Goal: Task Accomplishment & Management: Manage account settings

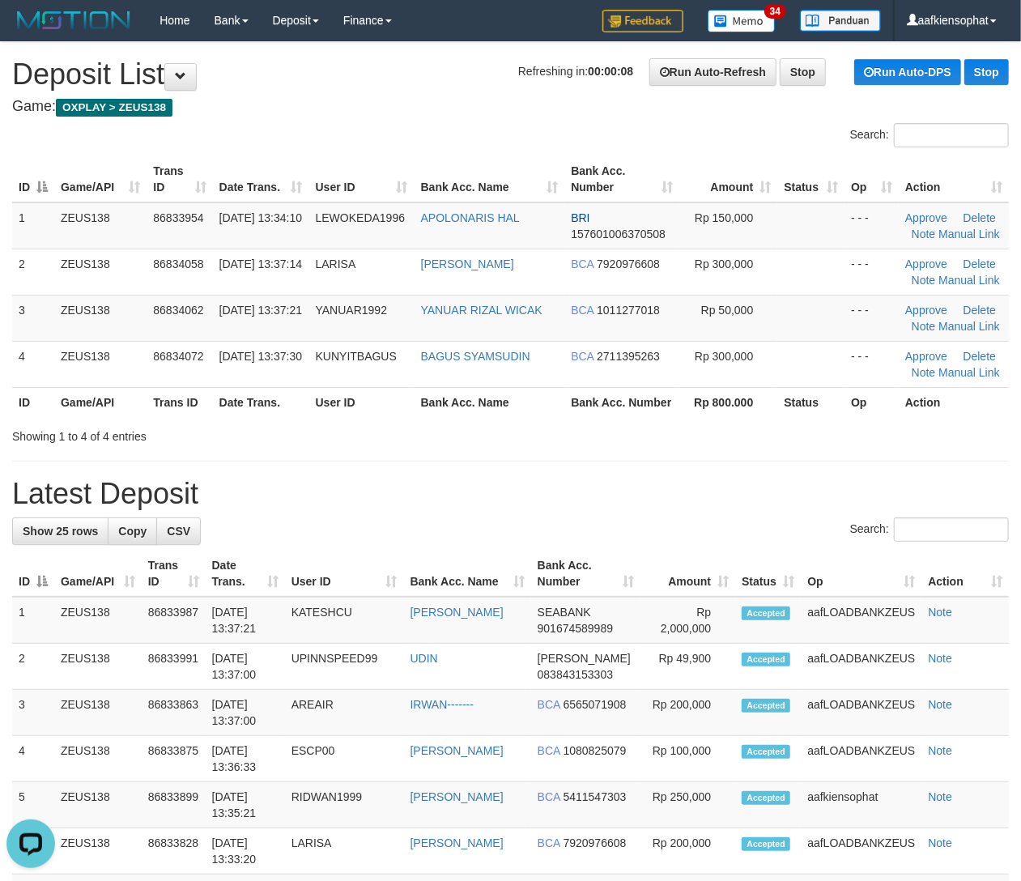
drag, startPoint x: 447, startPoint y: 448, endPoint x: 1036, endPoint y: 512, distance: 592.9
drag, startPoint x: 698, startPoint y: 465, endPoint x: 723, endPoint y: 473, distance: 26.4
click at [580, 482] on h1 "Latest Deposit" at bounding box center [510, 494] width 996 height 32
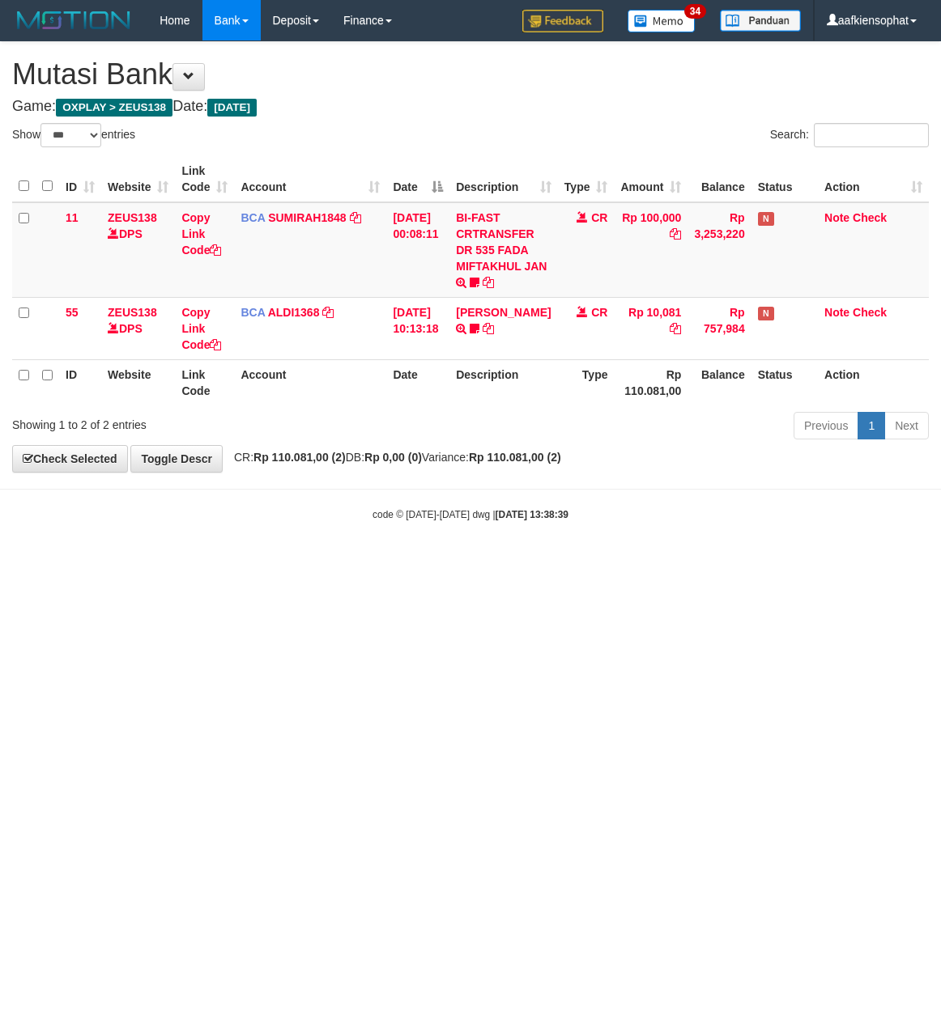
select select "***"
drag, startPoint x: 681, startPoint y: 707, endPoint x: 11, endPoint y: 610, distance: 676.6
click at [496, 563] on html "Toggle navigation Home Bank Account List Load By Website Group [OXPLAY] ZEUS138…" at bounding box center [470, 281] width 941 height 563
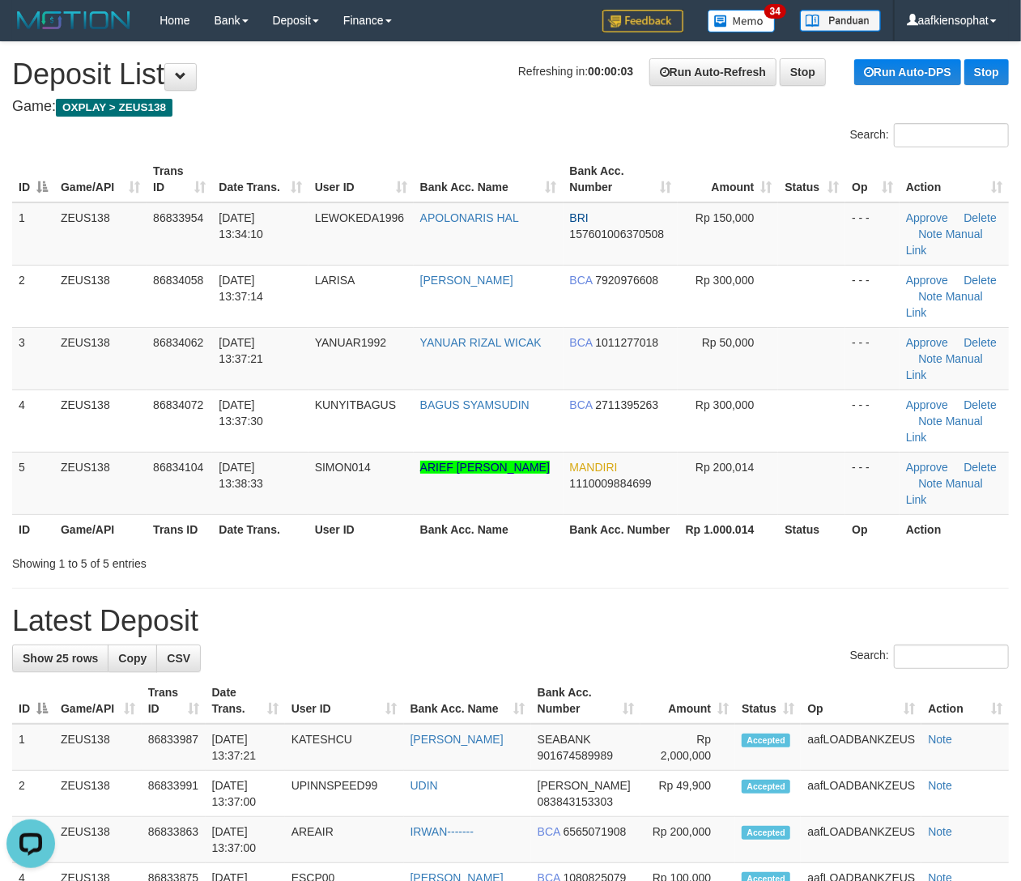
drag, startPoint x: 470, startPoint y: 500, endPoint x: 1010, endPoint y: 495, distance: 540.0
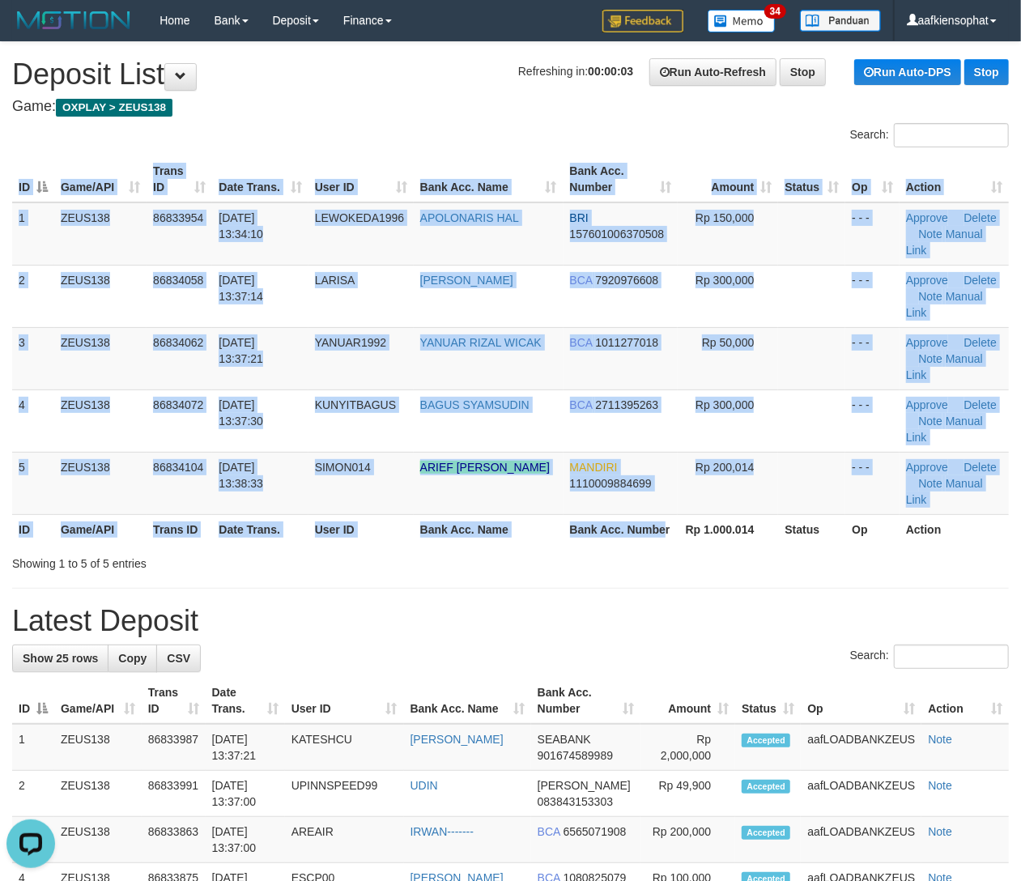
drag, startPoint x: 661, startPoint y: 461, endPoint x: 683, endPoint y: 470, distance: 24.4
click at [664, 467] on div "ID Game/API Trans ID Date Trans. User ID Bank Acc. Name Bank Acc. Number Amount…" at bounding box center [510, 349] width 1021 height 397
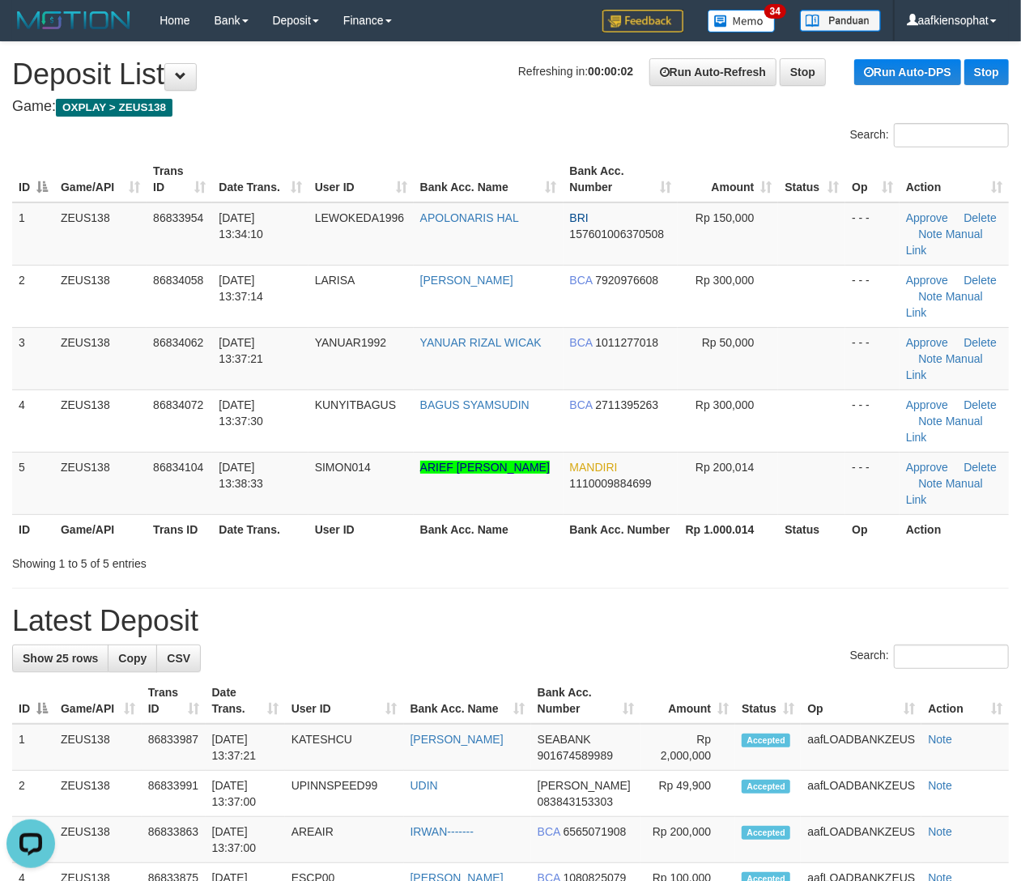
drag, startPoint x: 396, startPoint y: 568, endPoint x: 1028, endPoint y: 633, distance: 635.5
drag, startPoint x: 409, startPoint y: 487, endPoint x: 1033, endPoint y: 500, distance: 624.3
drag, startPoint x: 716, startPoint y: 586, endPoint x: 817, endPoint y: 584, distance: 101.2
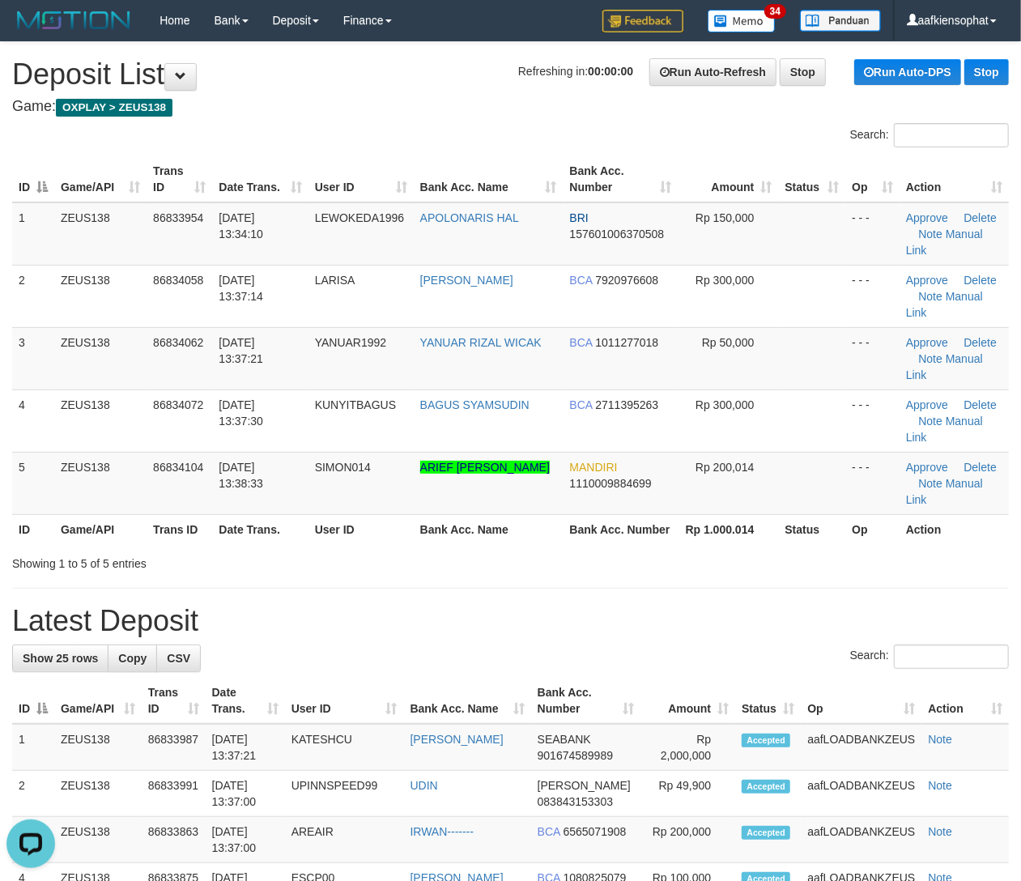
click at [725, 644] on div "Search:" at bounding box center [510, 658] width 996 height 28
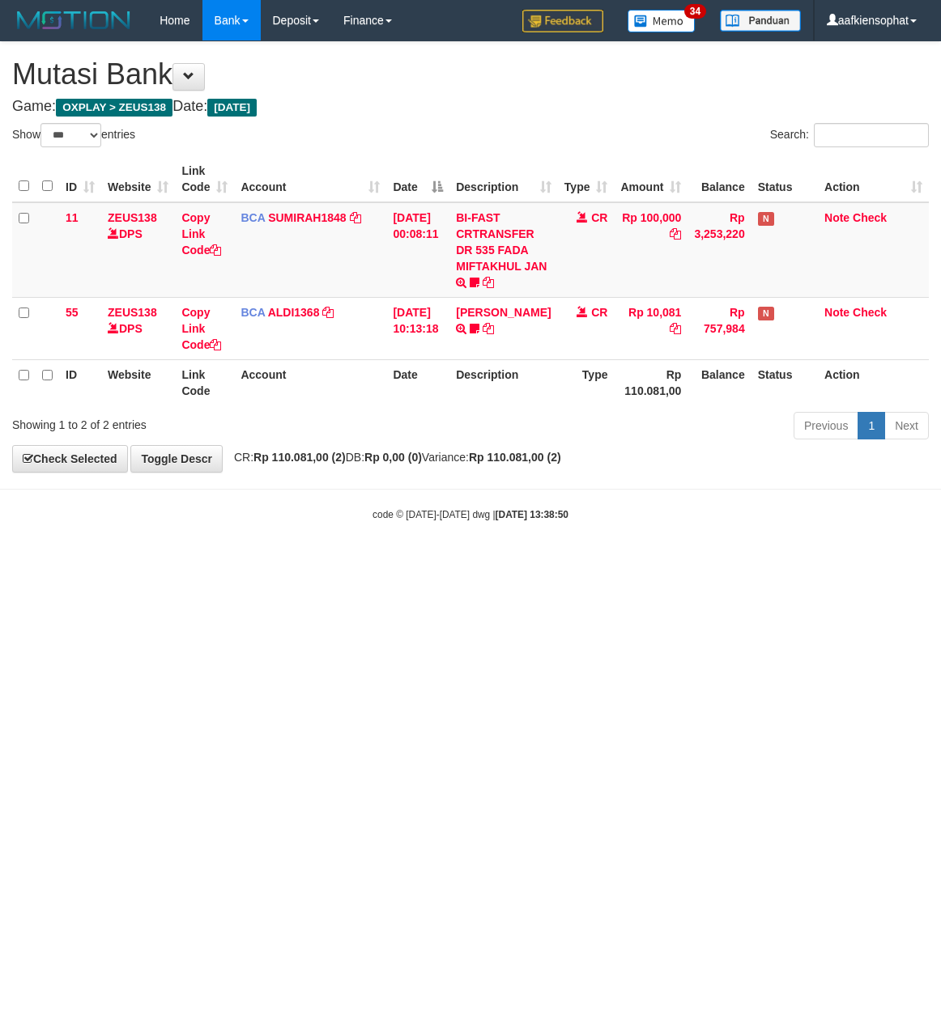
select select "***"
drag, startPoint x: 389, startPoint y: 688, endPoint x: 195, endPoint y: 654, distance: 197.2
click at [335, 563] on html "Toggle navigation Home Bank Account List Load By Website Group [OXPLAY] ZEUS138…" at bounding box center [470, 281] width 941 height 563
select select "***"
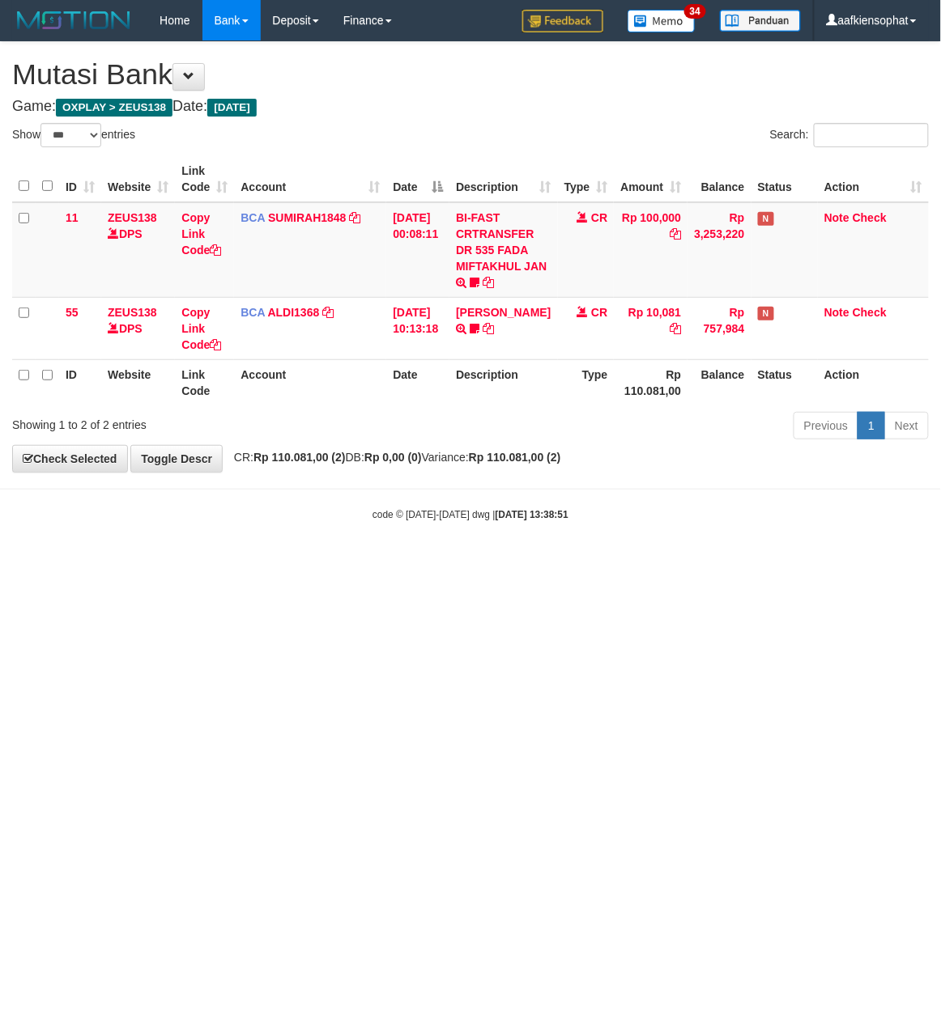
click at [309, 563] on html "Toggle navigation Home Bank Account List Load By Website Group [OXPLAY] ZEUS138…" at bounding box center [470, 281] width 941 height 563
drag, startPoint x: 432, startPoint y: 589, endPoint x: 393, endPoint y: 593, distance: 39.8
click at [411, 563] on html "Toggle navigation Home Bank Account List Load By Website Group [OXPLAY] ZEUS138…" at bounding box center [470, 281] width 941 height 563
select select "***"
drag, startPoint x: 355, startPoint y: 641, endPoint x: 6, endPoint y: 558, distance: 357.9
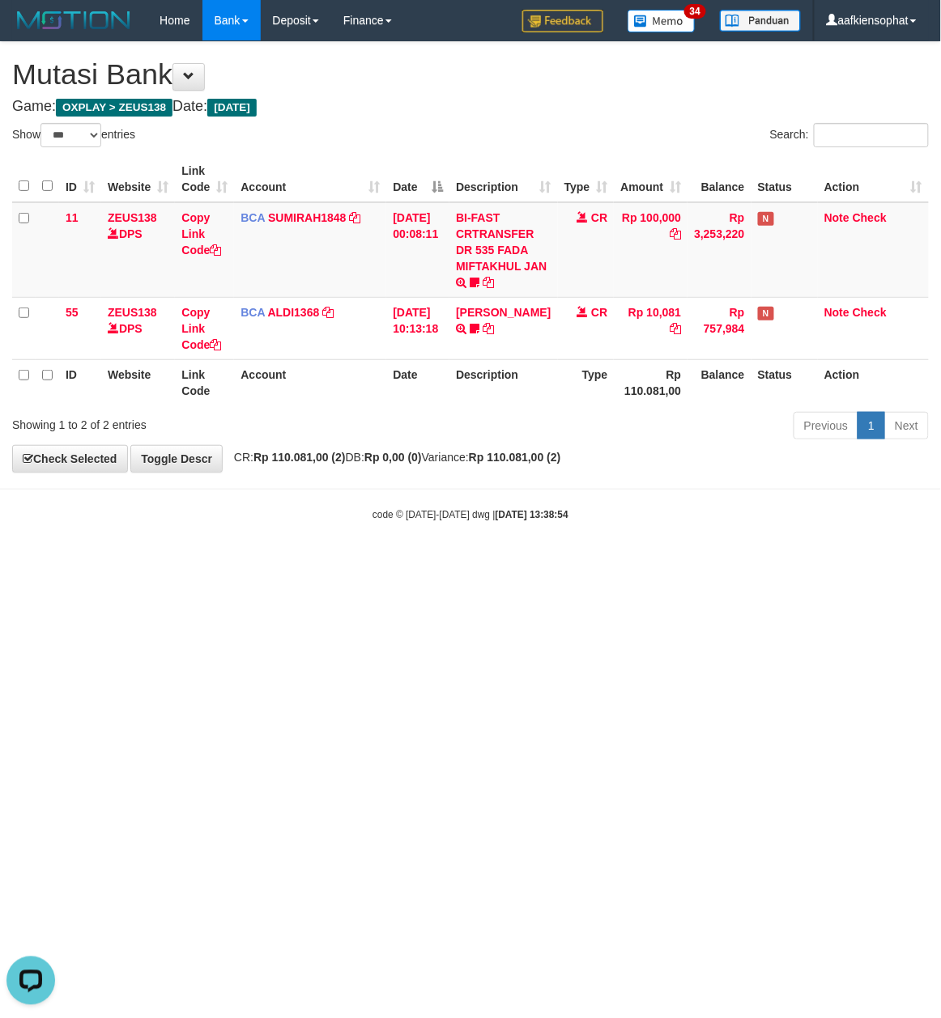
click at [338, 563] on html "Toggle navigation Home Bank Account List Load By Website Group [OXPLAY] ZEUS138…" at bounding box center [470, 281] width 941 height 563
drag, startPoint x: 811, startPoint y: 693, endPoint x: 15, endPoint y: 597, distance: 802.2
click at [704, 563] on html "Toggle navigation Home Bank Account List Load By Website Group [OXPLAY] ZEUS138…" at bounding box center [470, 281] width 941 height 563
drag, startPoint x: 82, startPoint y: 522, endPoint x: 1, endPoint y: 538, distance: 82.6
click at [66, 534] on body "Toggle navigation Home Bank Account List Load By Website Group [OXPLAY] ZEUS138…" at bounding box center [470, 281] width 941 height 563
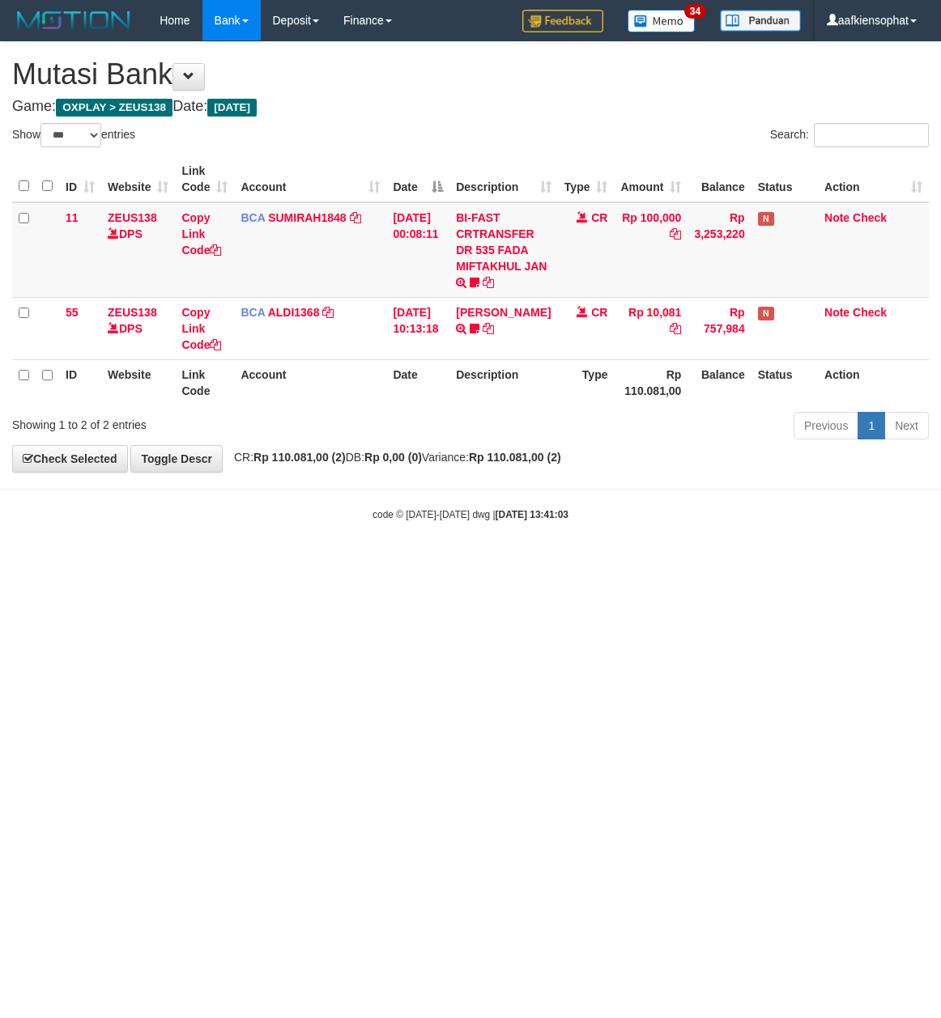
select select "***"
click at [423, 563] on html "Toggle navigation Home Bank Account List Load By Website Group [OXPLAY] ZEUS138…" at bounding box center [470, 281] width 941 height 563
drag, startPoint x: 554, startPoint y: 542, endPoint x: 413, endPoint y: 528, distance: 141.6
click at [542, 546] on body "Toggle navigation Home Bank Account List Load By Website Group [OXPLAY] ZEUS138…" at bounding box center [470, 281] width 941 height 563
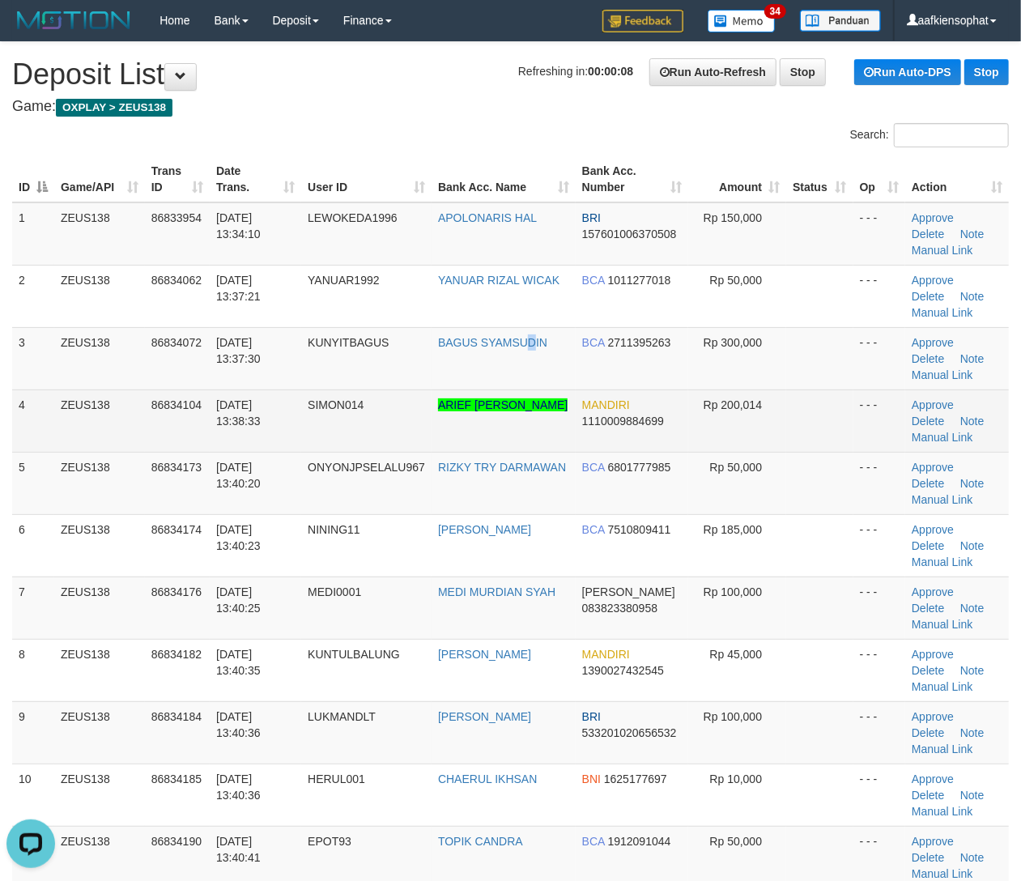
drag, startPoint x: 535, startPoint y: 361, endPoint x: 907, endPoint y: 403, distance: 374.7
click at [555, 359] on td "BAGUS SYAMSUDIN" at bounding box center [503, 358] width 144 height 62
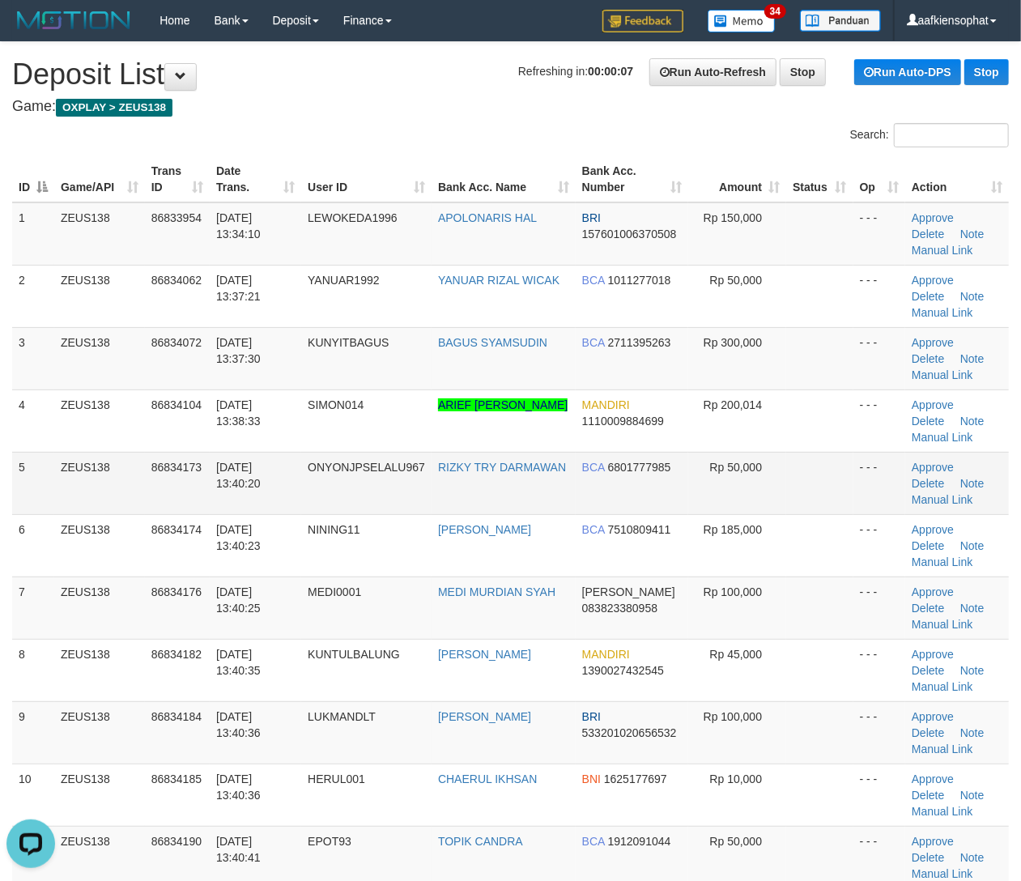
drag, startPoint x: 249, startPoint y: 396, endPoint x: 899, endPoint y: 480, distance: 654.6
click at [376, 402] on tr "4 ZEUS138 86834104 31/08/2025 13:38:33 SIMON014 ARIEF MUSTIKA SURYA MANDIRI 111…" at bounding box center [510, 420] width 996 height 62
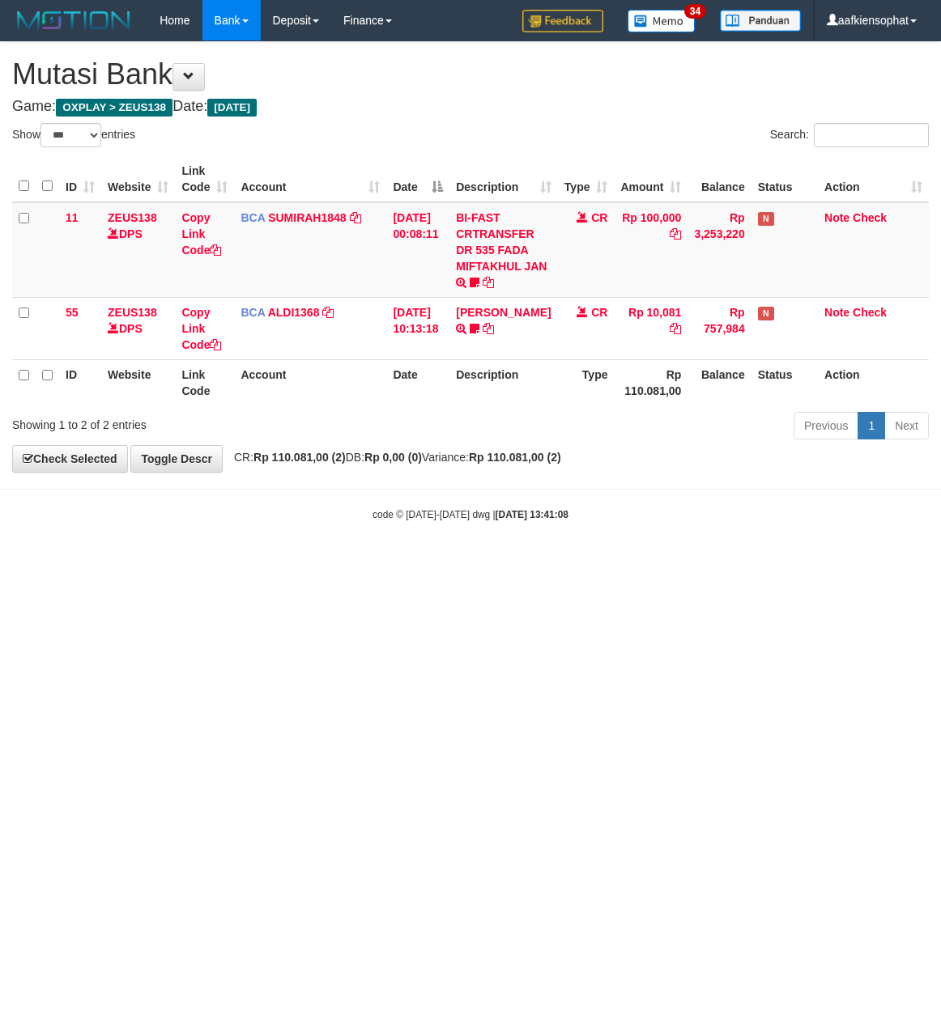
select select "***"
drag, startPoint x: 402, startPoint y: 138, endPoint x: 403, endPoint y: 269, distance: 131.1
click at [400, 165] on div "Show ** ** ** *** entries Search: ID Website Link Code Account Date Description…" at bounding box center [470, 284] width 916 height 322
drag, startPoint x: 408, startPoint y: 275, endPoint x: 399, endPoint y: 286, distance: 13.8
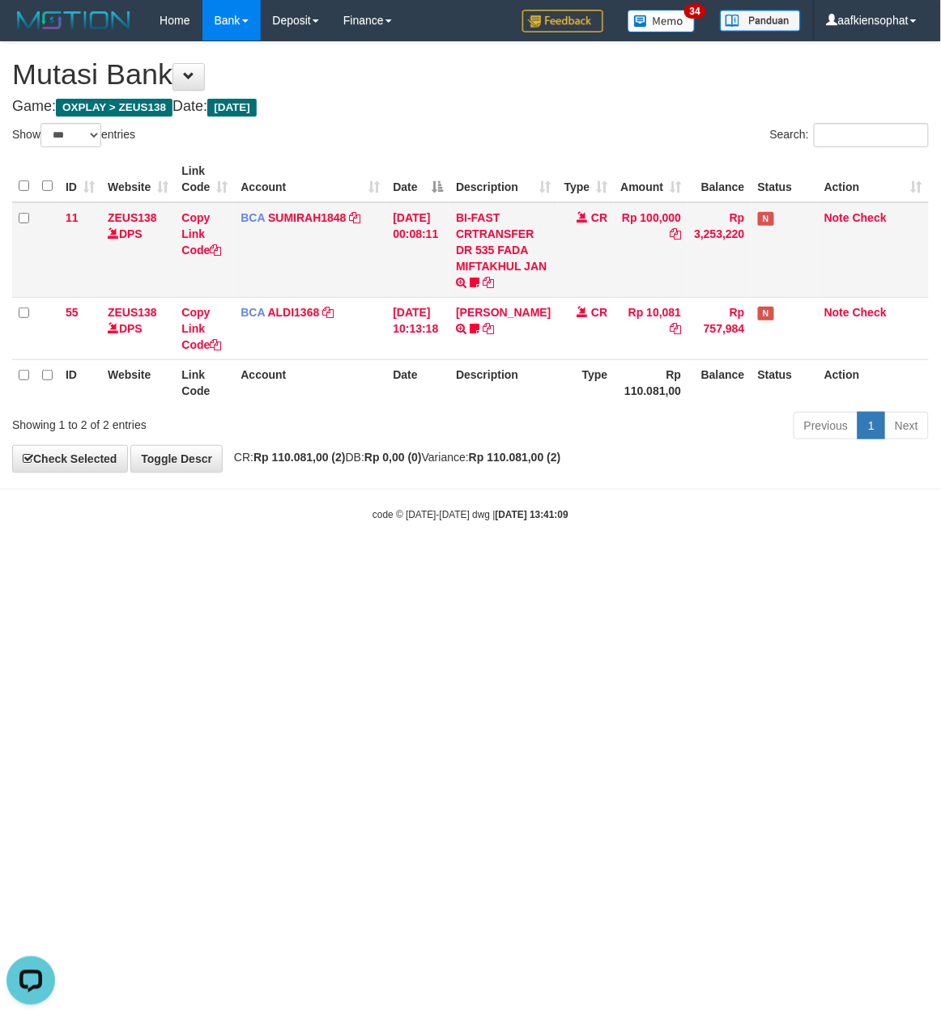
click at [409, 275] on td "[DATE] 00:08:11" at bounding box center [417, 250] width 63 height 96
select select "***"
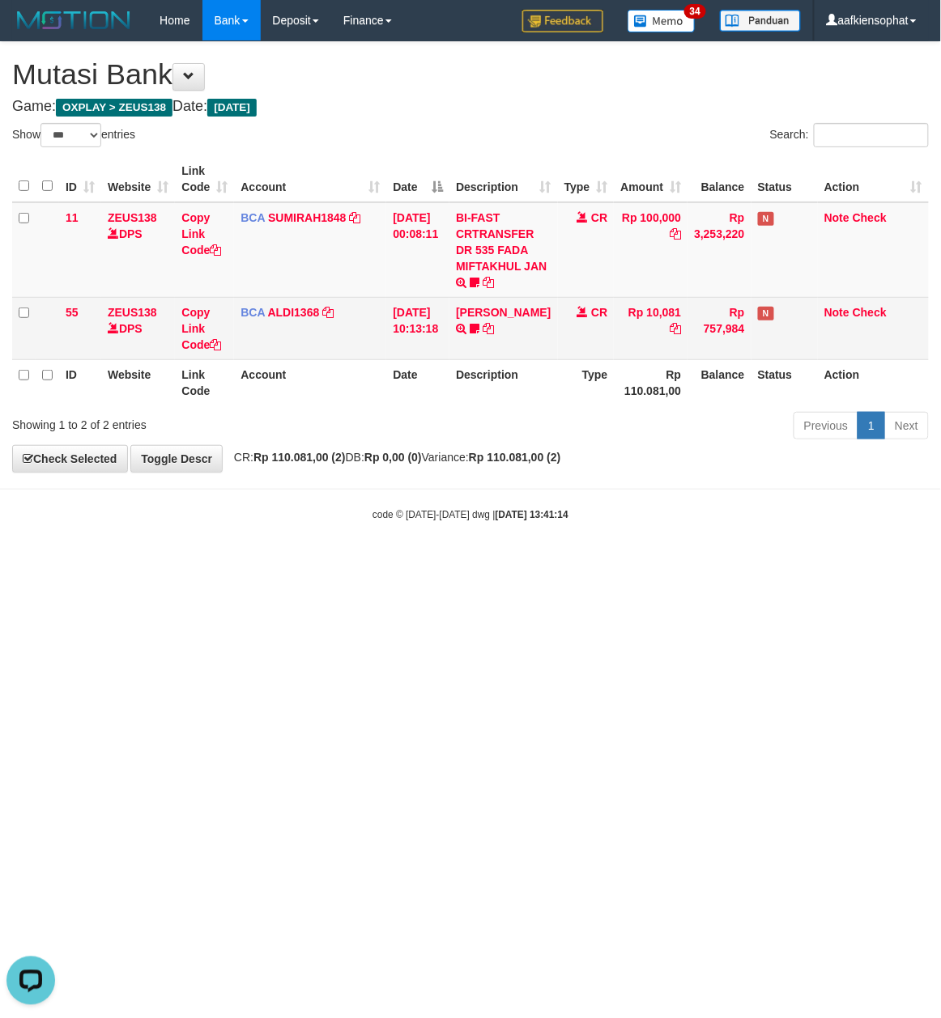
drag, startPoint x: 752, startPoint y: 217, endPoint x: 616, endPoint y: 308, distance: 163.4
click at [661, 302] on table "ID Website Link Code Account Date Description Type Amount Balance Status Action…" at bounding box center [470, 280] width 916 height 249
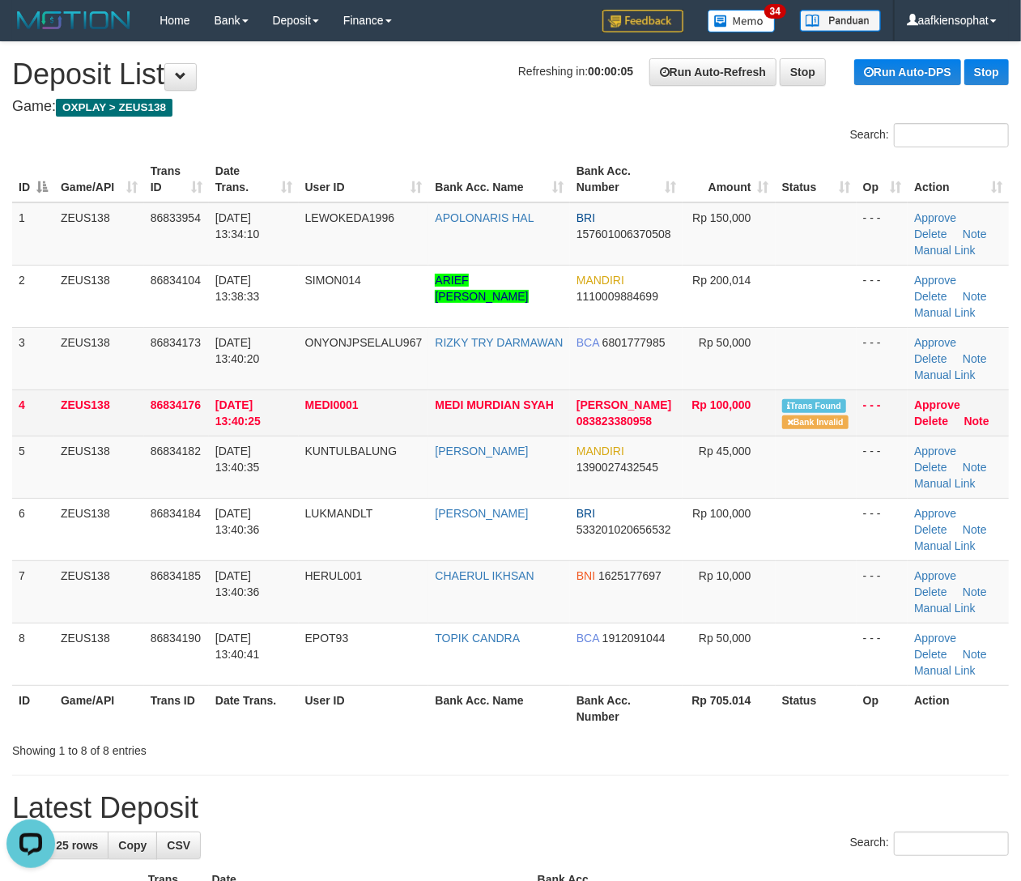
click at [531, 422] on td "MEDI MURDIAN SYAH" at bounding box center [498, 412] width 141 height 46
copy tr "MEDI MURDIAN SYAH"
click at [531, 422] on td "MEDI MURDIAN SYAH" at bounding box center [498, 412] width 141 height 46
click at [937, 406] on link "Approve" at bounding box center [937, 404] width 46 height 13
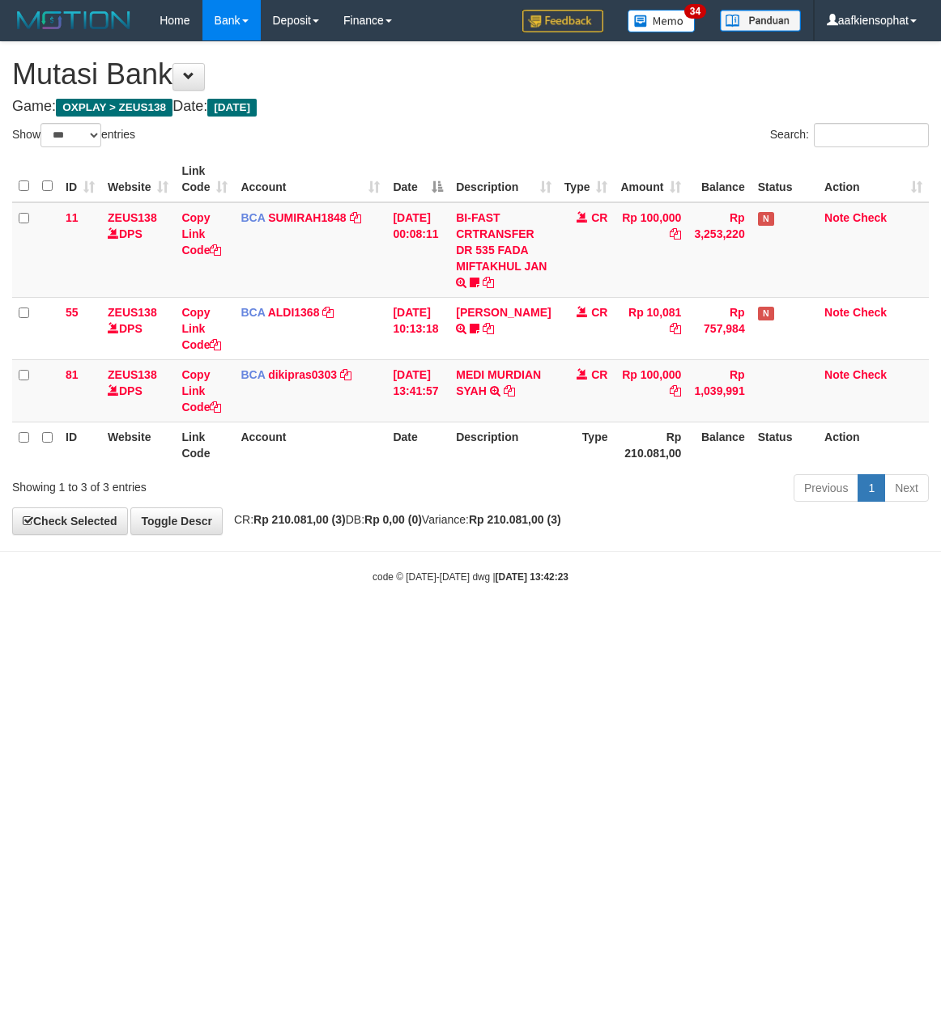
select select "***"
click at [769, 625] on html "Toggle navigation Home Bank Account List Load By Website Group [OXPLAY] ZEUS138…" at bounding box center [470, 312] width 941 height 625
click at [714, 625] on html "Toggle navigation Home Bank Account List Load By Website Group [OXPLAY] ZEUS138…" at bounding box center [470, 312] width 941 height 625
drag, startPoint x: 602, startPoint y: 695, endPoint x: 589, endPoint y: 691, distance: 13.4
click at [601, 625] on html "Toggle navigation Home Bank Account List Load By Website Group [OXPLAY] ZEUS138…" at bounding box center [470, 312] width 941 height 625
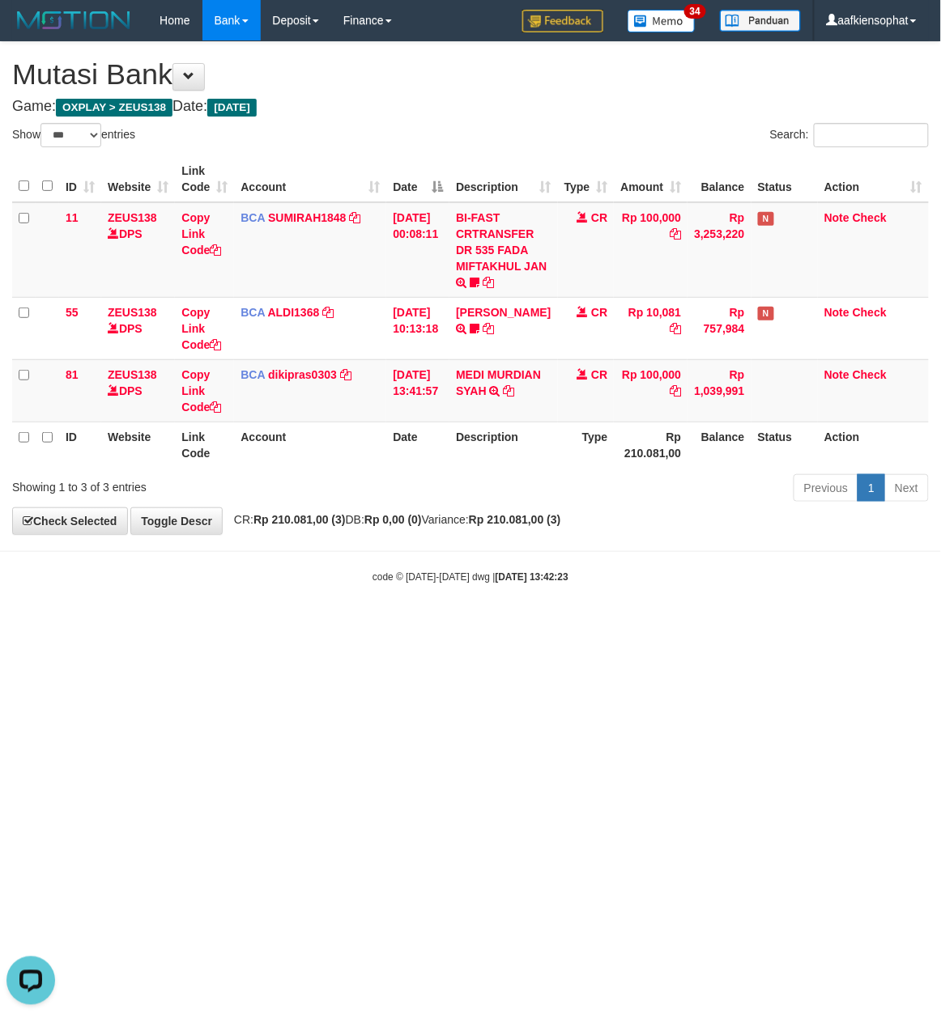
click at [589, 625] on html "Toggle navigation Home Bank Account List Load By Website Group [OXPLAY] ZEUS138…" at bounding box center [470, 312] width 941 height 625
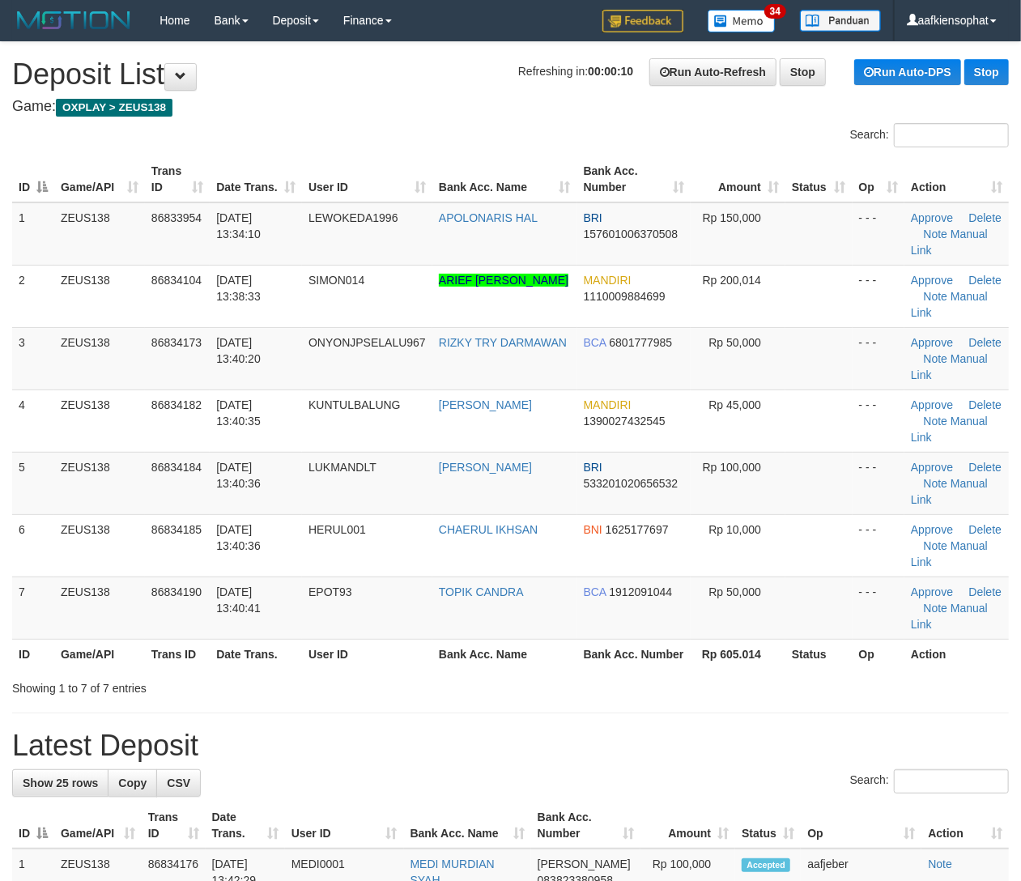
click at [745, 654] on th "Rp 605.014" at bounding box center [737, 654] width 95 height 30
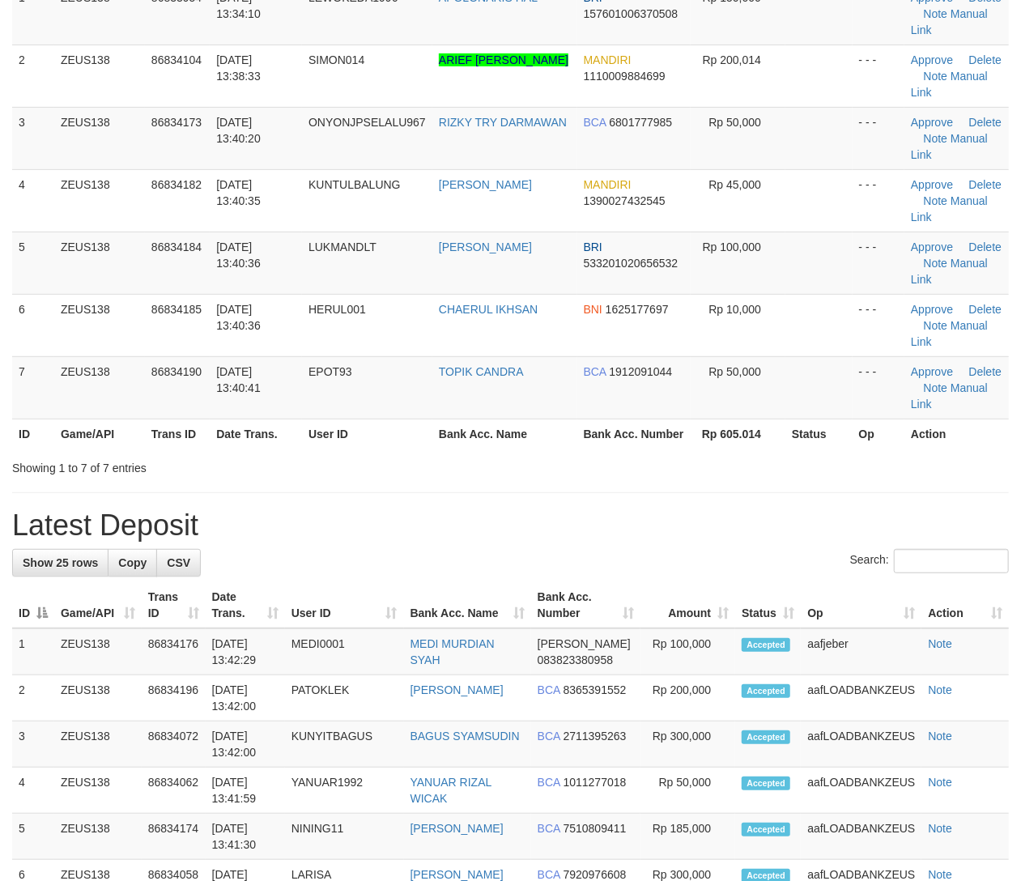
scroll to position [223, 0]
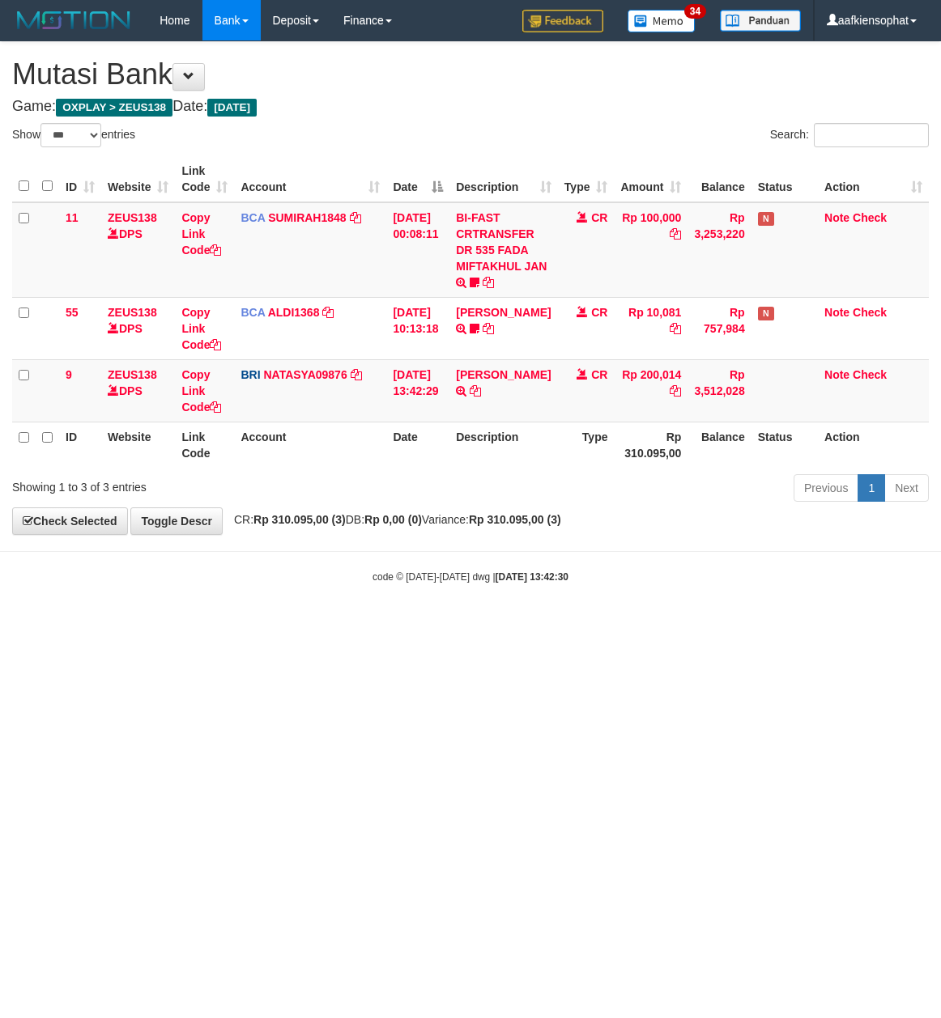
select select "***"
drag, startPoint x: 304, startPoint y: 755, endPoint x: 166, endPoint y: 869, distance: 179.4
click at [256, 625] on html "Toggle navigation Home Bank Account List Load By Website Group [OXPLAY] ZEUS138…" at bounding box center [470, 312] width 941 height 625
select select "***"
click at [377, 79] on body "Toggle navigation Home Bank Account List Load By Website Group [OXPLAY] ZEUS138…" at bounding box center [470, 312] width 941 height 625
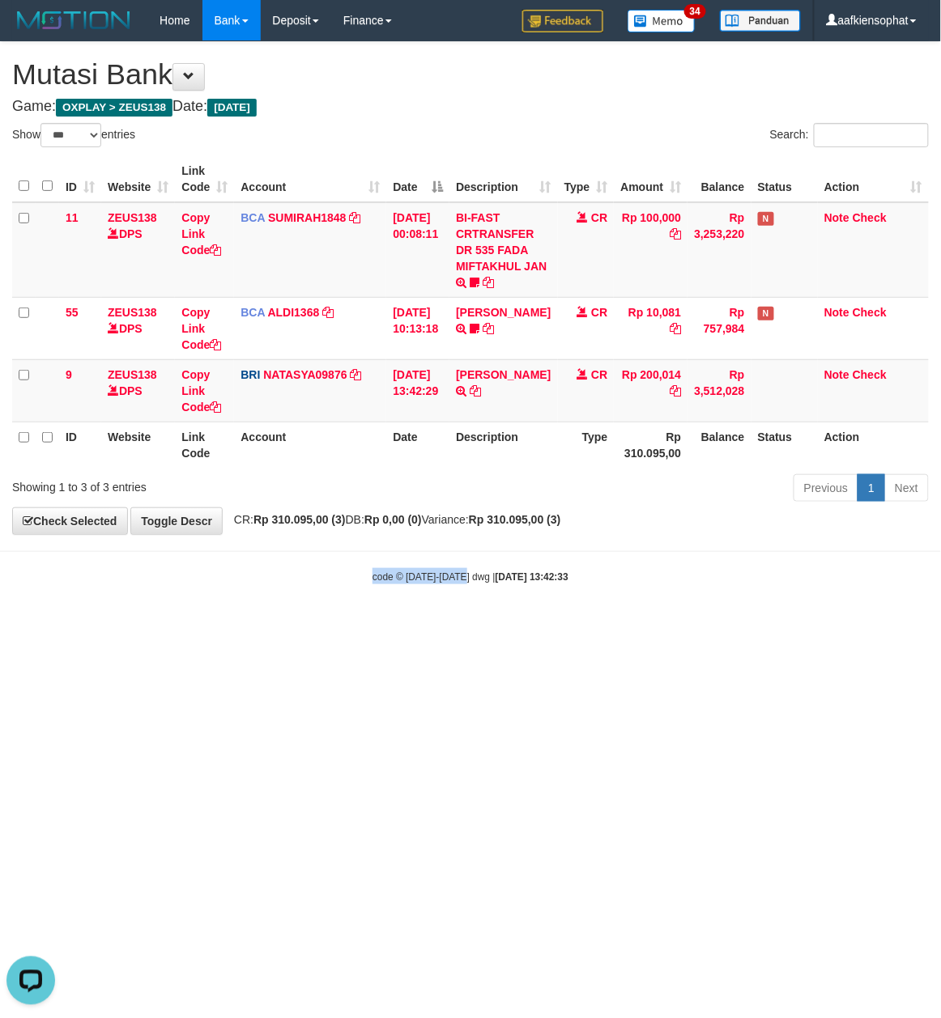
drag, startPoint x: 463, startPoint y: 601, endPoint x: 434, endPoint y: 613, distance: 31.6
click at [457, 603] on body "Toggle navigation Home Bank Account List Load By Website Group [OXPLAY] ZEUS138…" at bounding box center [470, 312] width 941 height 625
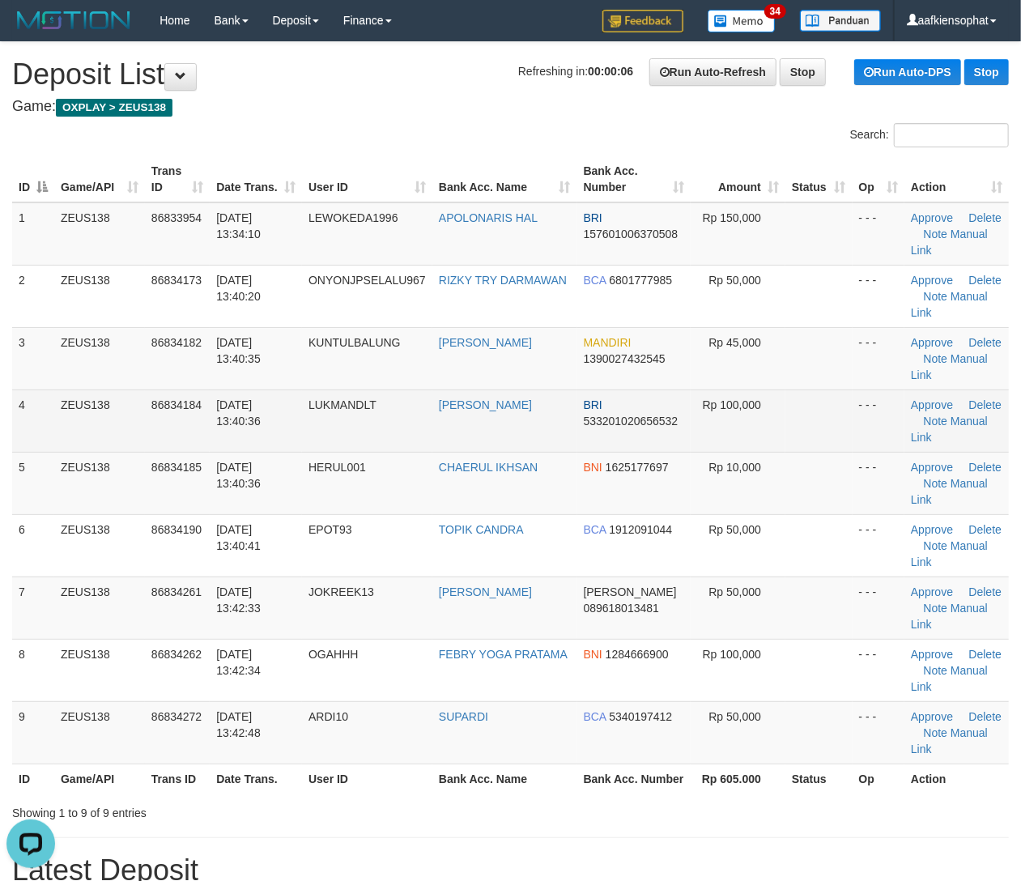
drag, startPoint x: 296, startPoint y: 406, endPoint x: 345, endPoint y: 436, distance: 56.6
click at [302, 411] on td "31/08/2025 13:40:36" at bounding box center [256, 420] width 92 height 62
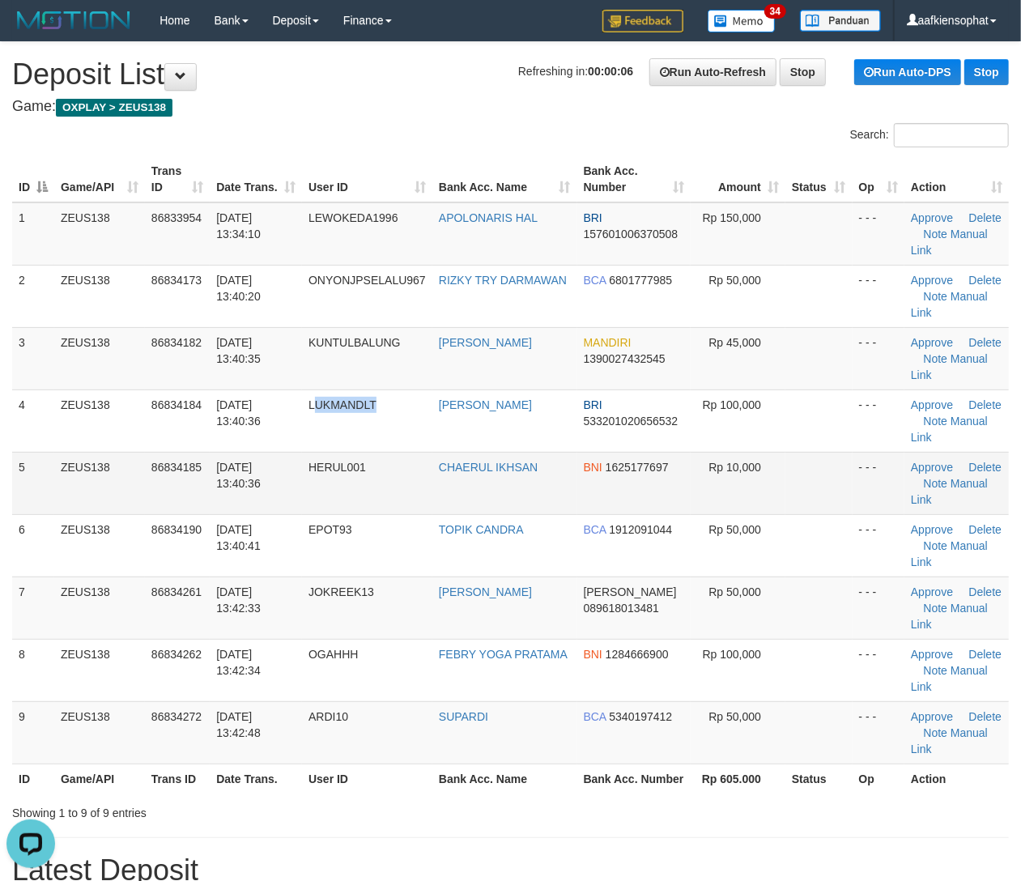
drag, startPoint x: 345, startPoint y: 436, endPoint x: 547, endPoint y: 463, distance: 204.2
click at [419, 448] on td "LUKMANDLT" at bounding box center [367, 420] width 130 height 62
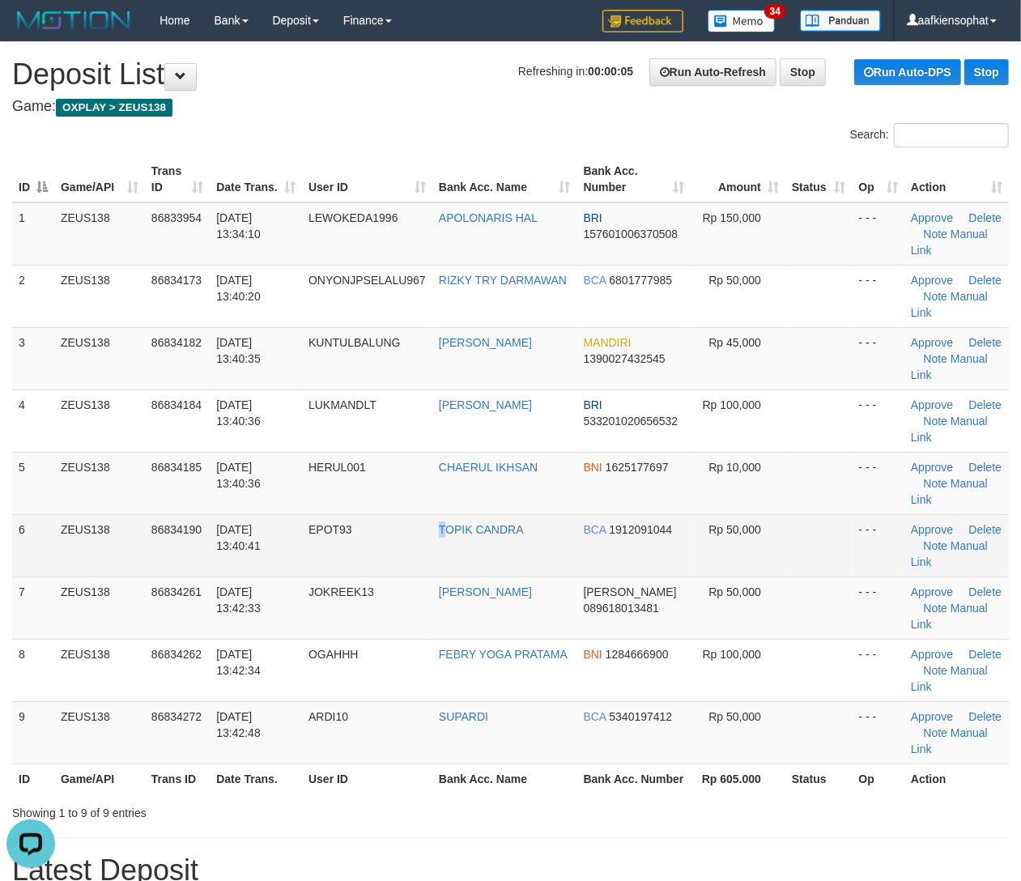
click at [476, 541] on tr "6 ZEUS138 86834190 31/08/2025 13:40:41 EPOT93 TOPIK CANDRA BCA 1912091044 Rp 50…" at bounding box center [510, 545] width 996 height 62
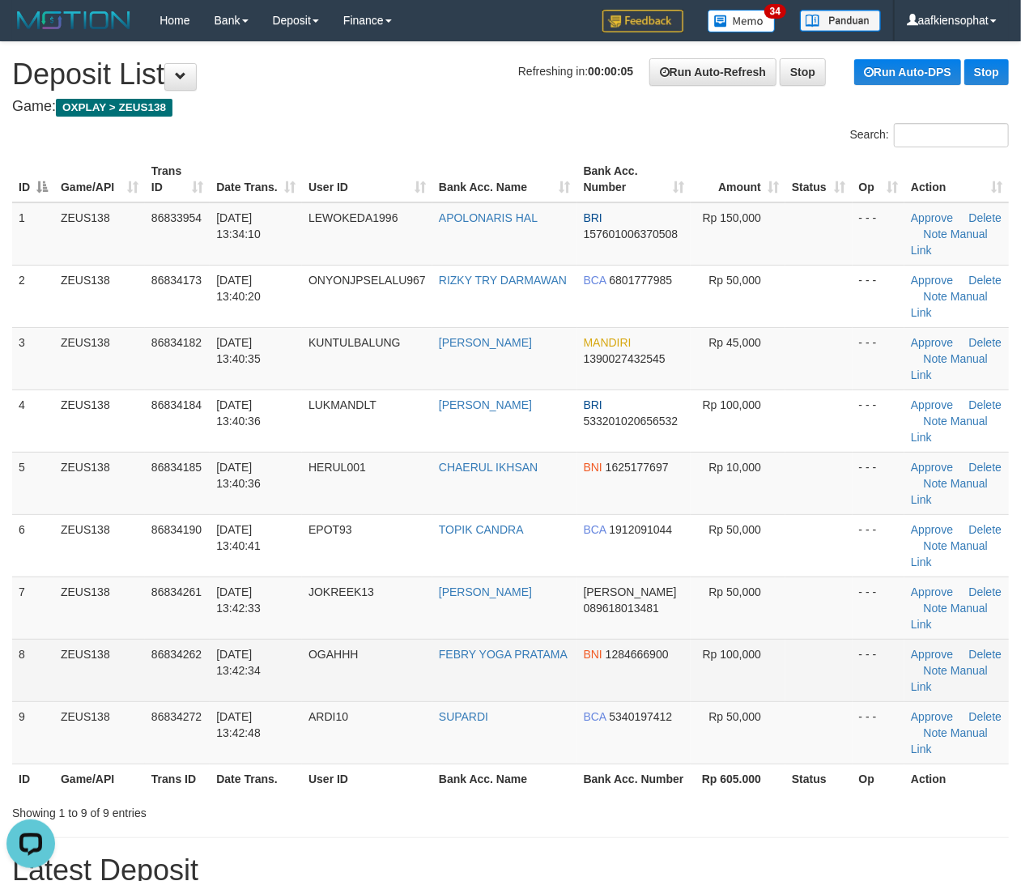
drag, startPoint x: 334, startPoint y: 652, endPoint x: 661, endPoint y: 652, distance: 327.0
click at [406, 652] on tr "8 ZEUS138 86834262 31/08/2025 13:42:34 OGAHHH FEBRY YOGA PRATAMA BNI 1284666900…" at bounding box center [510, 670] width 996 height 62
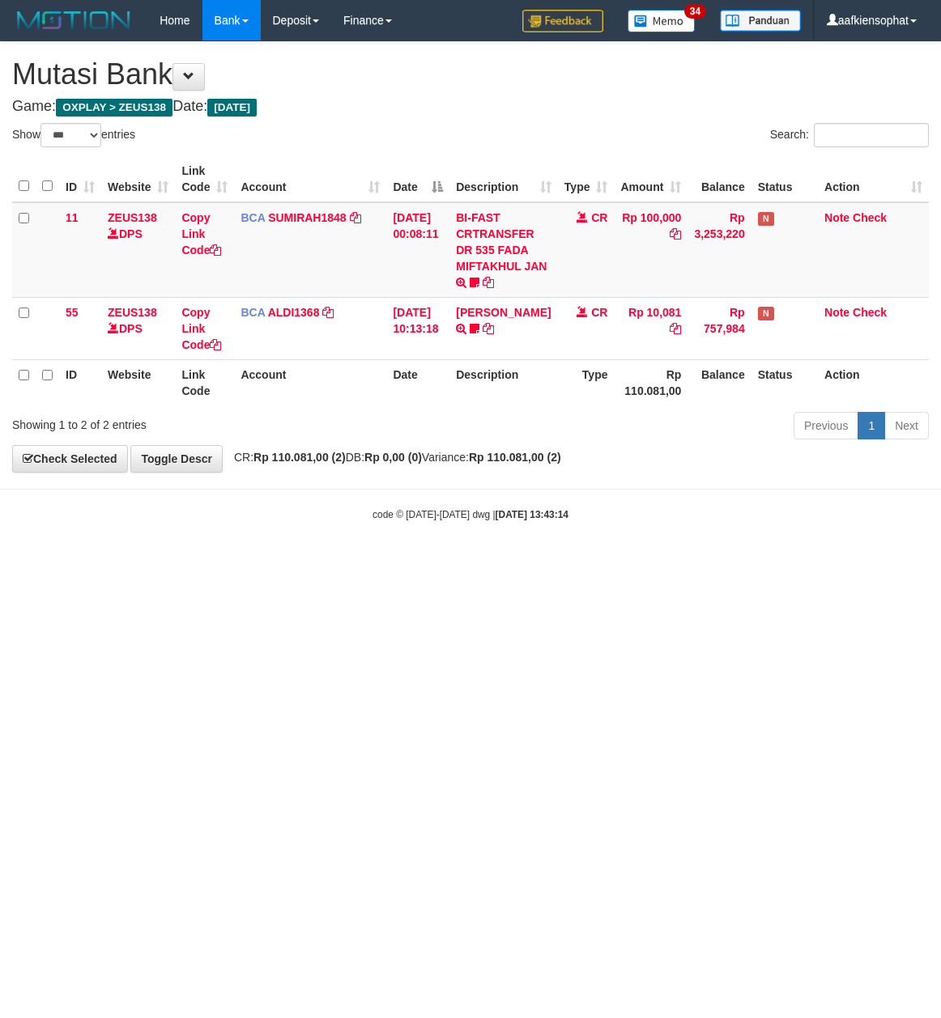
select select "***"
click at [341, 563] on html "Toggle navigation Home Bank Account List Load By Website Group [OXPLAY] ZEUS138…" at bounding box center [470, 281] width 941 height 563
select select "***"
drag, startPoint x: 253, startPoint y: 782, endPoint x: 241, endPoint y: 843, distance: 61.9
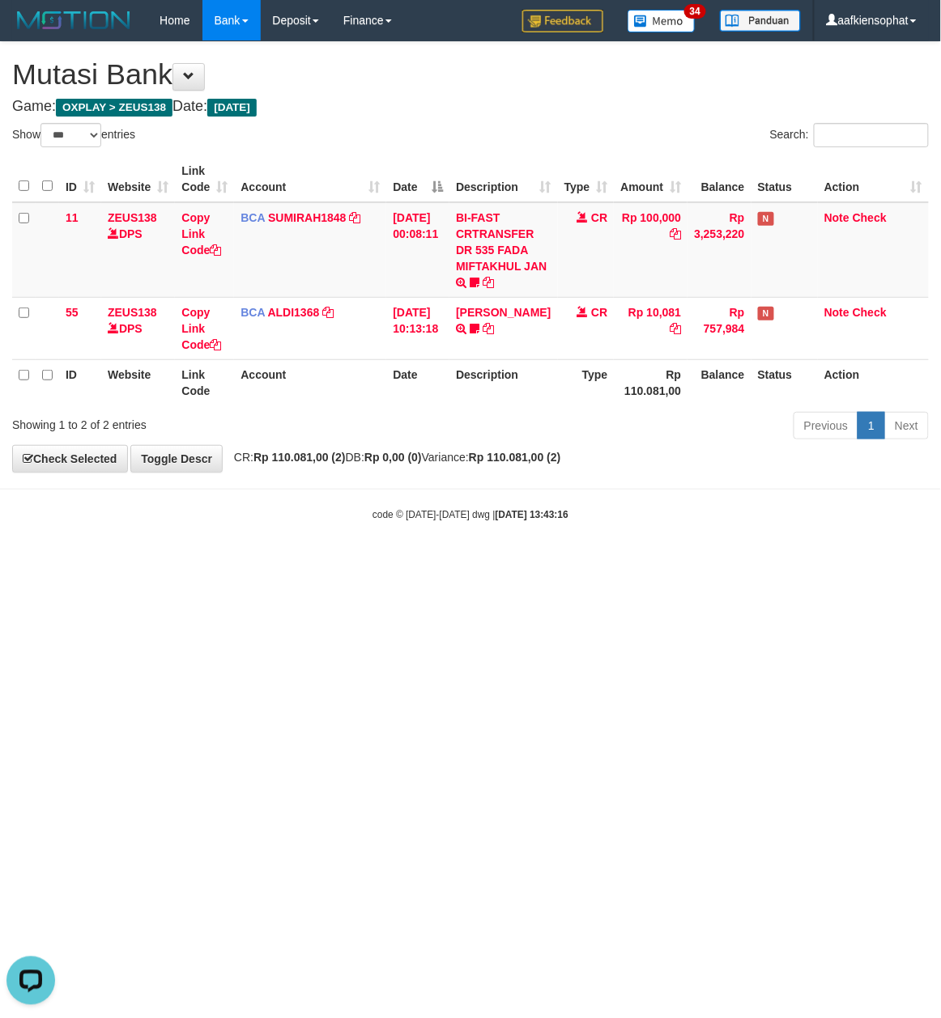
click at [253, 563] on html "Toggle navigation Home Bank Account List Load By Website Group [OXPLAY] ZEUS138…" at bounding box center [470, 281] width 941 height 563
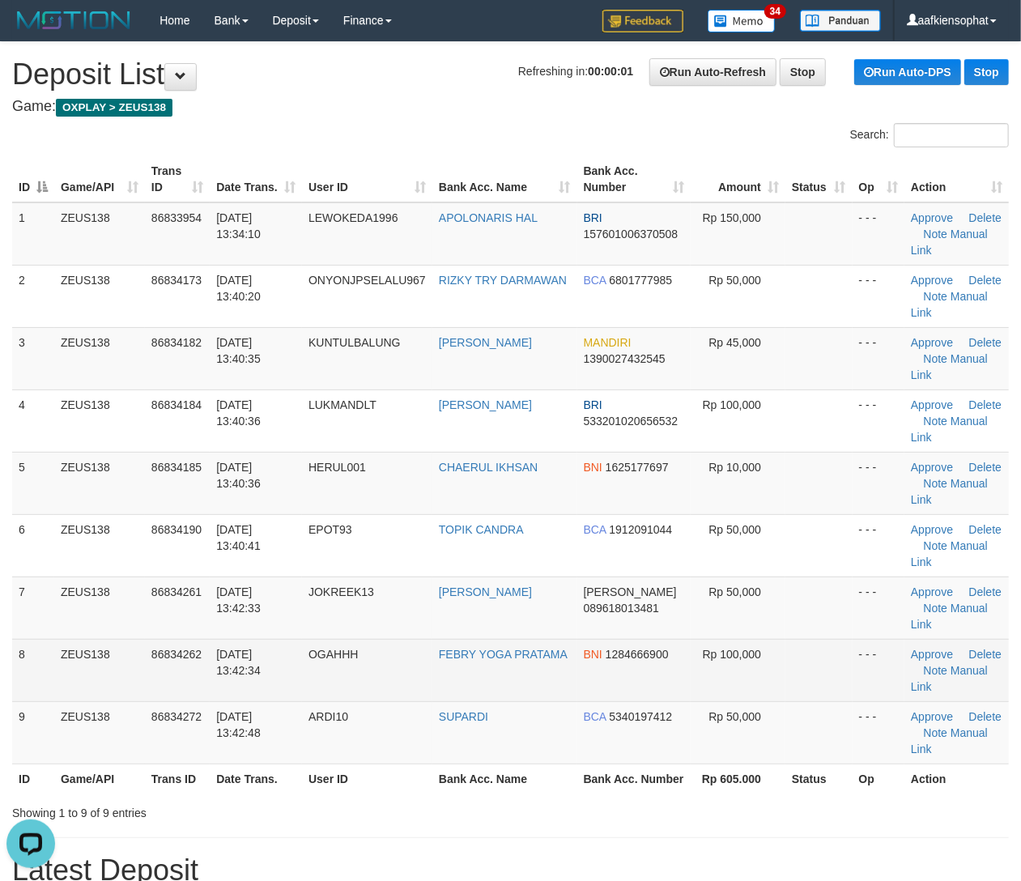
drag, startPoint x: 695, startPoint y: 654, endPoint x: 816, endPoint y: 673, distance: 123.0
click at [697, 656] on td "Rp 100,000" at bounding box center [737, 670] width 95 height 62
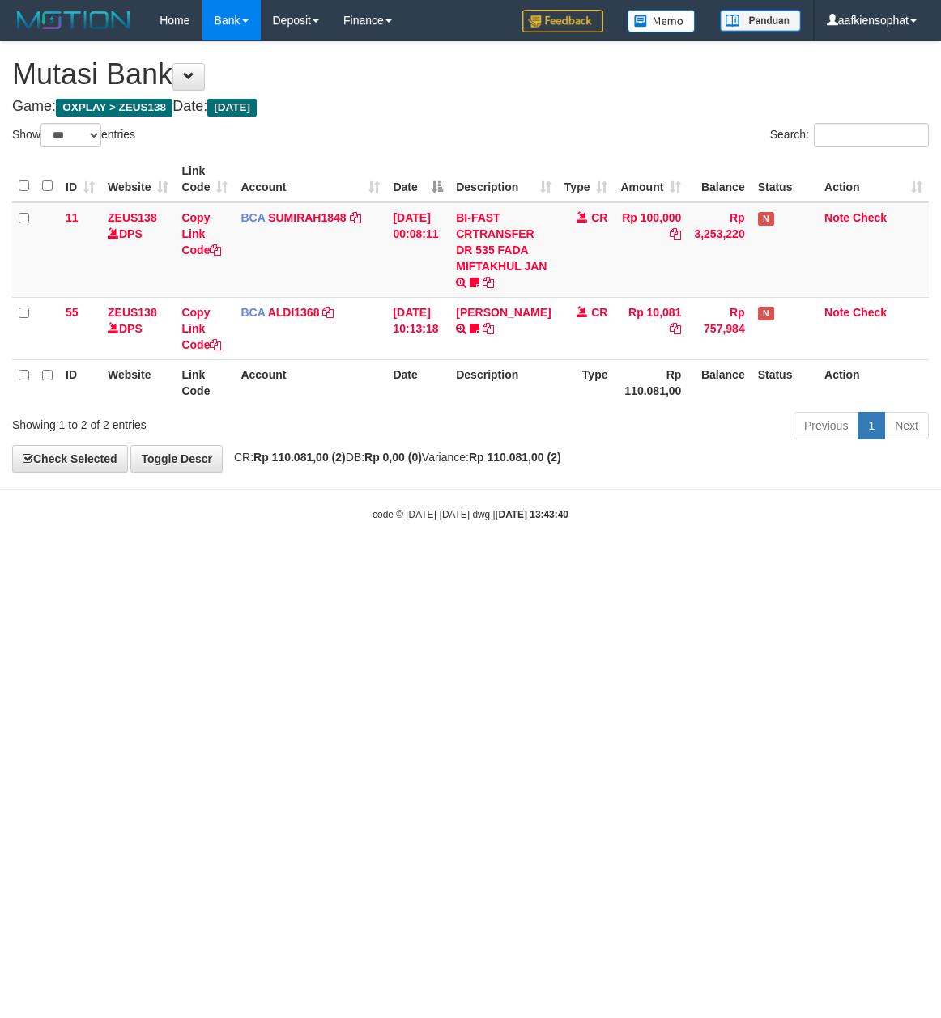
select select "***"
click at [334, 128] on div "Show ** ** ** *** entries" at bounding box center [235, 137] width 446 height 28
click at [499, 552] on body "Toggle navigation Home Bank Account List Load By Website Group [OXPLAY] ZEUS138…" at bounding box center [470, 281] width 941 height 563
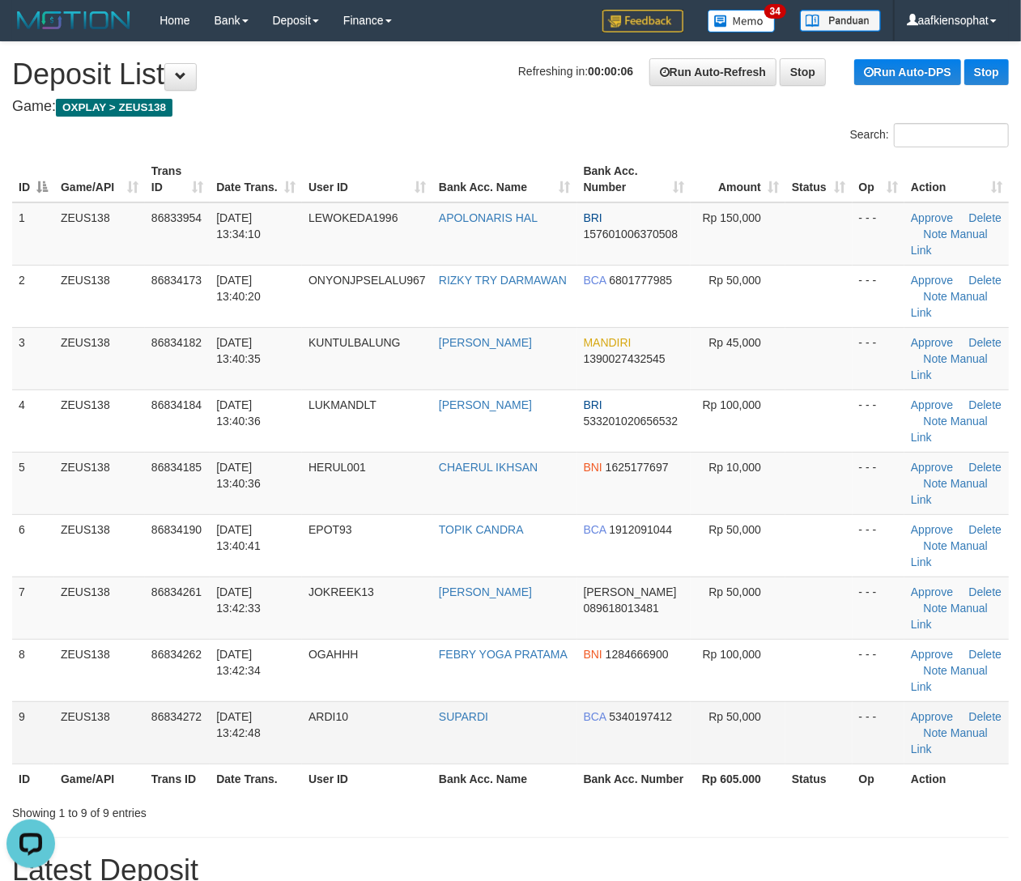
drag, startPoint x: 678, startPoint y: 784, endPoint x: 814, endPoint y: 758, distance: 137.6
click at [682, 782] on th "Bank Acc. Number" at bounding box center [633, 778] width 113 height 30
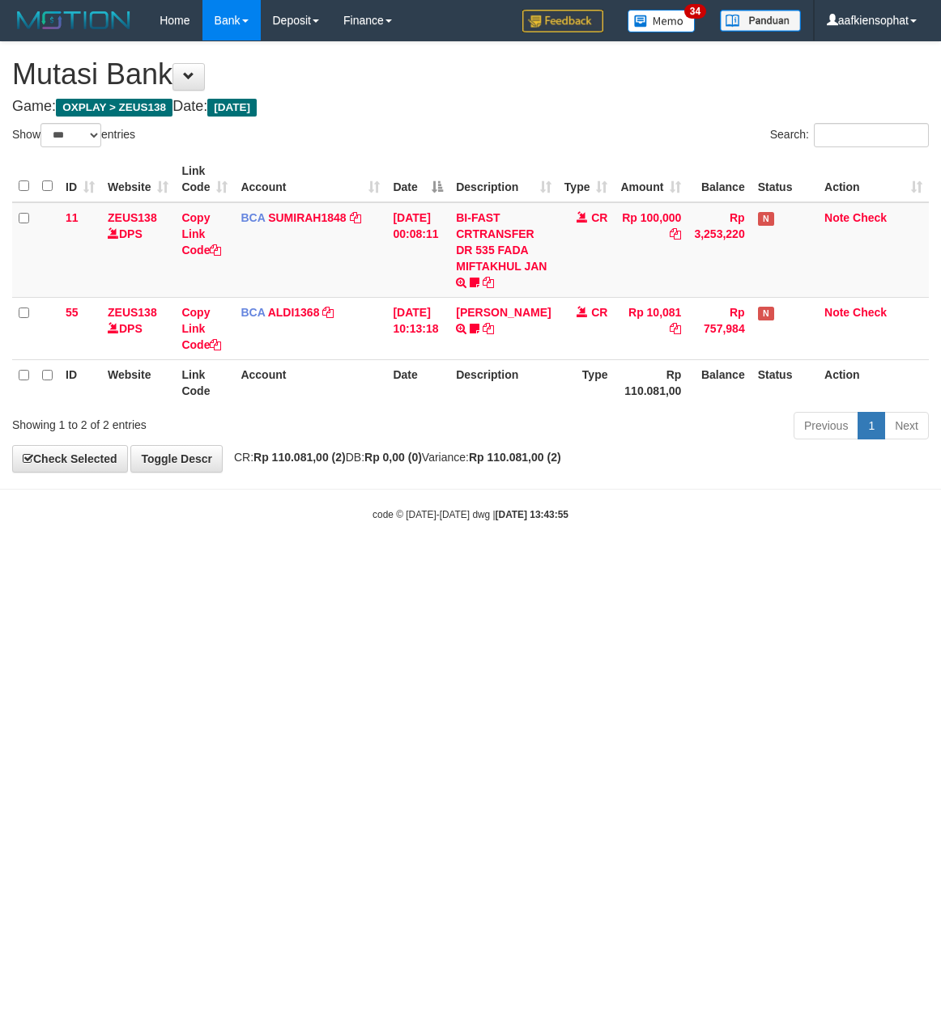
select select "***"
click at [607, 563] on html "Toggle navigation Home Bank Account List Load By Website Group [OXPLAY] ZEUS138…" at bounding box center [470, 281] width 941 height 563
click at [604, 563] on html "Toggle navigation Home Bank Account List Load By Website Group [OXPLAY] ZEUS138…" at bounding box center [470, 281] width 941 height 563
select select "***"
click at [662, 563] on html "Toggle navigation Home Bank Account List Load By Website Group [OXPLAY] ZEUS138…" at bounding box center [470, 281] width 941 height 563
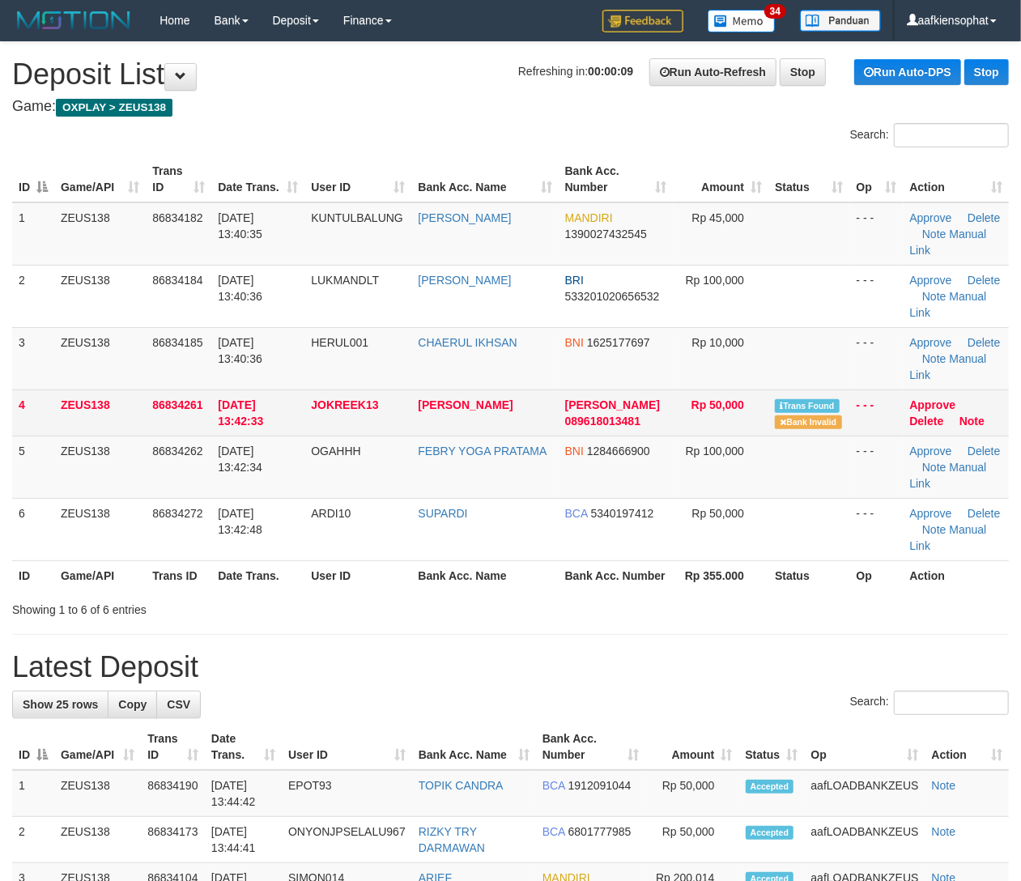
click at [487, 419] on td "[PERSON_NAME]" at bounding box center [484, 412] width 147 height 46
copy tr "[PERSON_NAME]"
click at [487, 419] on td "NUR RAHMAN" at bounding box center [484, 412] width 147 height 46
click at [933, 406] on link "Approve" at bounding box center [933, 404] width 46 height 13
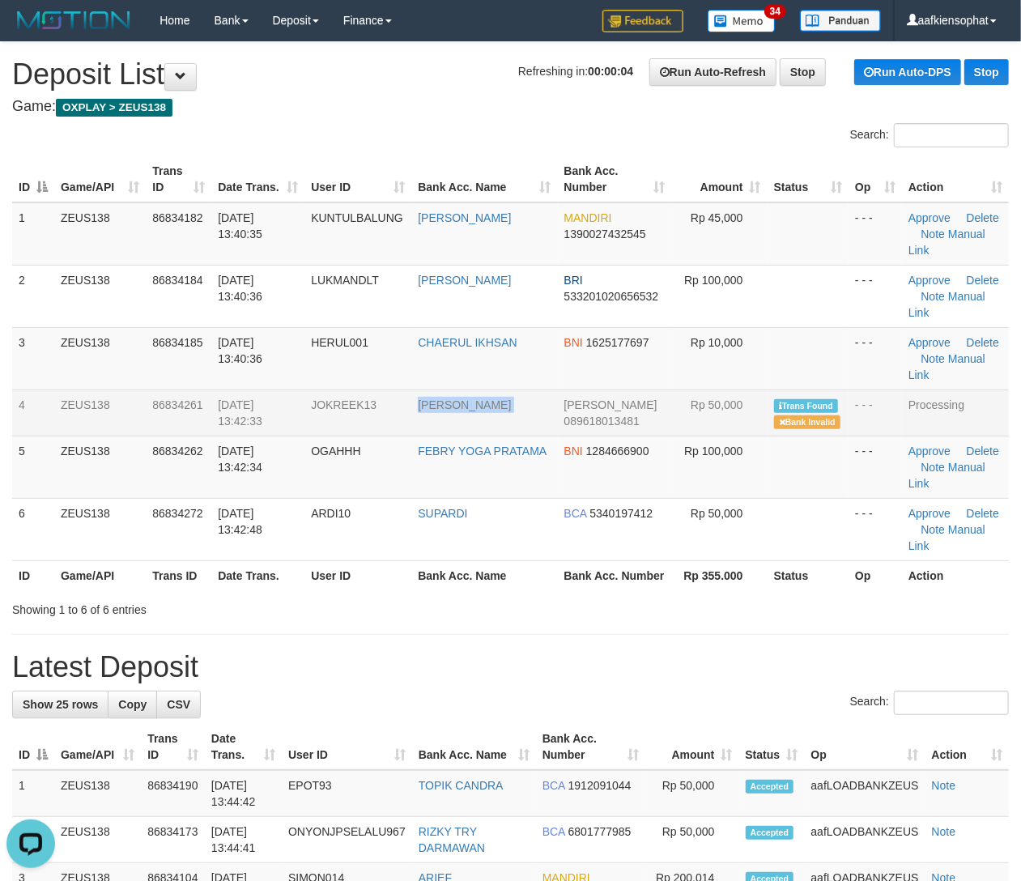
drag, startPoint x: 855, startPoint y: 685, endPoint x: 1033, endPoint y: 649, distance: 181.6
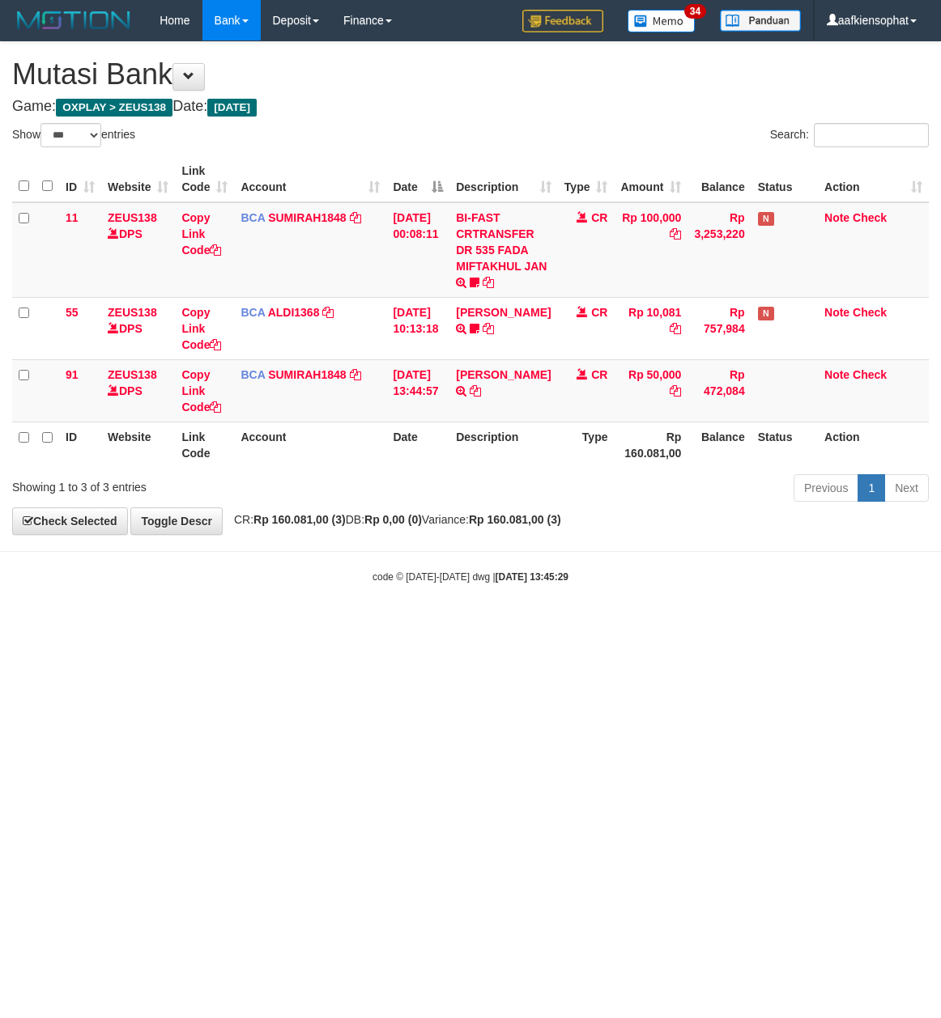
select select "***"
click at [65, 622] on body "Toggle navigation Home Bank Account List Load By Website Group [OXPLAY] ZEUS138…" at bounding box center [470, 312] width 941 height 625
drag, startPoint x: 665, startPoint y: 618, endPoint x: 567, endPoint y: 606, distance: 99.5
click at [665, 619] on body "Toggle navigation Home Bank Account List Load By Website Group [OXPLAY] ZEUS138…" at bounding box center [470, 312] width 941 height 625
drag, startPoint x: 390, startPoint y: 591, endPoint x: 314, endPoint y: 652, distance: 97.3
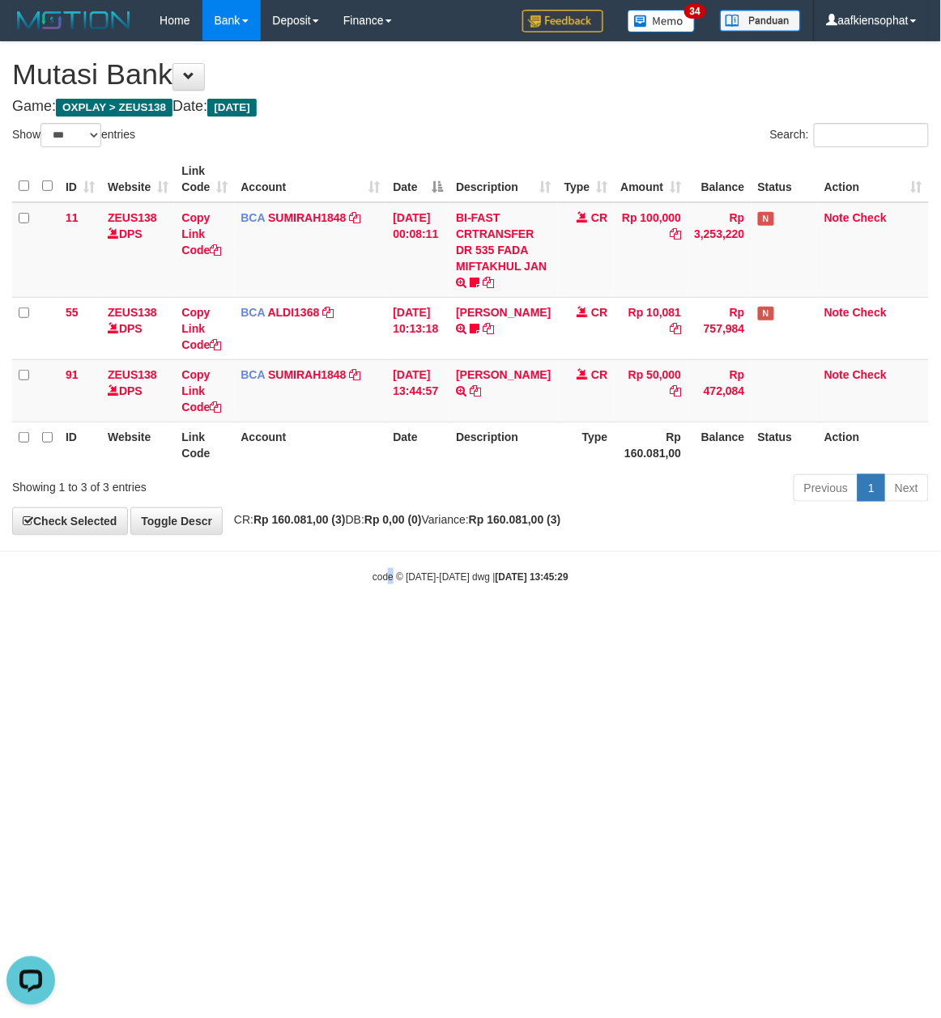
click at [358, 625] on html "Toggle navigation Home Bank Account List Load By Website Group [OXPLAY] ZEUS138…" at bounding box center [470, 312] width 941 height 625
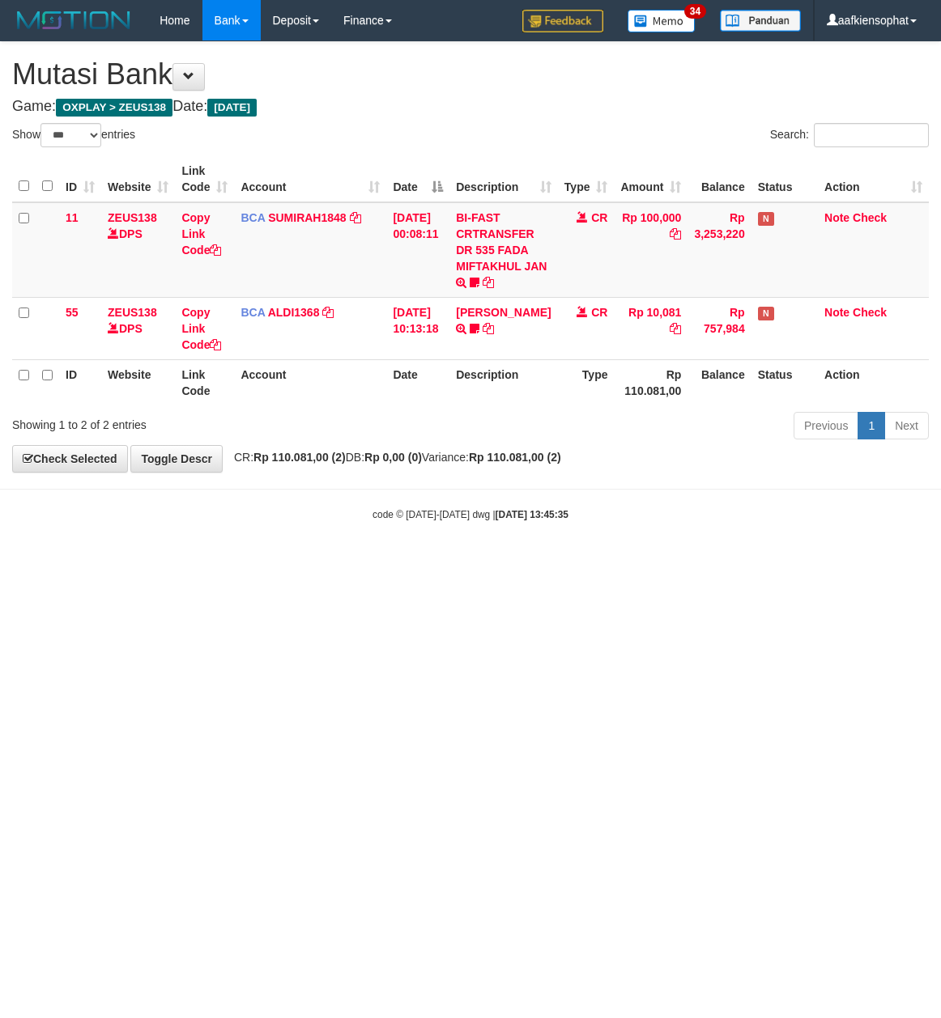
select select "***"
drag, startPoint x: 240, startPoint y: 574, endPoint x: 250, endPoint y: 593, distance: 22.1
click at [248, 563] on html "Toggle navigation Home Bank Account List Load By Website Group [OXPLAY] ZEUS138…" at bounding box center [470, 281] width 941 height 563
click at [293, 563] on html "Toggle navigation Home Bank Account List Load By Website Group [OXPLAY] ZEUS138…" at bounding box center [470, 281] width 941 height 563
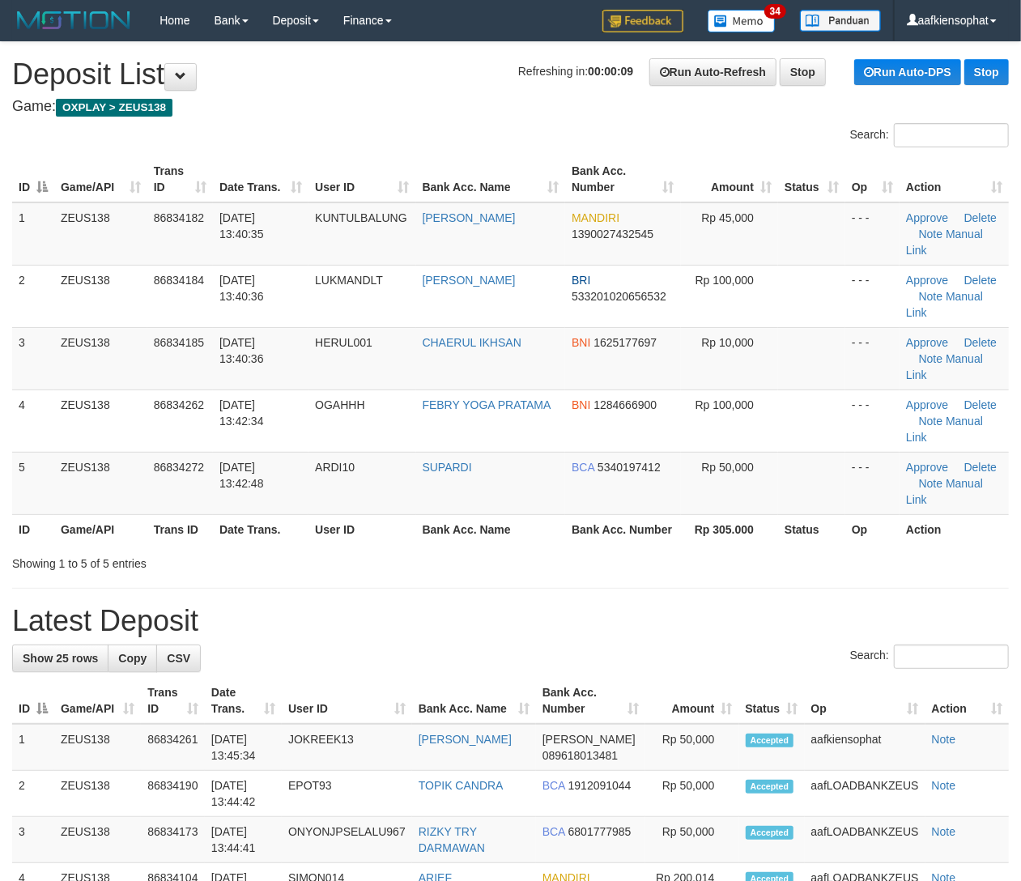
drag, startPoint x: 835, startPoint y: 547, endPoint x: 856, endPoint y: 541, distance: 22.0
click at [853, 605] on h1 "Latest Deposit" at bounding box center [510, 621] width 996 height 32
drag, startPoint x: 601, startPoint y: 544, endPoint x: 654, endPoint y: 542, distance: 53.5
click at [625, 605] on h1 "Latest Deposit" at bounding box center [510, 621] width 996 height 32
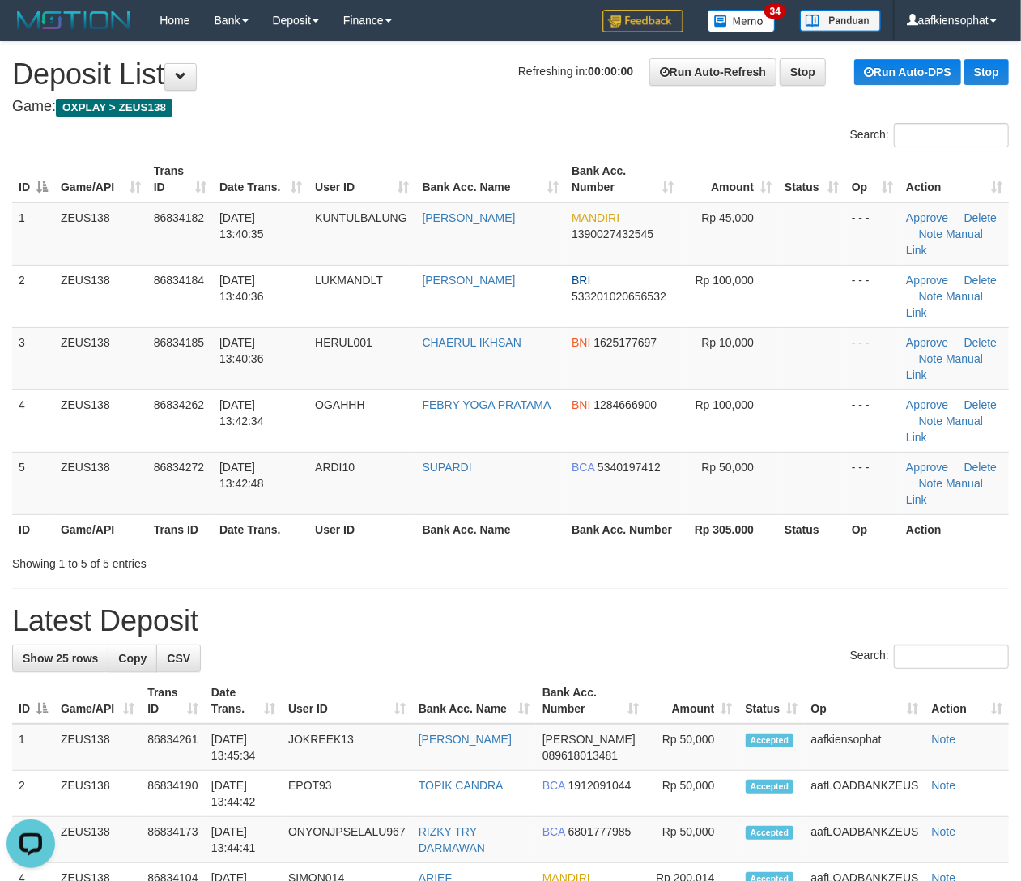
drag, startPoint x: 645, startPoint y: 539, endPoint x: 1027, endPoint y: 568, distance: 383.2
click at [713, 605] on h1 "Latest Deposit" at bounding box center [510, 621] width 996 height 32
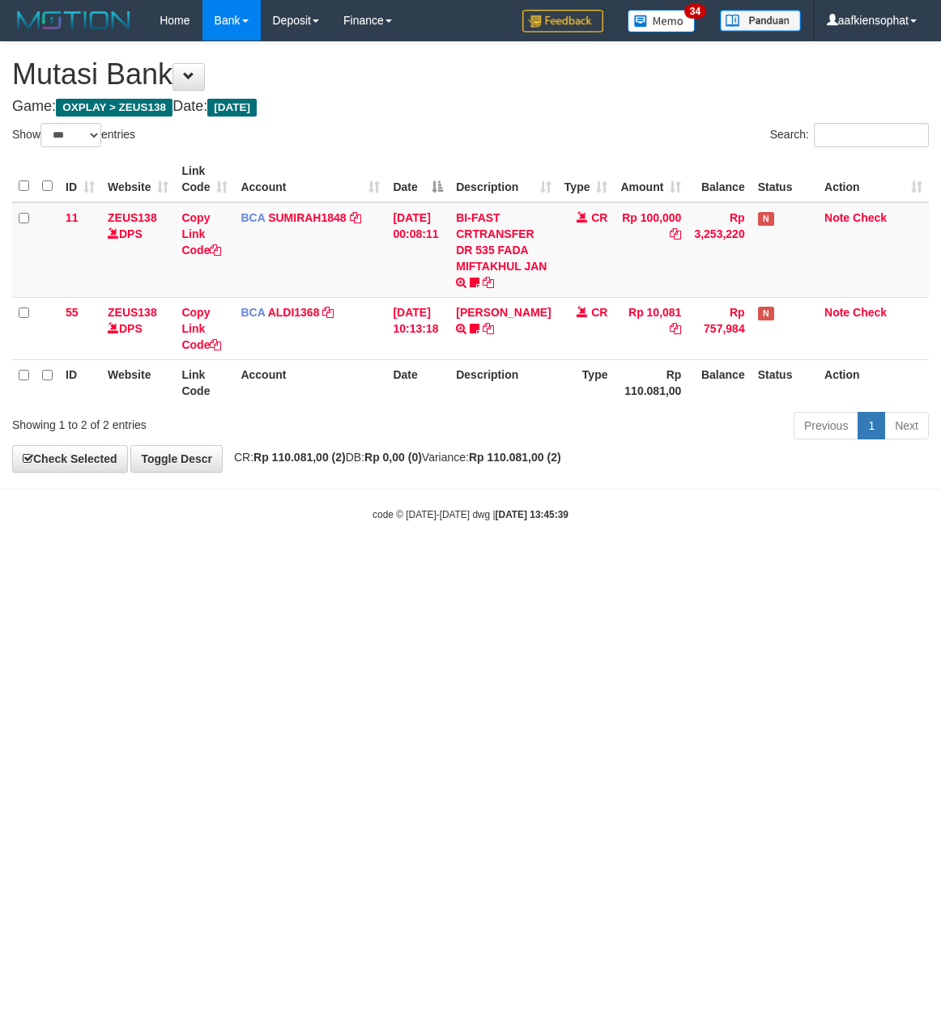
select select "***"
click at [367, 563] on html "Toggle navigation Home Bank Account List Load By Website Group [OXPLAY] ZEUS138…" at bounding box center [470, 281] width 941 height 563
click at [363, 563] on html "Toggle navigation Home Bank Account List Load By Website Group [OXPLAY] ZEUS138…" at bounding box center [470, 281] width 941 height 563
drag, startPoint x: 363, startPoint y: 622, endPoint x: 87, endPoint y: 620, distance: 276.0
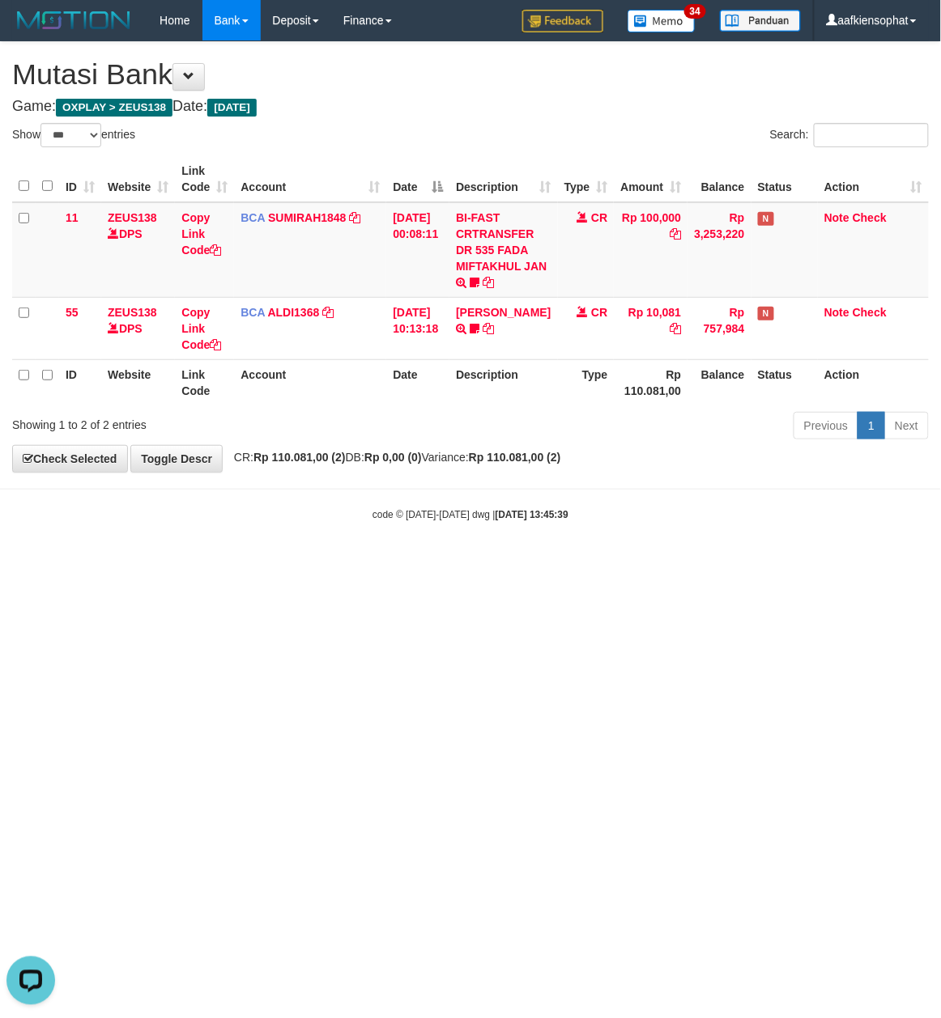
click at [361, 563] on html "Toggle navigation Home Bank Account List Load By Website Group [OXPLAY] ZEUS138…" at bounding box center [470, 281] width 941 height 563
select select "***"
click at [425, 563] on html "Toggle navigation Home Bank Account List Load By Website Group [OXPLAY] ZEUS138…" at bounding box center [470, 281] width 941 height 563
click at [421, 563] on html "Toggle navigation Home Bank Account List Load By Website Group [OXPLAY] ZEUS138…" at bounding box center [470, 281] width 941 height 563
select select "***"
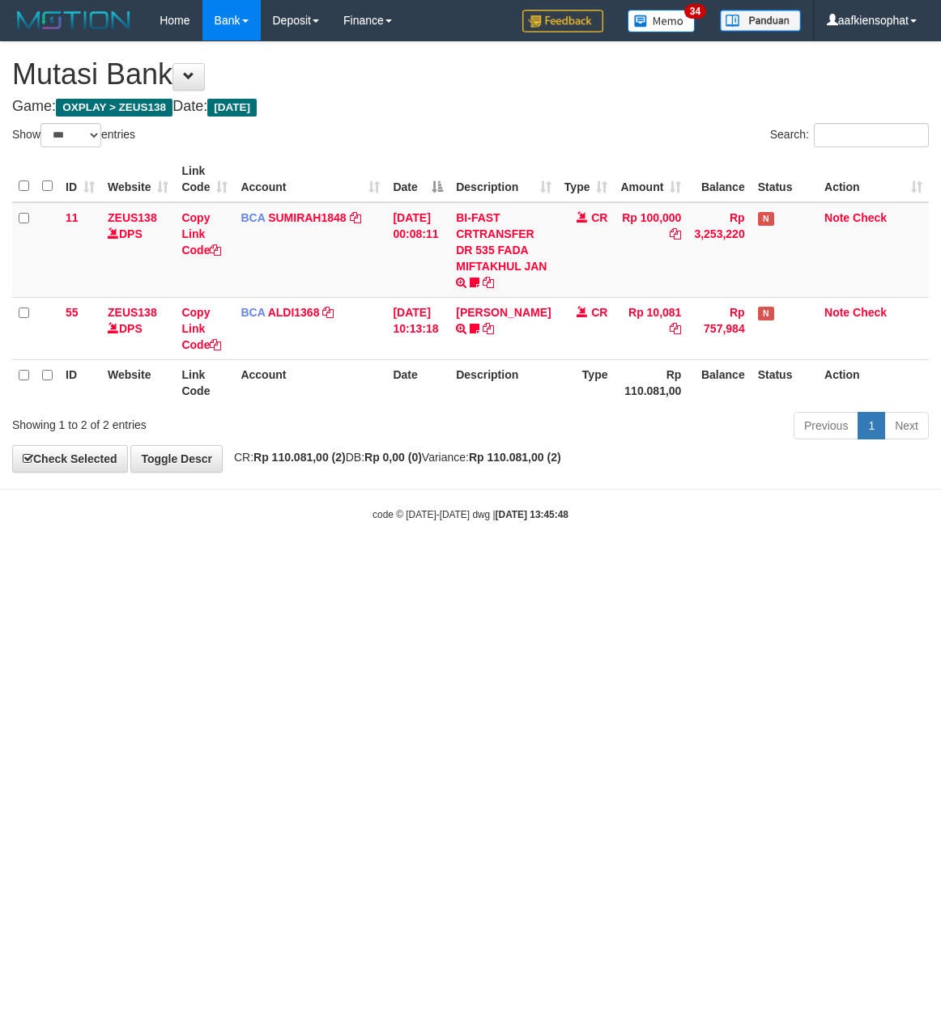
select select "***"
drag, startPoint x: 471, startPoint y: 681, endPoint x: 86, endPoint y: 746, distance: 390.7
click at [374, 563] on html "Toggle navigation Home Bank Account List Load By Website Group [OXPLAY] ZEUS138…" at bounding box center [470, 281] width 941 height 563
select select "***"
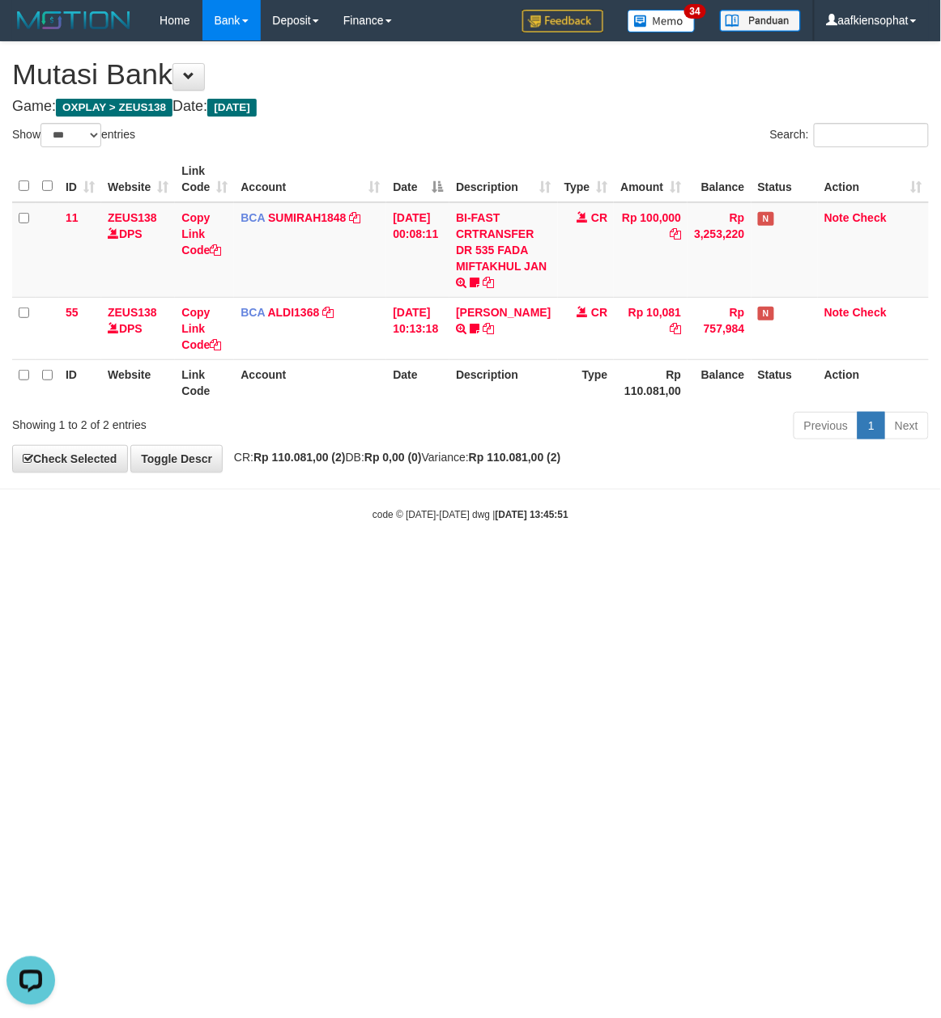
click at [397, 97] on div "**********" at bounding box center [470, 257] width 941 height 430
click at [338, 549] on body "Toggle navigation Home Bank Account List Load By Website Group [OXPLAY] ZEUS138…" at bounding box center [470, 281] width 941 height 563
click at [448, 563] on html "Toggle navigation Home Bank Account List Load By Website Group [OXPLAY] ZEUS138…" at bounding box center [470, 281] width 941 height 563
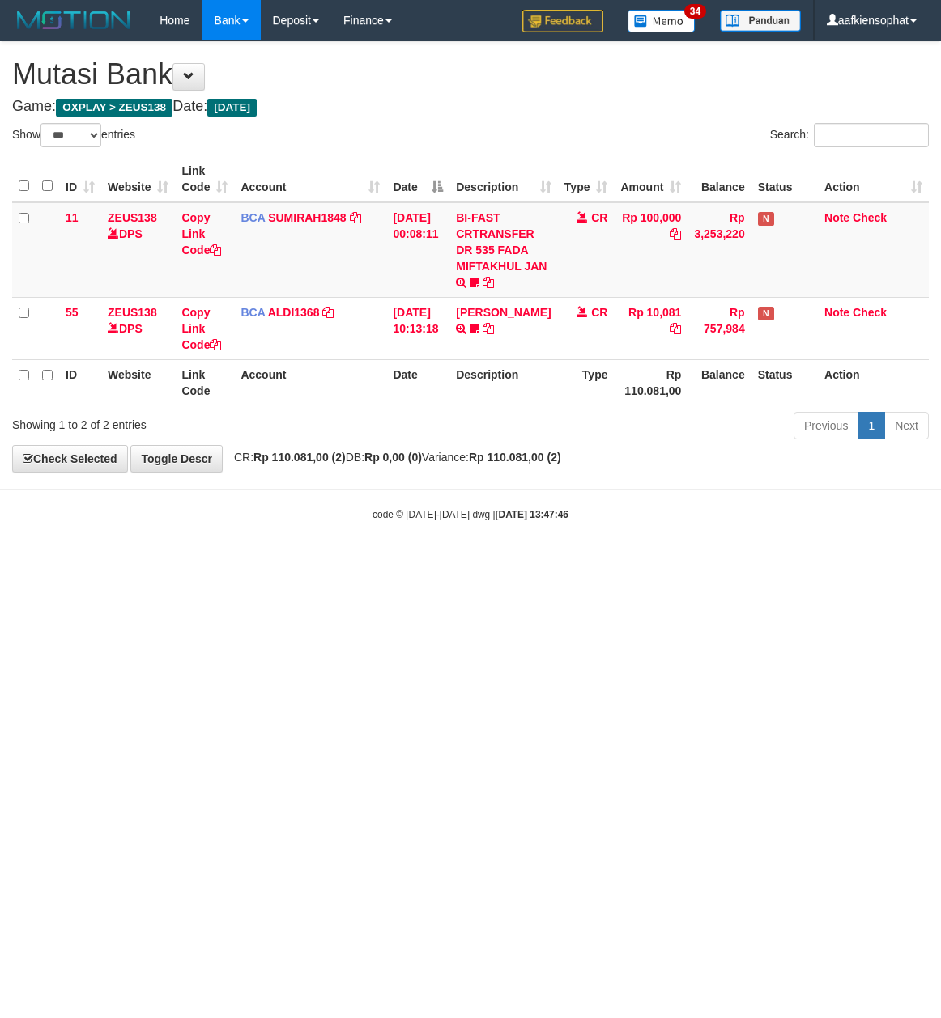
select select "***"
click at [440, 563] on html "Toggle navigation Home Bank Account List Load By Website Group [OXPLAY] ZEUS138…" at bounding box center [470, 281] width 941 height 563
select select "***"
click at [385, 525] on body "Toggle navigation Home Bank Account List Load By Website Group [OXPLAY] ZEUS138…" at bounding box center [470, 281] width 941 height 563
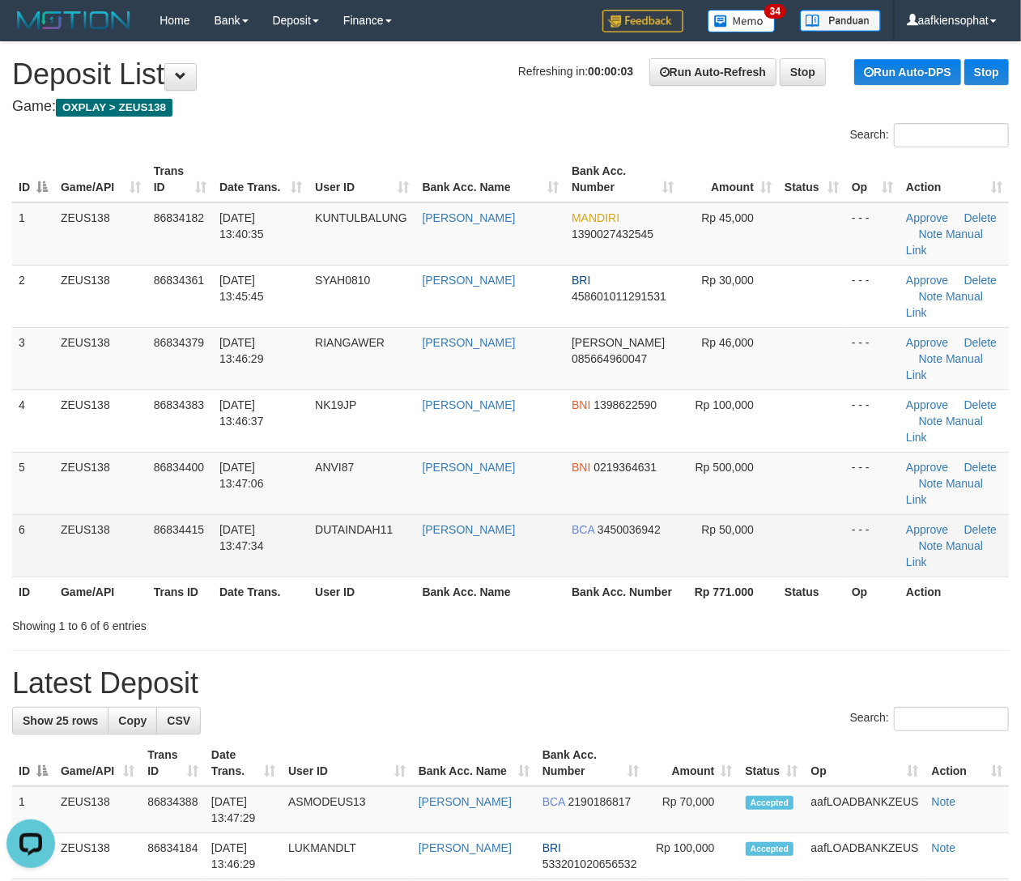
drag, startPoint x: 713, startPoint y: 453, endPoint x: 729, endPoint y: 468, distance: 21.2
click at [717, 514] on td "Rp 50,000" at bounding box center [730, 545] width 98 height 62
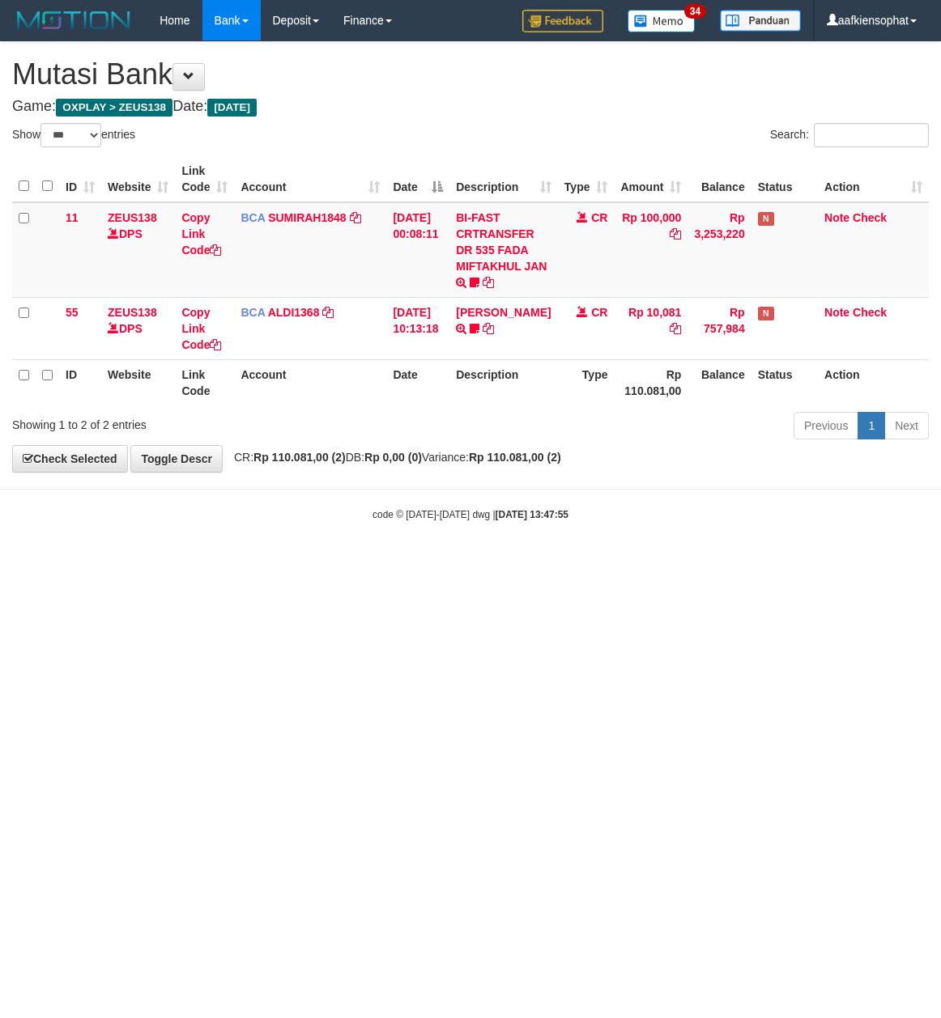
select select "***"
drag, startPoint x: 34, startPoint y: 754, endPoint x: 16, endPoint y: 861, distance: 108.3
click at [29, 563] on html "Toggle navigation Home Bank Account List Load By Website Group [OXPLAY] ZEUS138…" at bounding box center [470, 281] width 941 height 563
click at [386, 143] on div "Show ** ** ** *** entries" at bounding box center [235, 137] width 446 height 28
click at [327, 279] on td "BCA SUMIRAH1848 DPS SUMIRAH mutasi_20250831_4156 | 11 mutasi_20250831_4156 | 11" at bounding box center [310, 250] width 152 height 96
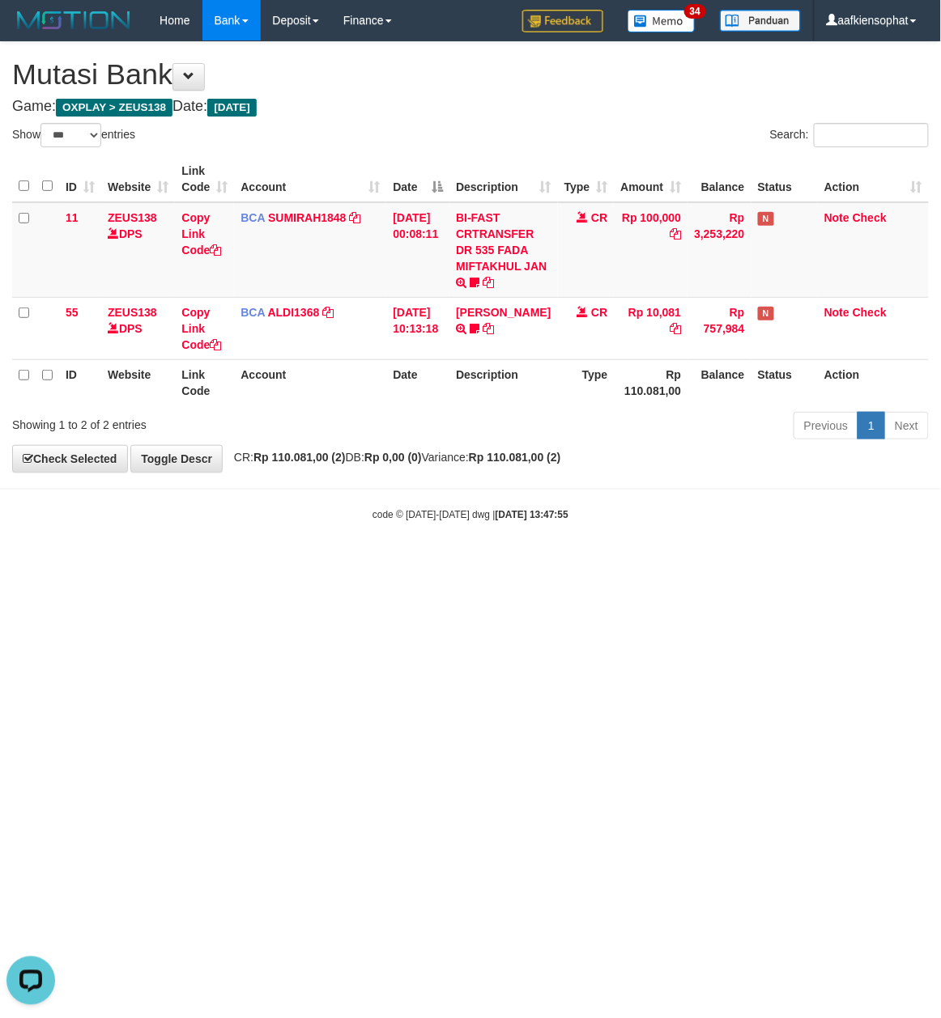
click at [470, 490] on body "Toggle navigation Home Bank Account List Load By Website Group [OXPLAY] ZEUS138…" at bounding box center [470, 281] width 941 height 563
click at [470, 490] on hr at bounding box center [470, 489] width 941 height 1
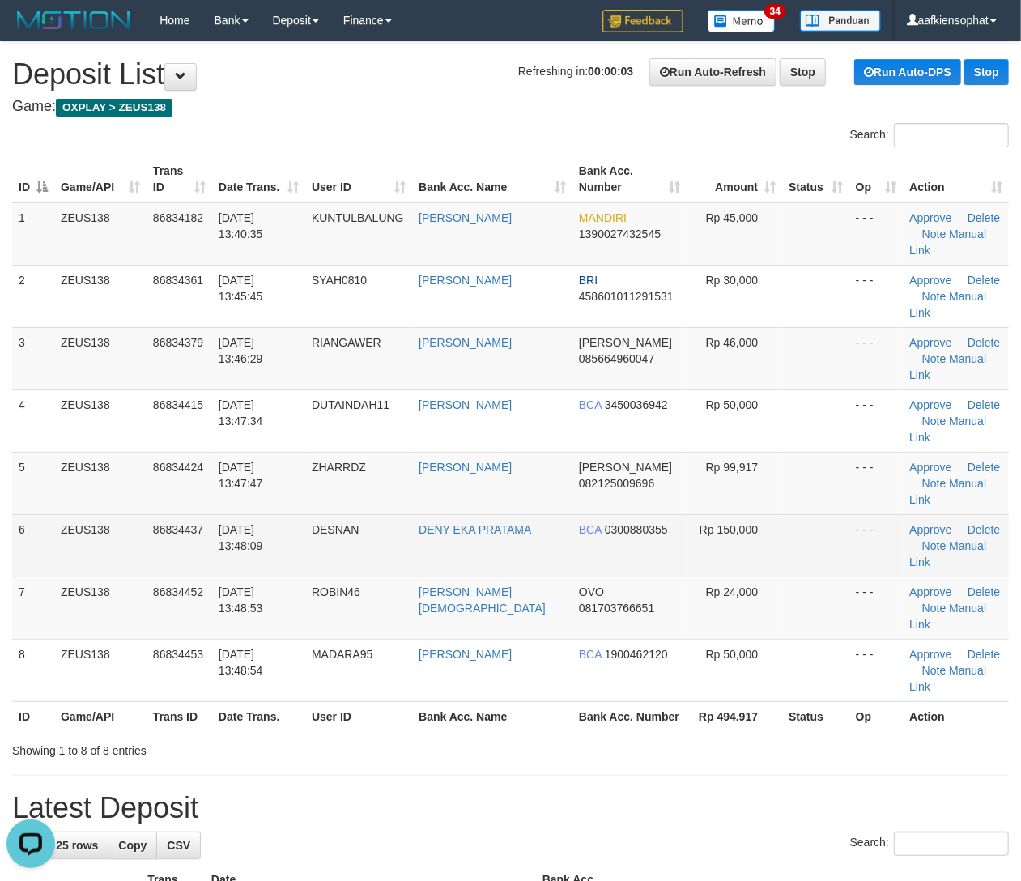
drag, startPoint x: 657, startPoint y: 441, endPoint x: 923, endPoint y: 440, distance: 265.5
click at [665, 514] on td "BCA 0300880355" at bounding box center [629, 545] width 114 height 62
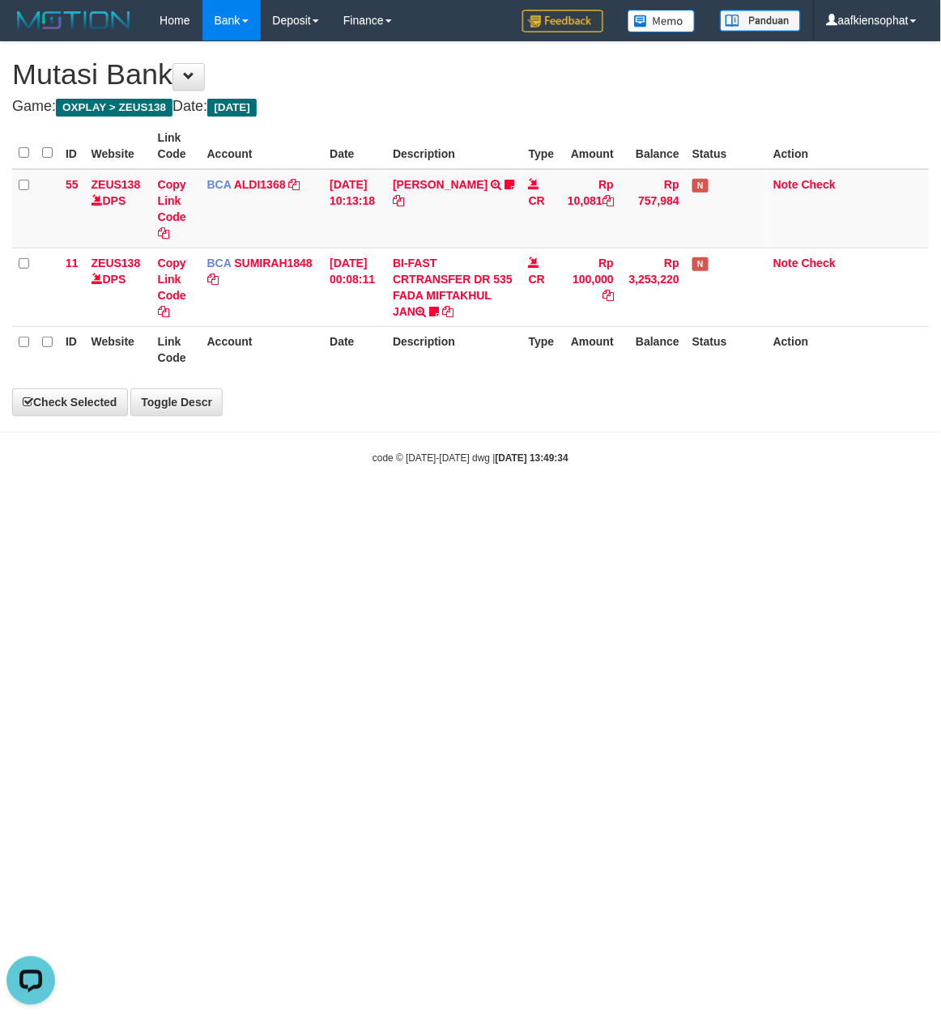
select select "***"
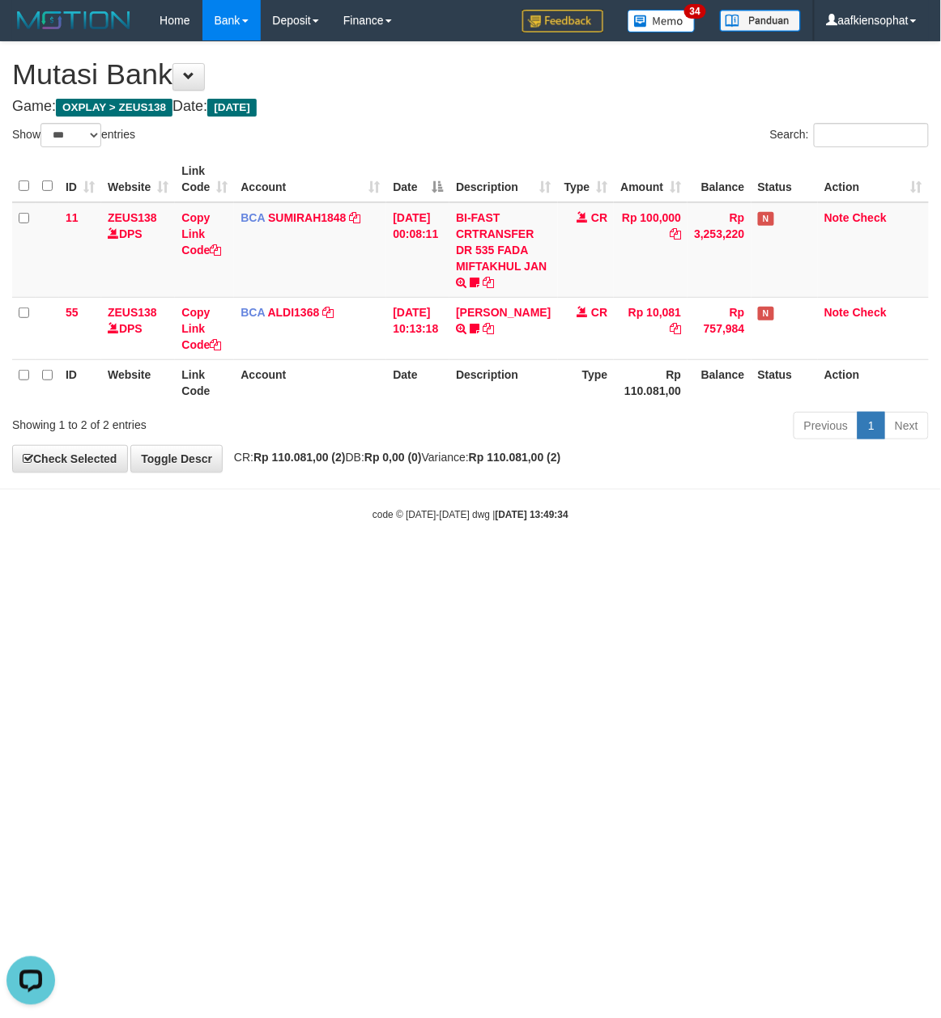
click at [561, 389] on th "Type" at bounding box center [586, 382] width 57 height 46
click at [455, 563] on html "Toggle navigation Home Bank Account List Load By Website Group [OXPLAY] ZEUS138…" at bounding box center [470, 281] width 941 height 563
click at [481, 563] on html "Toggle navigation Home Bank Account List Load By Website Group [OXPLAY] ZEUS138…" at bounding box center [470, 281] width 941 height 563
click at [482, 563] on html "Toggle navigation Home Bank Account List Load By Website Group [OXPLAY] ZEUS138…" at bounding box center [470, 281] width 941 height 563
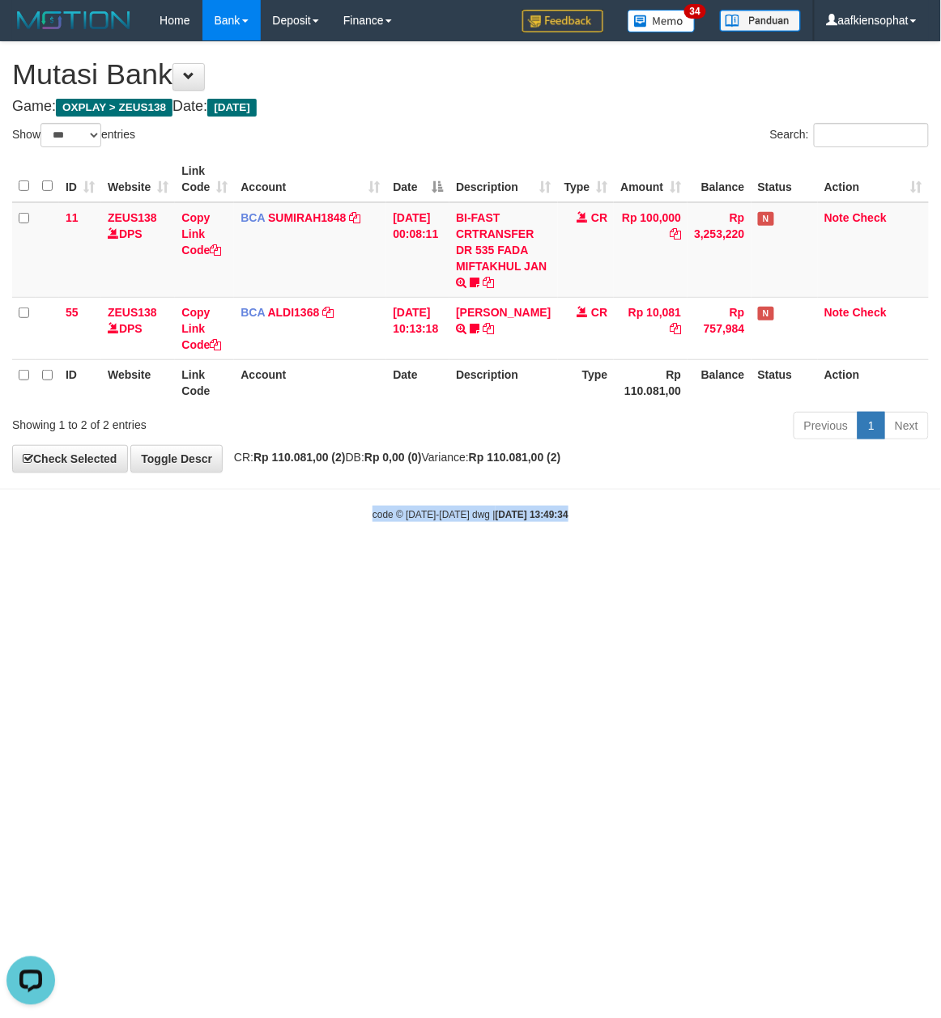
click at [482, 563] on html "Toggle navigation Home Bank Account List Load By Website Group [OXPLAY] ZEUS138…" at bounding box center [470, 281] width 941 height 563
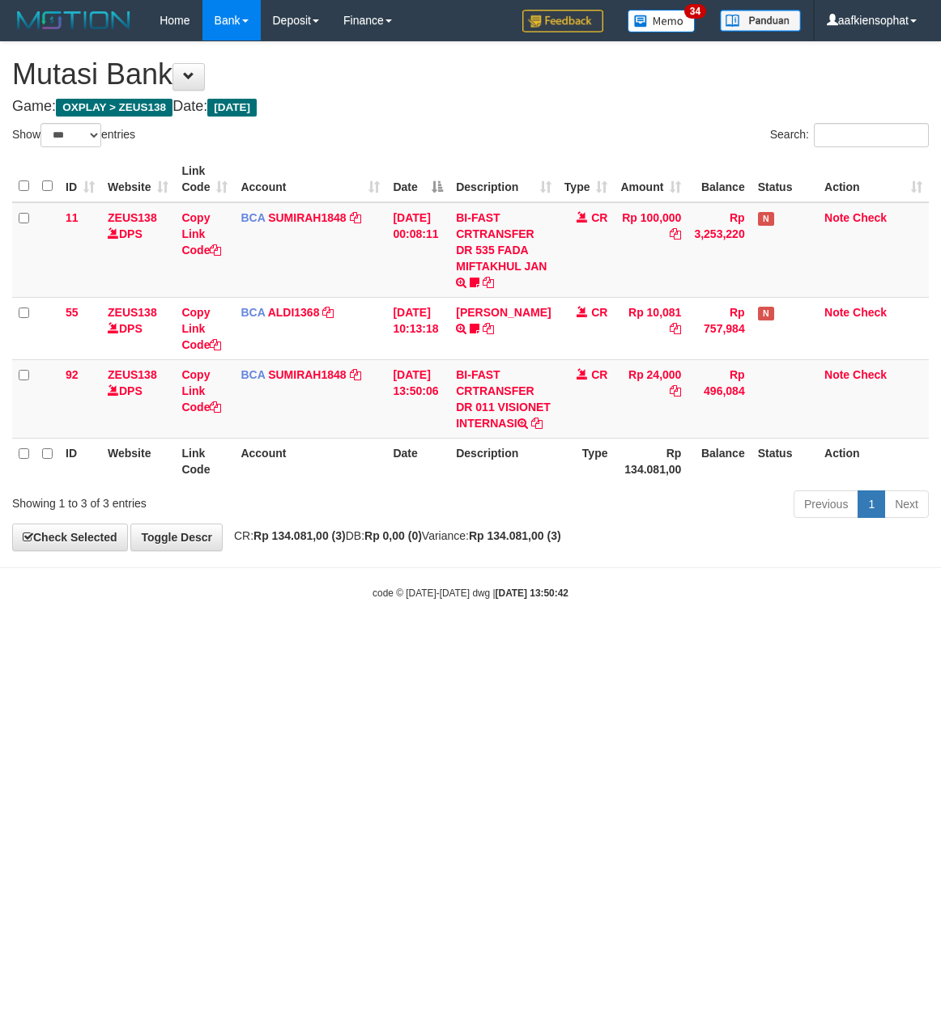
select select "***"
click at [567, 606] on body "Toggle navigation Home Bank Account List Load By Website Group [OXPLAY] ZEUS138…" at bounding box center [470, 320] width 941 height 641
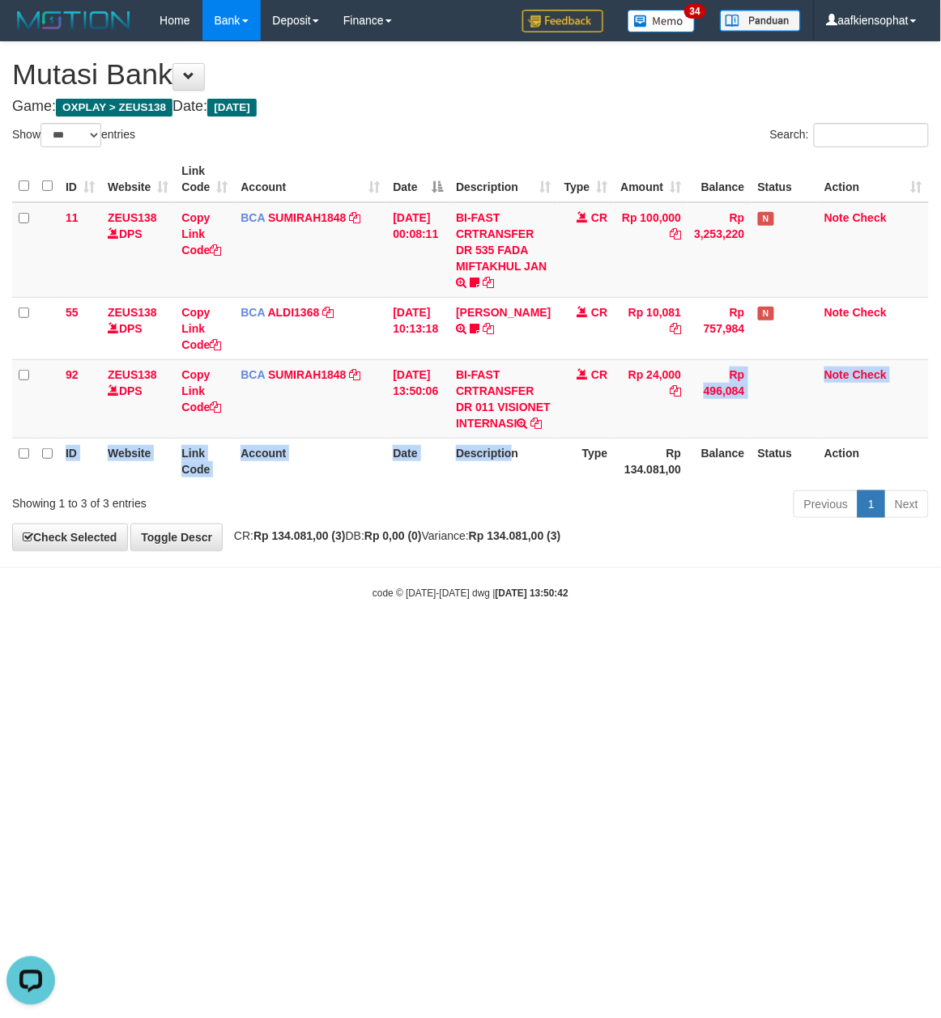
drag, startPoint x: 549, startPoint y: 461, endPoint x: 518, endPoint y: 477, distance: 34.8
click at [518, 477] on table "ID Website Link Code Account Date Description Type Amount Balance Status Action…" at bounding box center [470, 320] width 916 height 328
click at [580, 641] on html "Toggle navigation Home Bank Account List Load By Website Group [OXPLAY] ZEUS138…" at bounding box center [470, 320] width 941 height 641
click at [600, 641] on html "Toggle navigation Home Bank Account List Load By Website Group [OXPLAY] ZEUS138…" at bounding box center [470, 320] width 941 height 641
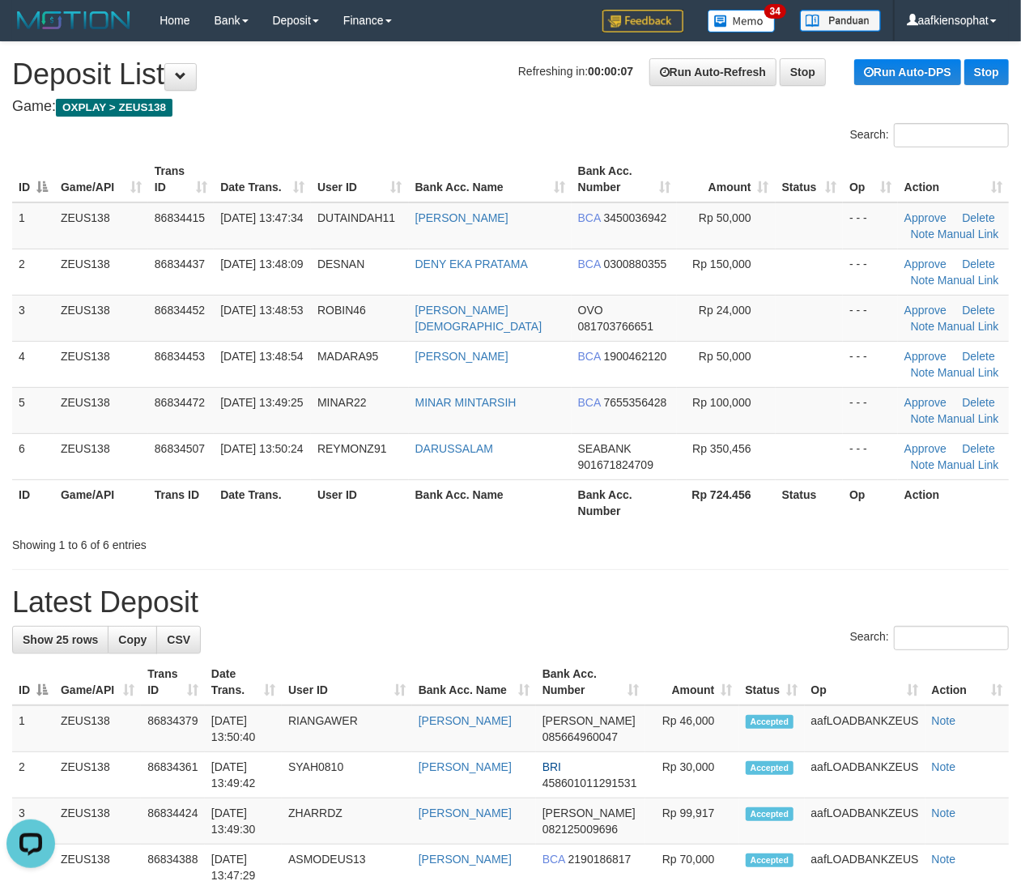
drag, startPoint x: 610, startPoint y: 580, endPoint x: 690, endPoint y: 562, distance: 82.3
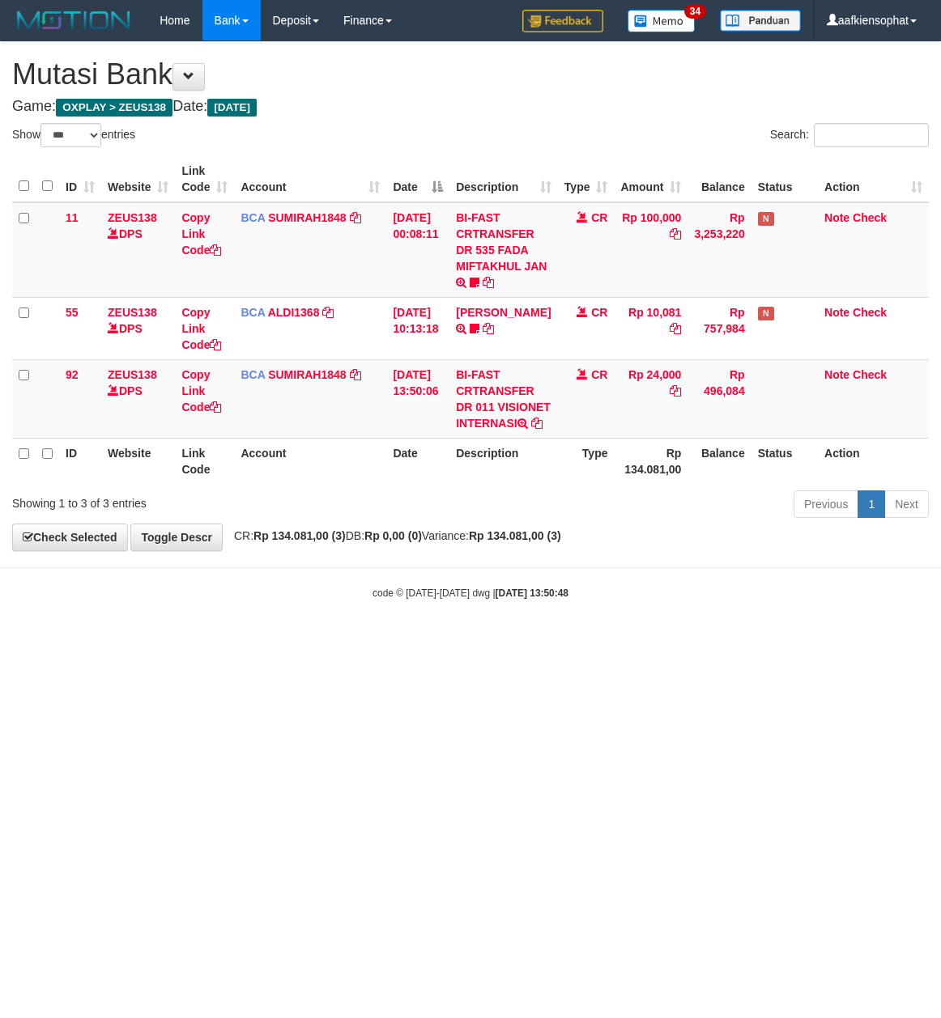
select select "***"
drag, startPoint x: 645, startPoint y: 690, endPoint x: 639, endPoint y: 672, distance: 19.7
click at [645, 641] on html "Toggle navigation Home Bank Account List Load By Website Group [OXPLAY] ZEUS138…" at bounding box center [470, 320] width 941 height 641
click at [583, 641] on body "Toggle navigation Home Bank Account List Load By Website Group [OXPLAY] ZEUS138…" at bounding box center [470, 320] width 941 height 641
click at [671, 641] on body "Toggle navigation Home Bank Account List Load By Website Group [OXPLAY] ZEUS138…" at bounding box center [470, 320] width 941 height 641
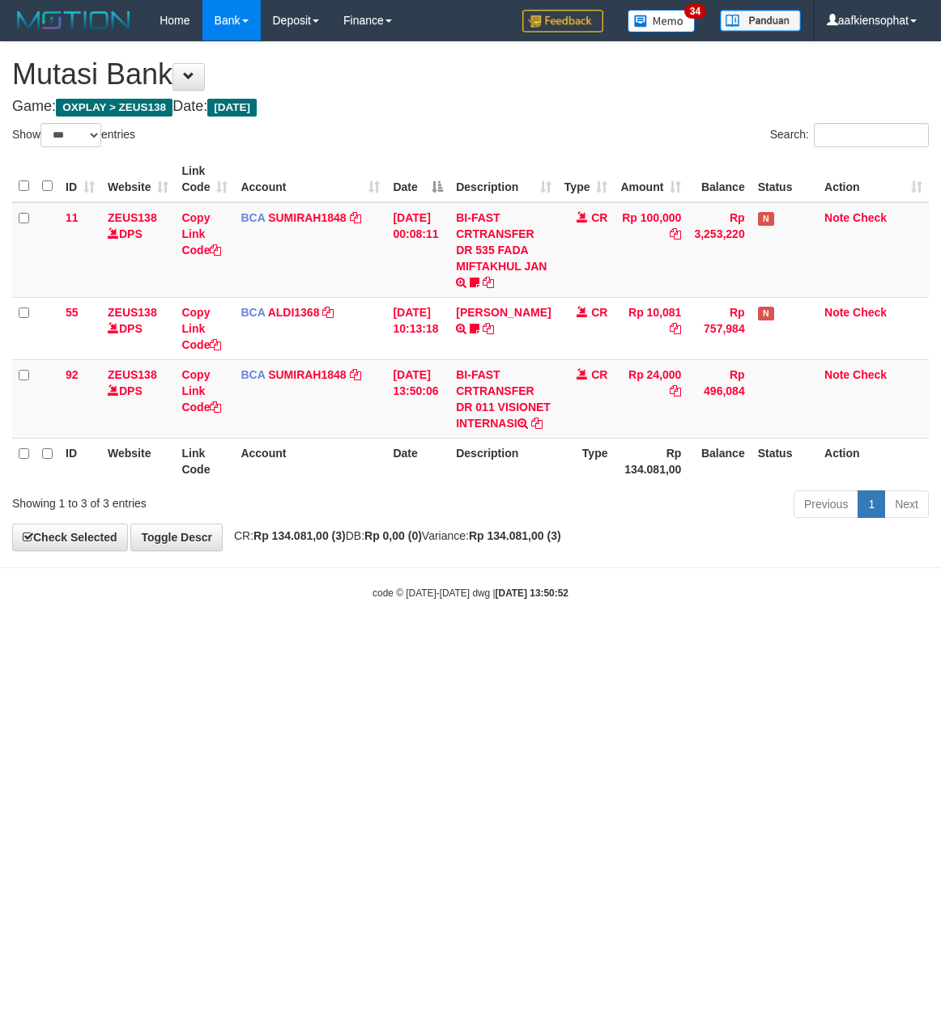
select select "***"
click at [500, 601] on div "code © [DATE]-[DATE] dwg | [DATE] 13:50:52" at bounding box center [470, 592] width 941 height 16
drag, startPoint x: 584, startPoint y: 638, endPoint x: 617, endPoint y: 643, distance: 32.7
click at [617, 641] on body "Toggle navigation Home Bank Account List Load By Website Group [OXPLAY] ZEUS138…" at bounding box center [470, 320] width 941 height 641
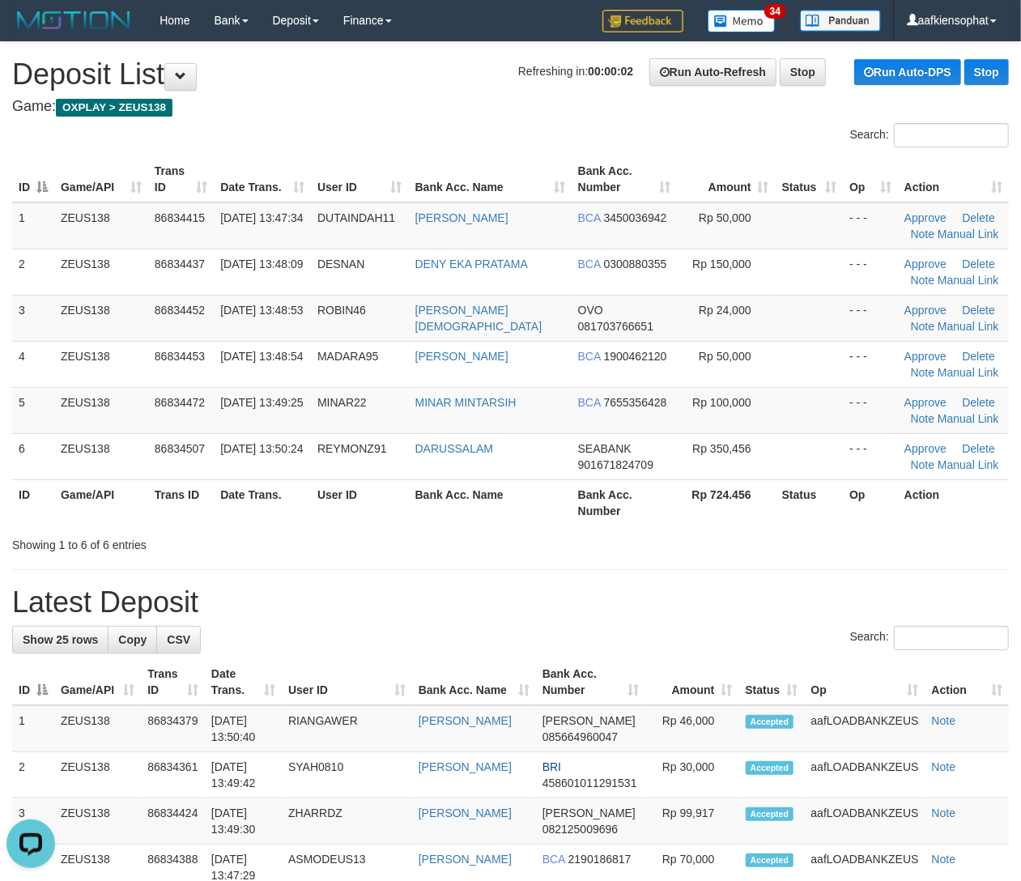
drag, startPoint x: 649, startPoint y: 560, endPoint x: 950, endPoint y: 591, distance: 301.9
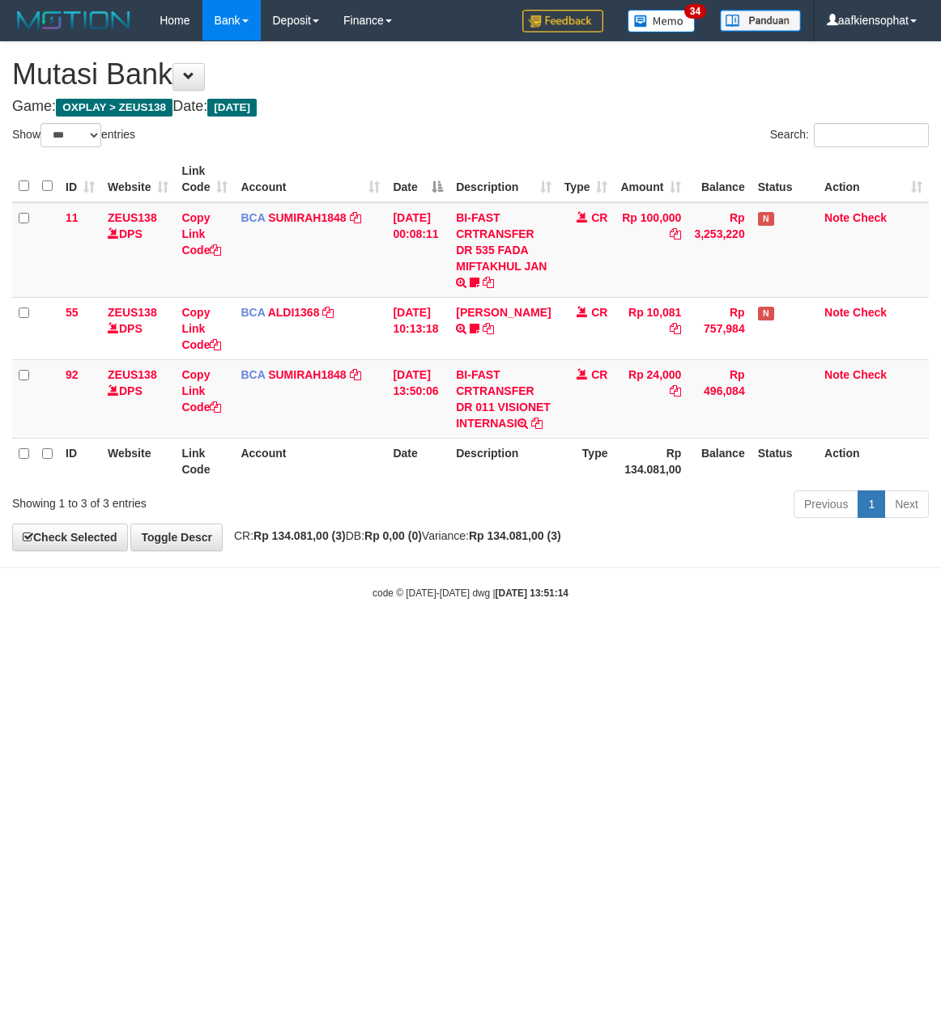
select select "***"
click at [587, 603] on body "Toggle navigation Home Bank Account List Load By Website Group [OXPLAY] ZEUS138…" at bounding box center [470, 320] width 941 height 641
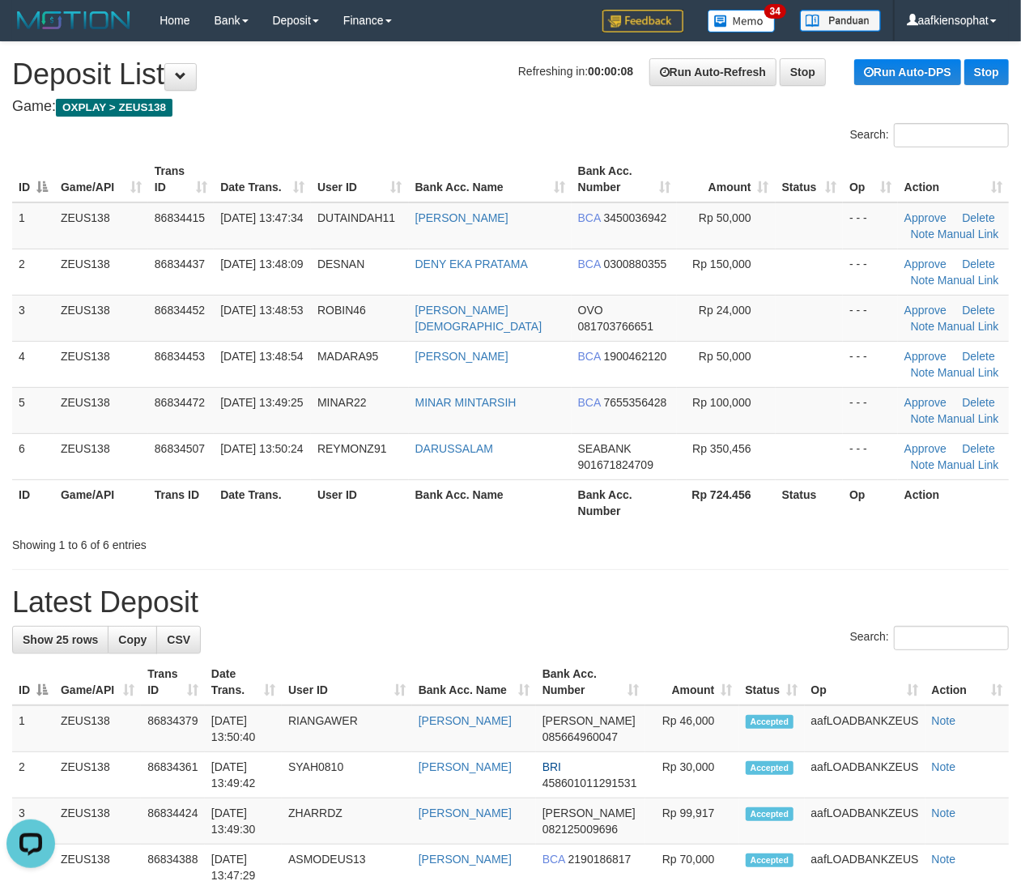
drag, startPoint x: 806, startPoint y: 573, endPoint x: 1034, endPoint y: 601, distance: 229.1
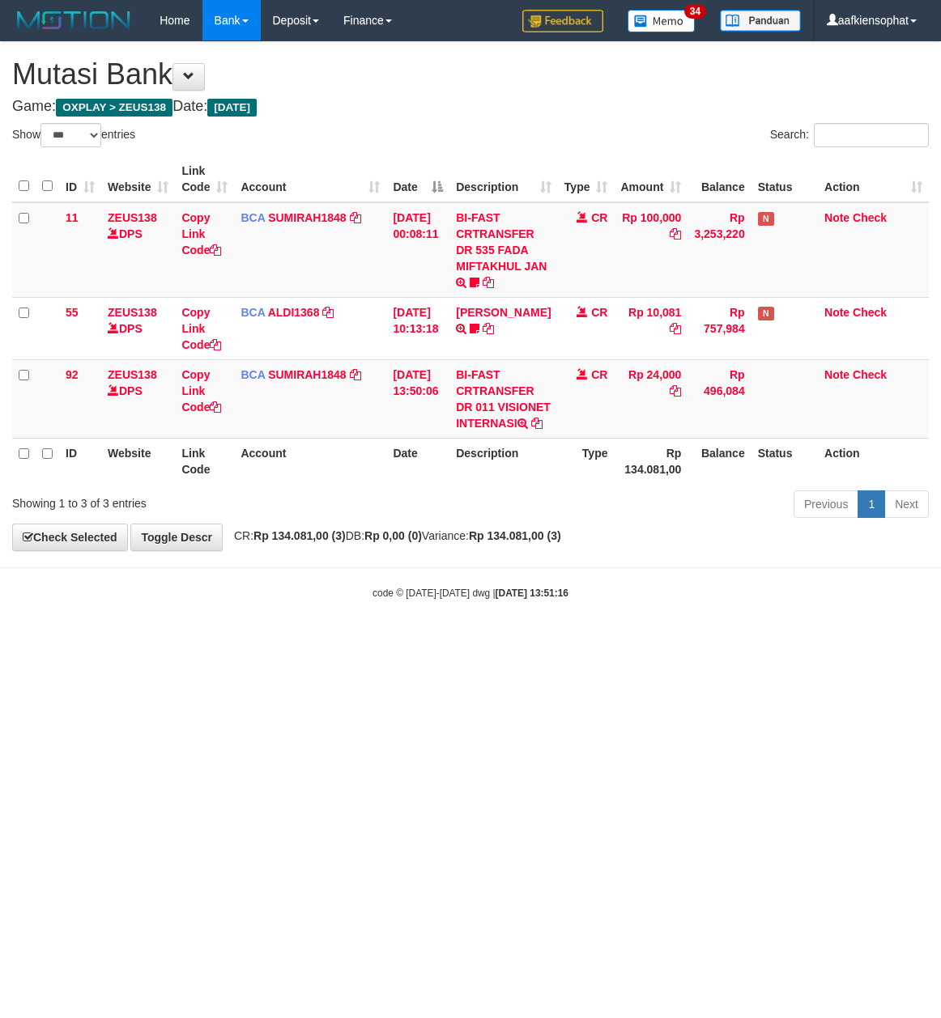
select select "***"
drag, startPoint x: 584, startPoint y: 612, endPoint x: 521, endPoint y: 622, distance: 63.2
click at [576, 622] on body "Toggle navigation Home Bank Account List Load By Website Group [OXPLAY] ZEUS138…" at bounding box center [470, 320] width 941 height 641
click at [581, 641] on html "Toggle navigation Home Bank Account List Load By Website Group [OXPLAY] ZEUS138…" at bounding box center [470, 320] width 941 height 641
select select "***"
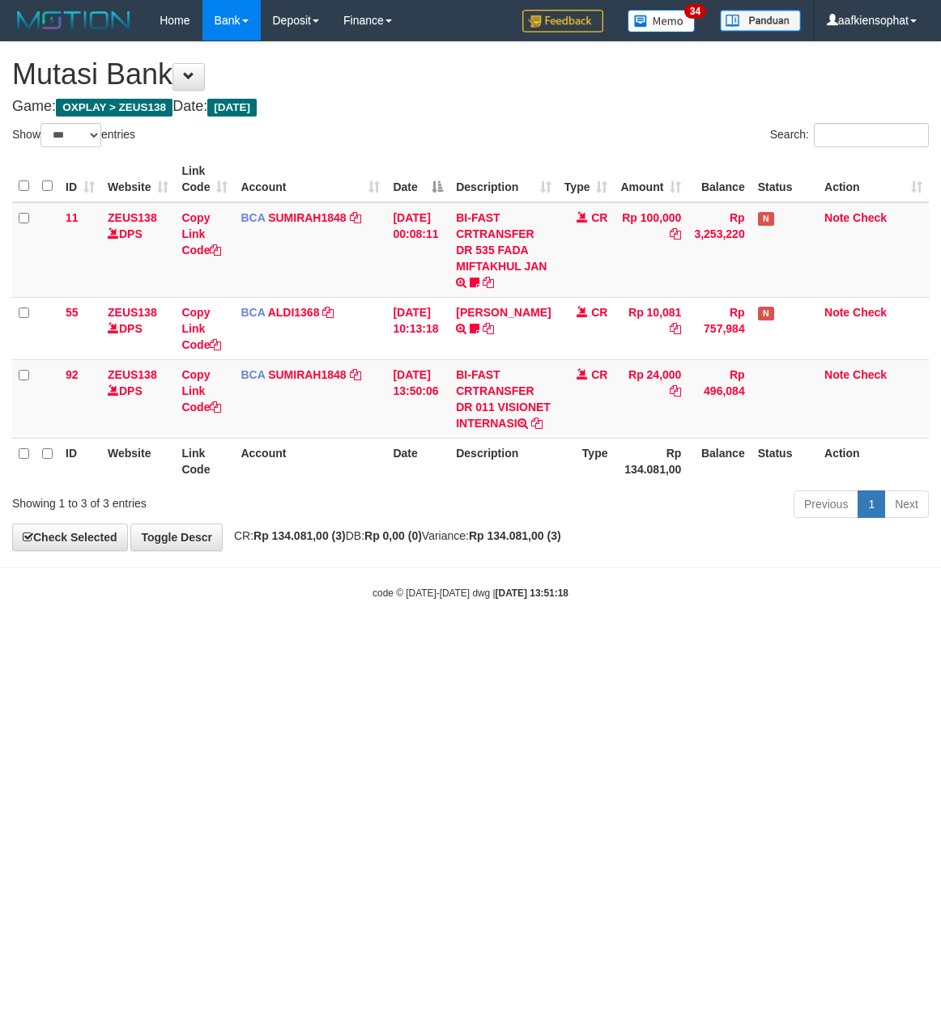
click at [652, 364] on td "Rp 24,000" at bounding box center [651, 398] width 74 height 79
copy td "24,000"
drag, startPoint x: 751, startPoint y: 697, endPoint x: 746, endPoint y: 688, distance: 10.6
click at [751, 641] on html "Toggle navigation Home Bank Account List Load By Website Group [OXPLAY] ZEUS138…" at bounding box center [470, 320] width 941 height 641
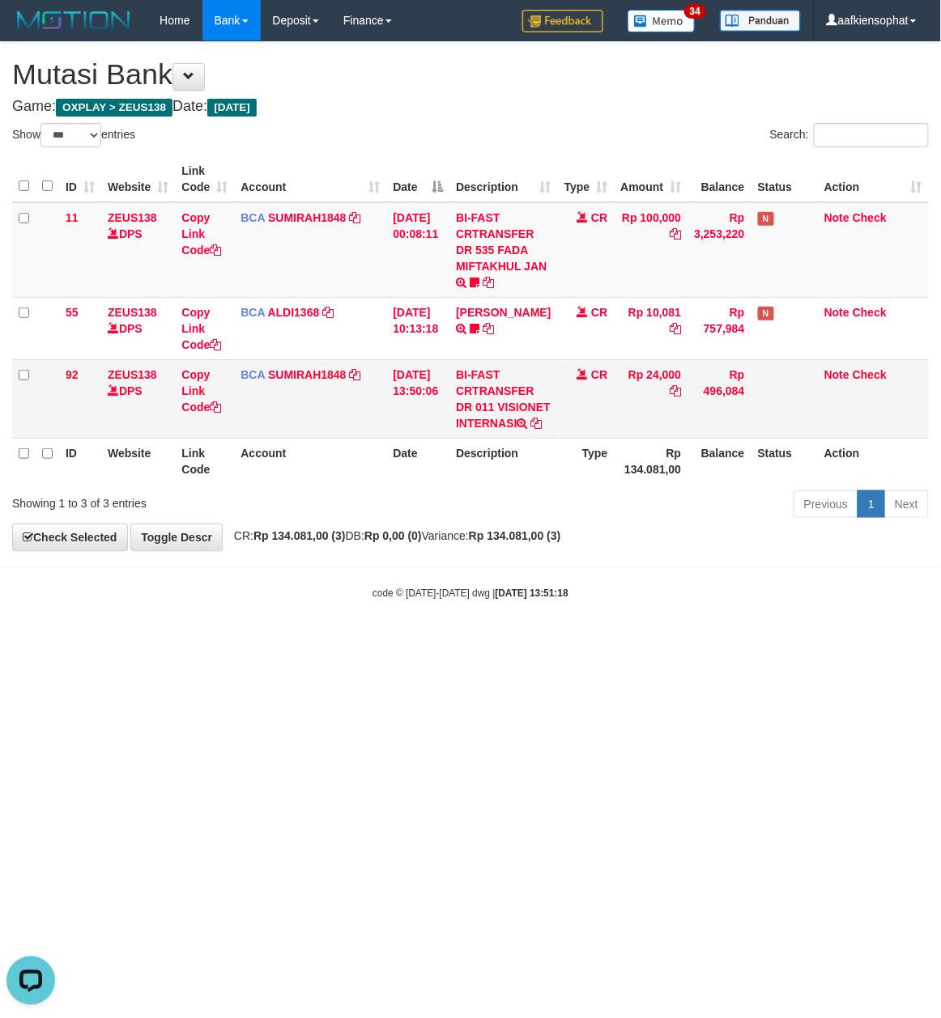
click at [331, 389] on td "BCA SUMIRAH1848 DPS SUMIRAH mutasi_20250831_4156 | 92 mutasi_20250831_4156 | 92" at bounding box center [310, 398] width 152 height 79
click at [322, 370] on link "SUMIRAH1848" at bounding box center [307, 374] width 78 height 13
drag, startPoint x: 635, startPoint y: 635, endPoint x: 436, endPoint y: 542, distance: 219.5
click at [627, 601] on div "code © 2012-2018 dwg | 2025/08/31 13:51:18" at bounding box center [470, 592] width 941 height 16
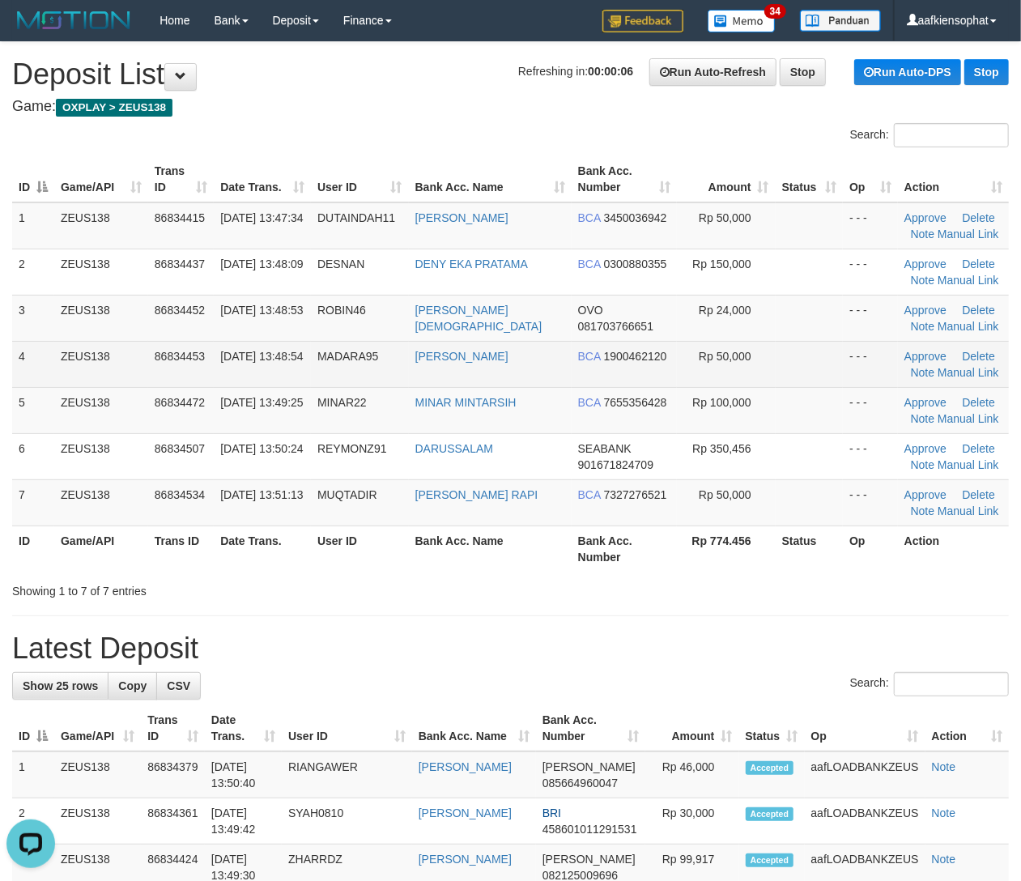
drag, startPoint x: 696, startPoint y: 385, endPoint x: 693, endPoint y: 372, distance: 13.4
click at [693, 376] on td "Rp 50,000" at bounding box center [726, 364] width 99 height 46
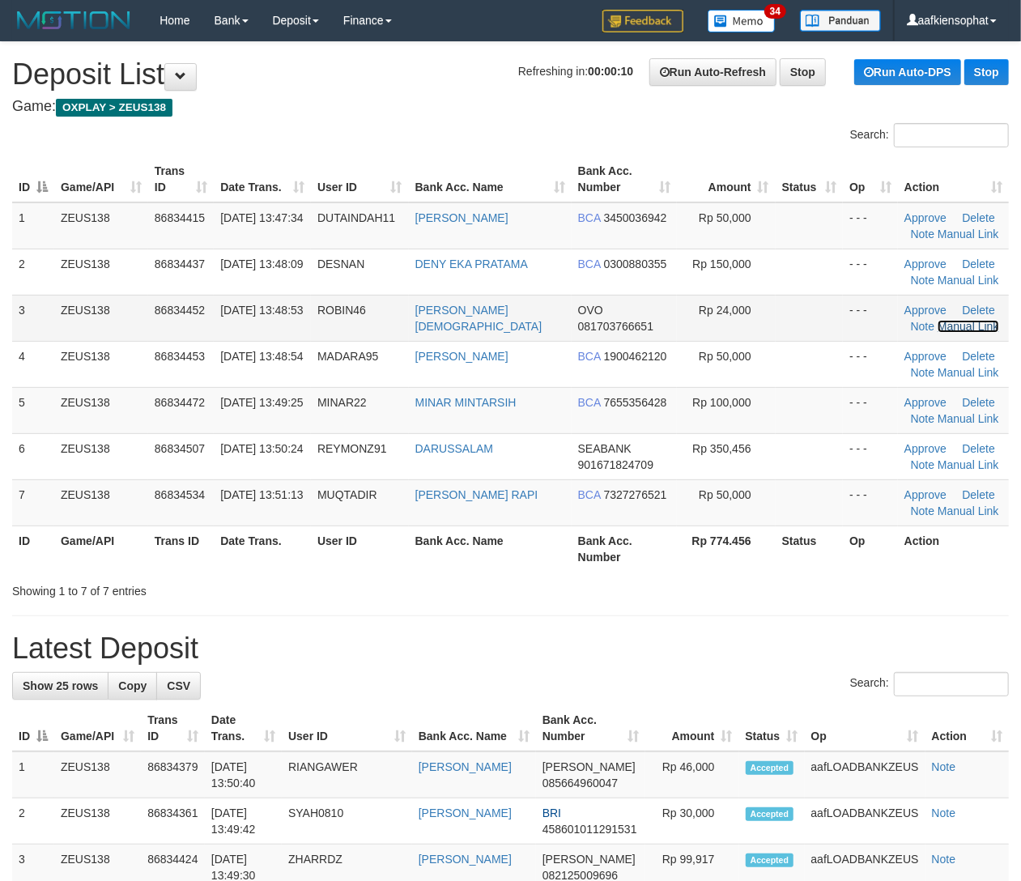
click at [949, 325] on link "Manual Link" at bounding box center [968, 326] width 62 height 13
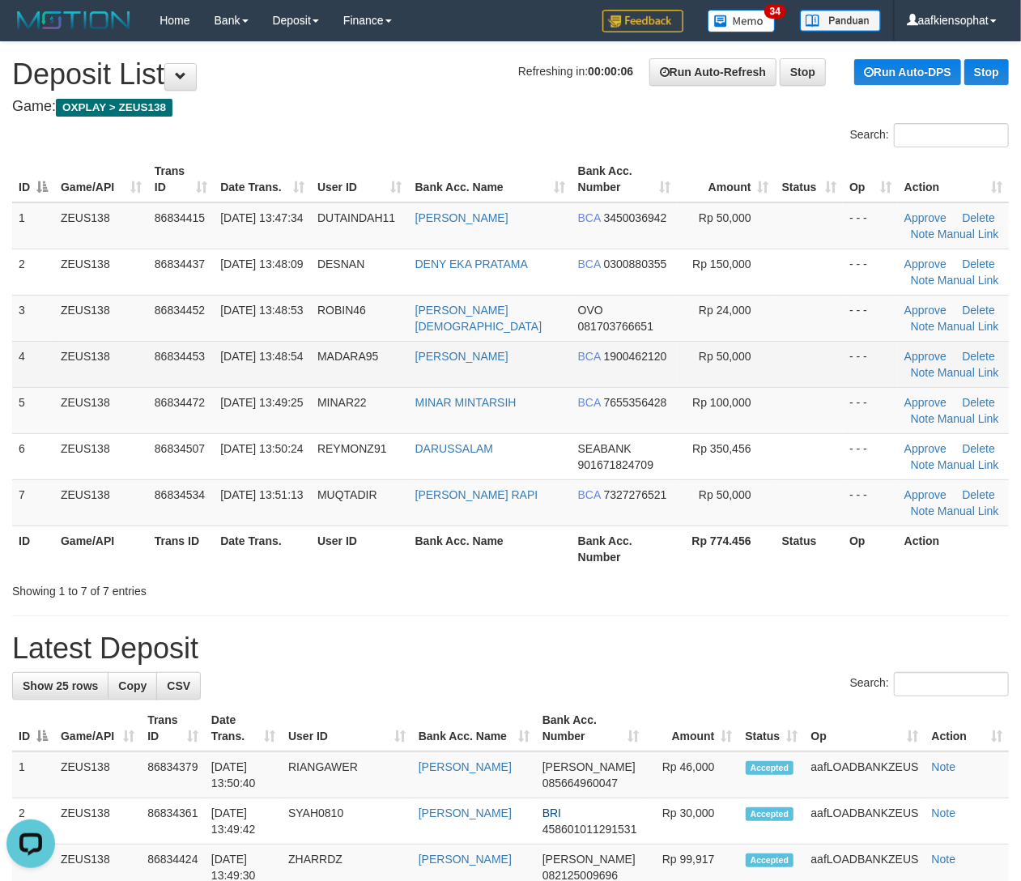
drag, startPoint x: 136, startPoint y: 358, endPoint x: 233, endPoint y: 363, distance: 97.3
click at [175, 358] on tr "4 ZEUS138 86834453 31/08/2025 13:48:54 MADARA95 HERU SANTOSO BCA 1900462120 Rp …" at bounding box center [510, 364] width 996 height 46
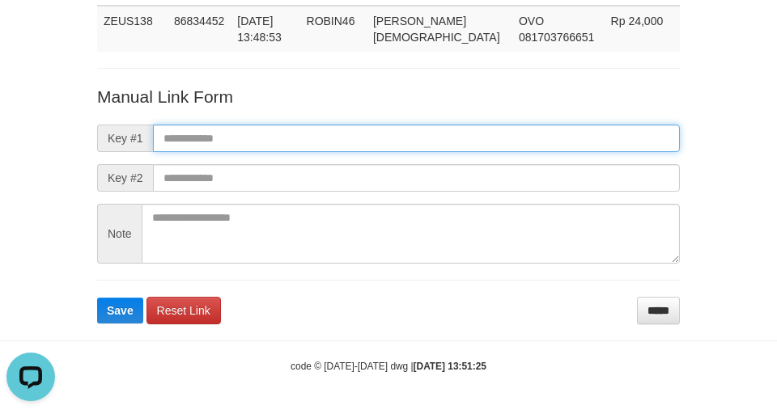
click at [427, 140] on input "text" at bounding box center [416, 139] width 527 height 28
paste input "**********"
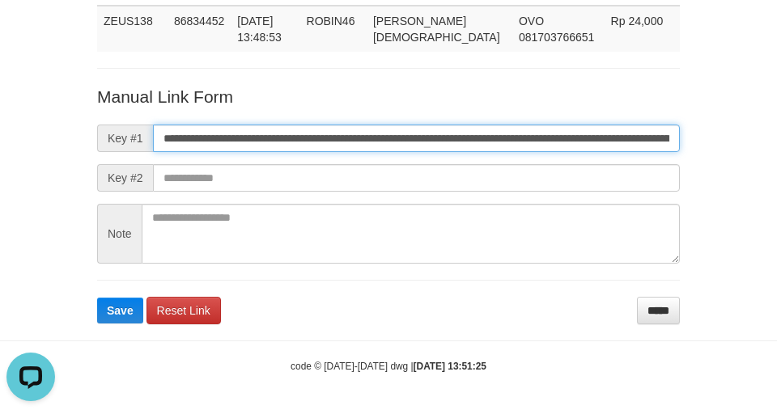
scroll to position [0, 911]
type input "**********"
click at [97, 298] on button "Save" at bounding box center [120, 311] width 46 height 26
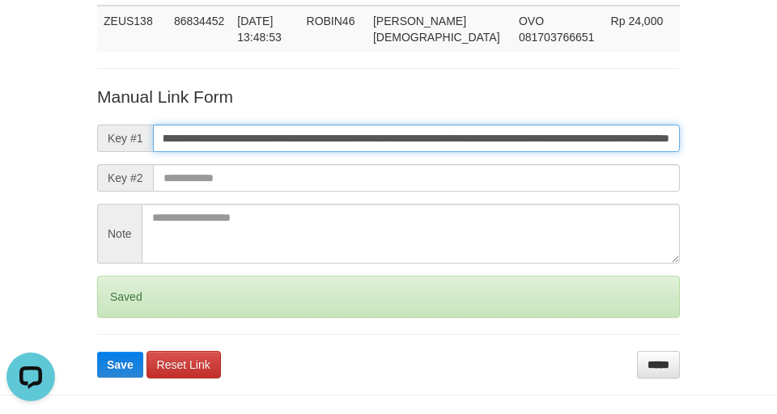
click at [97, 352] on button "Save" at bounding box center [120, 365] width 46 height 26
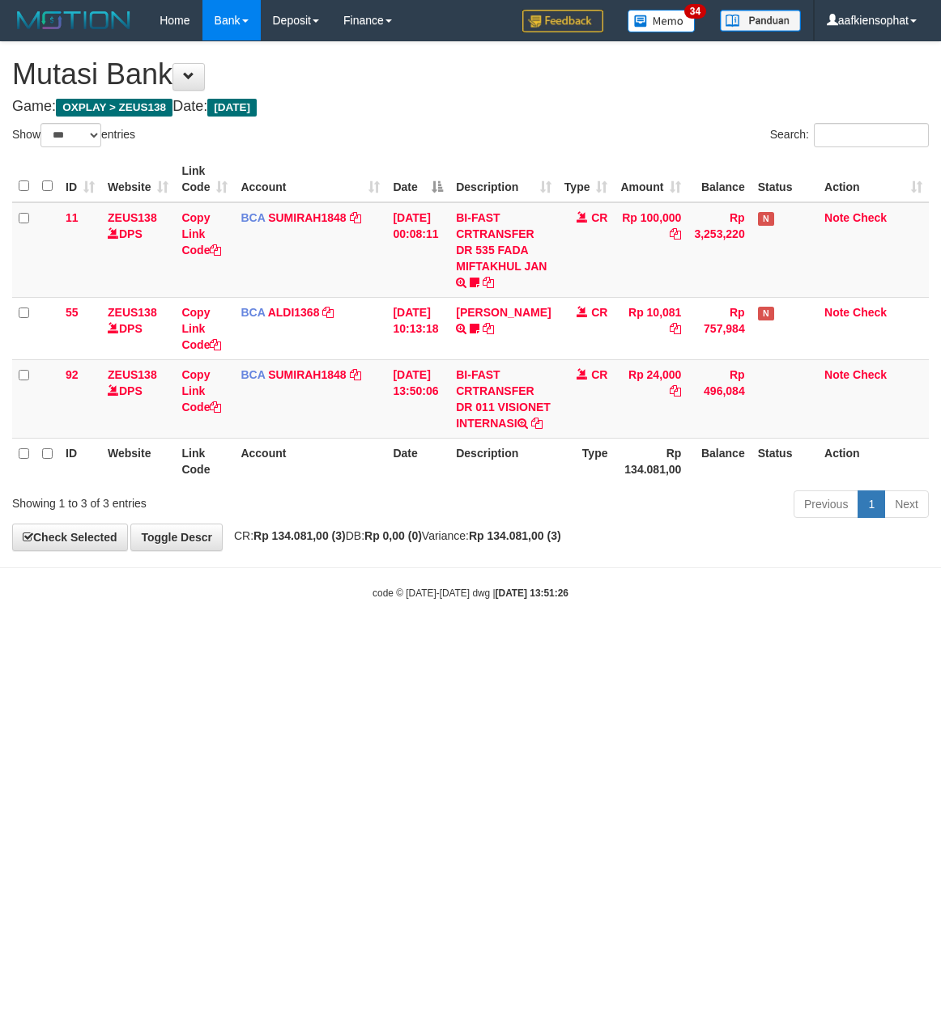
select select "***"
click at [196, 405] on link "Copy Link Code" at bounding box center [201, 390] width 40 height 45
drag, startPoint x: 413, startPoint y: 448, endPoint x: 275, endPoint y: 470, distance: 139.3
click at [410, 438] on td "31/08/2025 13:50:06" at bounding box center [417, 398] width 63 height 79
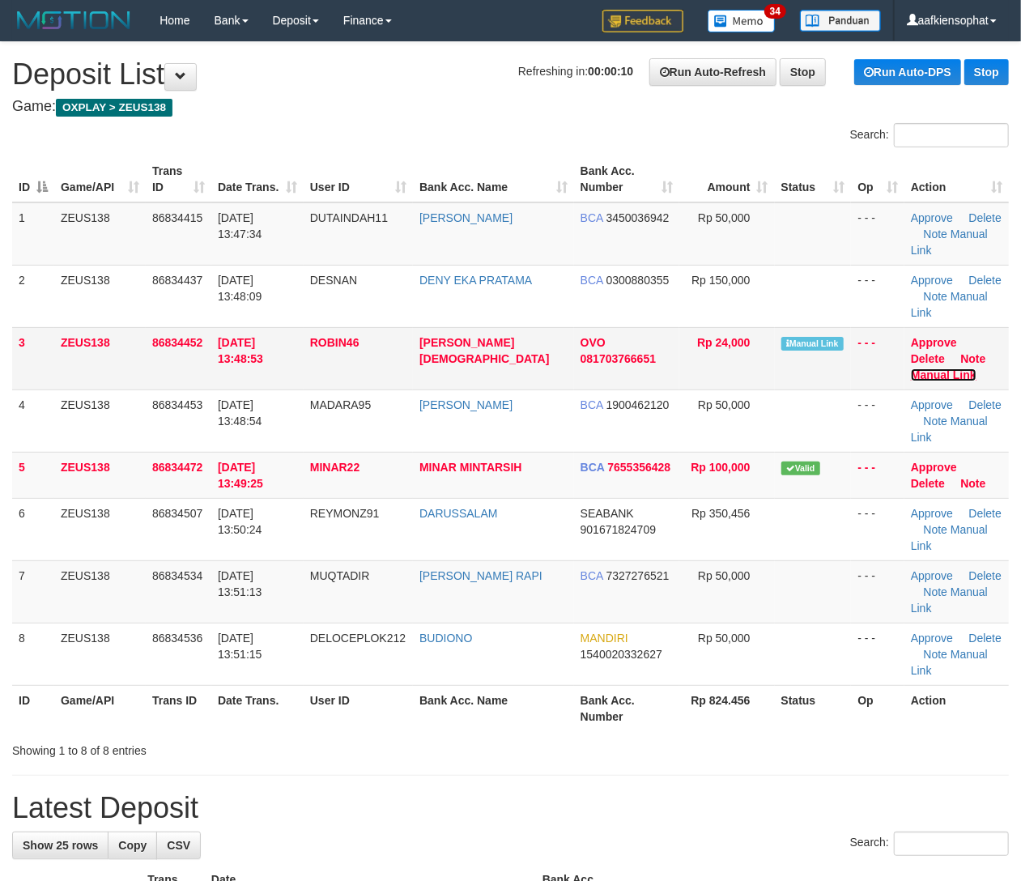
click at [950, 368] on link "Manual Link" at bounding box center [944, 374] width 66 height 13
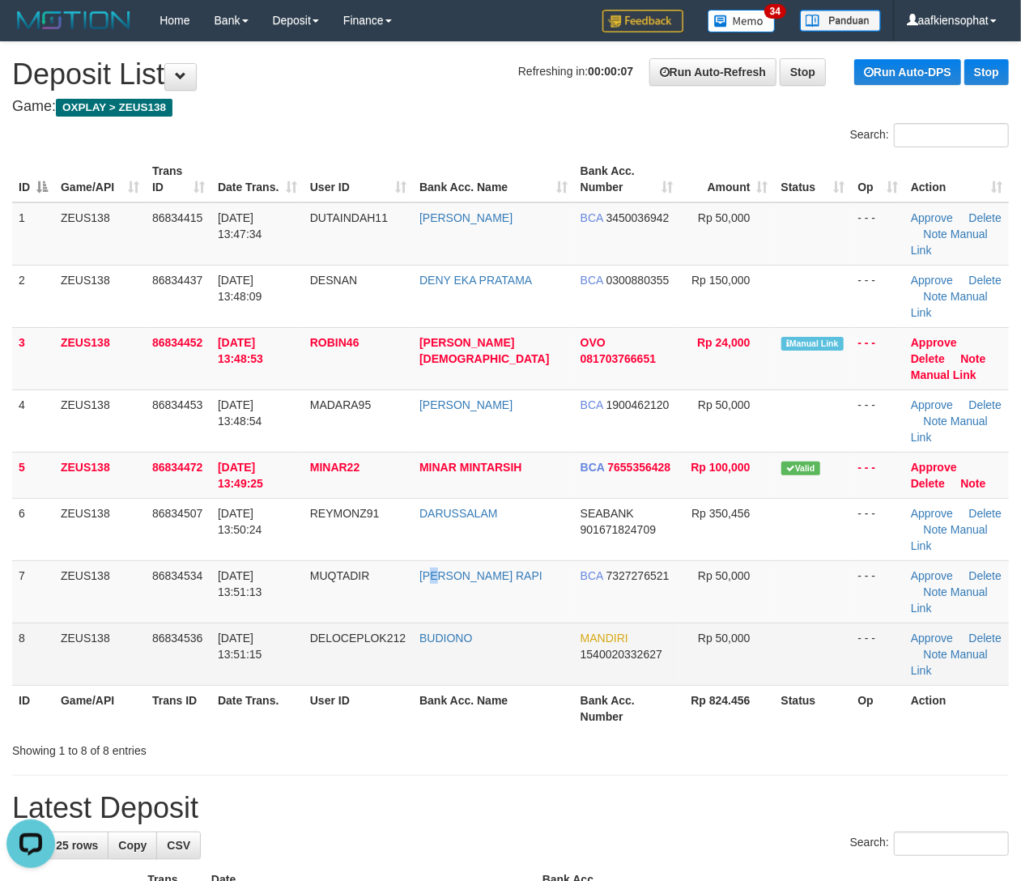
drag, startPoint x: 450, startPoint y: 606, endPoint x: 946, endPoint y: 623, distance: 496.5
click at [495, 612] on td "ABD MUQTADIR RAPI" at bounding box center [493, 591] width 161 height 62
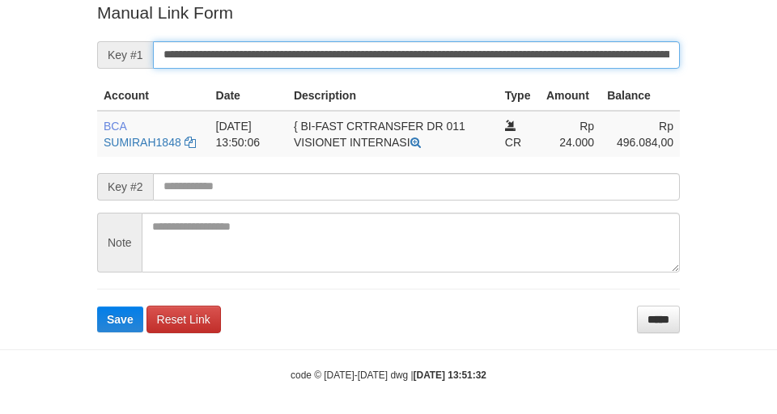
drag, startPoint x: 0, startPoint y: 0, endPoint x: 451, endPoint y: 62, distance: 455.1
click at [451, 62] on input "**********" at bounding box center [416, 55] width 527 height 28
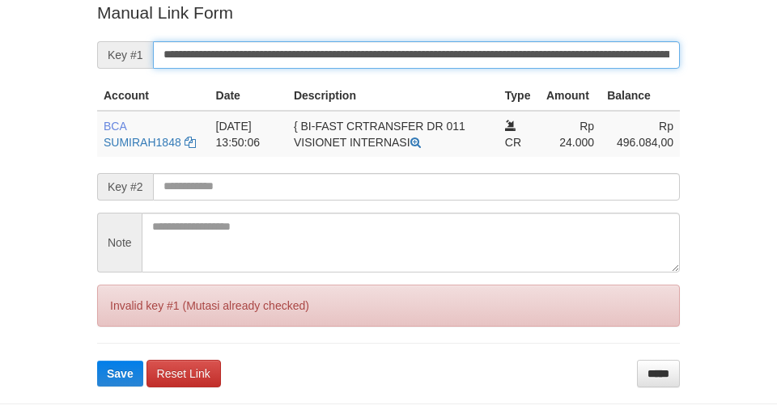
click at [97, 361] on button "Save" at bounding box center [120, 374] width 46 height 26
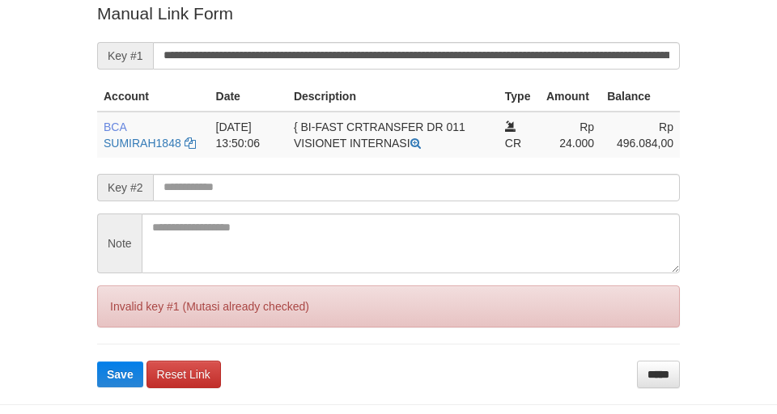
click at [346, 295] on div "Invalid key #1 (Mutasi already checked)" at bounding box center [388, 307] width 583 height 42
click at [656, 361] on input "*****" at bounding box center [658, 375] width 43 height 28
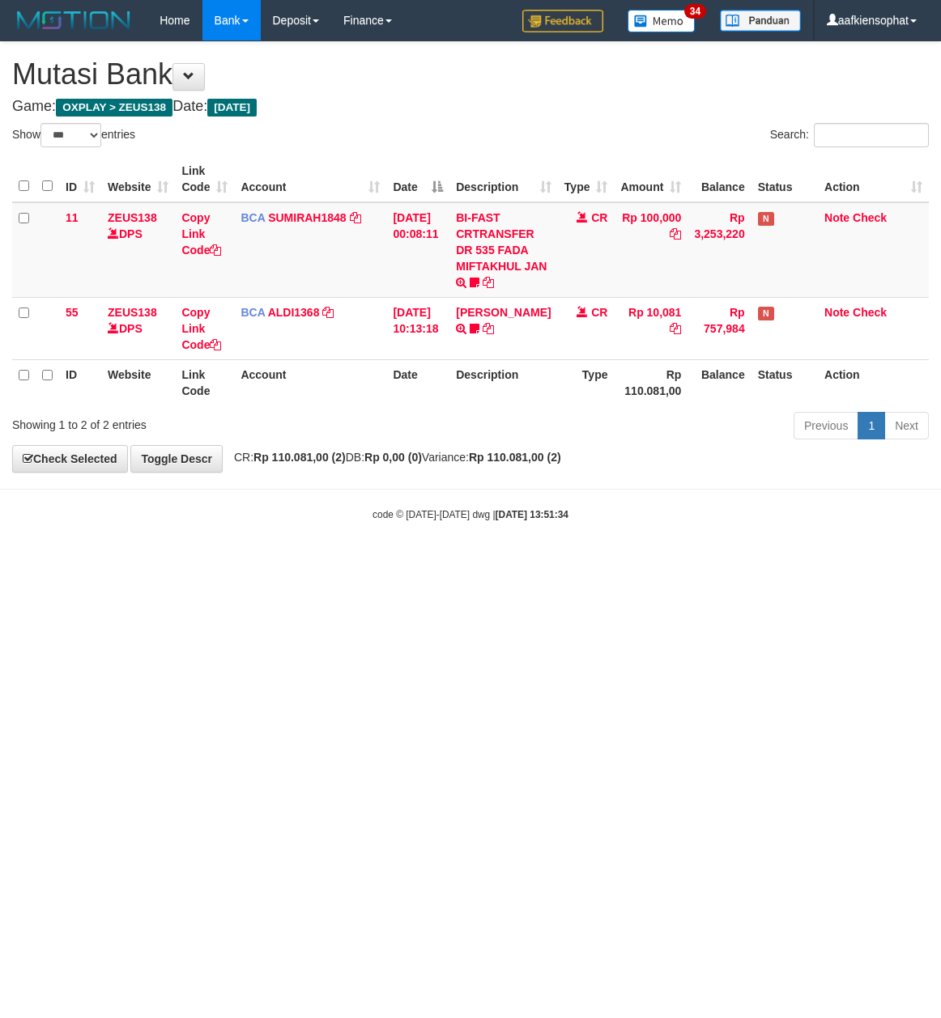
select select "***"
drag, startPoint x: 368, startPoint y: 539, endPoint x: 346, endPoint y: 546, distance: 22.0
click at [348, 545] on body "Toggle navigation Home Bank Account List Load By Website Group [OXPLAY] ZEUS138…" at bounding box center [470, 281] width 941 height 563
select select "***"
click at [442, 563] on html "Toggle navigation Home Bank Account List Load By Website Group [OXPLAY] ZEUS138…" at bounding box center [470, 281] width 941 height 563
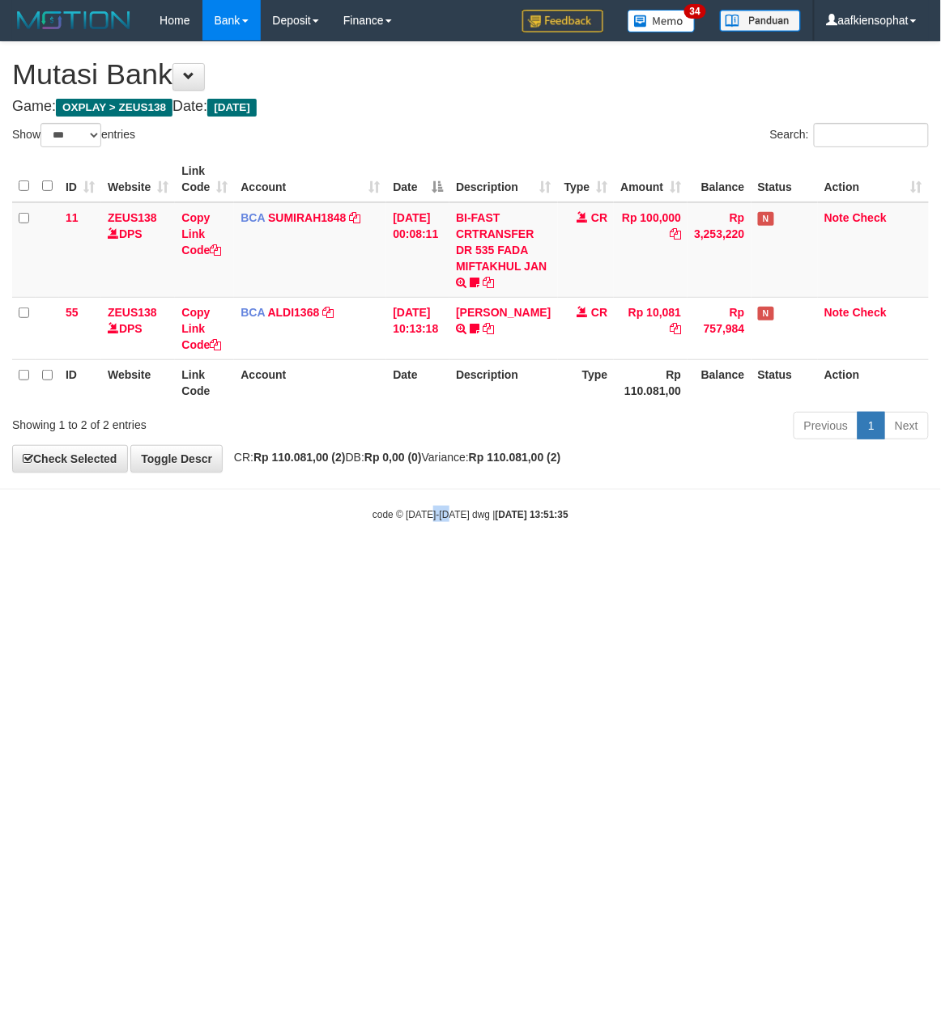
drag, startPoint x: 0, startPoint y: 0, endPoint x: 426, endPoint y: 664, distance: 788.6
click at [438, 563] on html "Toggle navigation Home Bank Account List Load By Website Group [OXPLAY] ZEUS138…" at bounding box center [470, 281] width 941 height 563
select select "***"
drag, startPoint x: 451, startPoint y: 633, endPoint x: 454, endPoint y: 644, distance: 11.8
click at [454, 563] on html "Toggle navigation Home Bank Account List Load By Website Group [OXPLAY] ZEUS138…" at bounding box center [470, 281] width 941 height 563
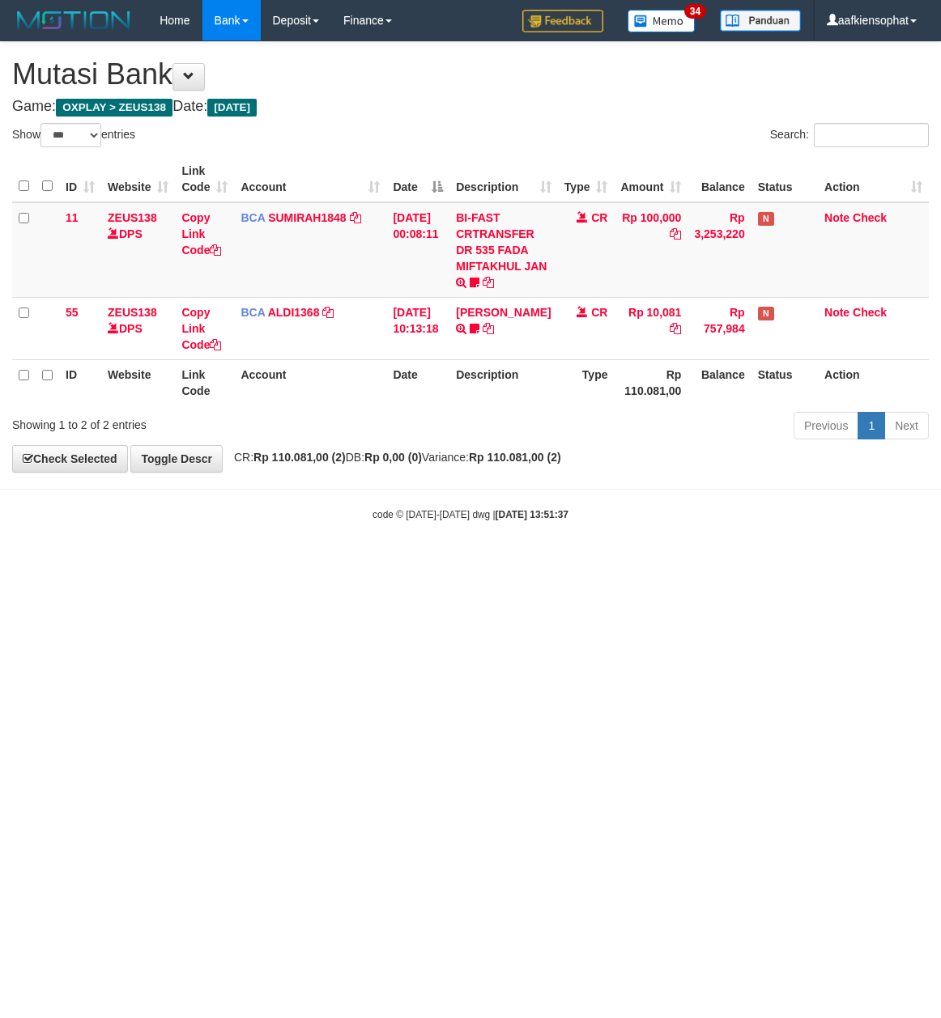
select select "***"
drag, startPoint x: 464, startPoint y: 627, endPoint x: 358, endPoint y: 635, distance: 106.4
click at [444, 563] on html "Toggle navigation Home Bank Account List Load By Website Group [OXPLAY] ZEUS138…" at bounding box center [470, 281] width 941 height 563
click at [834, 563] on html "Toggle navigation Home Bank Account List Load By Website Group [OXPLAY] ZEUS138…" at bounding box center [470, 281] width 941 height 563
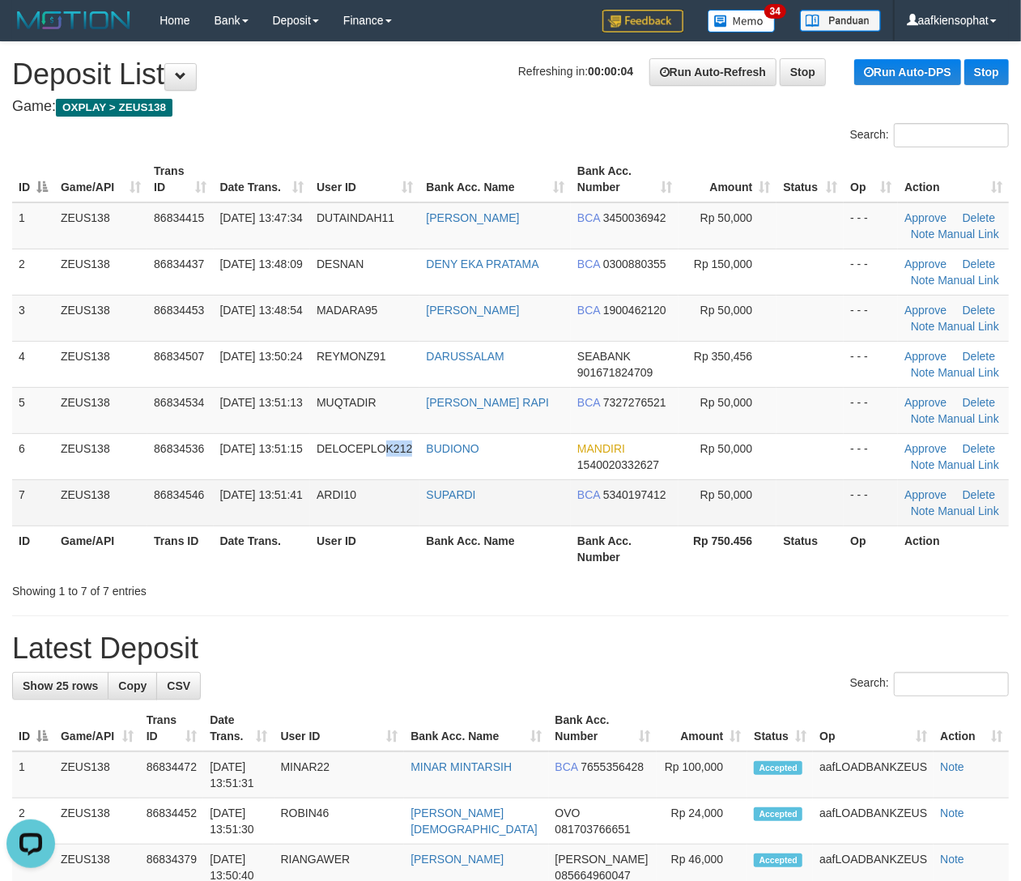
drag, startPoint x: 419, startPoint y: 477, endPoint x: 489, endPoint y: 492, distance: 72.1
click at [437, 481] on tbody "1 ZEUS138 86834415 31/08/2025 13:47:34 DUTAINDAH11 OKY HARFIAN BCA 3450036942 R…" at bounding box center [510, 364] width 996 height 324
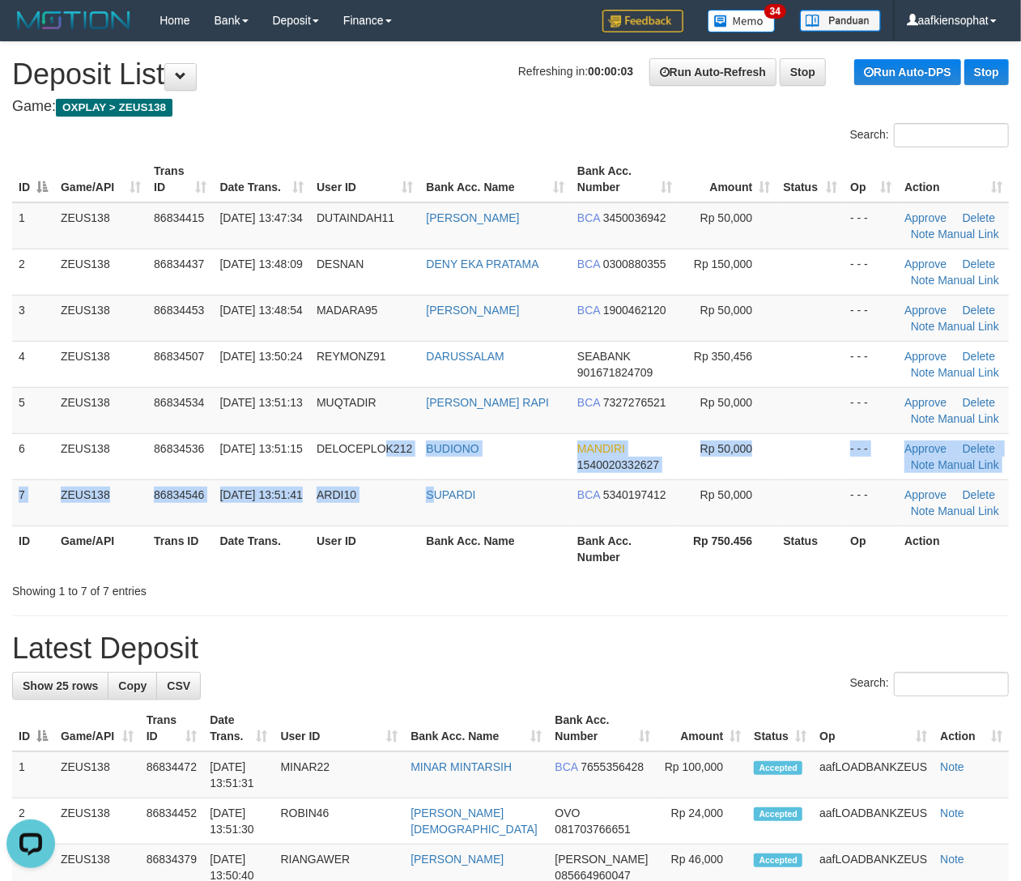
drag, startPoint x: 900, startPoint y: 601, endPoint x: 1035, endPoint y: 610, distance: 134.7
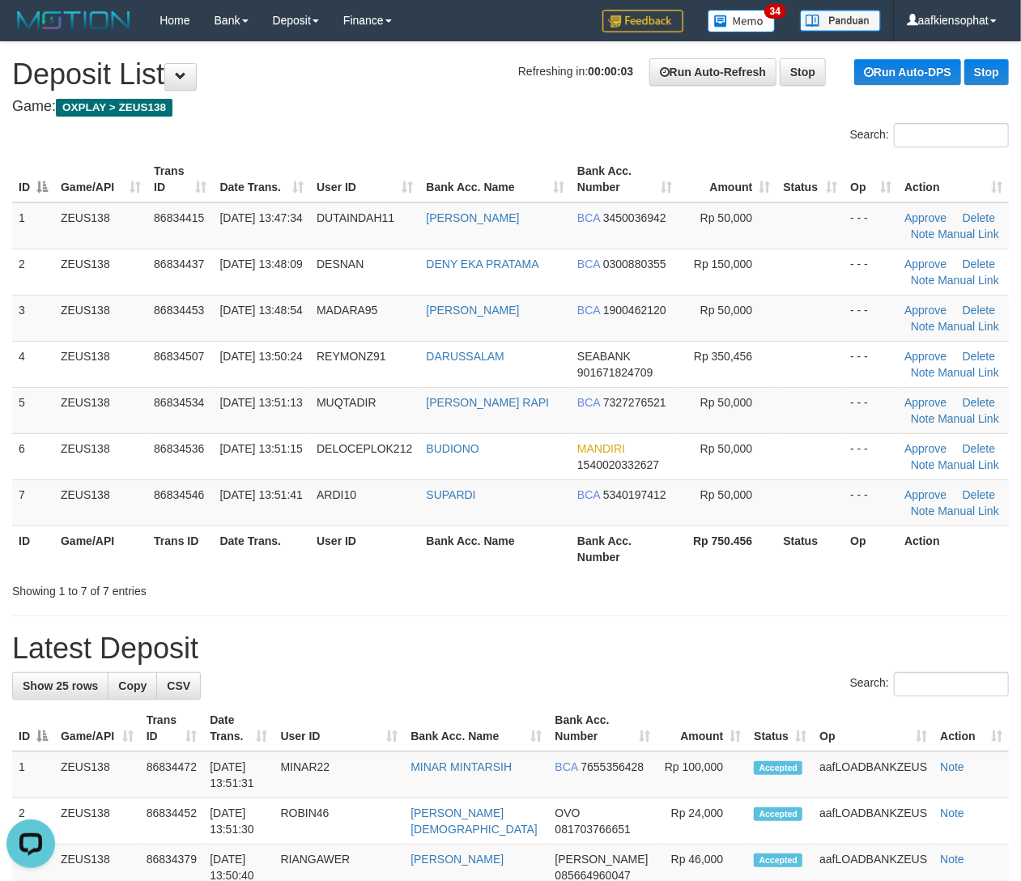
drag, startPoint x: 455, startPoint y: 536, endPoint x: 538, endPoint y: 539, distance: 83.4
click at [455, 536] on th "Bank Acc. Name" at bounding box center [494, 548] width 151 height 46
drag, startPoint x: 538, startPoint y: 539, endPoint x: 1018, endPoint y: 589, distance: 482.6
click at [675, 551] on tr "ID Game/API Trans ID Date Trans. User ID Bank Acc. Name Bank Acc. Number Rp 750…" at bounding box center [510, 548] width 996 height 46
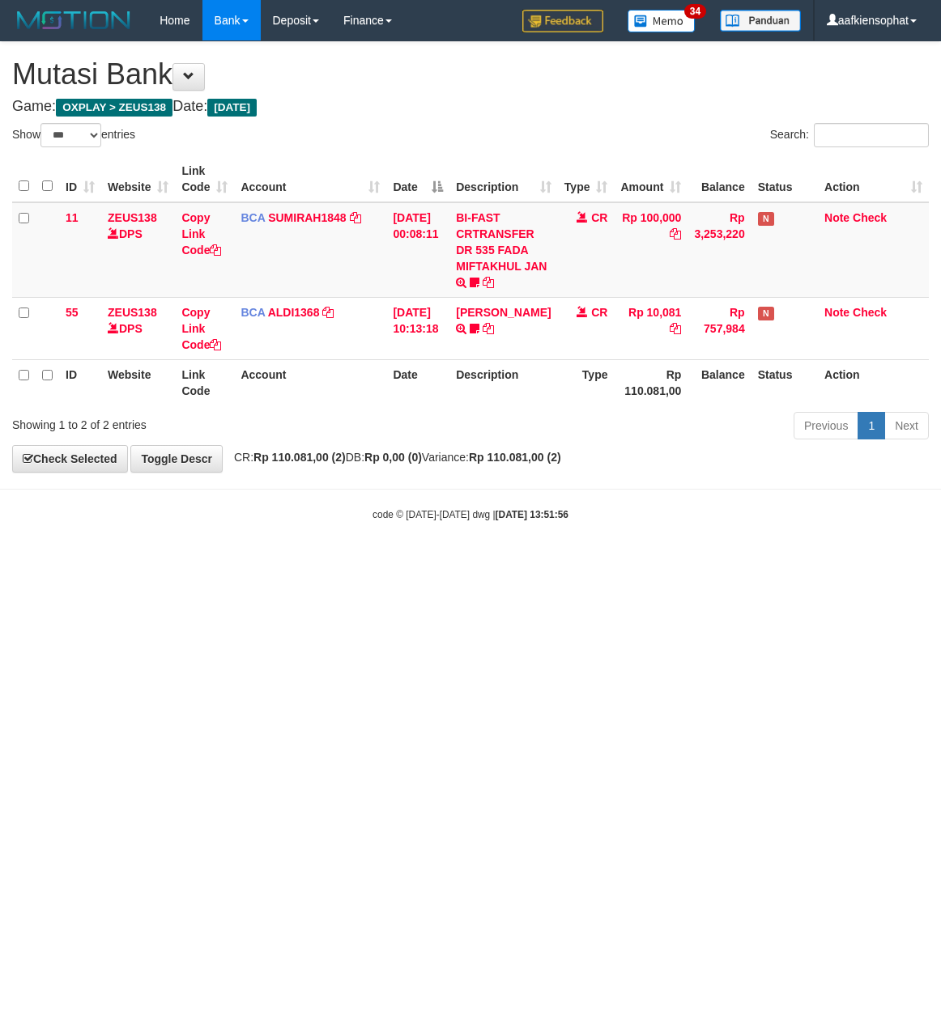
select select "***"
drag, startPoint x: 716, startPoint y: 710, endPoint x: 937, endPoint y: 438, distance: 350.4
click at [730, 563] on html "Toggle navigation Home Bank Account List Load By Website Group [OXPLAY] ZEUS138…" at bounding box center [470, 281] width 941 height 563
select select "***"
drag, startPoint x: 329, startPoint y: 522, endPoint x: 321, endPoint y: 542, distance: 21.5
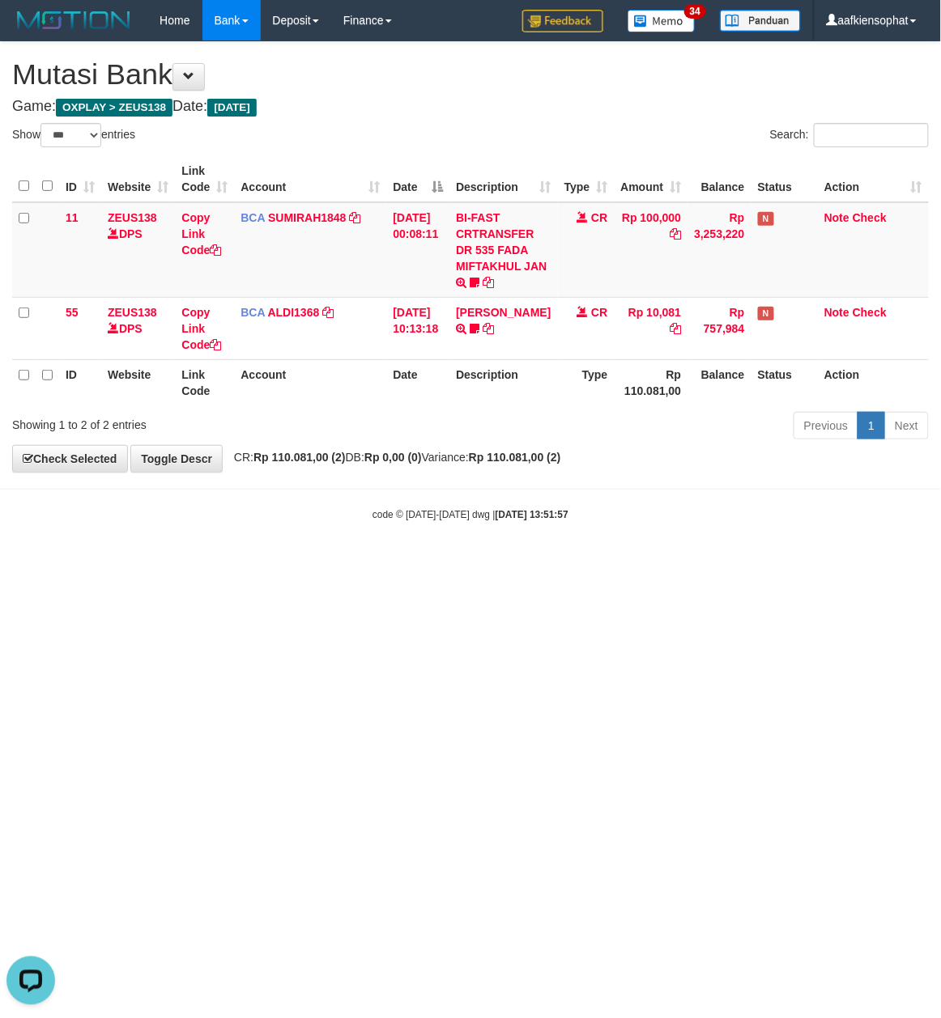
click at [322, 545] on body "Toggle navigation Home Bank Account List Load By Website Group [OXPLAY] ZEUS138…" at bounding box center [470, 281] width 941 height 563
click at [321, 542] on body "Toggle navigation Home Bank Account List Load By Website Group [OXPLAY] ZEUS138…" at bounding box center [470, 281] width 941 height 563
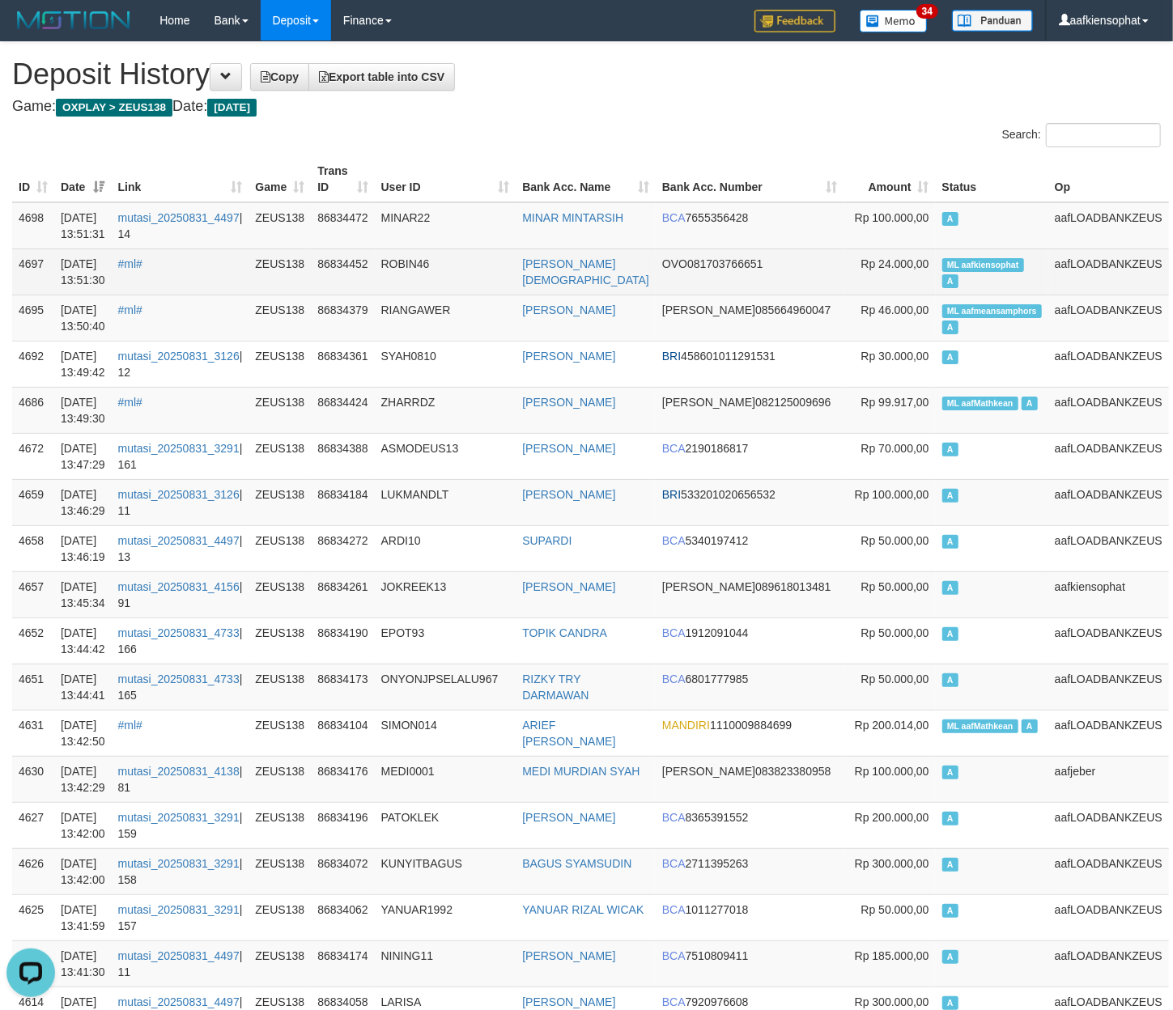
click at [975, 278] on td "ML aafkiensophat A" at bounding box center [992, 272] width 113 height 46
copy td "ML aafkiensophat A"
click at [975, 278] on td "ML aafkiensophat A" at bounding box center [992, 272] width 113 height 46
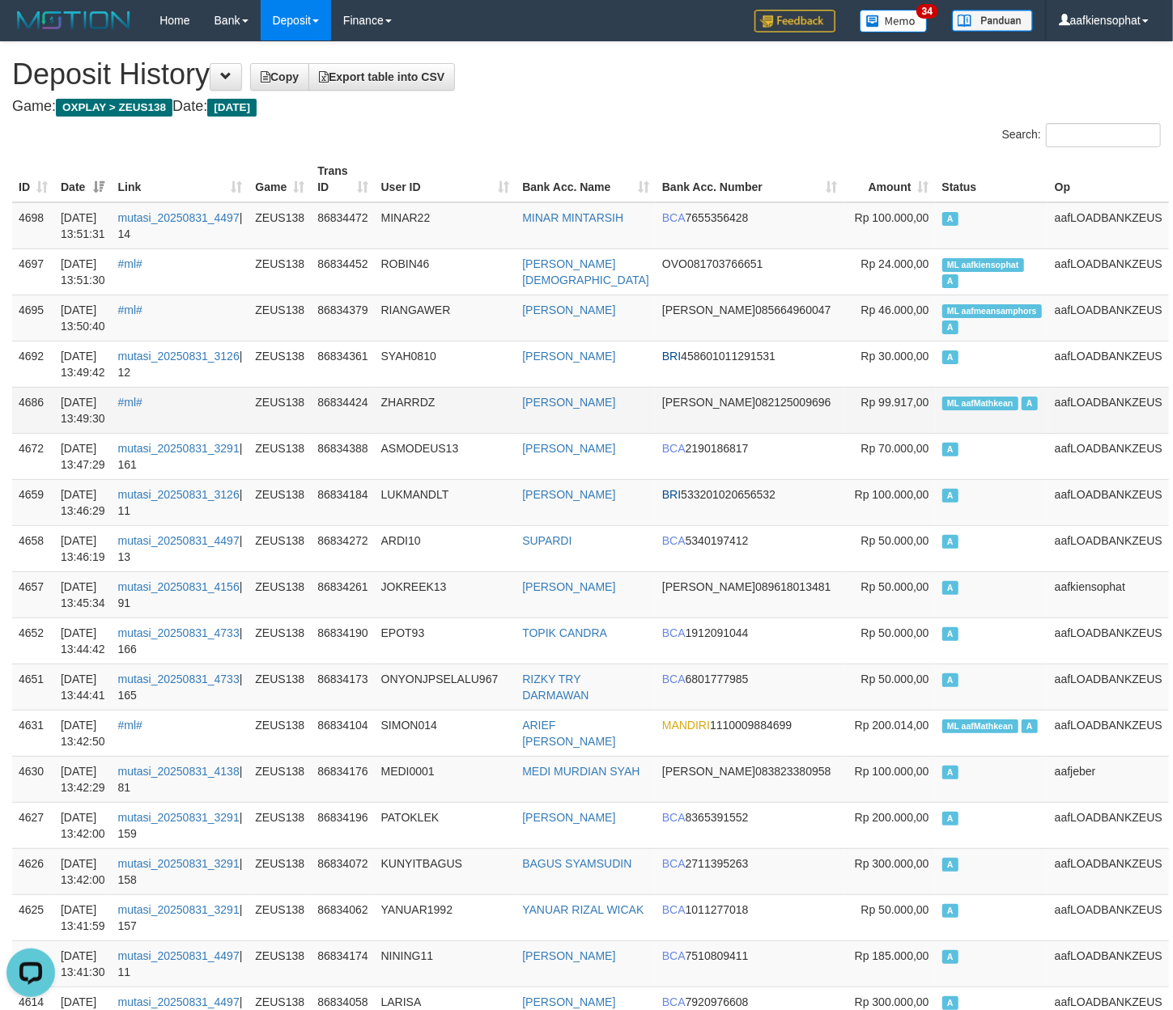
scroll to position [2367, 0]
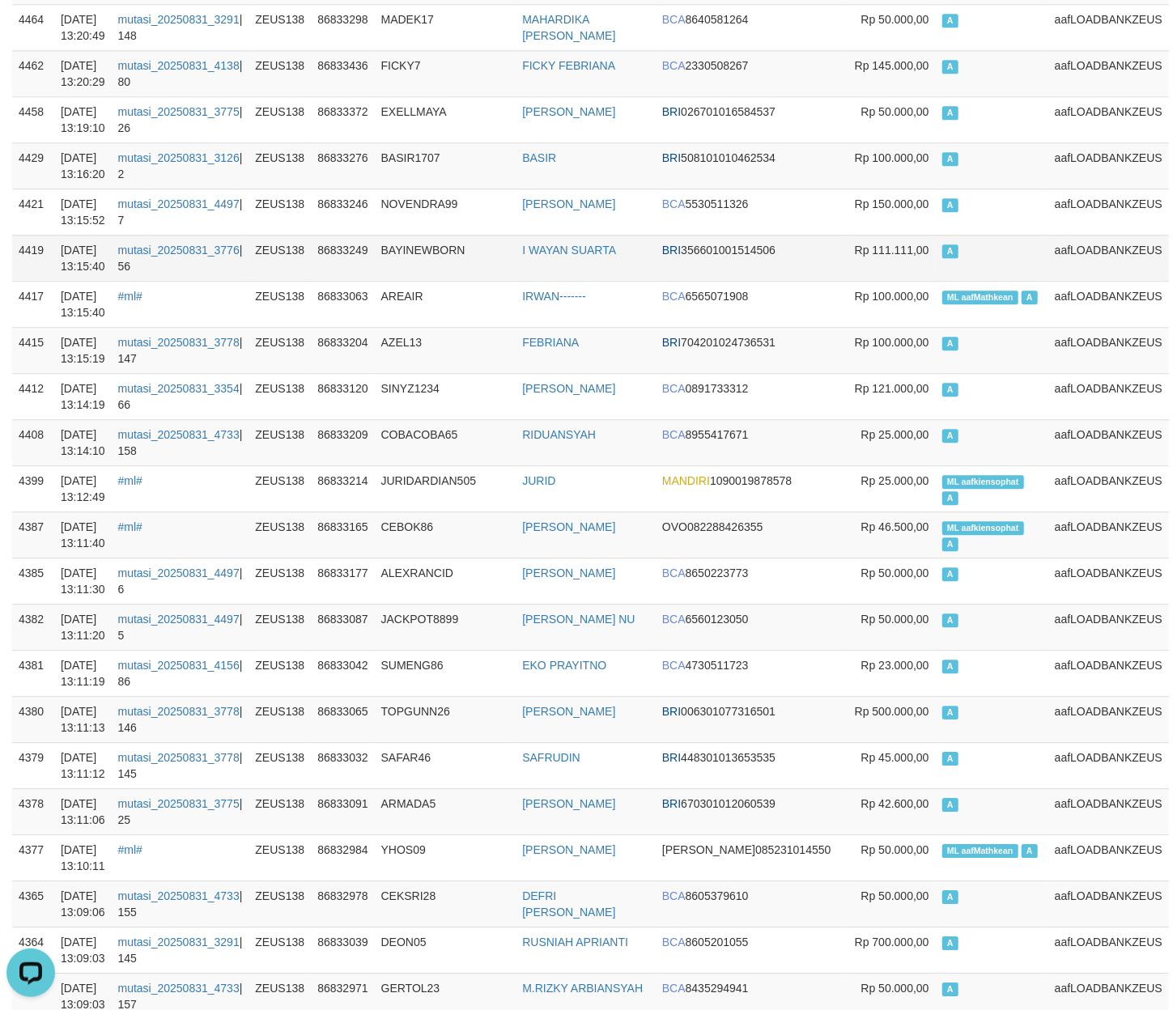
click at [969, 276] on td "A" at bounding box center [992, 258] width 113 height 46
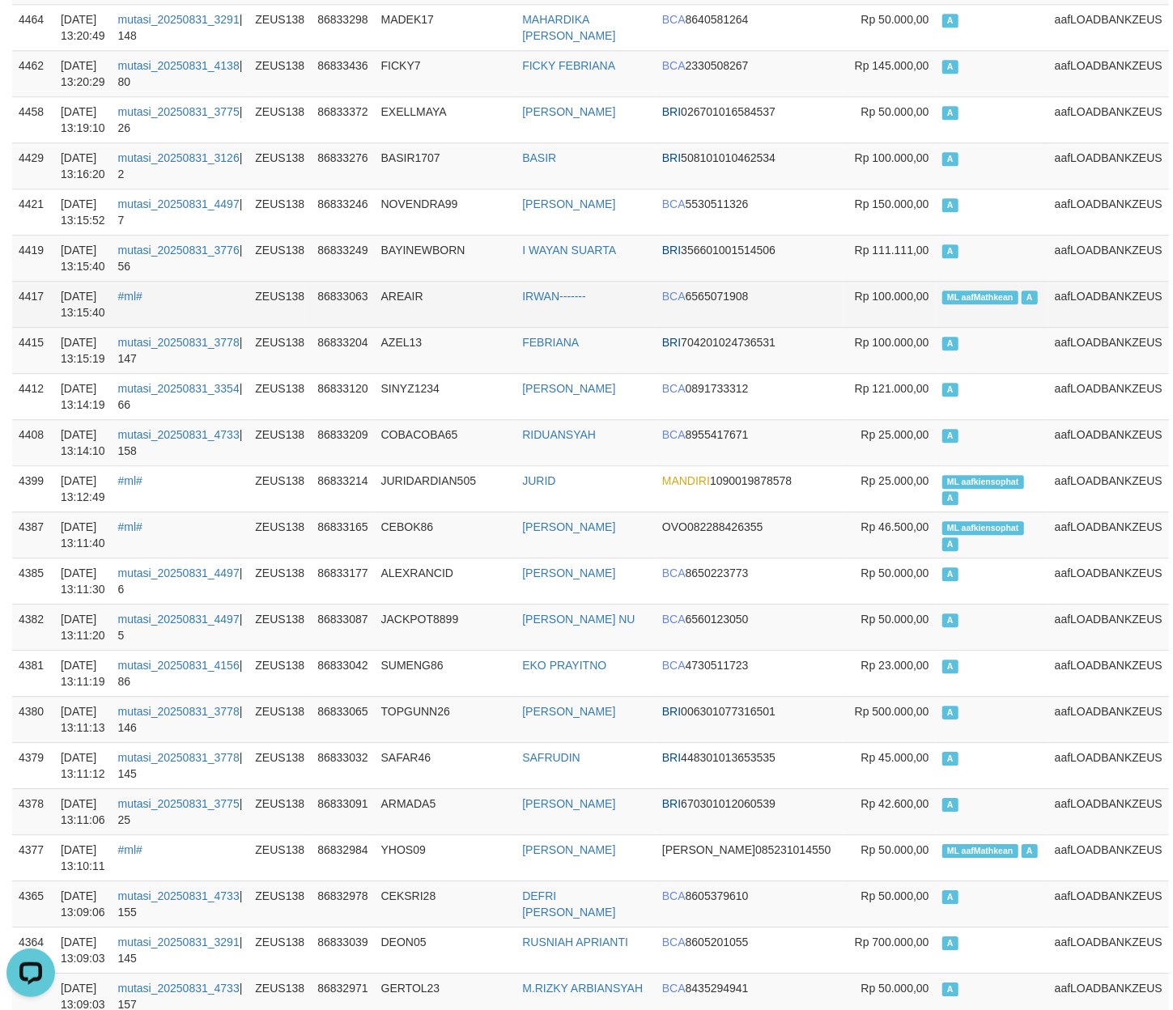
click at [969, 327] on td "ML aafMathkean A" at bounding box center [992, 304] width 113 height 46
copy td "aafMathkean"
click at [969, 327] on td "ML aafMathkean A" at bounding box center [992, 304] width 113 height 46
copy td "ML aafMathkean A"
click at [969, 327] on td "ML aafMathkean A" at bounding box center [992, 304] width 113 height 46
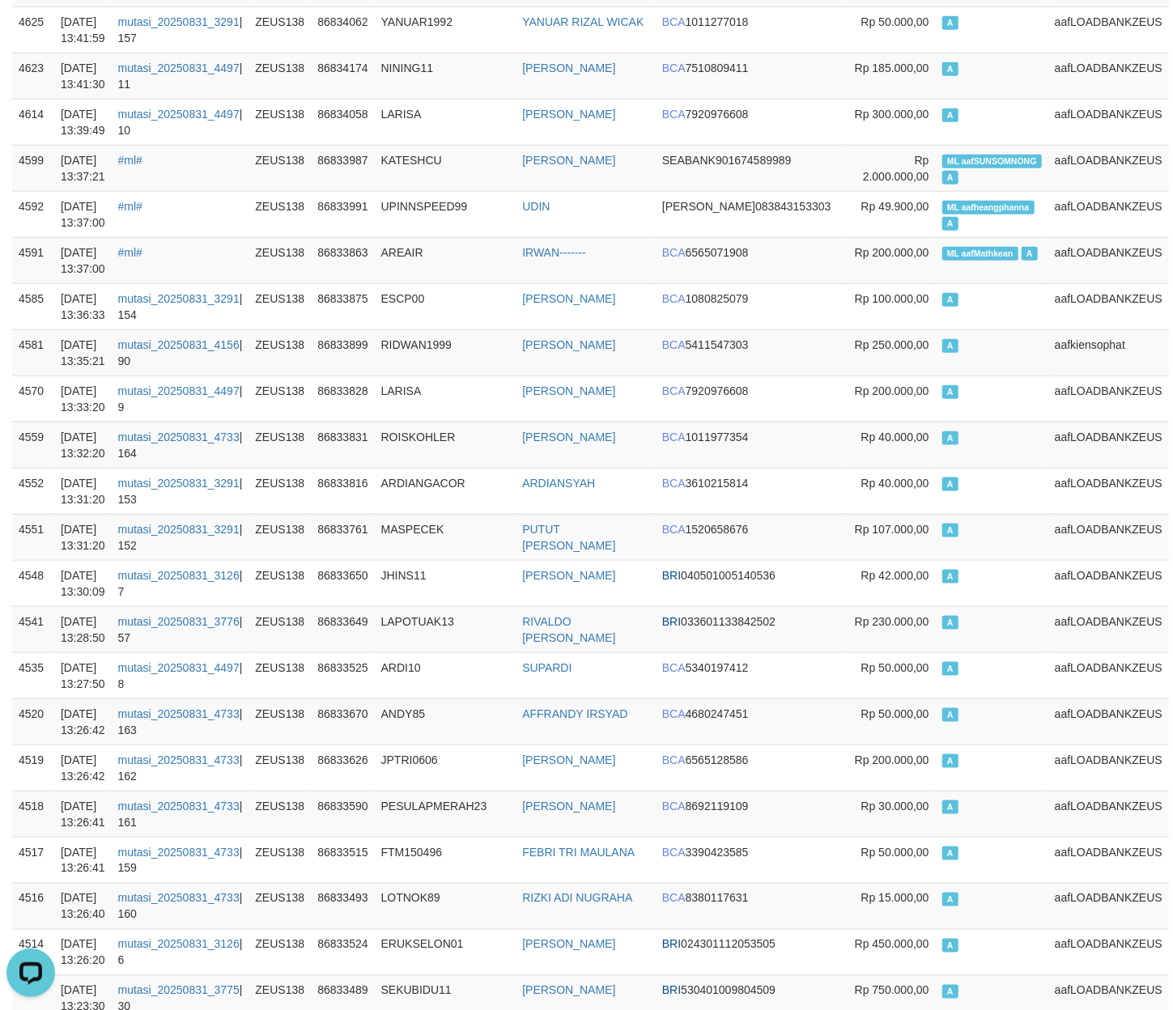
scroll to position [748, 0]
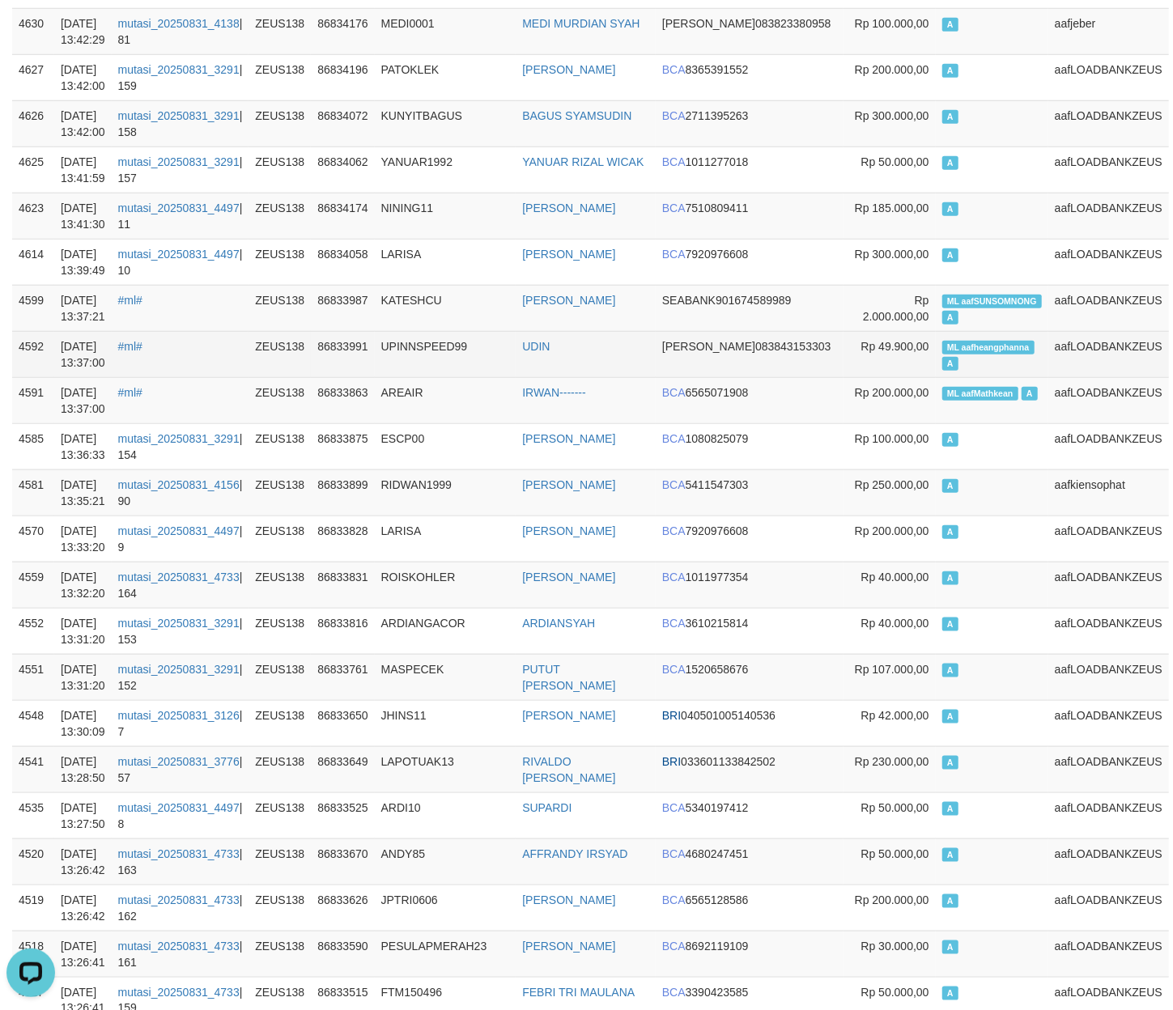
click at [981, 363] on td "ML aafheangphanna A" at bounding box center [992, 354] width 113 height 46
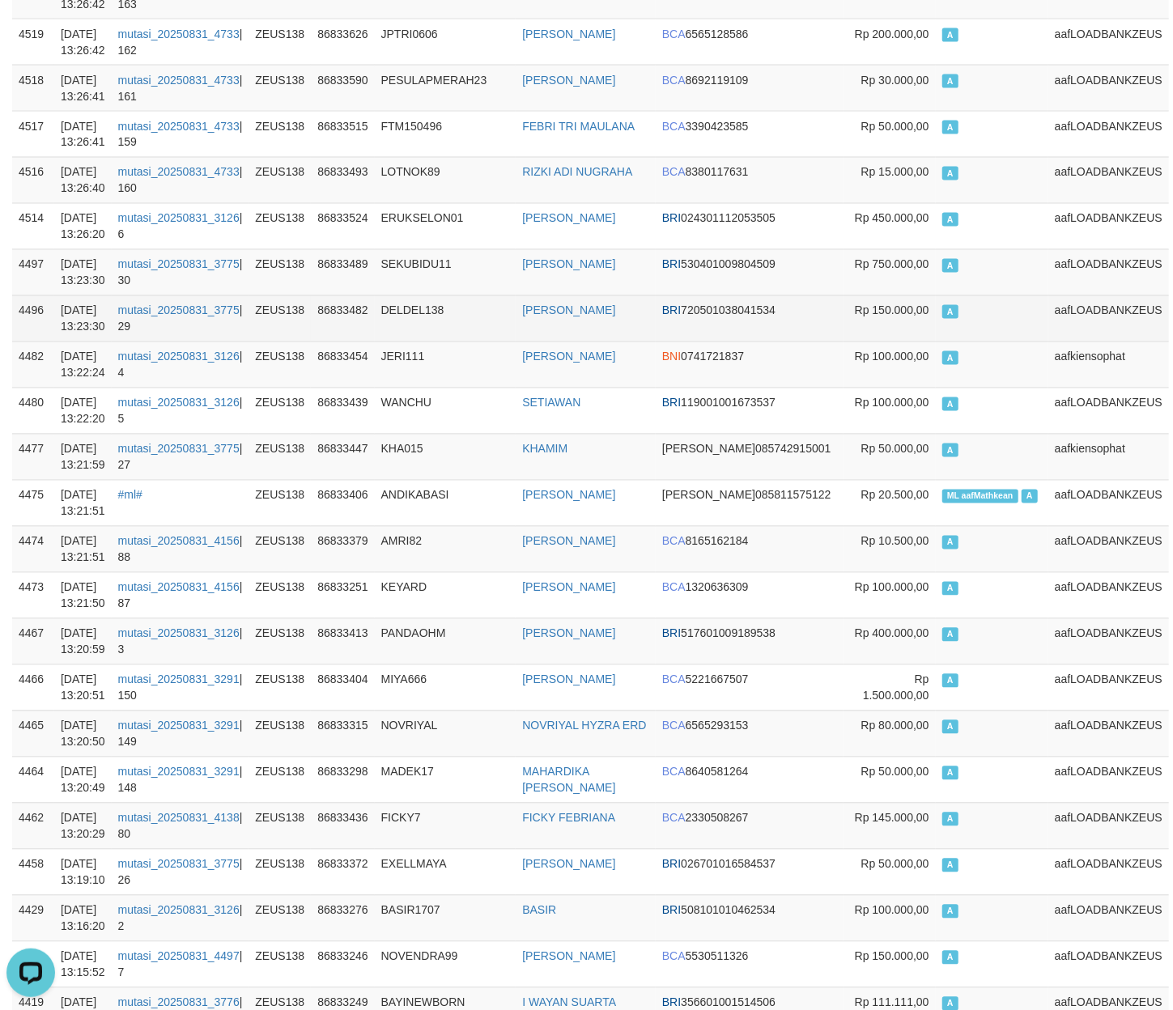
scroll to position [2171, 0]
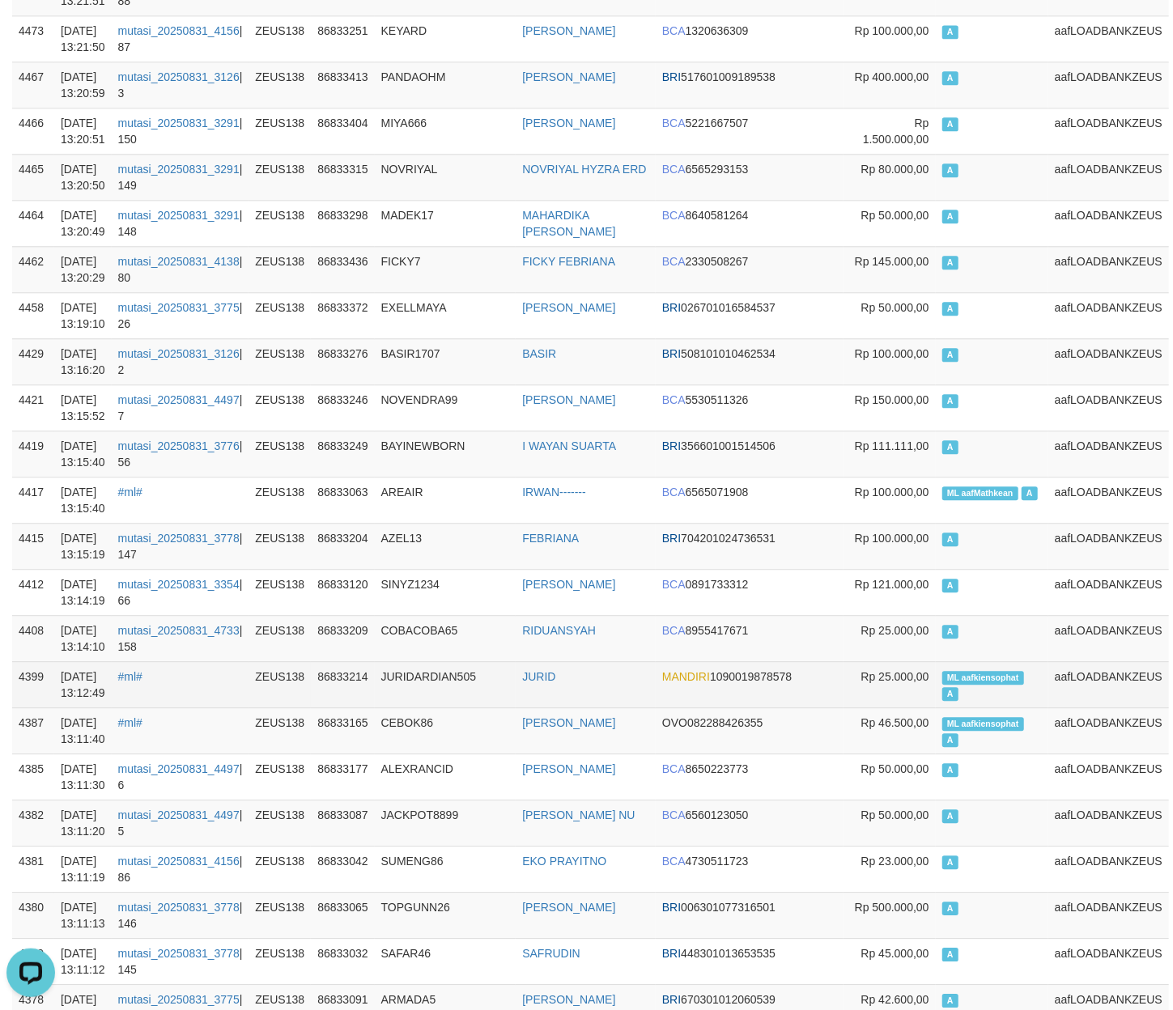
click at [960, 685] on span "ML aafkiensophat" at bounding box center [983, 678] width 82 height 14
copy td "aafkiensophat"
click at [959, 685] on span "ML aafkiensophat" at bounding box center [983, 678] width 82 height 14
copy td "ML aafkiensophat A"
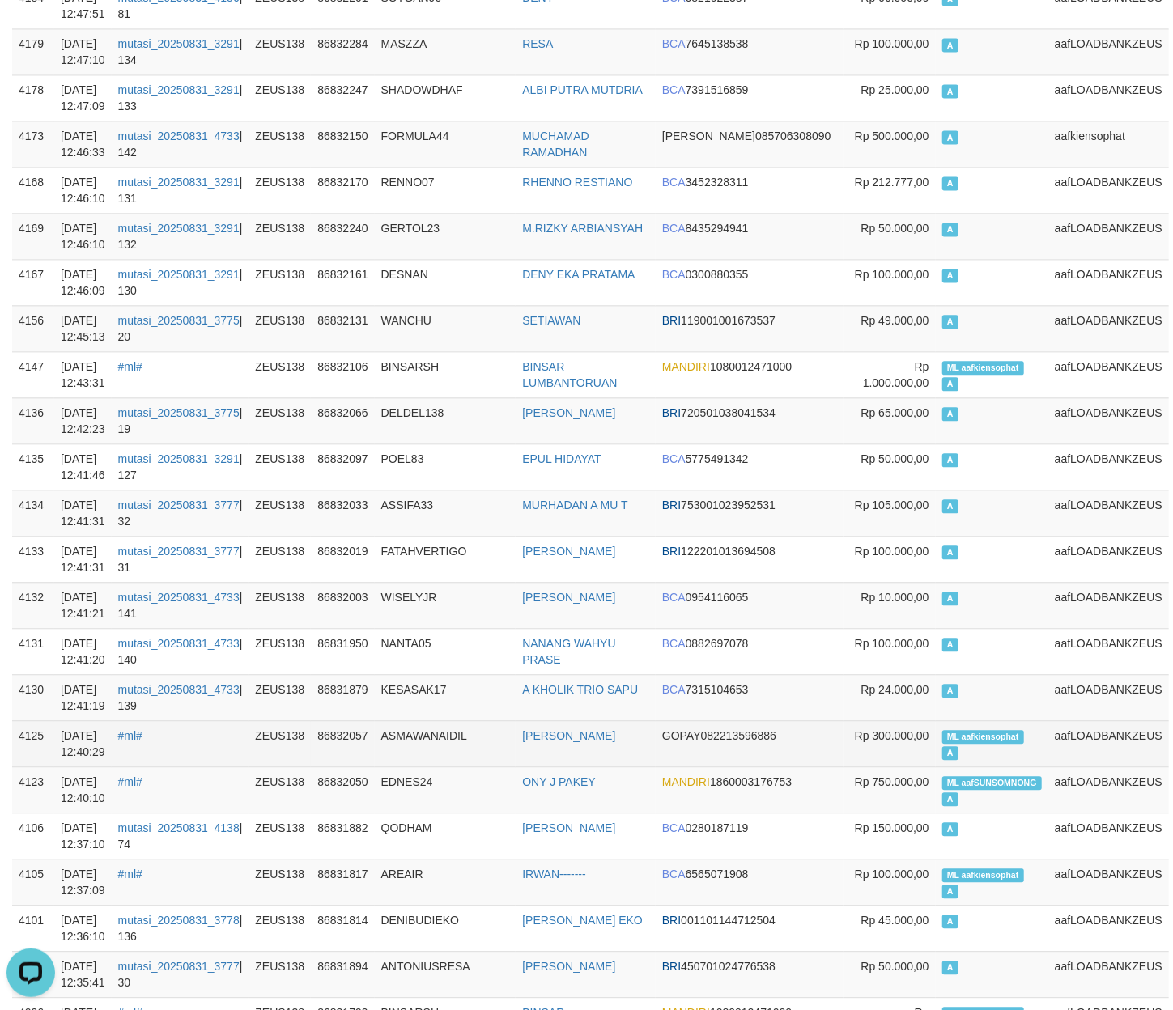
scroll to position [5661, 0]
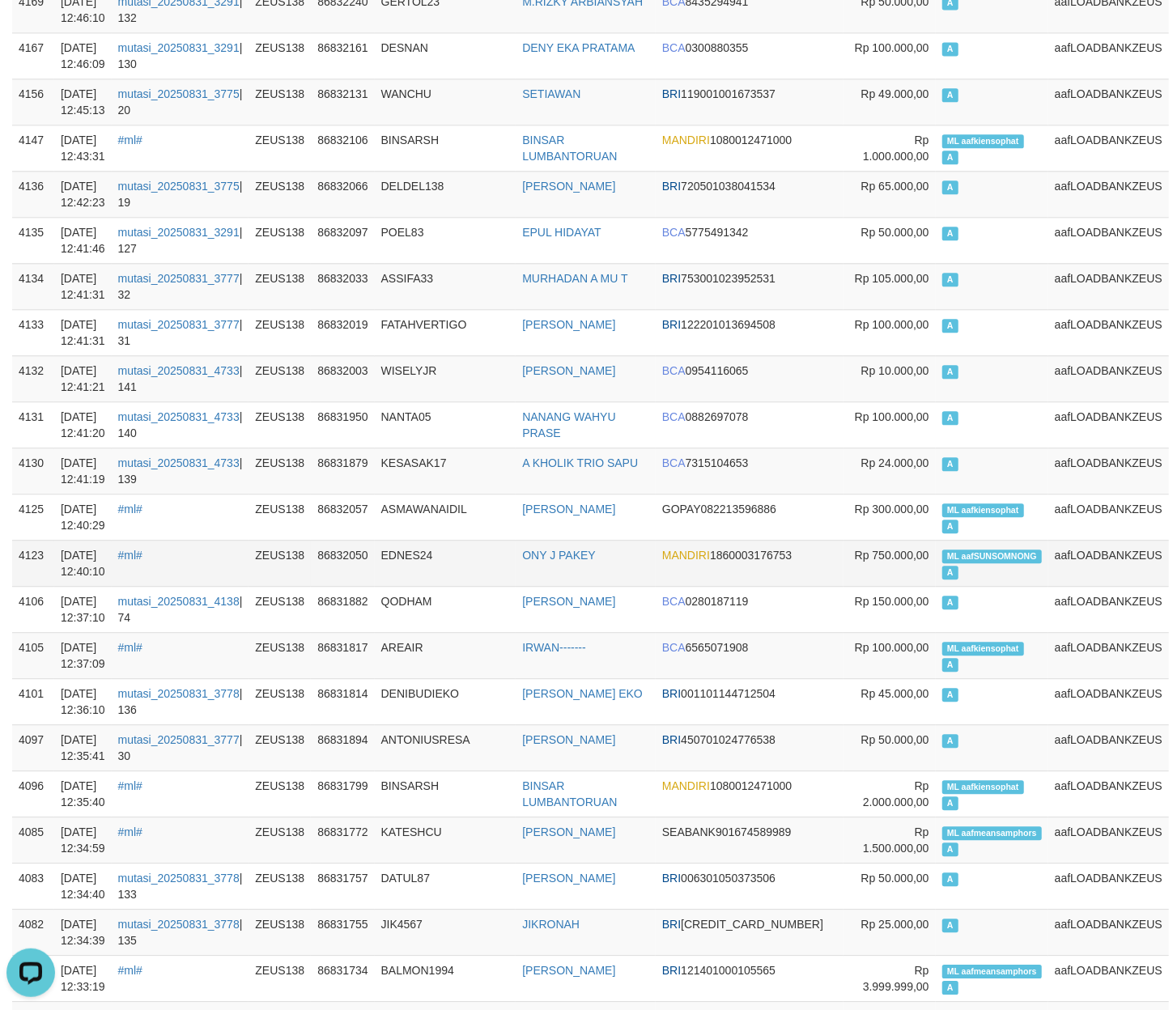
click at [972, 574] on td "ML aafSUNSOMNONG A" at bounding box center [992, 563] width 113 height 46
copy td "aafSUNSOMNONG"
click at [972, 574] on td "ML aafSUNSOMNONG A" at bounding box center [992, 563] width 113 height 46
copy td "ML aafSUNSOMNONG A"
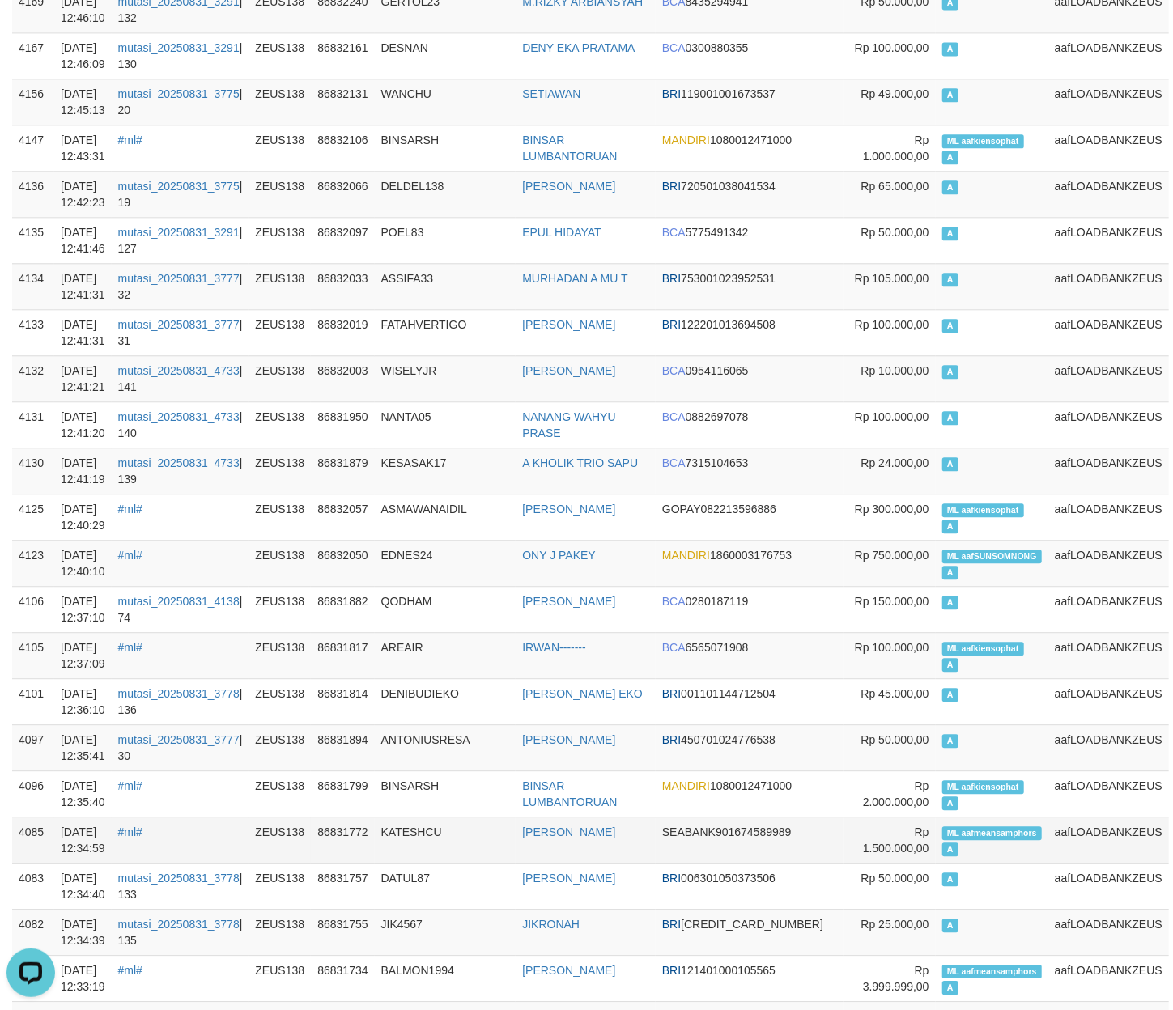
click at [973, 840] on span "ML aafmeansamphors" at bounding box center [992, 833] width 100 height 14
copy td "ML aafmeansamphors A"
click at [973, 840] on span "ML aafmeansamphors" at bounding box center [992, 833] width 100 height 14
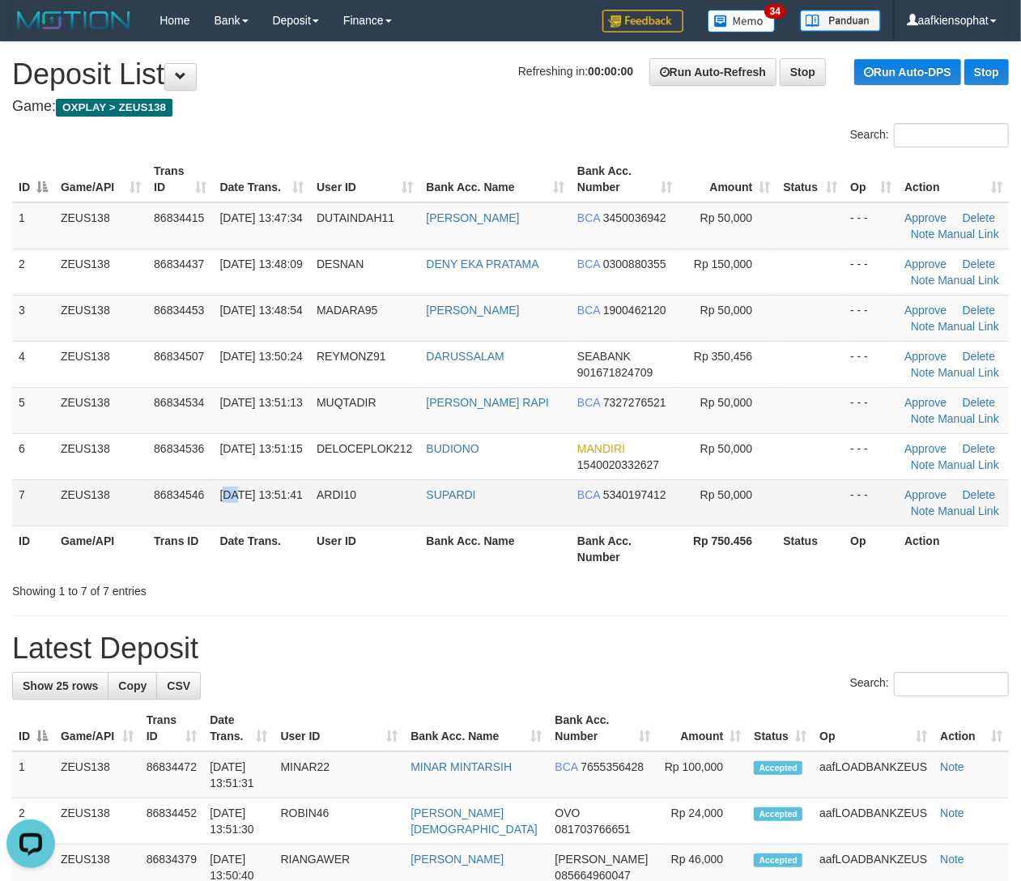
click at [244, 493] on span "31/08/2025 13:51:41" at bounding box center [261, 494] width 83 height 13
drag, startPoint x: 489, startPoint y: 577, endPoint x: 606, endPoint y: 581, distance: 117.4
click at [542, 580] on div "Showing 1 to 7 of 7 entries" at bounding box center [510, 587] width 1021 height 23
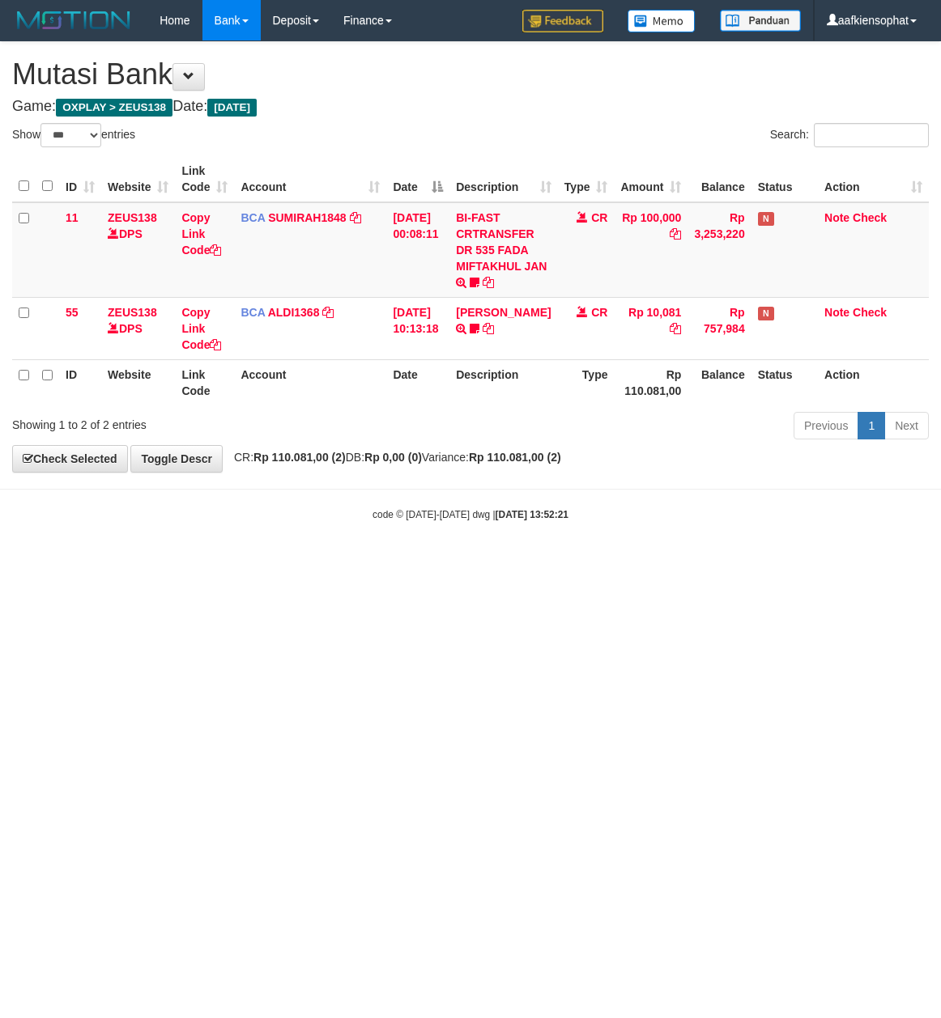
select select "***"
click at [713, 563] on html "Toggle navigation Home Bank Account List Load By Website Group [OXPLAY] ZEUS138…" at bounding box center [470, 281] width 941 height 563
select select "***"
click at [649, 563] on html "Toggle navigation Home Bank Account List Load By Website Group [OXPLAY] ZEUS138…" at bounding box center [470, 281] width 941 height 563
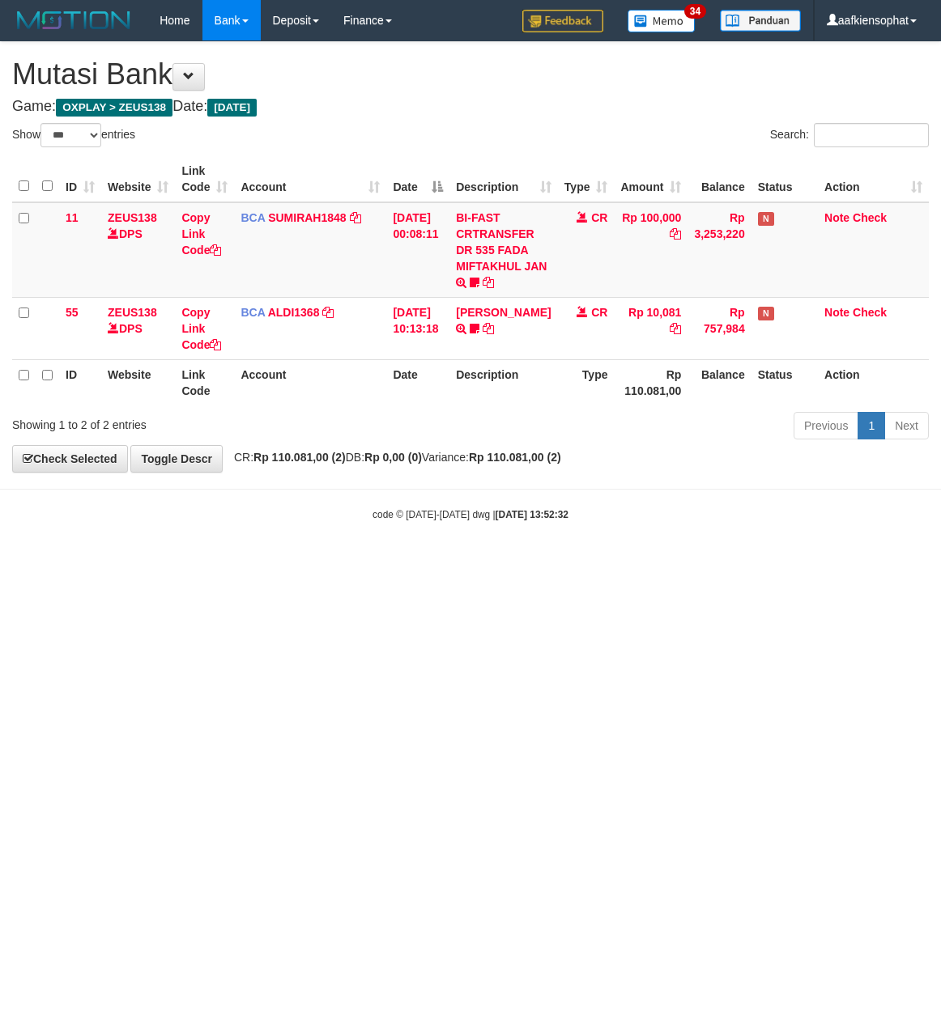
select select "***"
click at [639, 563] on html "Toggle navigation Home Bank Account List Load By Website Group [OXPLAY] ZEUS138…" at bounding box center [470, 281] width 941 height 563
select select "***"
click at [332, 539] on body "Toggle navigation Home Bank Account List Load By Website Group [OXPLAY] ZEUS138…" at bounding box center [470, 281] width 941 height 563
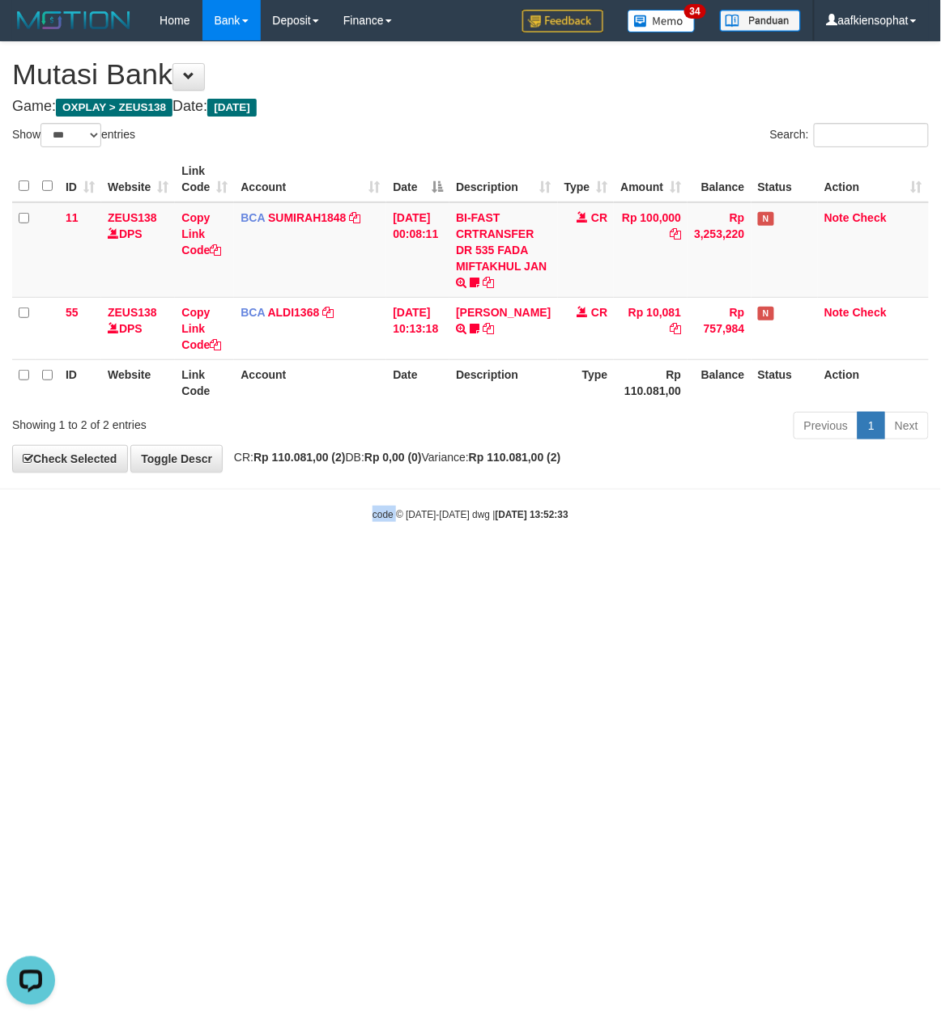
click at [337, 554] on body "Toggle navigation Home Bank Account List Load By Website Group [OXPLAY] ZEUS138…" at bounding box center [470, 281] width 941 height 563
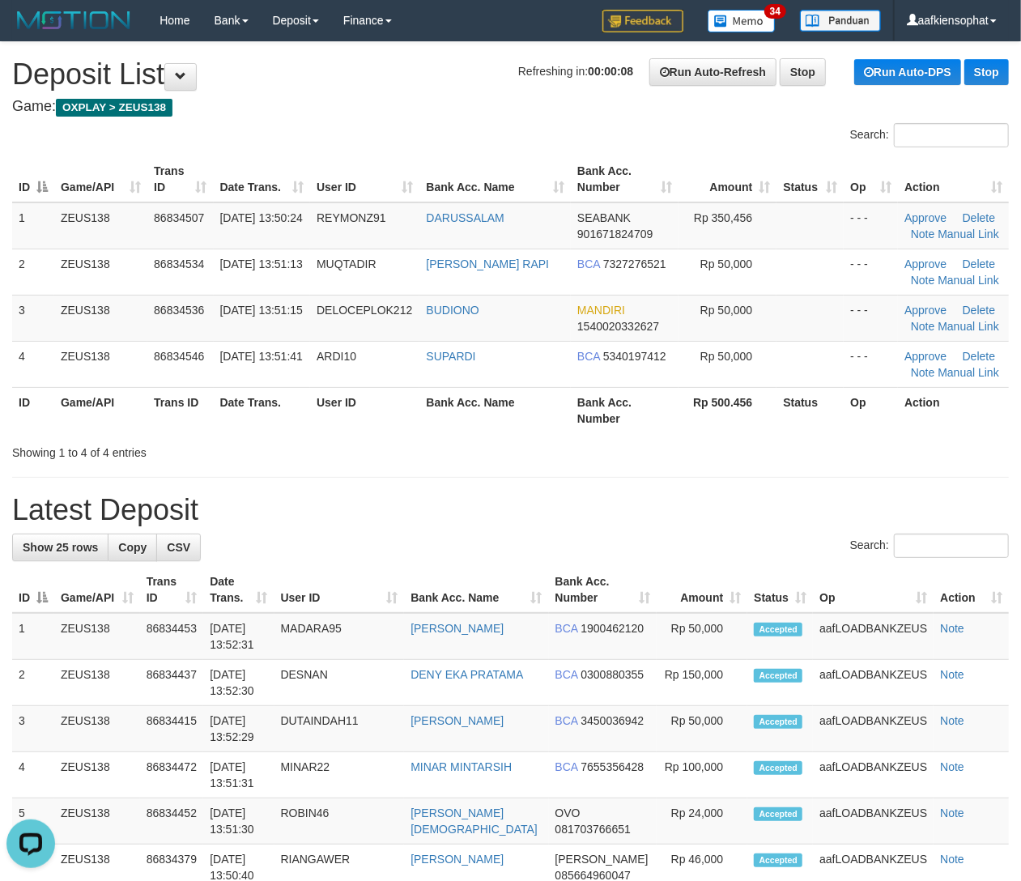
click at [610, 403] on th "Bank Acc. Number" at bounding box center [625, 410] width 108 height 46
drag, startPoint x: 617, startPoint y: 406, endPoint x: 911, endPoint y: 412, distance: 293.9
click at [619, 406] on th "Bank Acc. Number" at bounding box center [625, 410] width 108 height 46
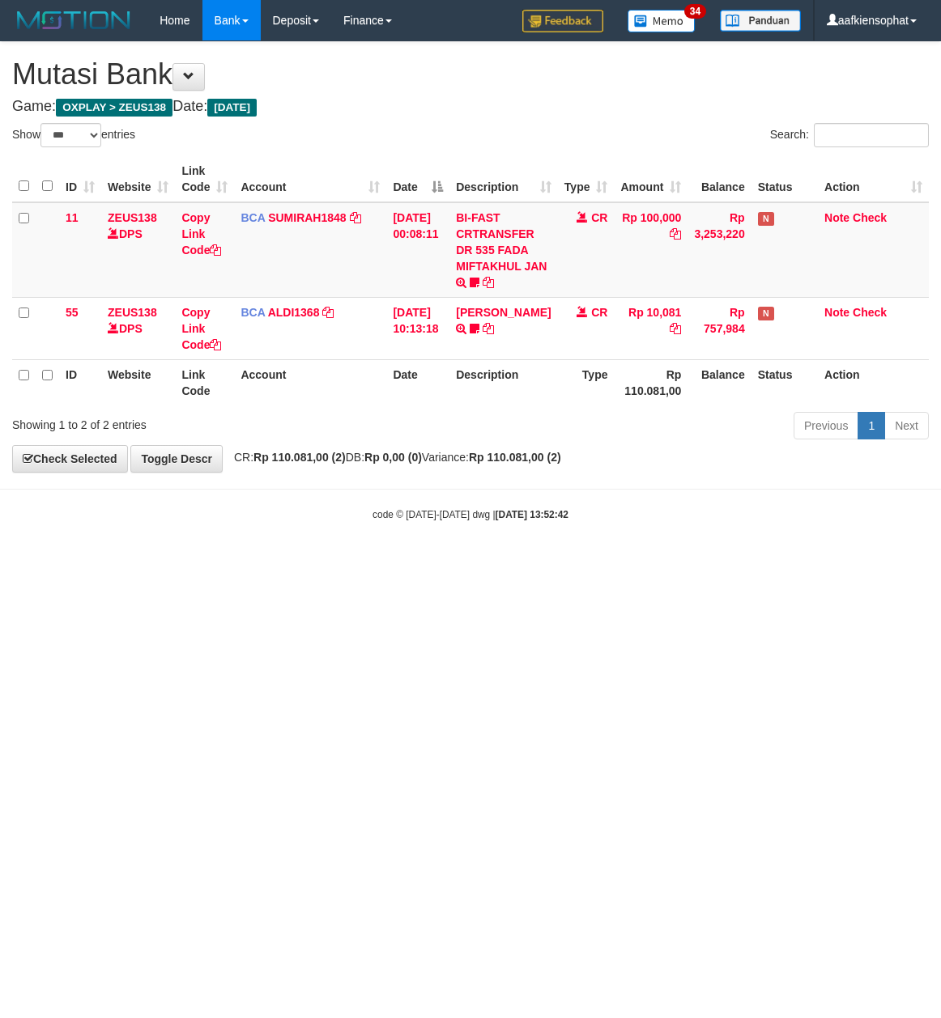
select select "***"
drag, startPoint x: 302, startPoint y: 574, endPoint x: 191, endPoint y: 532, distance: 118.6
click at [302, 563] on html "Toggle navigation Home Bank Account List Load By Website Group [OXPLAY] ZEUS138…" at bounding box center [470, 281] width 941 height 563
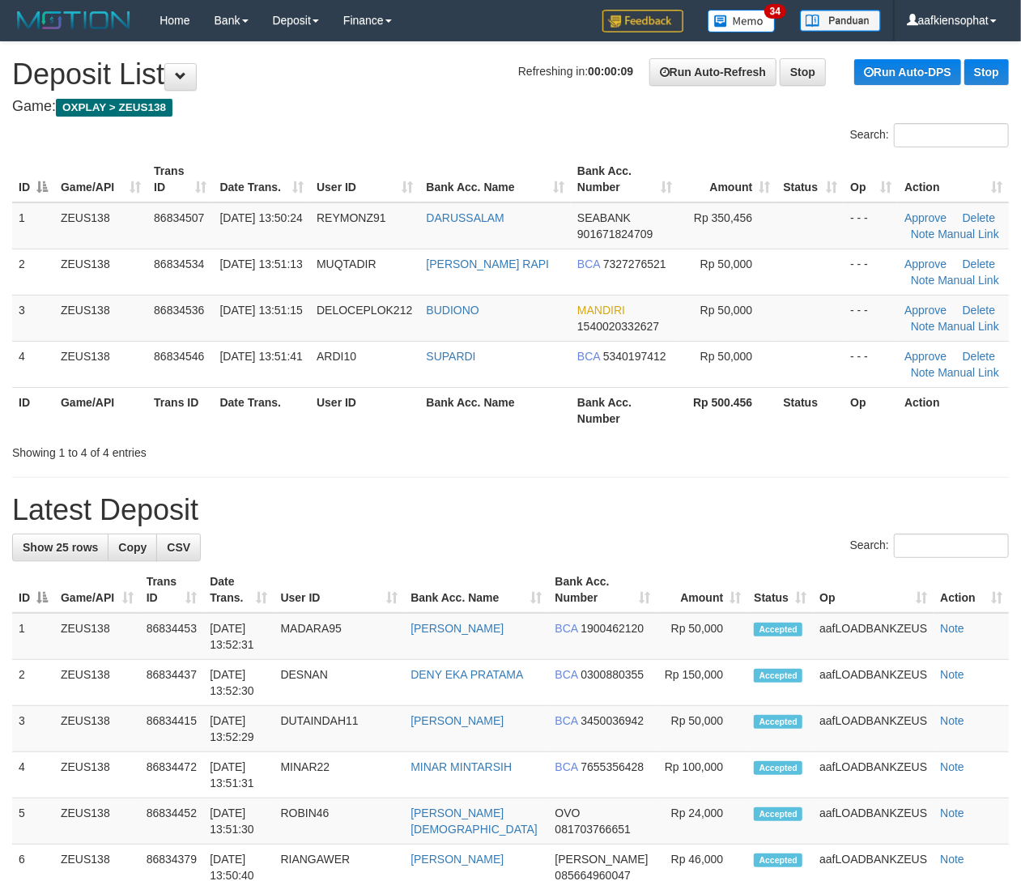
drag, startPoint x: 696, startPoint y: 474, endPoint x: 831, endPoint y: 466, distance: 134.6
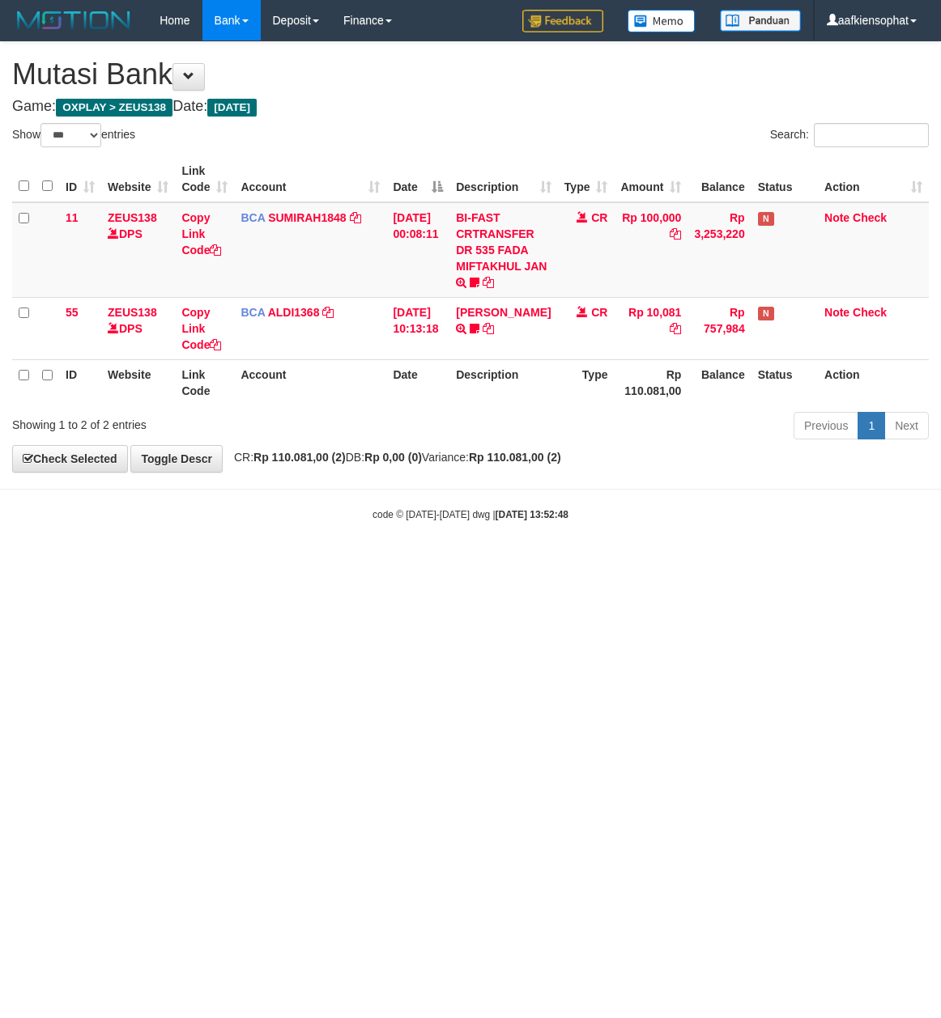
select select "***"
drag, startPoint x: 312, startPoint y: 600, endPoint x: 287, endPoint y: 619, distance: 32.4
click at [306, 563] on html "Toggle navigation Home Bank Account List Load By Website Group [OXPLAY] ZEUS138…" at bounding box center [470, 281] width 941 height 563
select select "***"
click at [869, 563] on html "Toggle navigation Home Bank Account List Load By Website Group [OXPLAY] ZEUS138…" at bounding box center [470, 281] width 941 height 563
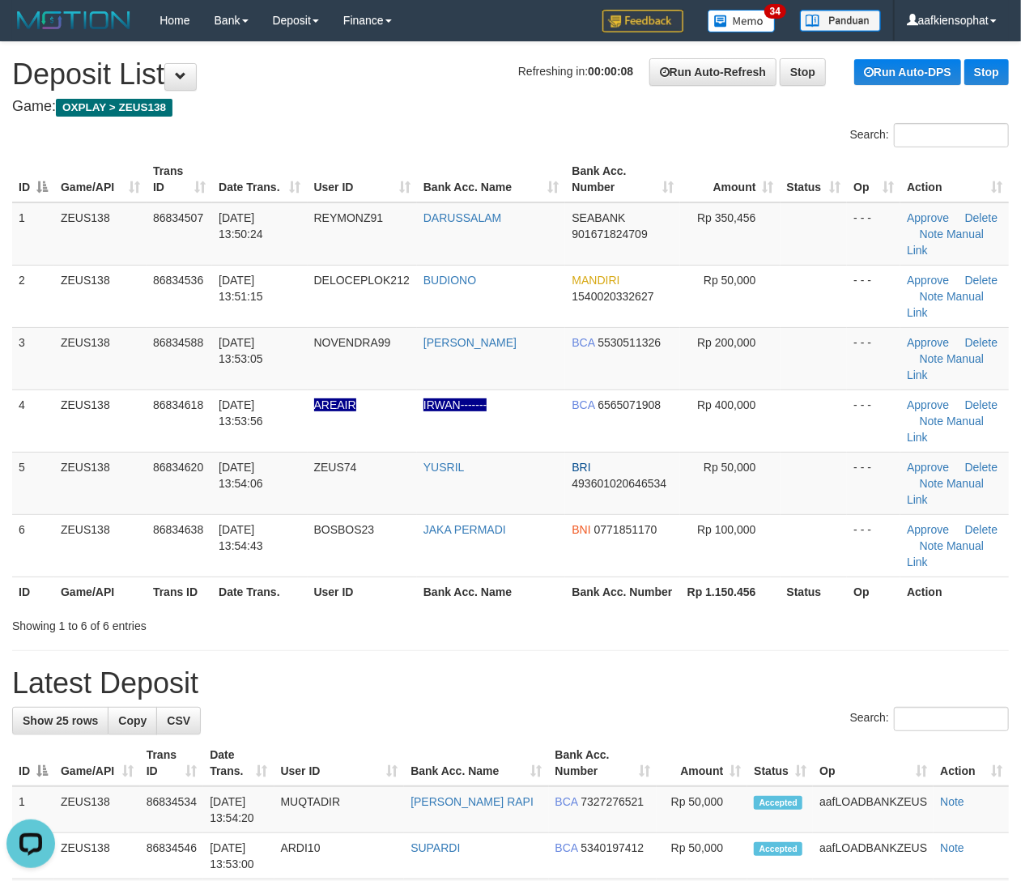
drag, startPoint x: 426, startPoint y: 665, endPoint x: 1035, endPoint y: 683, distance: 609.0
drag, startPoint x: 493, startPoint y: 656, endPoint x: 1033, endPoint y: 674, distance: 540.2
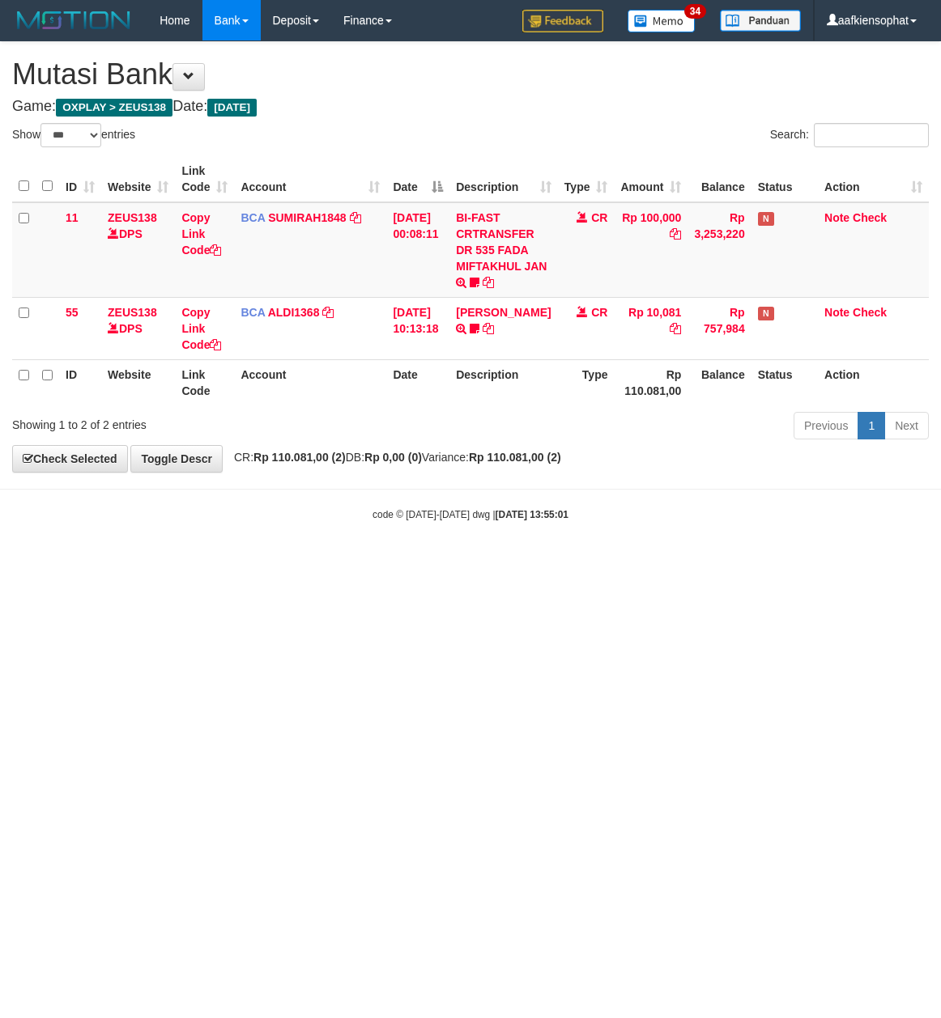
select select "***"
drag, startPoint x: 526, startPoint y: 707, endPoint x: 552, endPoint y: 716, distance: 27.4
click at [552, 563] on html "Toggle navigation Home Bank Account List Load By Website Group [OXPLAY] ZEUS138…" at bounding box center [470, 281] width 941 height 563
select select "***"
click at [444, 563] on html "Toggle navigation Home Bank Account List Load By Website Group [OXPLAY] ZEUS138…" at bounding box center [470, 281] width 941 height 563
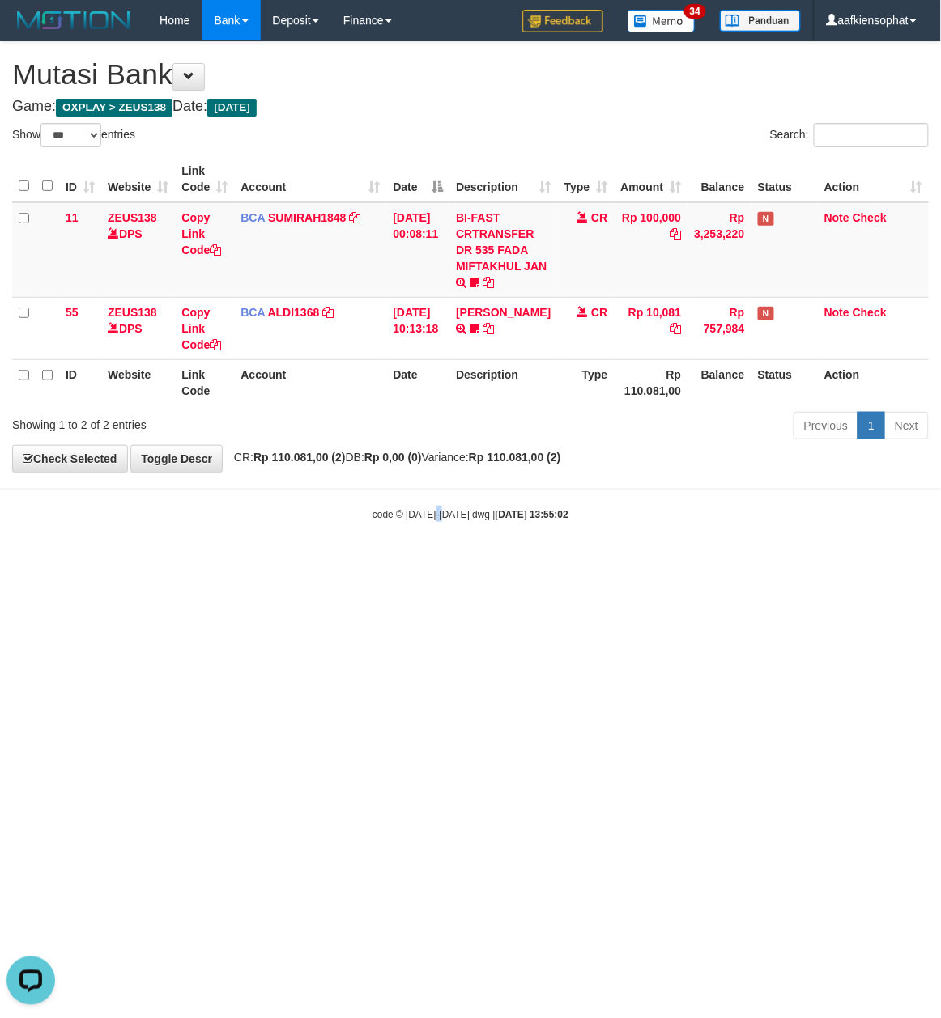
click at [444, 563] on html "Toggle navigation Home Bank Account List Load By Website Group [OXPLAY] ZEUS138…" at bounding box center [470, 281] width 941 height 563
select select "***"
click at [564, 563] on html "Toggle navigation Home Bank Account List Load By Website Group [OXPLAY] ZEUS138…" at bounding box center [470, 281] width 941 height 563
select select "***"
drag, startPoint x: 651, startPoint y: 716, endPoint x: 615, endPoint y: 714, distance: 35.7
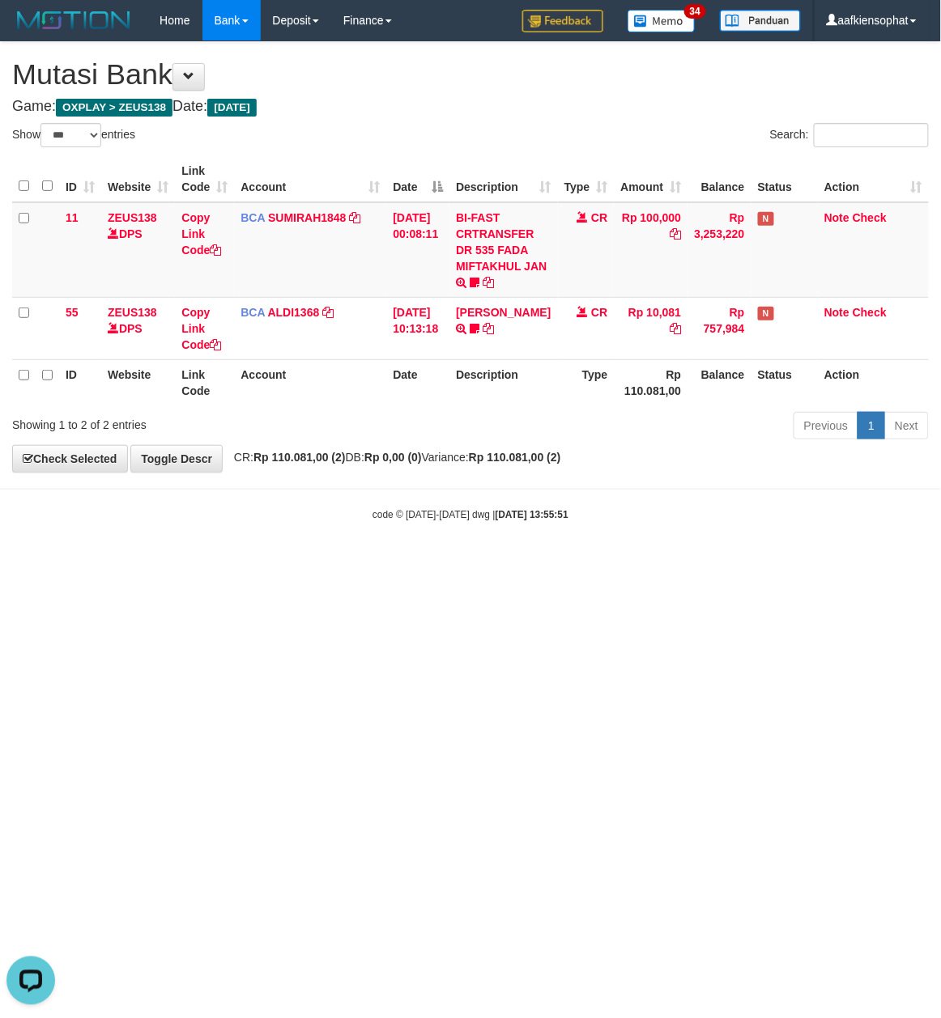
click at [635, 563] on html "Toggle navigation Home Bank Account List Load By Website Group [OXPLAY] ZEUS138…" at bounding box center [470, 281] width 941 height 563
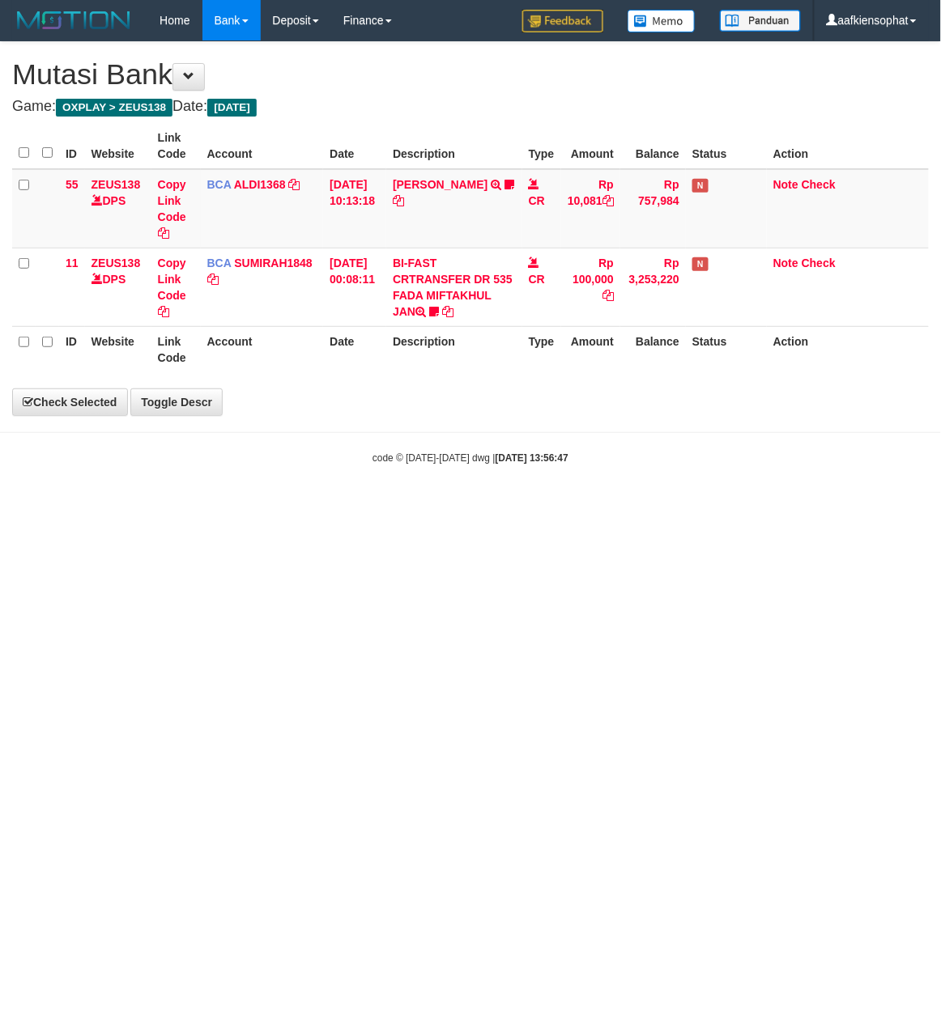
select select "***"
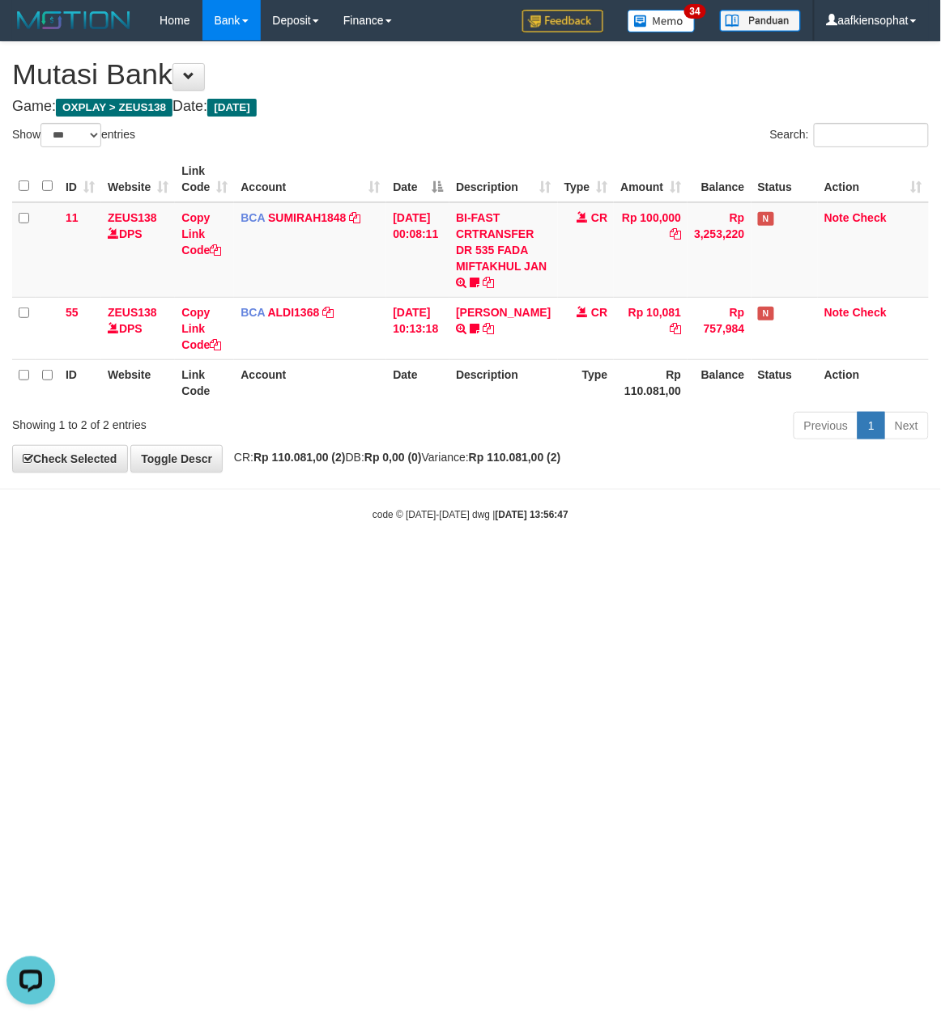
drag, startPoint x: 400, startPoint y: 716, endPoint x: 380, endPoint y: 712, distance: 19.7
click at [393, 563] on html "Toggle navigation Home Bank Account List Load By Website Group [OXPLAY] ZEUS138…" at bounding box center [470, 281] width 941 height 563
drag, startPoint x: 263, startPoint y: 525, endPoint x: 11, endPoint y: 567, distance: 255.2
click at [260, 528] on body "Toggle navigation Home Bank Account List Load By Website Group [OXPLAY] ZEUS138…" at bounding box center [470, 281] width 941 height 563
click at [270, 563] on html "Toggle navigation Home Bank Account List Load By Website Group [OXPLAY] ZEUS138…" at bounding box center [470, 281] width 941 height 563
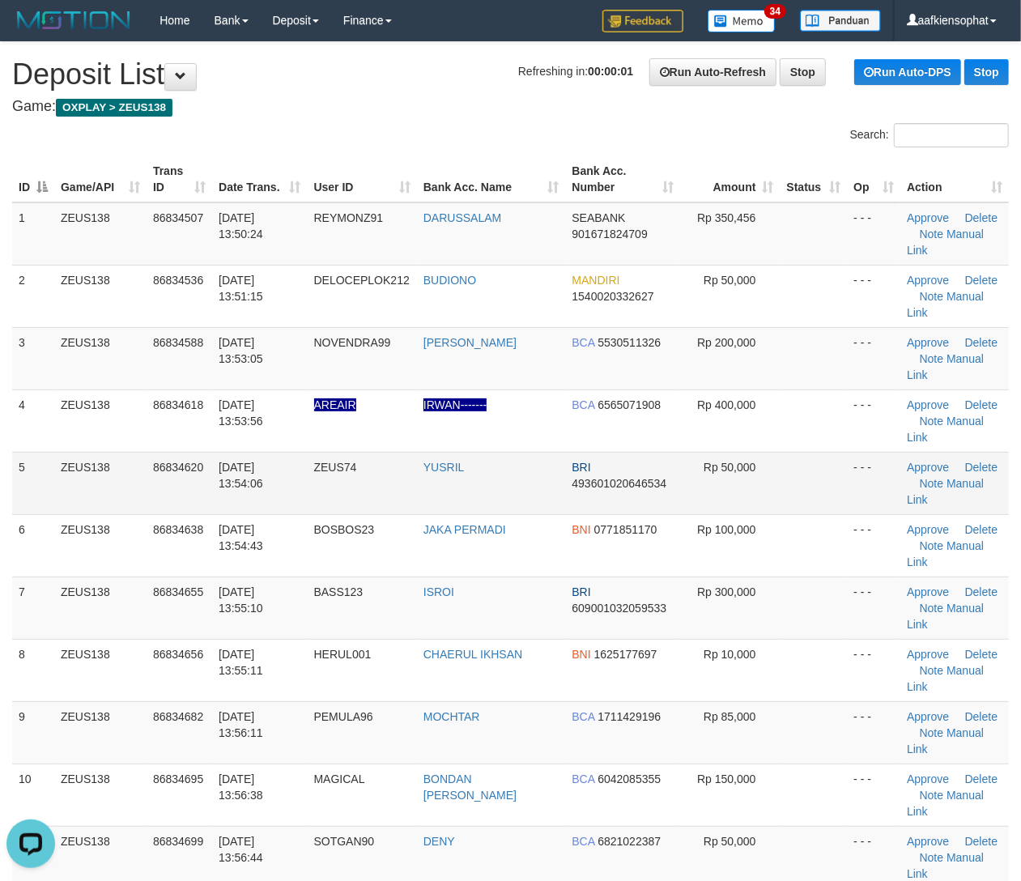
click at [753, 492] on td "Rp 50,000" at bounding box center [730, 483] width 100 height 62
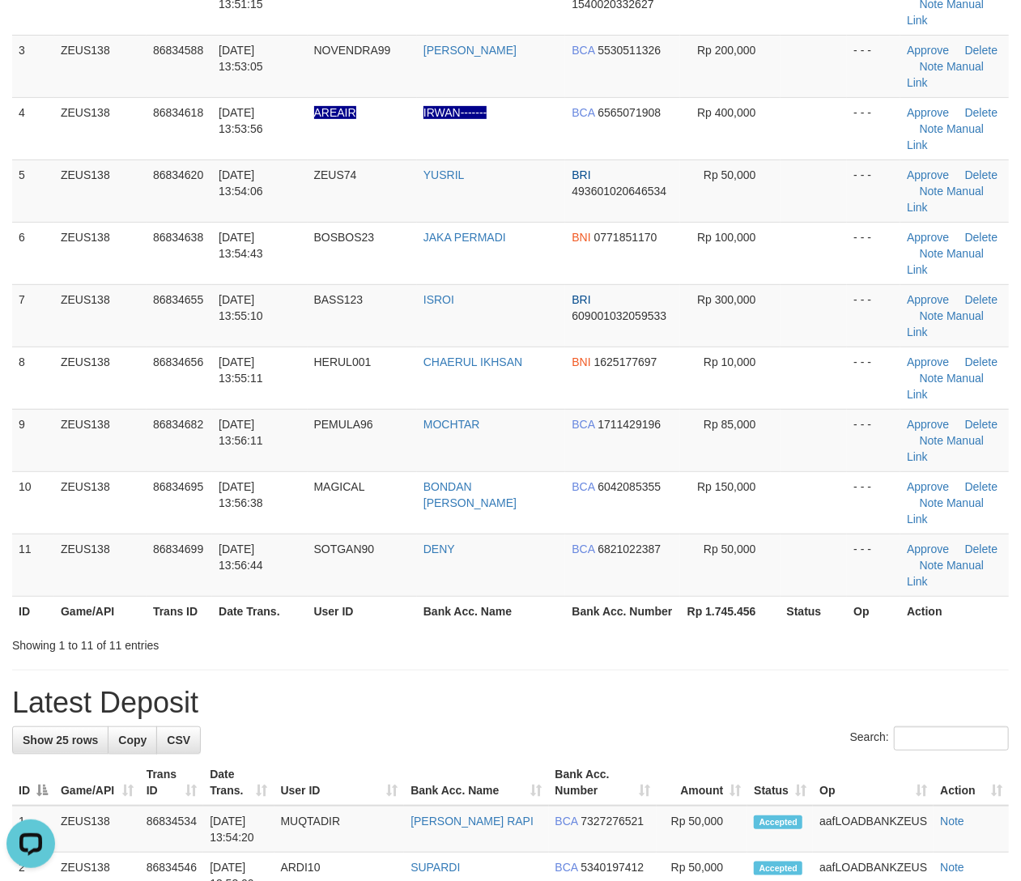
scroll to position [324, 0]
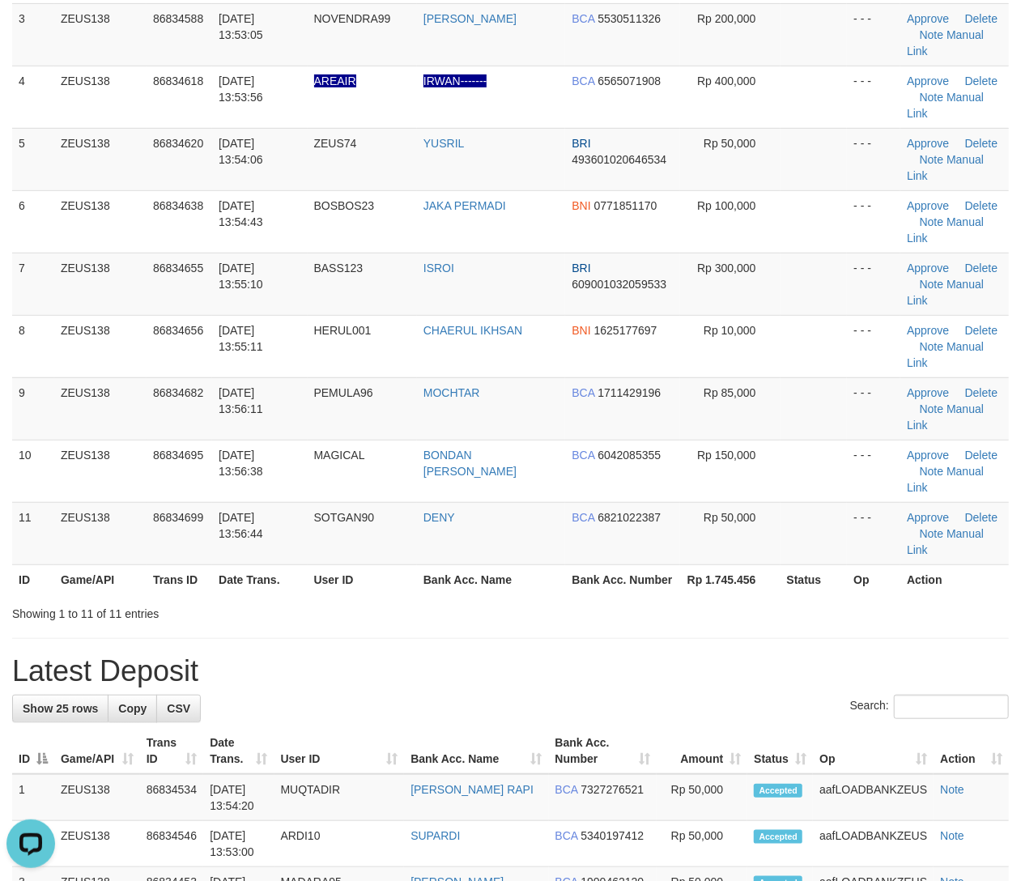
drag, startPoint x: 1021, startPoint y: 655, endPoint x: 1028, endPoint y: 661, distance: 9.7
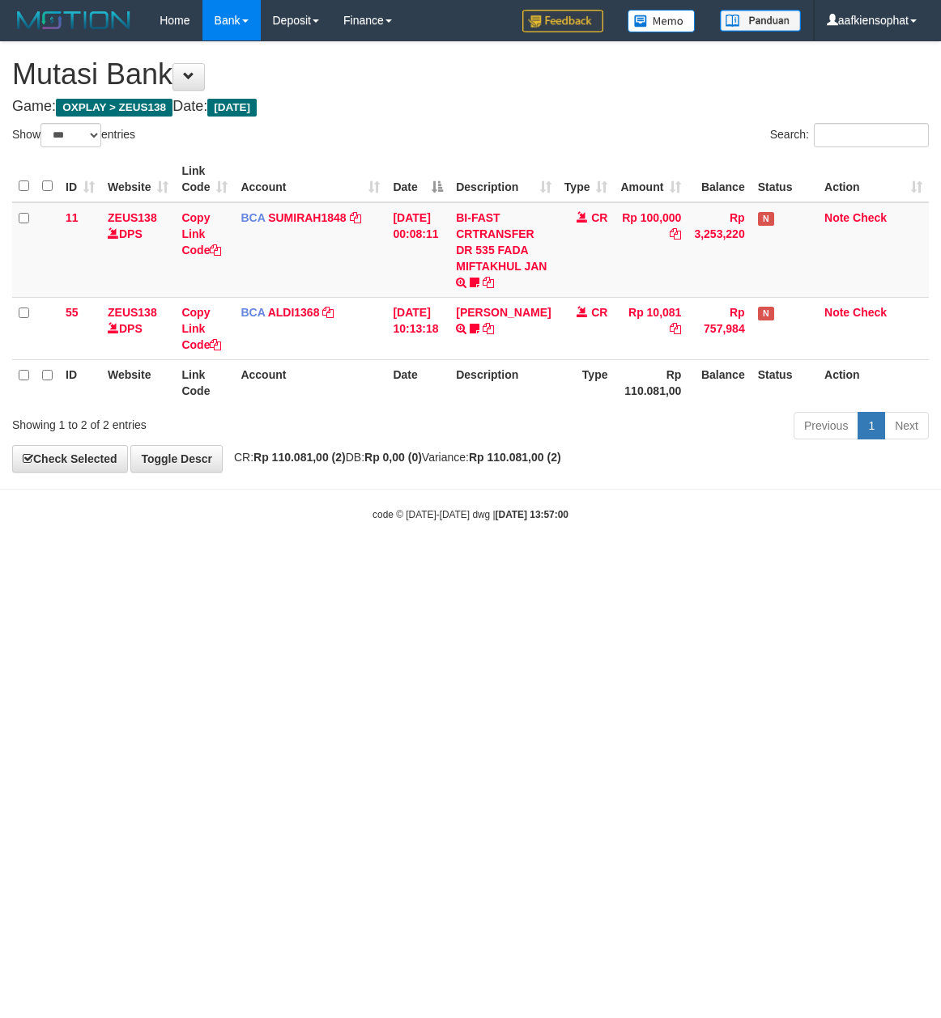
select select "***"
drag, startPoint x: 389, startPoint y: 690, endPoint x: 241, endPoint y: 687, distance: 147.4
click at [385, 563] on html "Toggle navigation Home Bank Account List Load By Website Group [OXPLAY] ZEUS138…" at bounding box center [470, 281] width 941 height 563
click at [577, 563] on html "Toggle navigation Home Bank Account List Load By Website Group [OXPLAY] ZEUS138…" at bounding box center [470, 281] width 941 height 563
drag, startPoint x: 570, startPoint y: 691, endPoint x: 557, endPoint y: 694, distance: 13.2
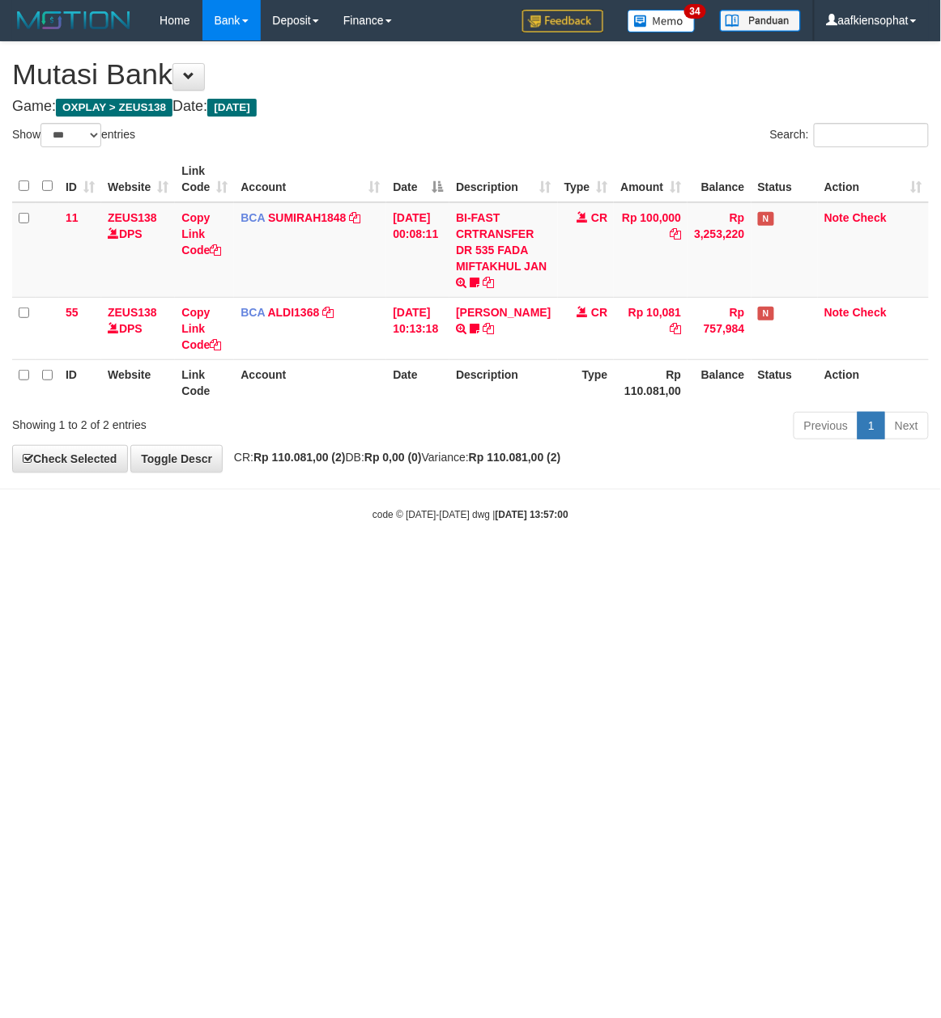
click at [567, 563] on html "Toggle navigation Home Bank Account List Load By Website Group [OXPLAY] ZEUS138…" at bounding box center [470, 281] width 941 height 563
click at [562, 563] on html "Toggle navigation Home Bank Account List Load By Website Group [OXPLAY] ZEUS138…" at bounding box center [470, 281] width 941 height 563
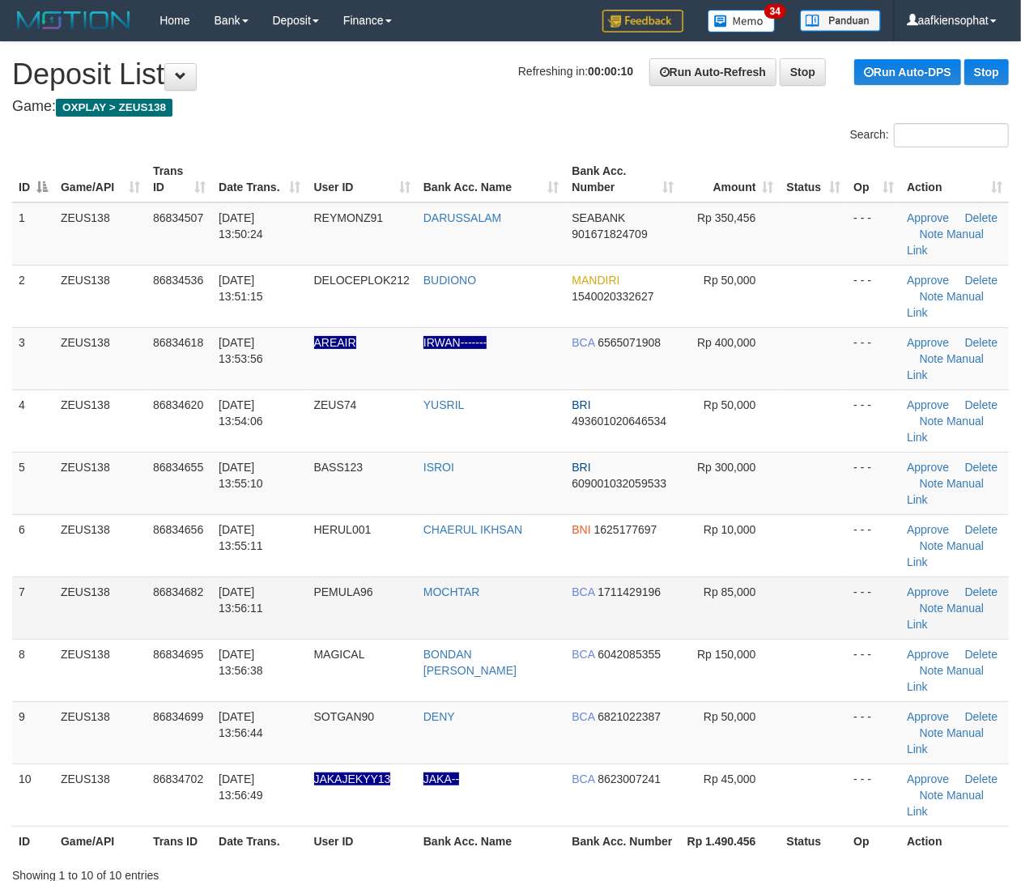
click at [489, 633] on td "MOCHTAR" at bounding box center [491, 607] width 149 height 62
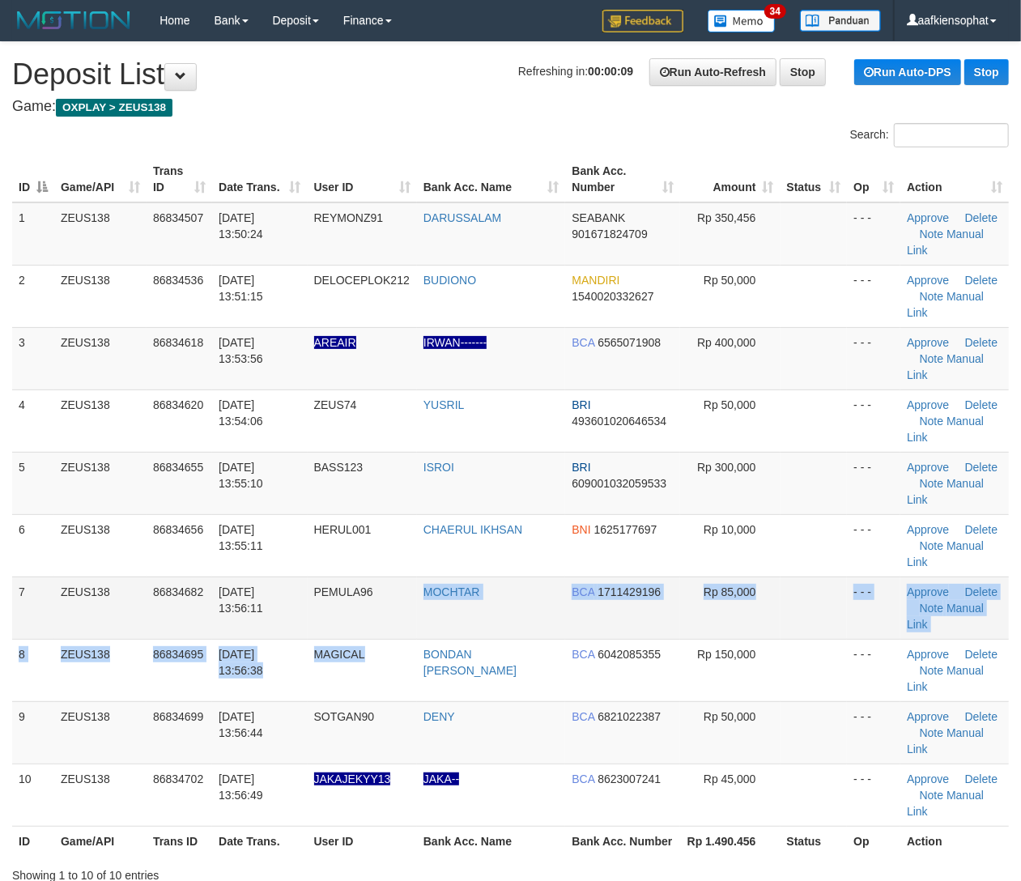
drag, startPoint x: 397, startPoint y: 639, endPoint x: 898, endPoint y: 623, distance: 501.3
click at [451, 638] on tbody "1 ZEUS138 86834507 31/08/2025 13:50:24 REYMONZ91 DARUSSALAM SEABANK 90167182470…" at bounding box center [510, 514] width 996 height 624
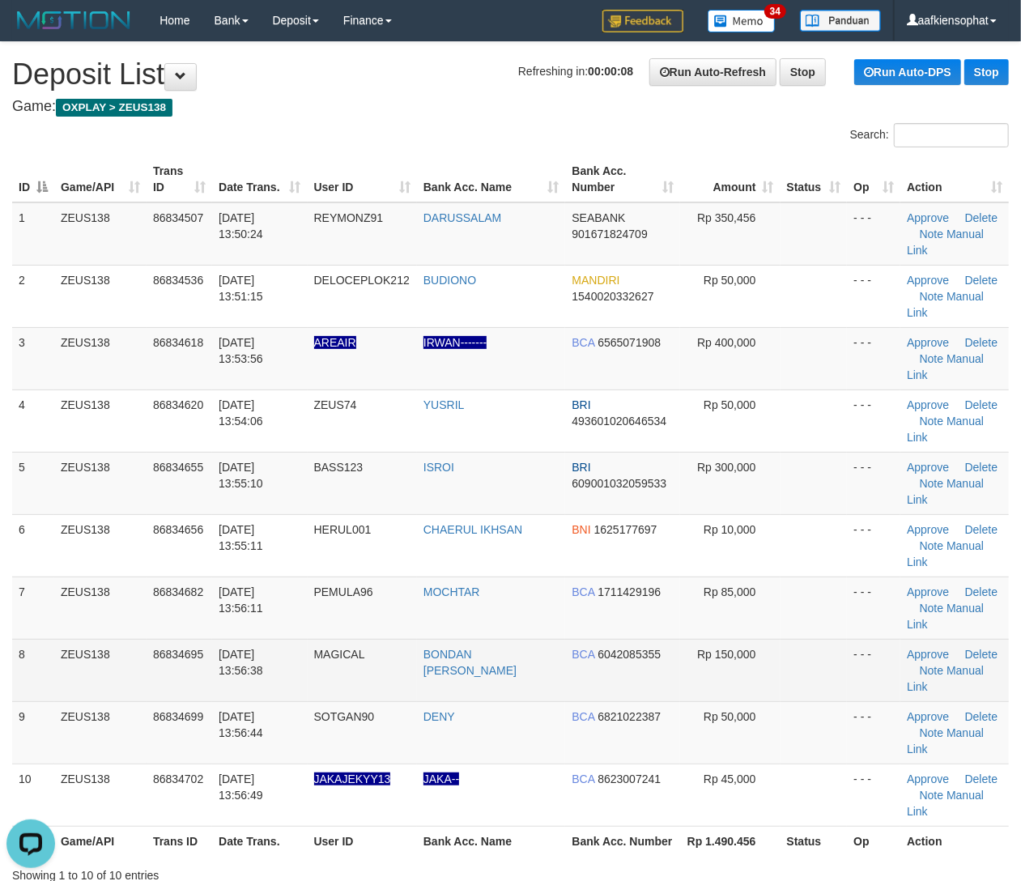
drag, startPoint x: 484, startPoint y: 688, endPoint x: 784, endPoint y: 643, distance: 302.9
click at [496, 684] on td "BONDAN DONY HARYAN" at bounding box center [491, 670] width 149 height 62
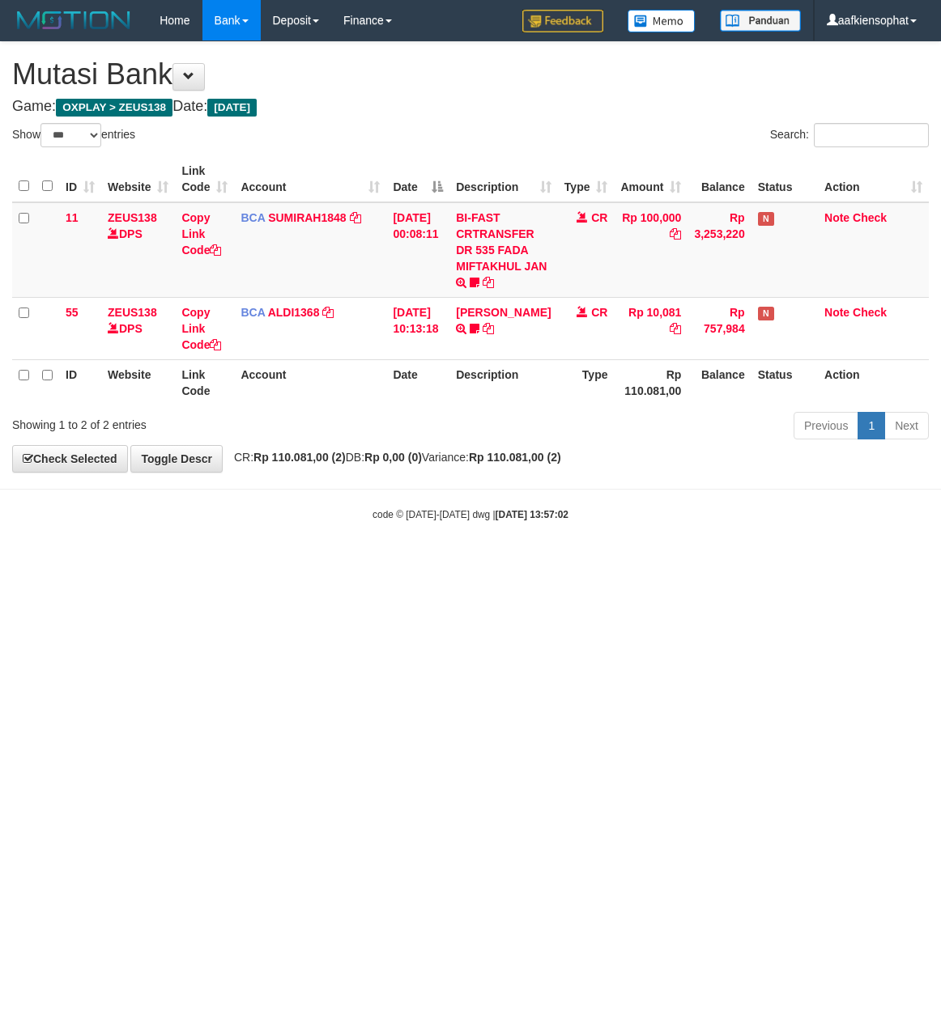
select select "***"
click at [295, 563] on html "Toggle navigation Home Bank Account List Load By Website Group [OXPLAY] ZEUS138…" at bounding box center [470, 281] width 941 height 563
select select "***"
drag, startPoint x: 360, startPoint y: 110, endPoint x: 372, endPoint y: 138, distance: 30.1
click at [367, 130] on div "**********" at bounding box center [470, 257] width 941 height 430
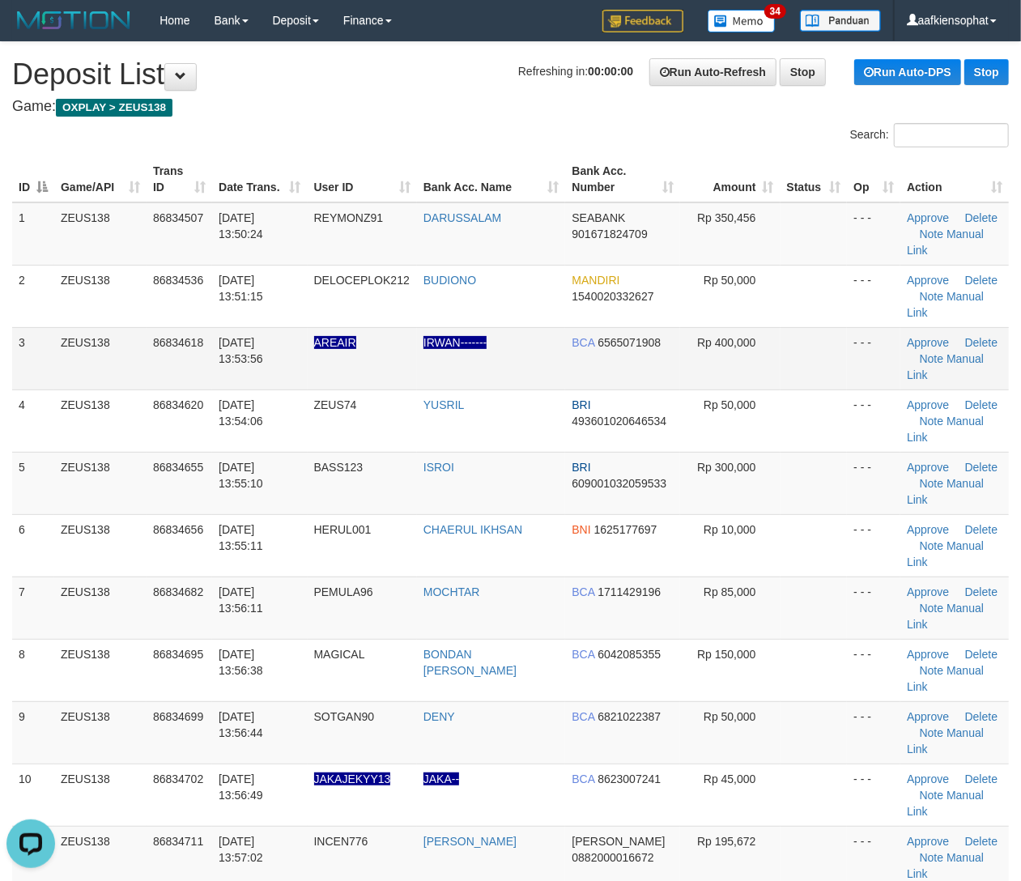
click at [749, 372] on td "Rp 400,000" at bounding box center [730, 358] width 100 height 62
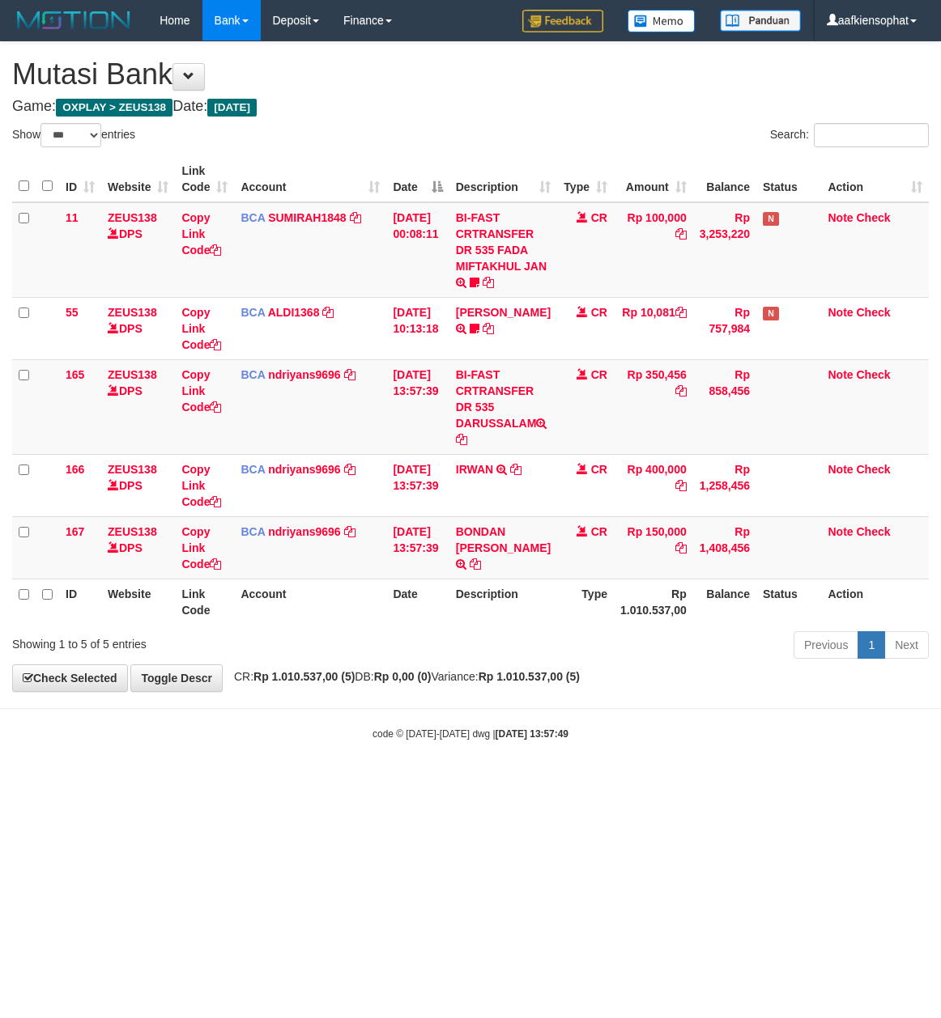
select select "***"
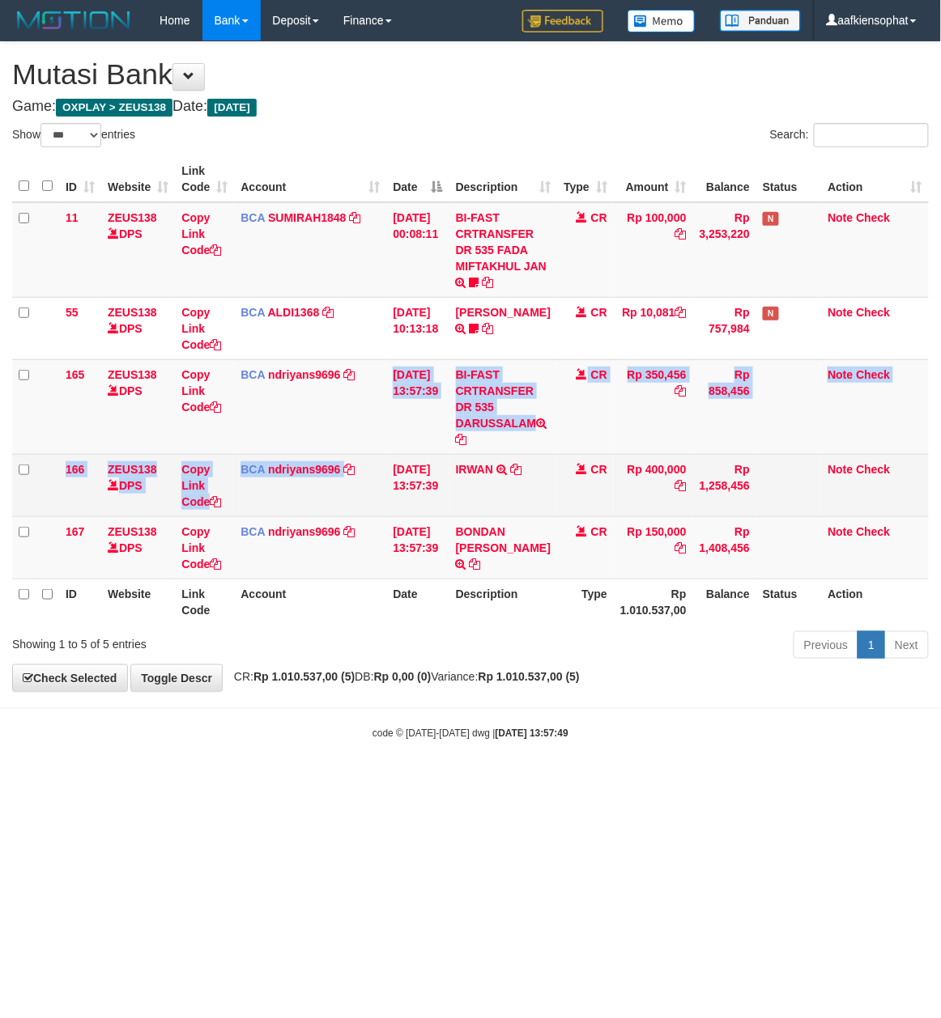
click at [368, 463] on tbody "11 ZEUS138 DPS Copy Link Code BCA SUMIRAH1848 DPS SUMIRAH mutasi_20250831_4156 …" at bounding box center [470, 390] width 916 height 377
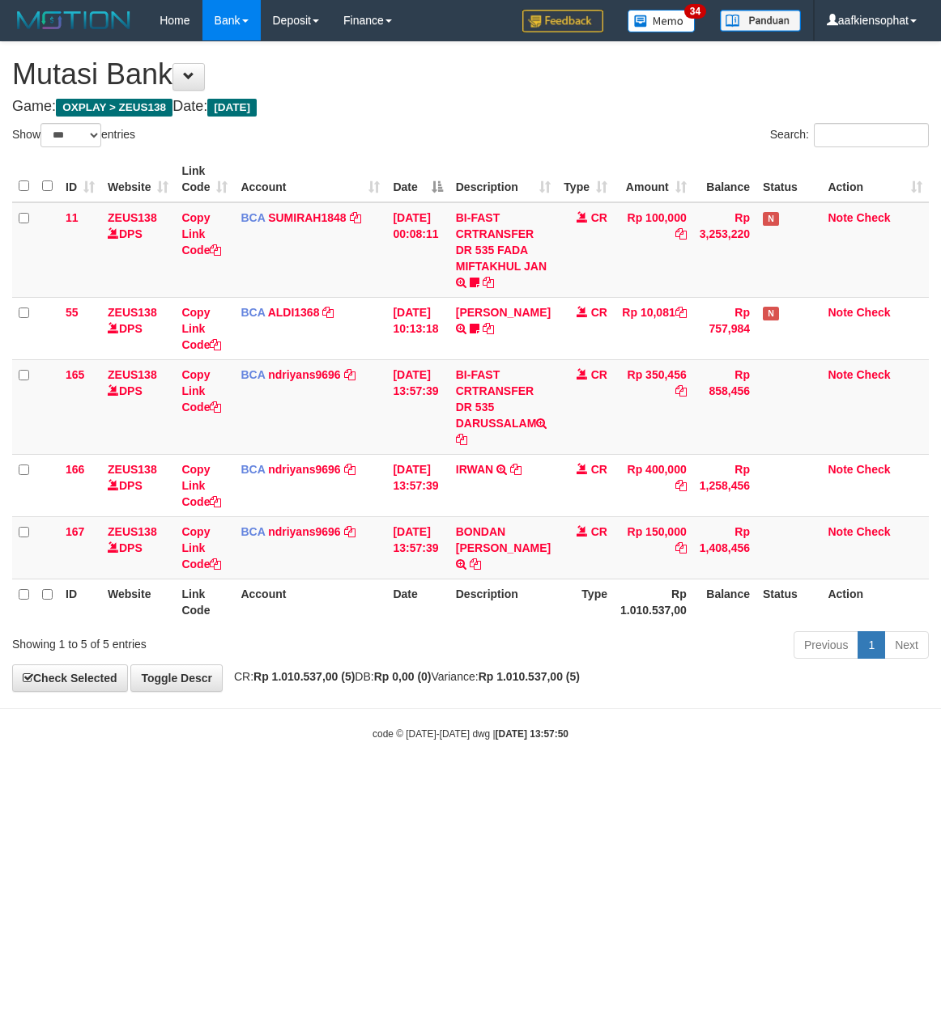
select select "***"
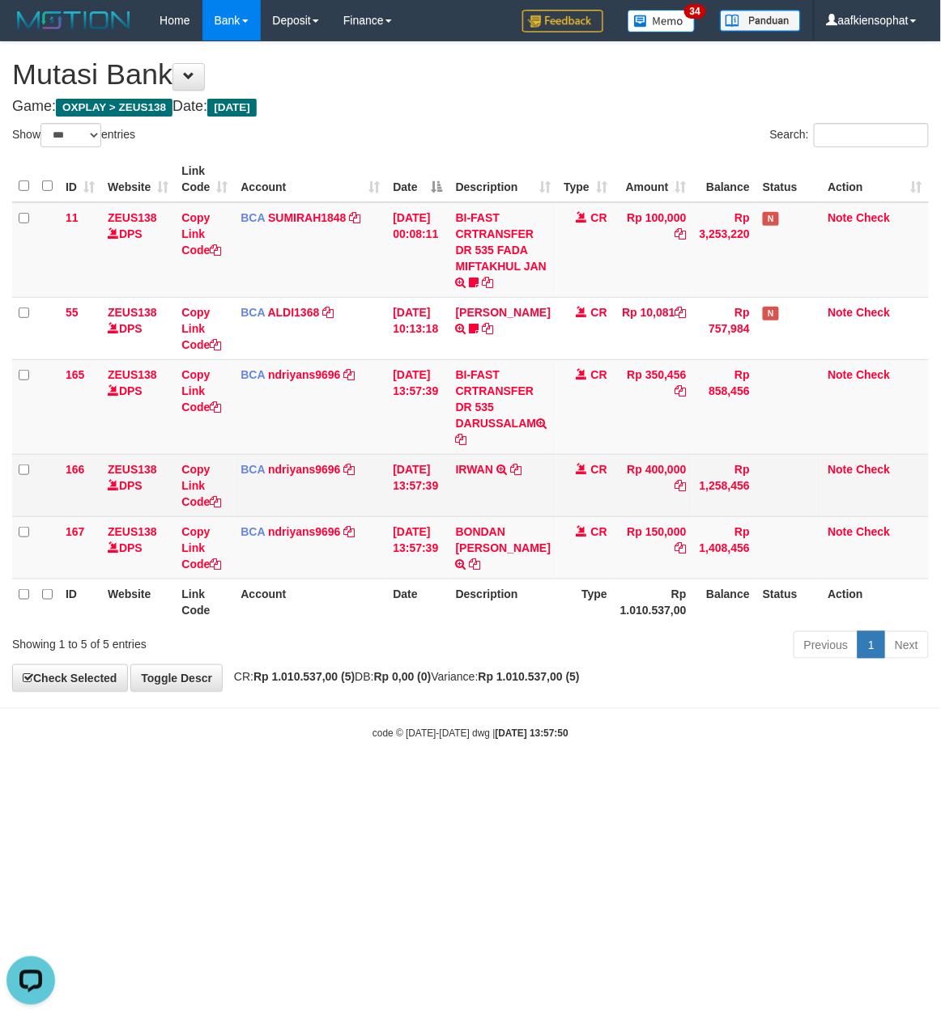
click at [477, 486] on td "IRWAN TRSF E-BANKING CR 3108/FTSCY/WS95031 400000.00IRWAN" at bounding box center [503, 485] width 108 height 62
copy td "IRWAN"
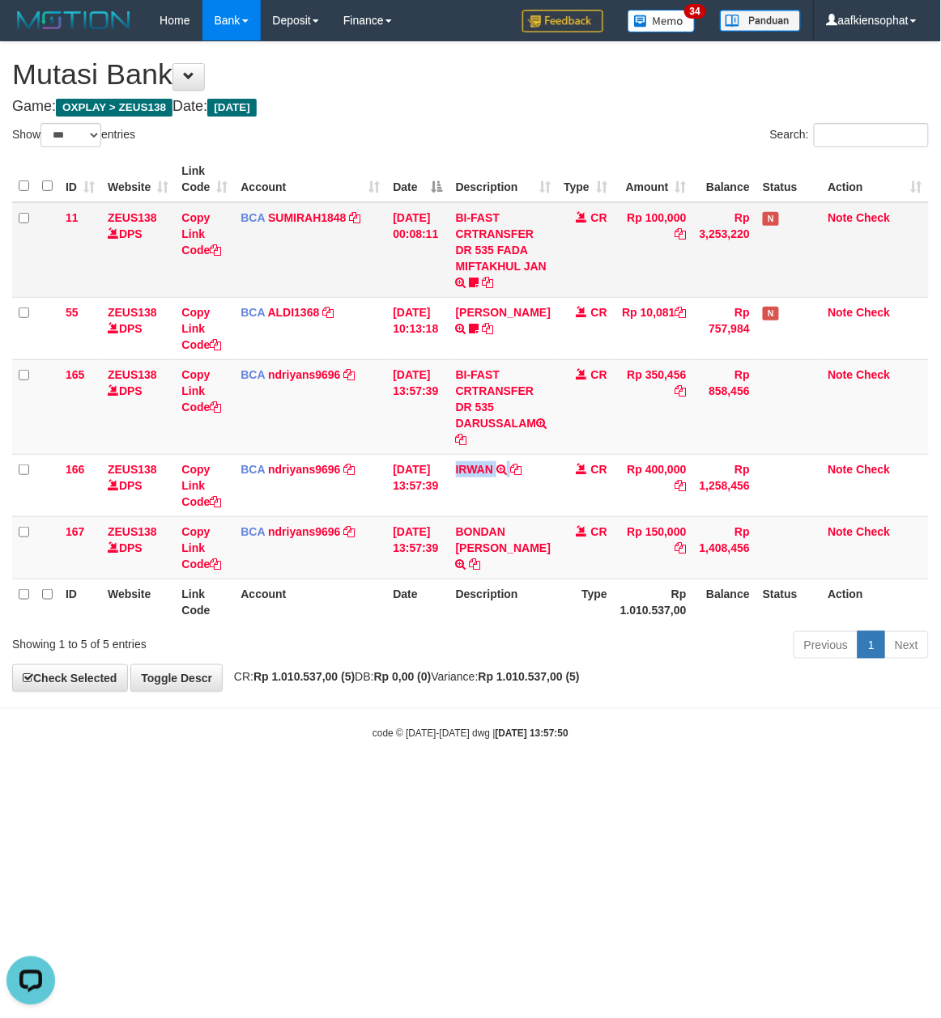
drag, startPoint x: 550, startPoint y: 182, endPoint x: 114, endPoint y: 301, distance: 452.2
click at [535, 198] on th "Description" at bounding box center [503, 179] width 108 height 46
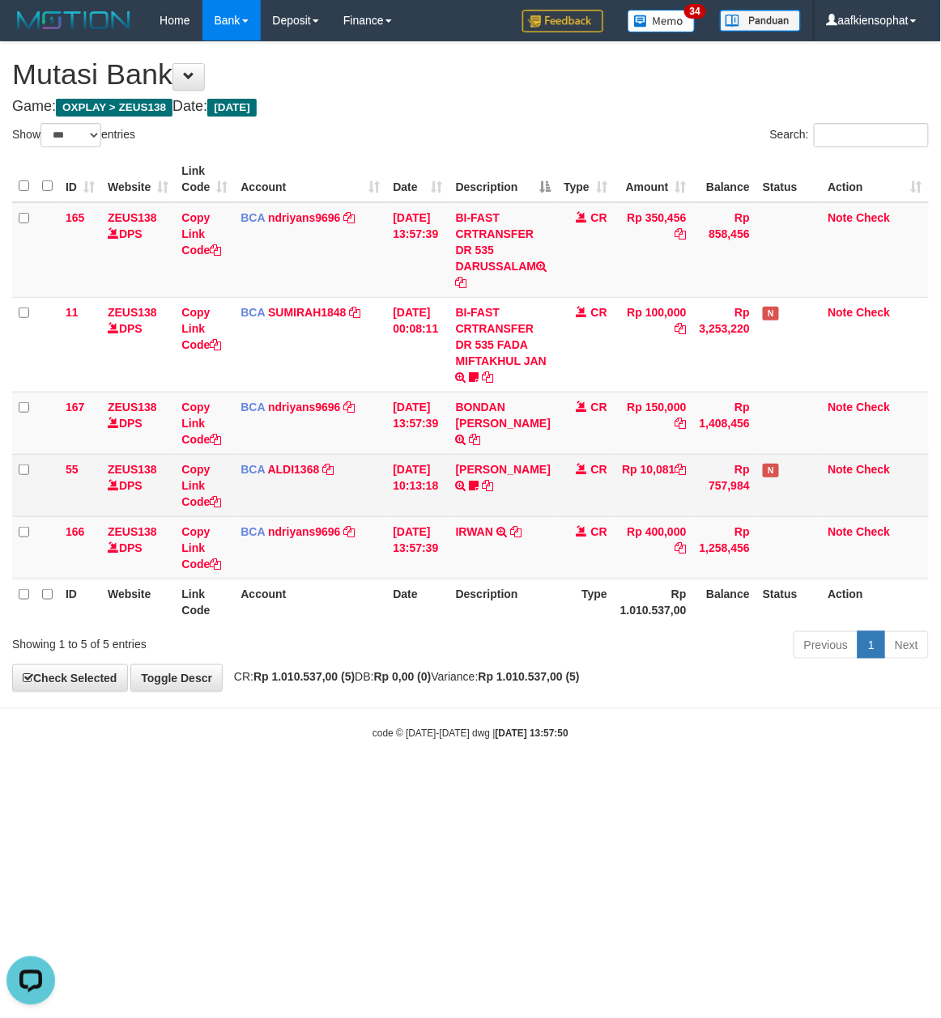
click at [457, 457] on tbody "165 ZEUS138 DPS Copy Link Code BCA ndriyans9696 DPS ANDRIYANSYAH mutasi_2025083…" at bounding box center [470, 390] width 916 height 377
click at [444, 479] on td "[DATE] 10:13:18" at bounding box center [417, 485] width 62 height 62
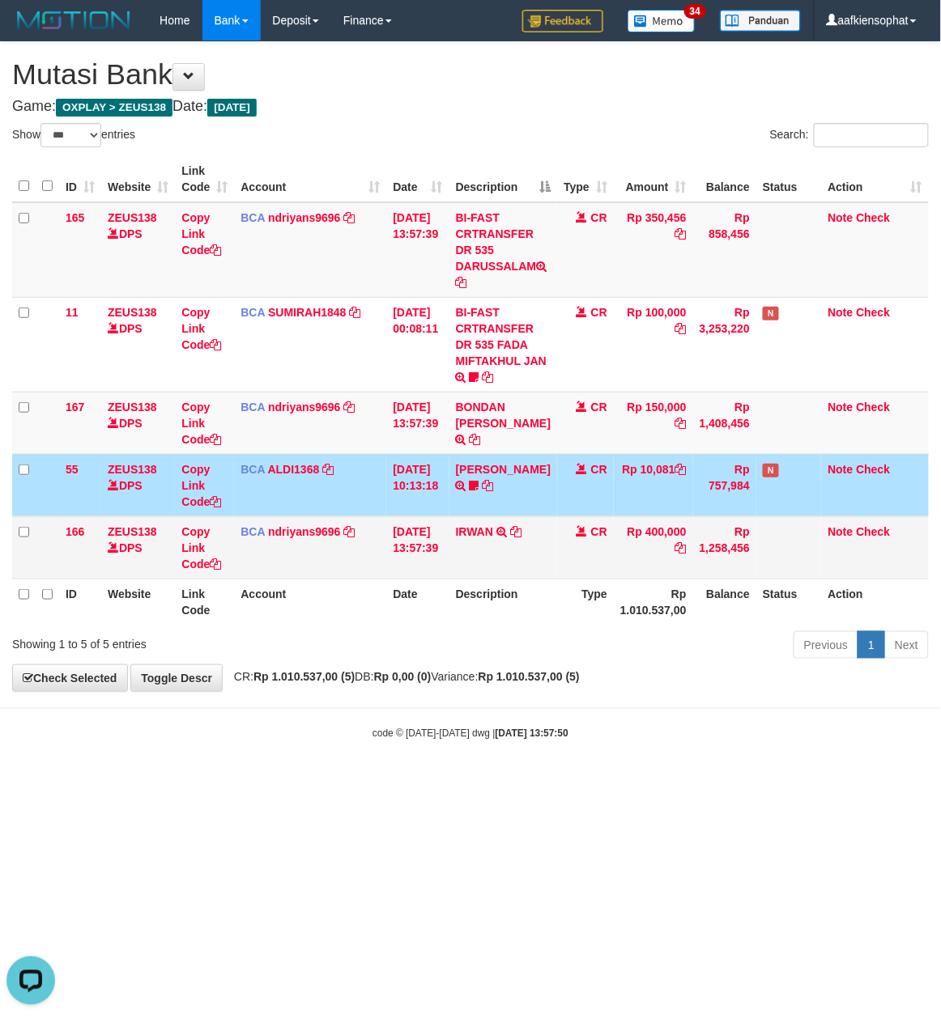
drag, startPoint x: 463, startPoint y: 551, endPoint x: 416, endPoint y: 547, distance: 47.1
click at [453, 552] on tr "166 ZEUS138 DPS Copy Link Code BCA ndriyans9696 DPS ANDRIYANSYAH mutasi_2025083…" at bounding box center [470, 547] width 916 height 62
click at [304, 507] on td "BCA ALDI1368 DPS ALDI mutasi_20250831_3354 | 55 mutasi_20250831_3354 | 55" at bounding box center [310, 485] width 152 height 62
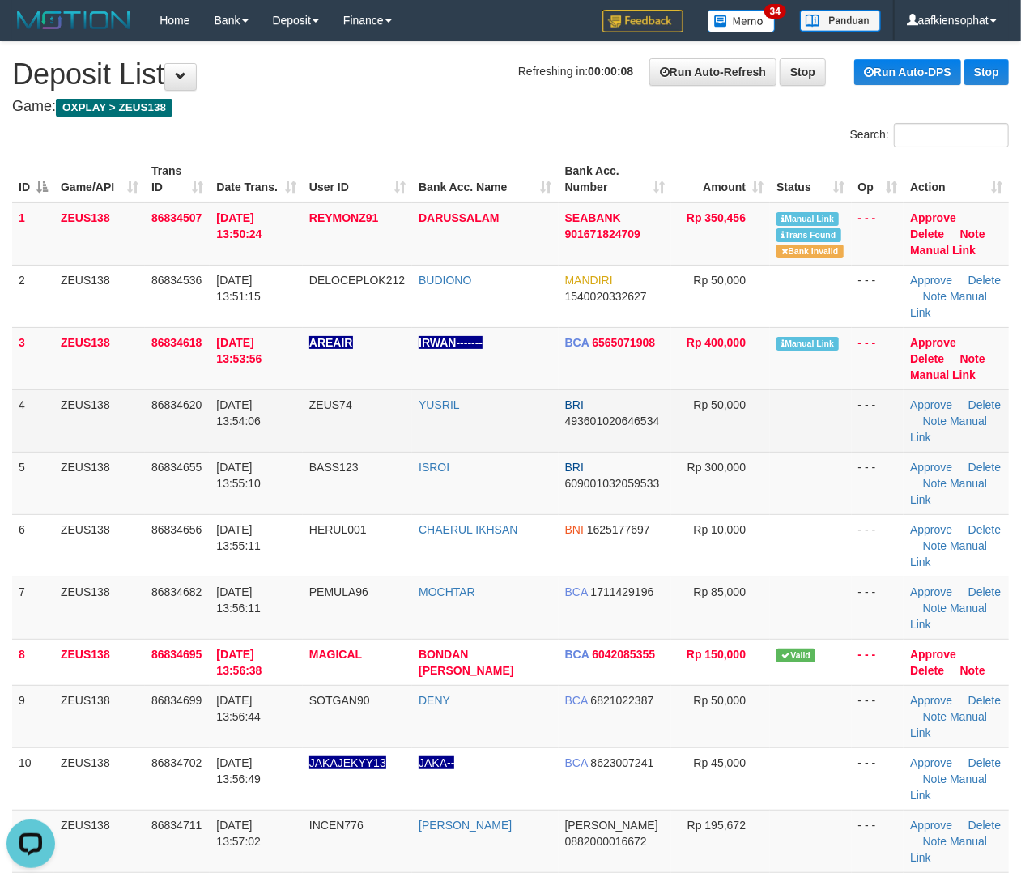
click at [929, 444] on td "Approve [GEOGRAPHIC_DATA] Note Manual Link" at bounding box center [955, 420] width 105 height 62
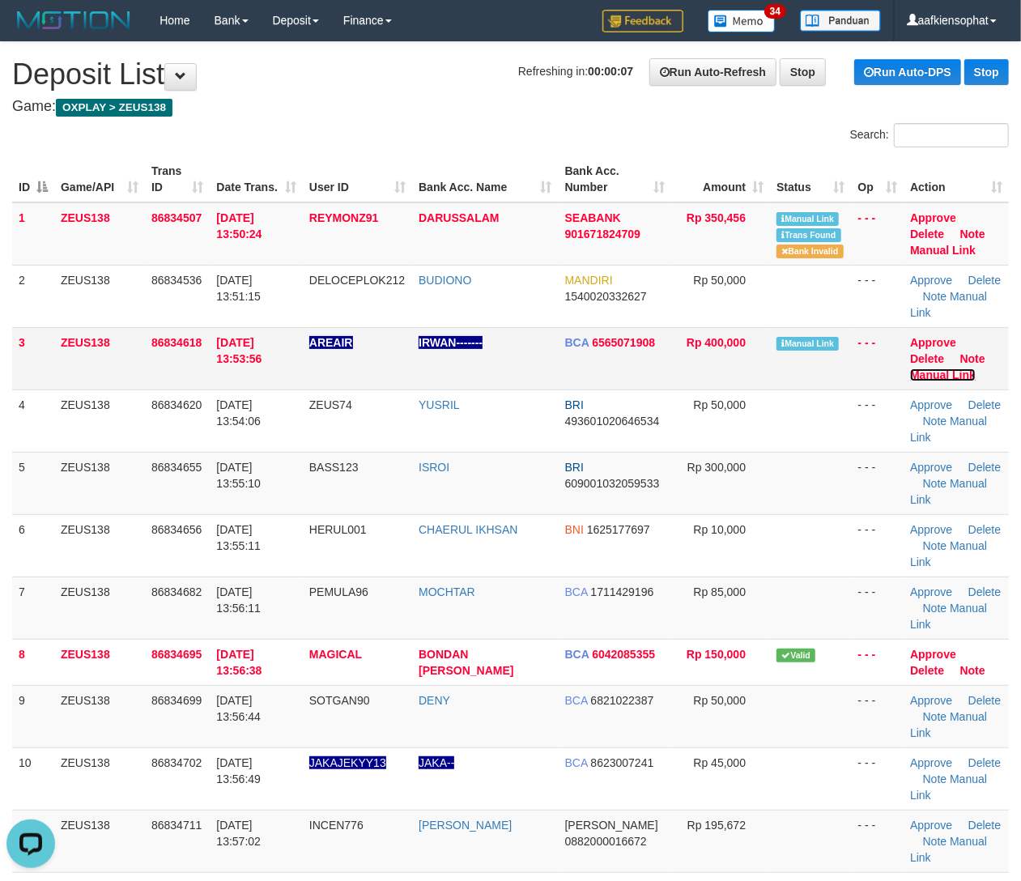
click at [963, 373] on link "Manual Link" at bounding box center [943, 374] width 66 height 13
drag, startPoint x: 575, startPoint y: 403, endPoint x: 856, endPoint y: 371, distance: 283.6
click at [610, 396] on tr "4 ZEUS138 86834620 31/08/2025 13:54:06 ZEUS74 YUSRIL BRI 493601020646534 Rp 50,…" at bounding box center [510, 420] width 996 height 62
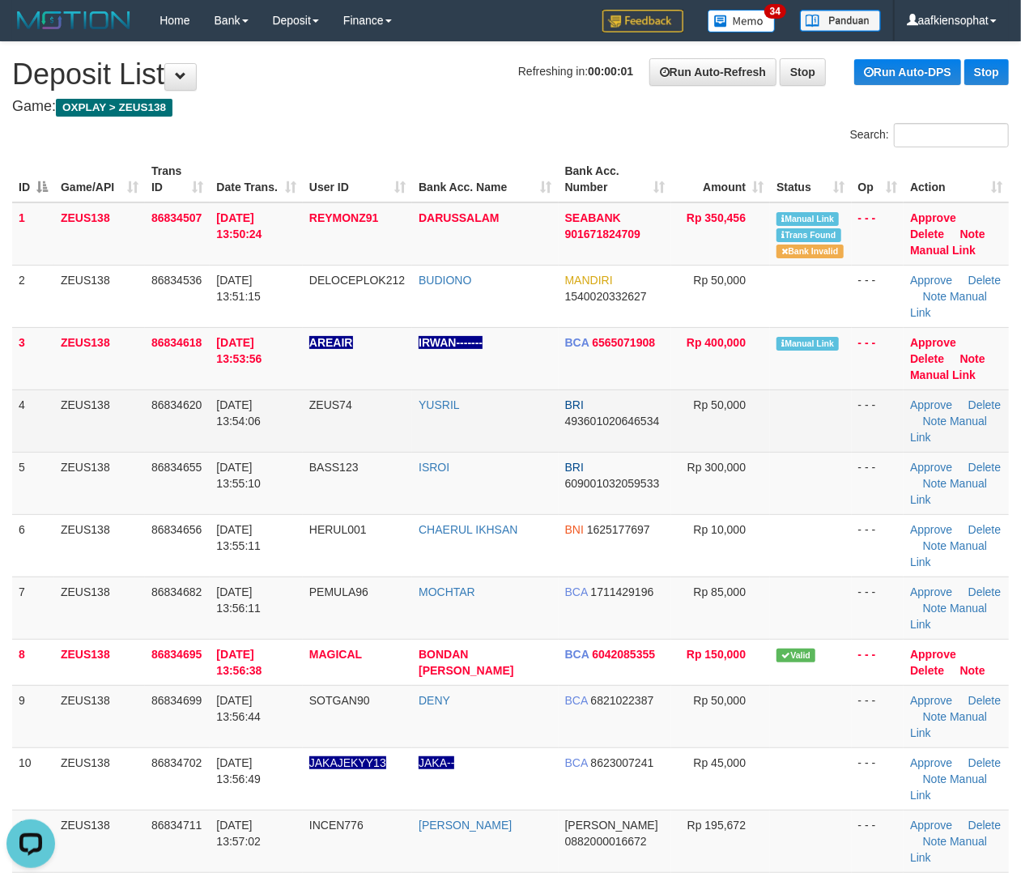
click at [791, 450] on td at bounding box center [810, 420] width 81 height 62
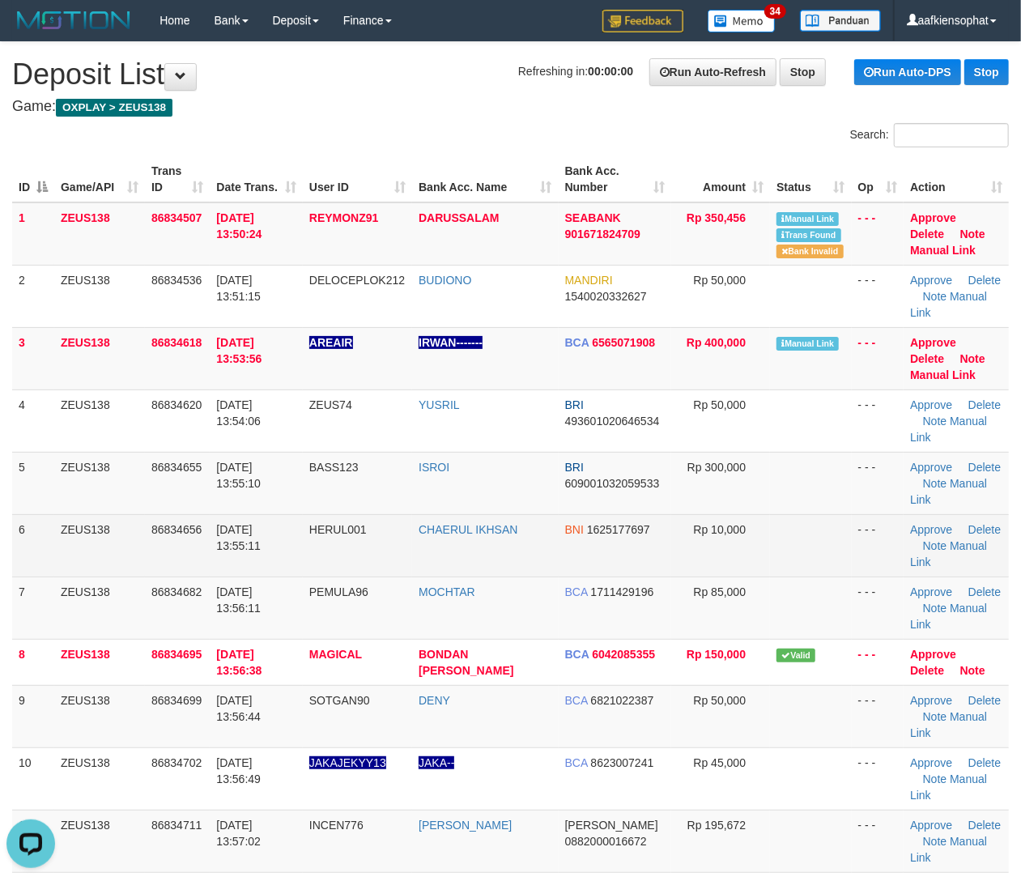
drag, startPoint x: 784, startPoint y: 536, endPoint x: 798, endPoint y: 526, distance: 16.8
click at [785, 534] on td at bounding box center [810, 545] width 81 height 62
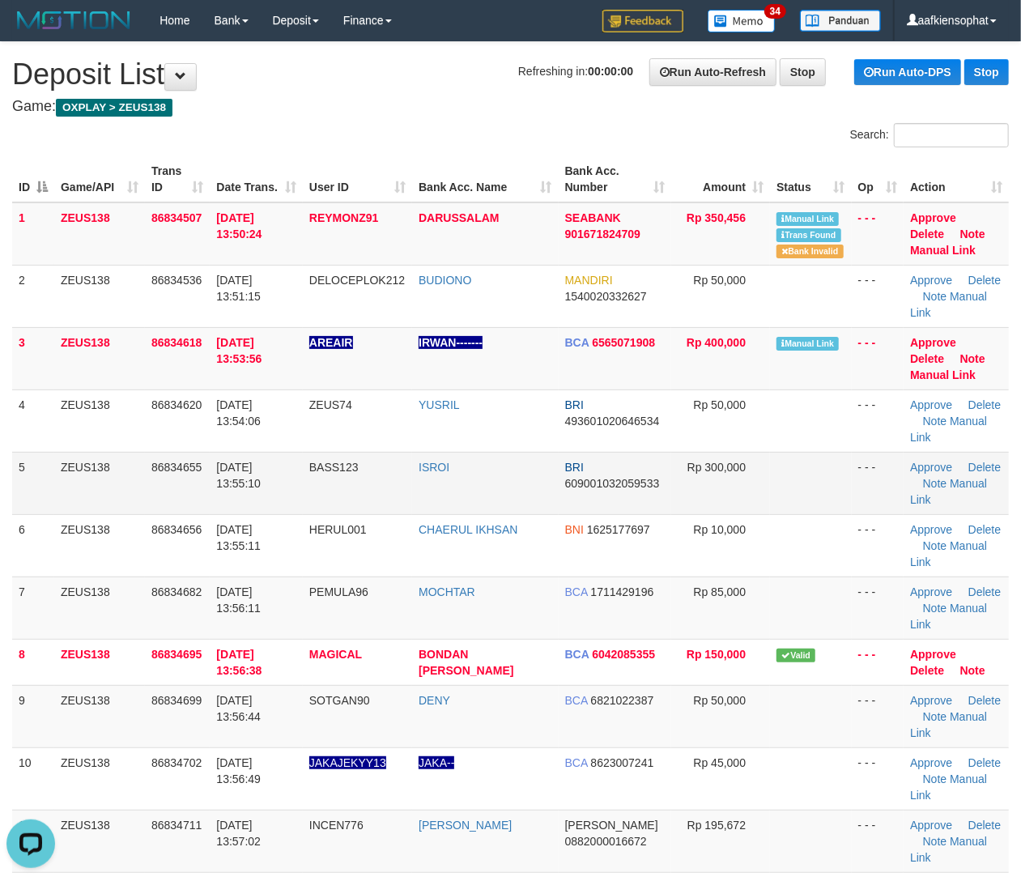
drag, startPoint x: 691, startPoint y: 474, endPoint x: 766, endPoint y: 499, distance: 78.6
click at [717, 487] on td "Rp 300,000" at bounding box center [720, 483] width 99 height 62
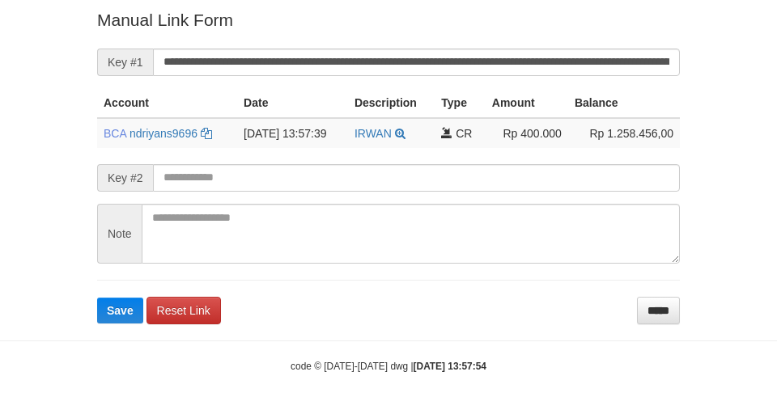
click at [376, 78] on form "**********" at bounding box center [388, 166] width 583 height 316
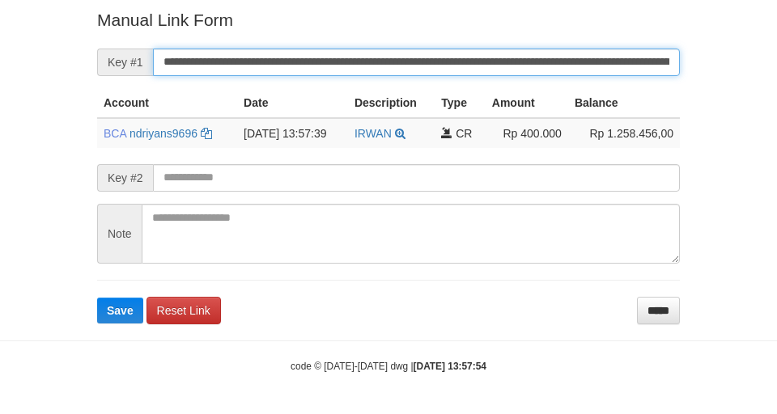
click at [97, 298] on button "Save" at bounding box center [120, 311] width 46 height 26
click at [376, 70] on form "**********" at bounding box center [388, 166] width 583 height 316
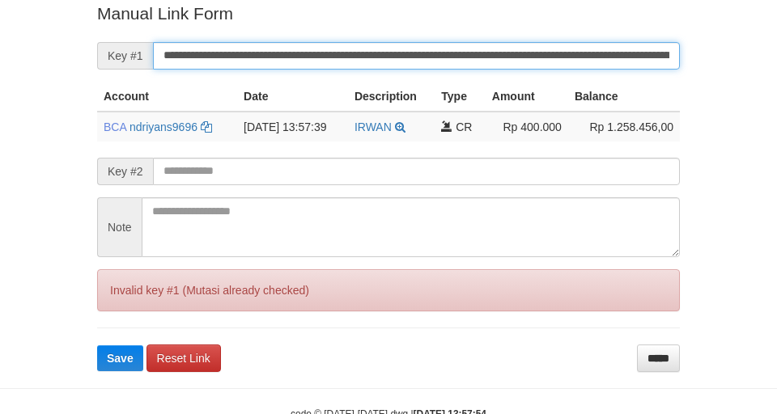
click at [97, 346] on button "Save" at bounding box center [120, 359] width 46 height 26
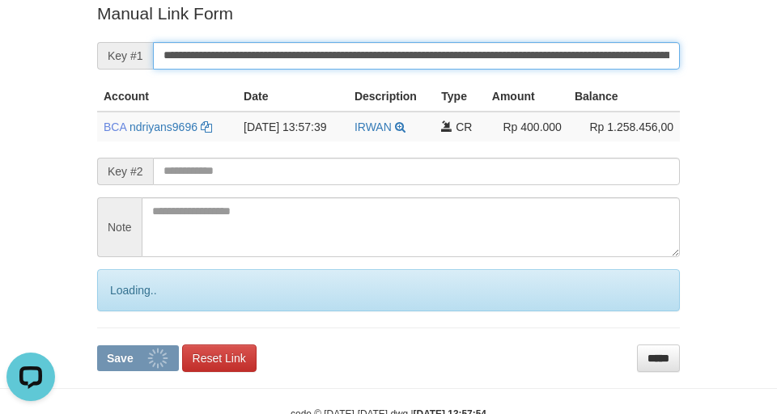
scroll to position [0, 0]
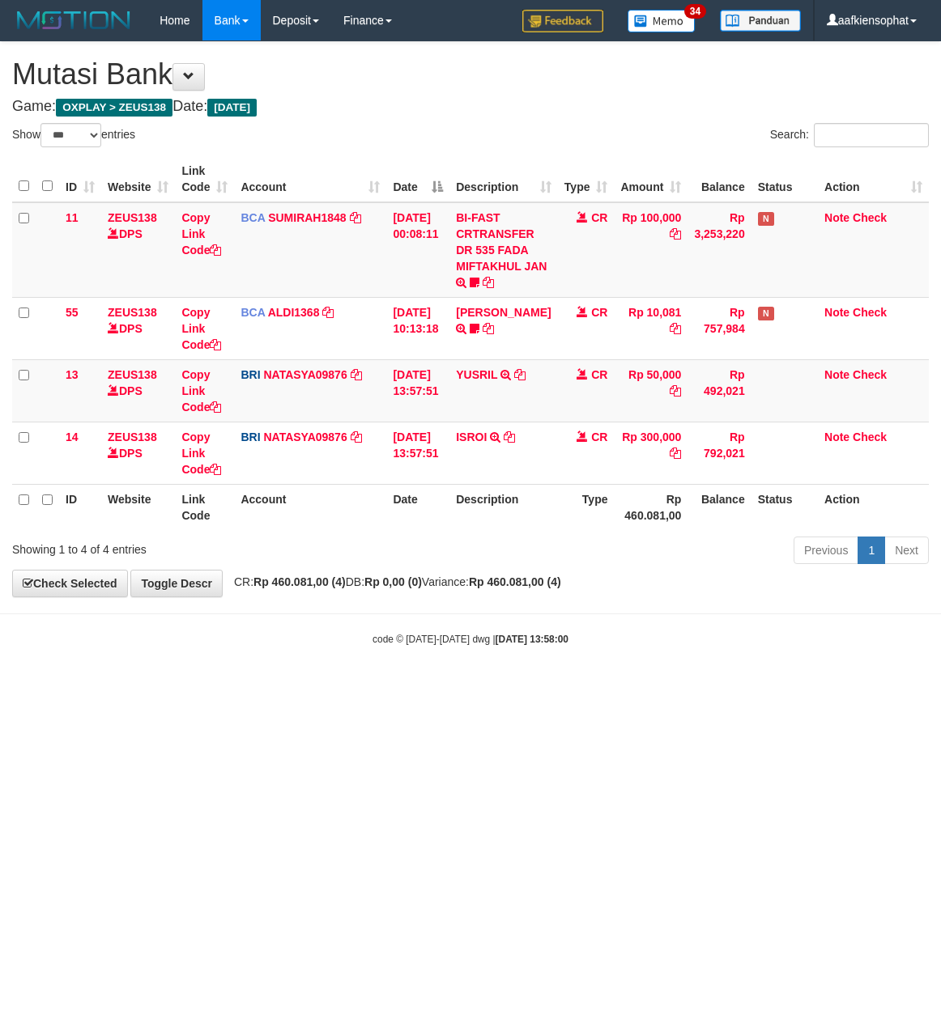
select select "***"
click at [431, 526] on th "Date" at bounding box center [417, 507] width 63 height 46
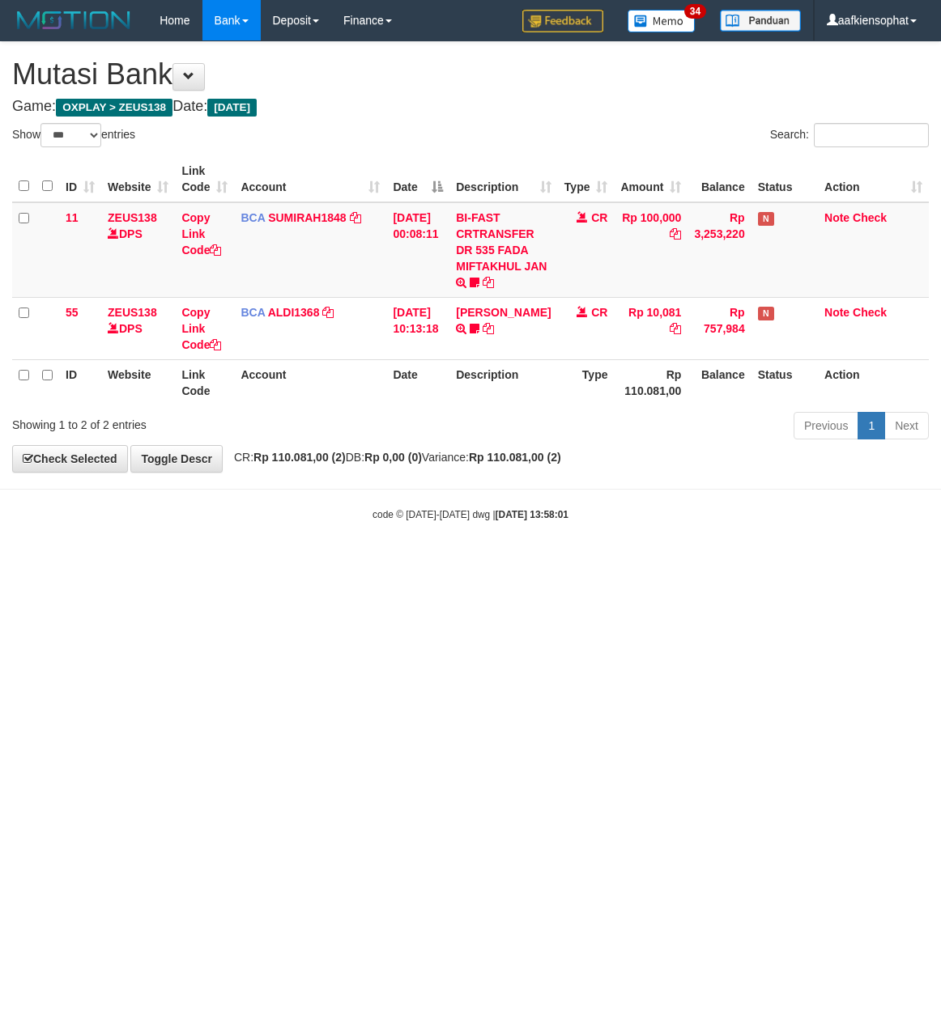
select select "***"
click at [477, 557] on body "Toggle navigation Home Bank Account List Load By Website Group [OXPLAY] ZEUS138…" at bounding box center [470, 281] width 941 height 563
select select "***"
click at [241, 563] on html "Toggle navigation Home Bank Account List Load By Website Group [OXPLAY] ZEUS138…" at bounding box center [470, 281] width 941 height 563
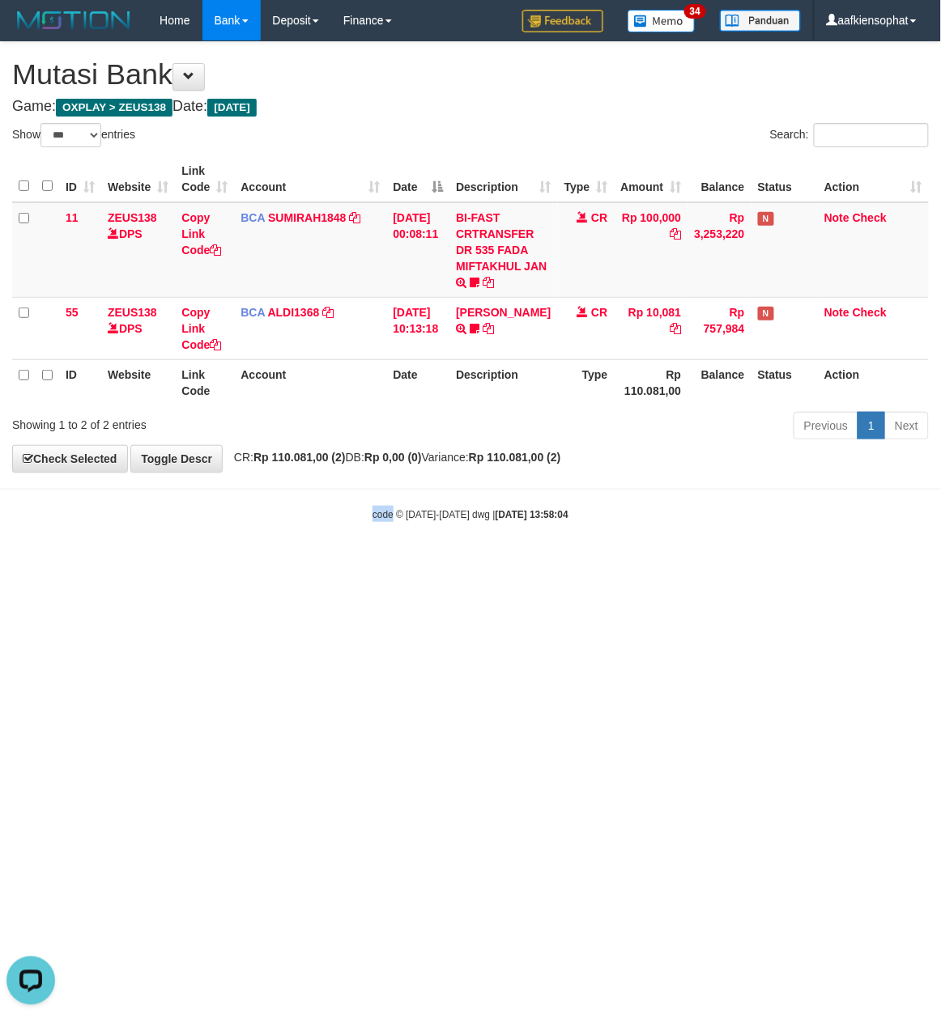
drag, startPoint x: 241, startPoint y: 865, endPoint x: 231, endPoint y: 855, distance: 14.9
click at [232, 563] on html "Toggle navigation Home Bank Account List Load By Website Group [OXPLAY] ZEUS138…" at bounding box center [470, 281] width 941 height 563
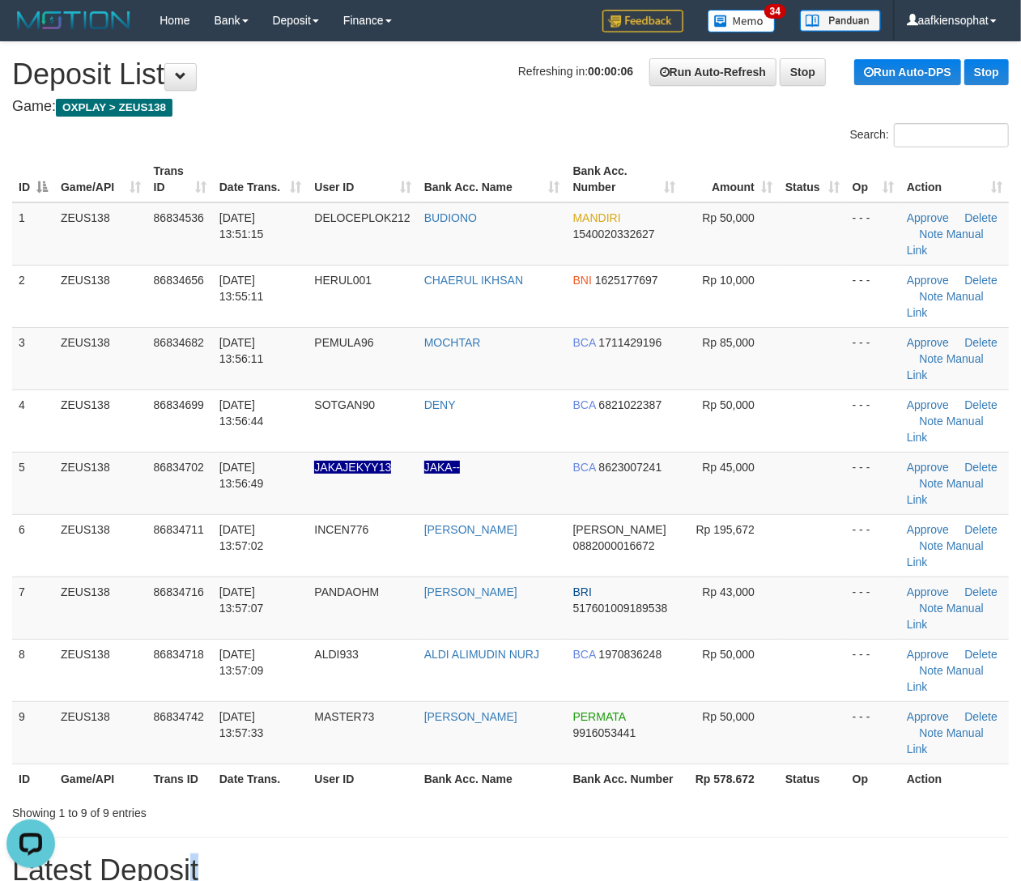
drag, startPoint x: 156, startPoint y: 706, endPoint x: 1012, endPoint y: 652, distance: 857.3
drag, startPoint x: 317, startPoint y: 636, endPoint x: 1005, endPoint y: 657, distance: 687.6
click at [373, 763] on th "User ID" at bounding box center [362, 778] width 109 height 30
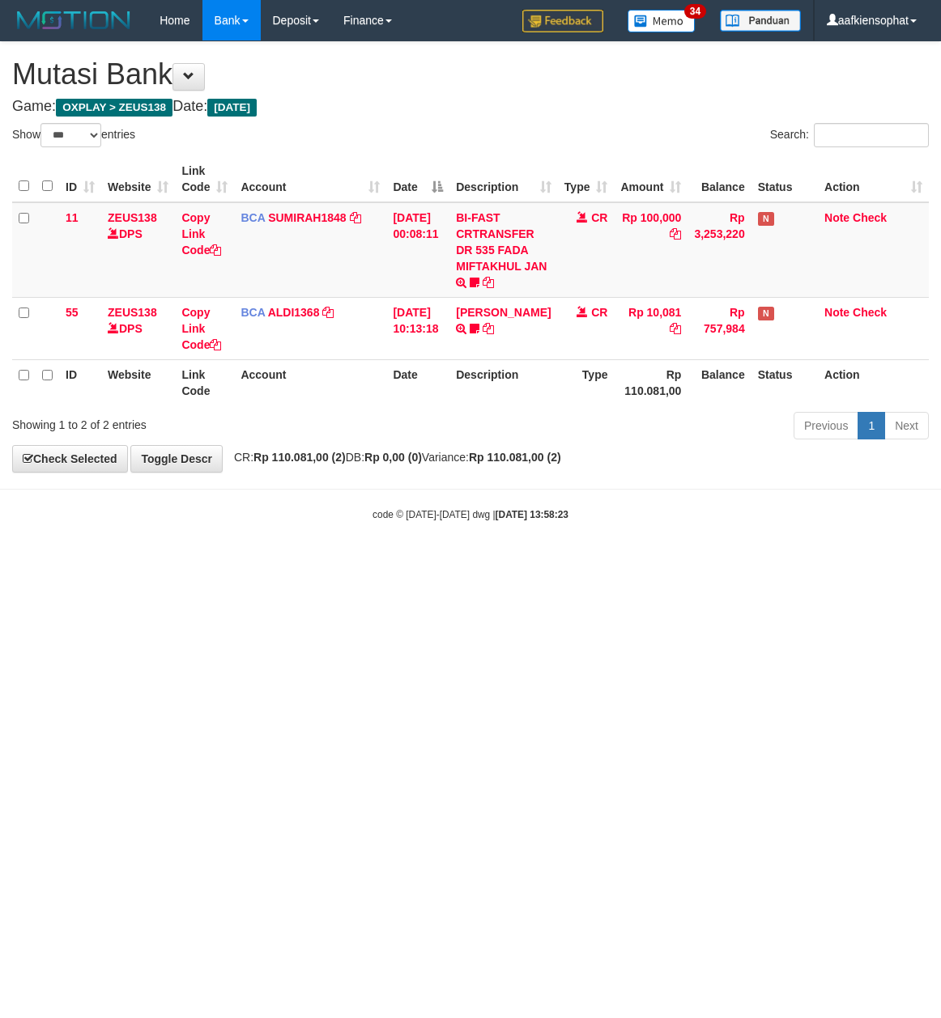
select select "***"
click at [371, 563] on html "Toggle navigation Home Bank Account List Load By Website Group [OXPLAY] ZEUS138…" at bounding box center [470, 281] width 941 height 563
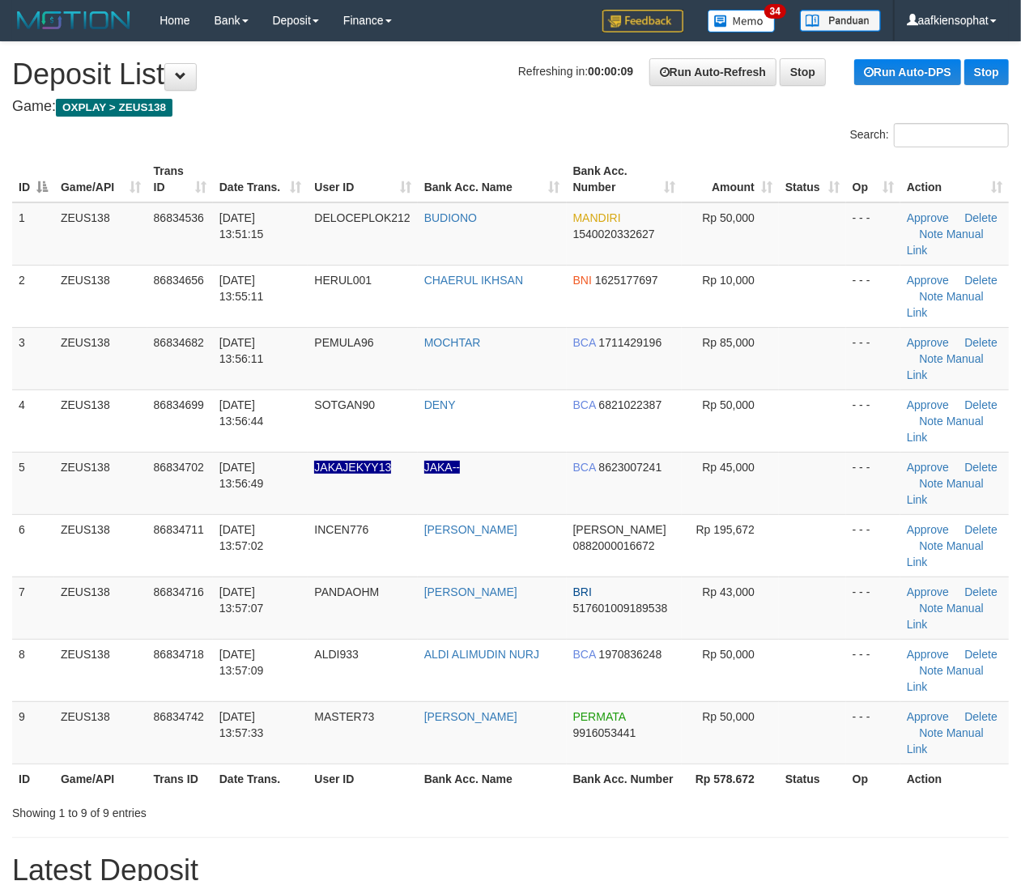
drag, startPoint x: 567, startPoint y: 714, endPoint x: 610, endPoint y: 712, distance: 42.9
click at [580, 854] on h1 "Latest Deposit" at bounding box center [510, 870] width 996 height 32
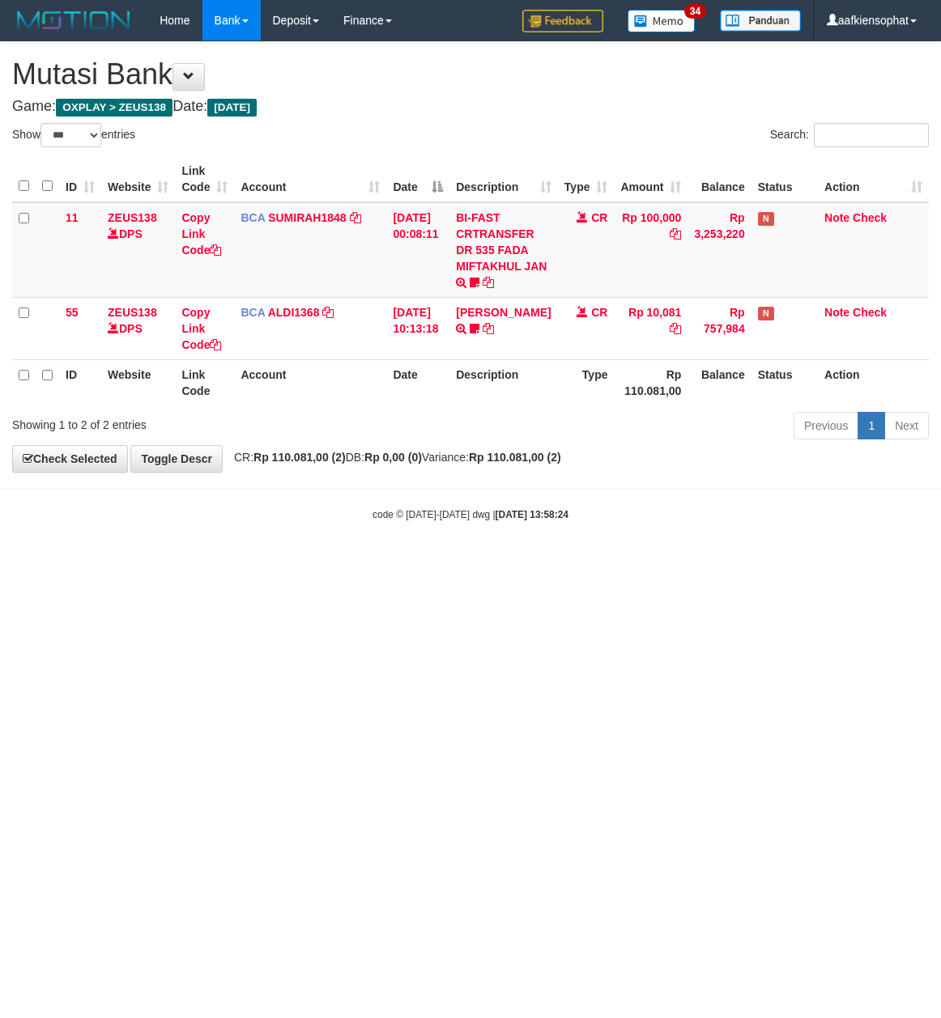
select select "***"
click at [416, 563] on html "Toggle navigation Home Bank Account List Load By Website Group [OXPLAY] ZEUS138…" at bounding box center [470, 281] width 941 height 563
drag, startPoint x: 416, startPoint y: 766, endPoint x: 390, endPoint y: 765, distance: 25.9
click at [402, 563] on html "Toggle navigation Home Bank Account List Load By Website Group [OXPLAY] ZEUS138…" at bounding box center [470, 281] width 941 height 563
drag, startPoint x: 370, startPoint y: 814, endPoint x: 385, endPoint y: 832, distance: 24.1
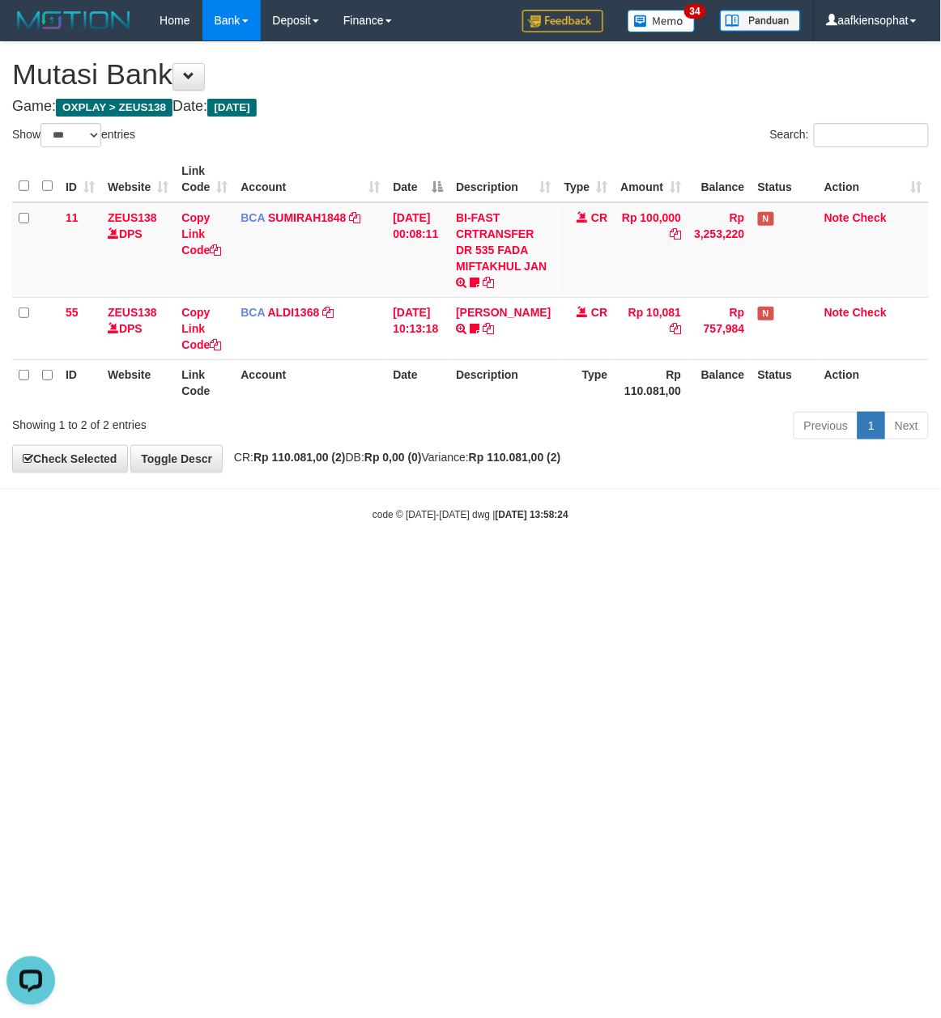
click at [368, 563] on html "Toggle navigation Home Bank Account List Load By Website Group [OXPLAY] ZEUS138…" at bounding box center [470, 281] width 941 height 563
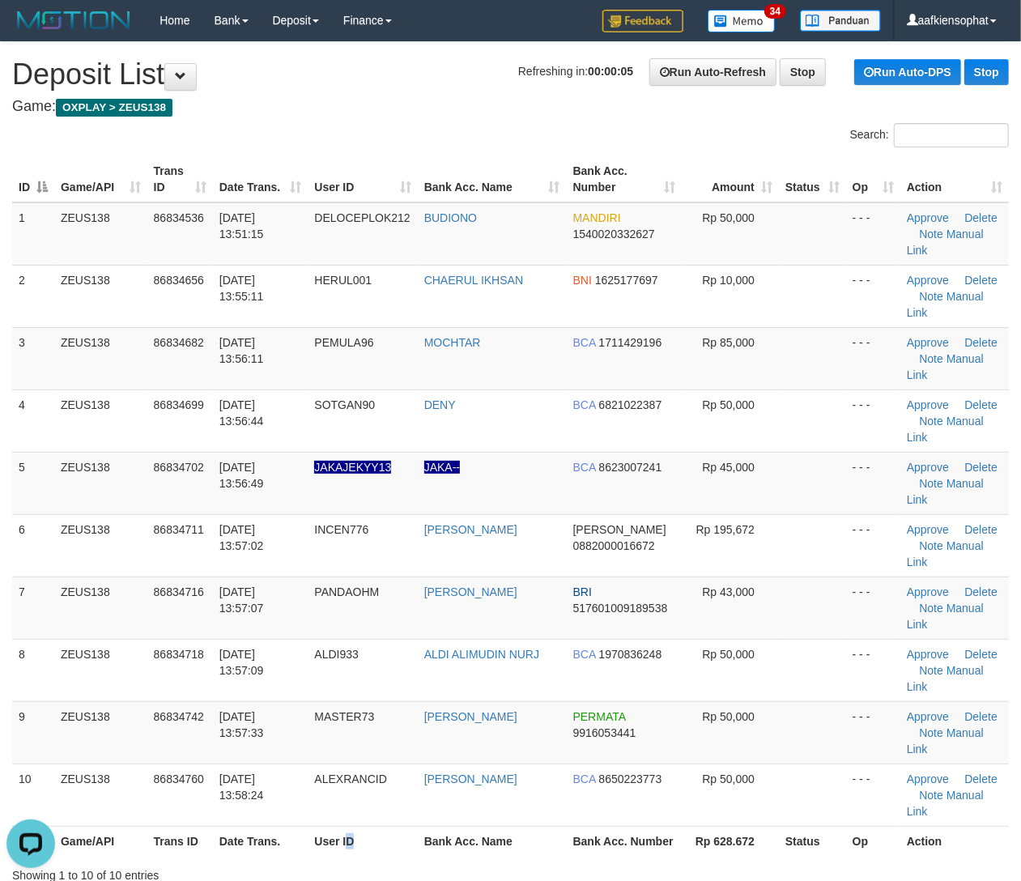
drag, startPoint x: 353, startPoint y: 690, endPoint x: 1036, endPoint y: 710, distance: 683.5
click at [380, 826] on th "User ID" at bounding box center [362, 841] width 109 height 30
drag, startPoint x: 620, startPoint y: 716, endPoint x: 1034, endPoint y: 712, distance: 413.7
click at [645, 860] on div "Showing 1 to 10 of 10 entries" at bounding box center [510, 871] width 1021 height 23
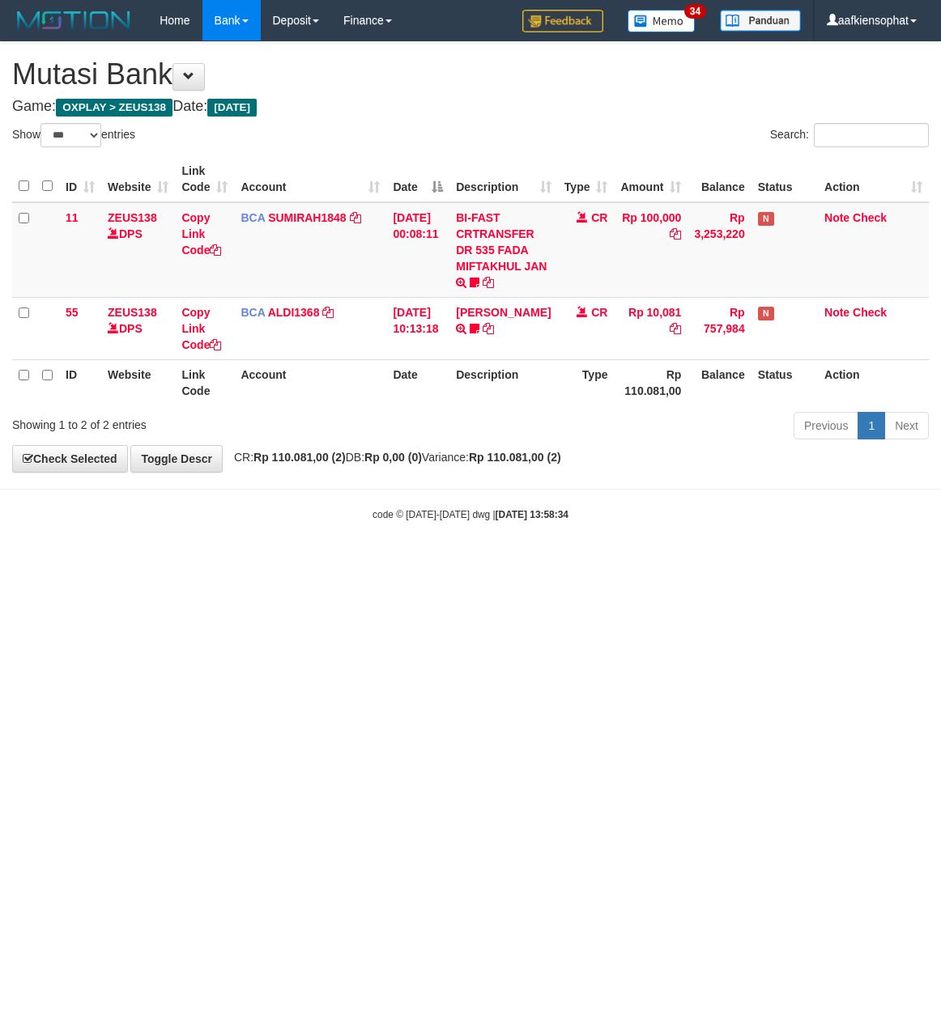
select select "***"
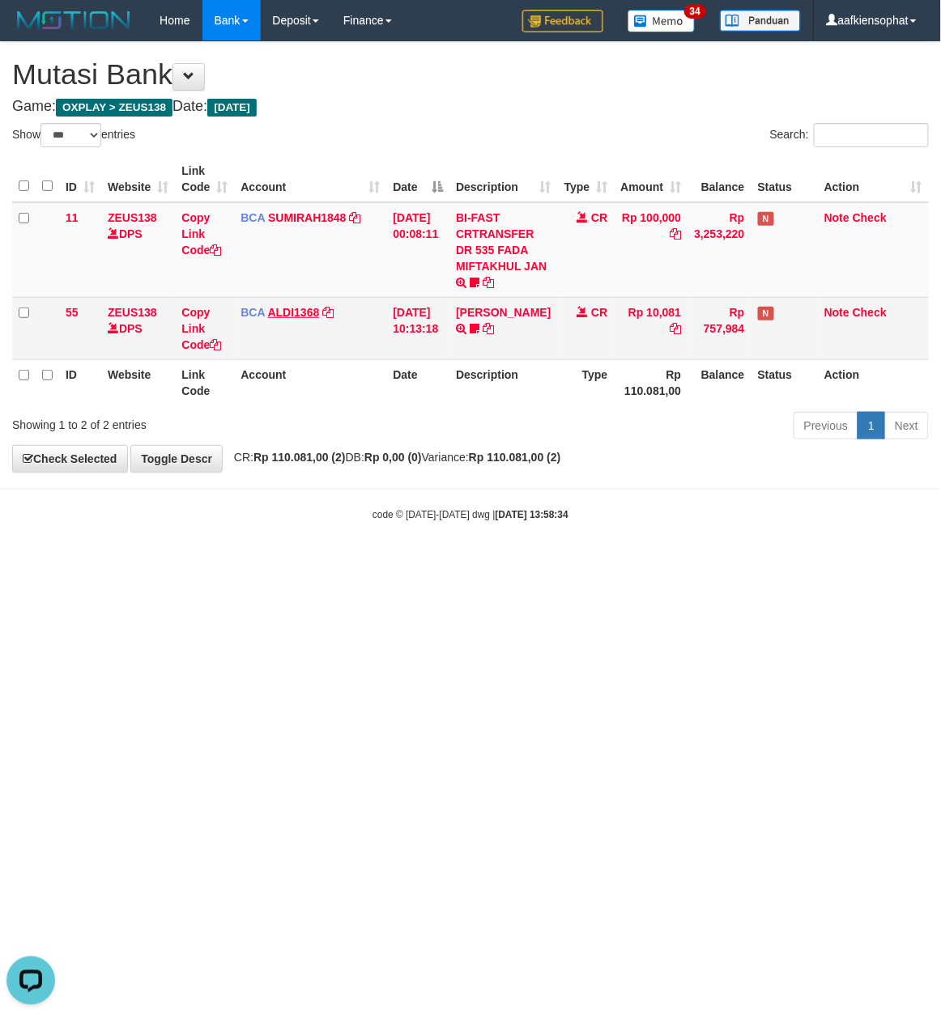
click at [338, 186] on th "Account" at bounding box center [310, 179] width 152 height 46
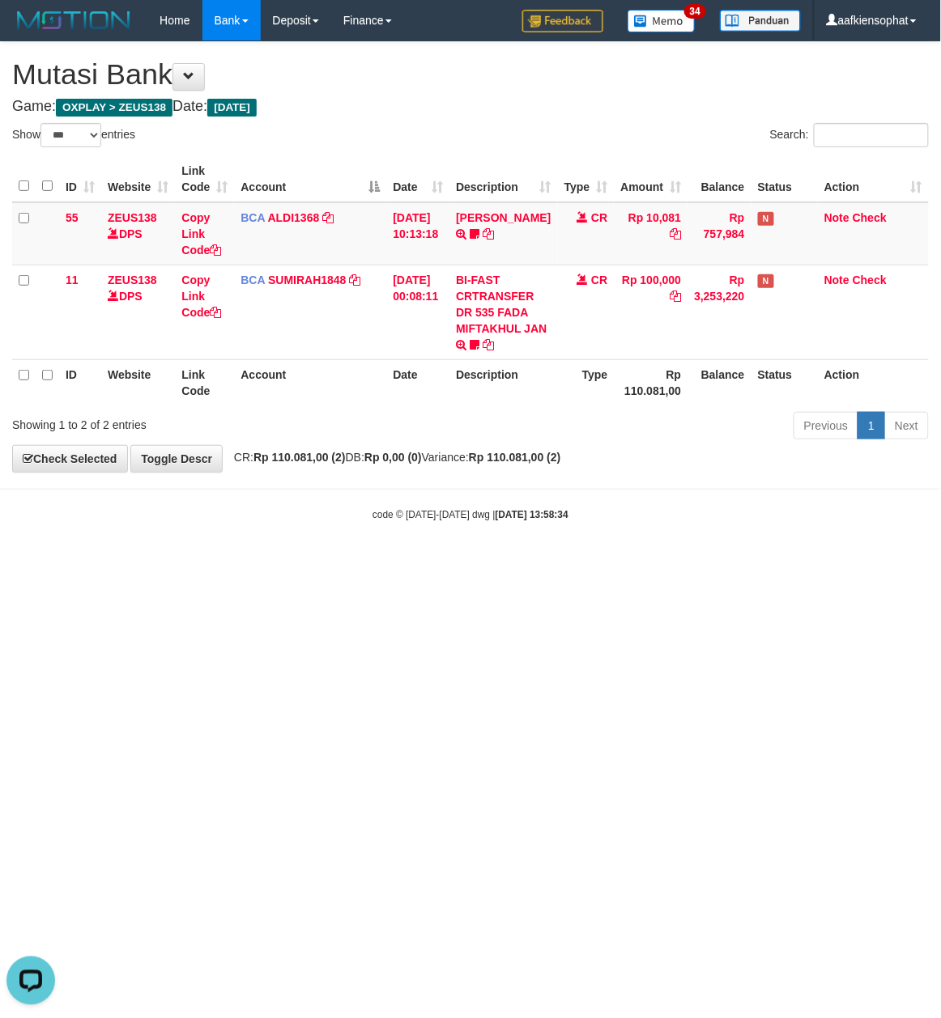
drag, startPoint x: 520, startPoint y: 695, endPoint x: 6, endPoint y: 743, distance: 515.5
click at [497, 563] on html "Toggle navigation Home Bank Account List Load By Website Group [OXPLAY] ZEUS138…" at bounding box center [470, 281] width 941 height 563
drag, startPoint x: 406, startPoint y: 746, endPoint x: 3, endPoint y: 798, distance: 405.7
click at [347, 563] on html "Toggle navigation Home Bank Account List Load By Website Group [OXPLAY] ZEUS138…" at bounding box center [470, 281] width 941 height 563
click at [665, 563] on html "Toggle navigation Home Bank Account List Load By Website Group [OXPLAY] ZEUS138…" at bounding box center [470, 281] width 941 height 563
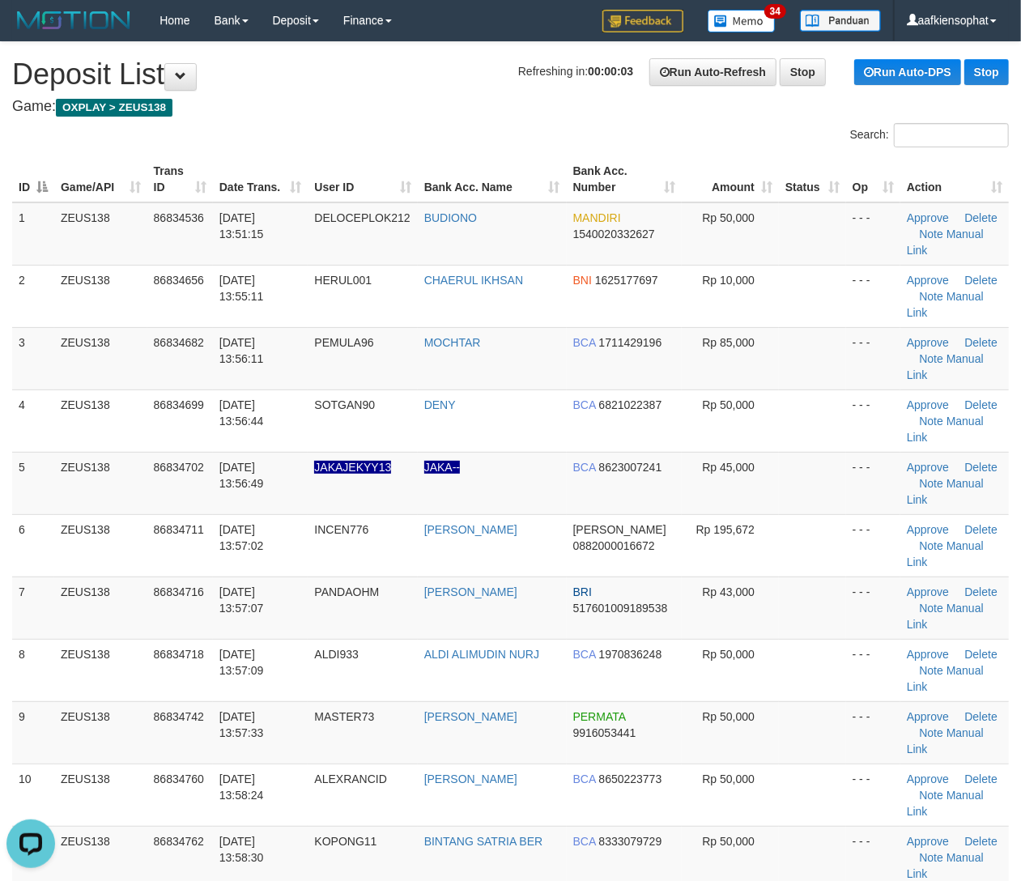
drag, startPoint x: 829, startPoint y: 817, endPoint x: 916, endPoint y: 750, distance: 110.3
drag, startPoint x: 425, startPoint y: 855, endPoint x: 1026, endPoint y: 730, distance: 614.2
drag, startPoint x: 618, startPoint y: 763, endPoint x: 1023, endPoint y: 729, distance: 406.1
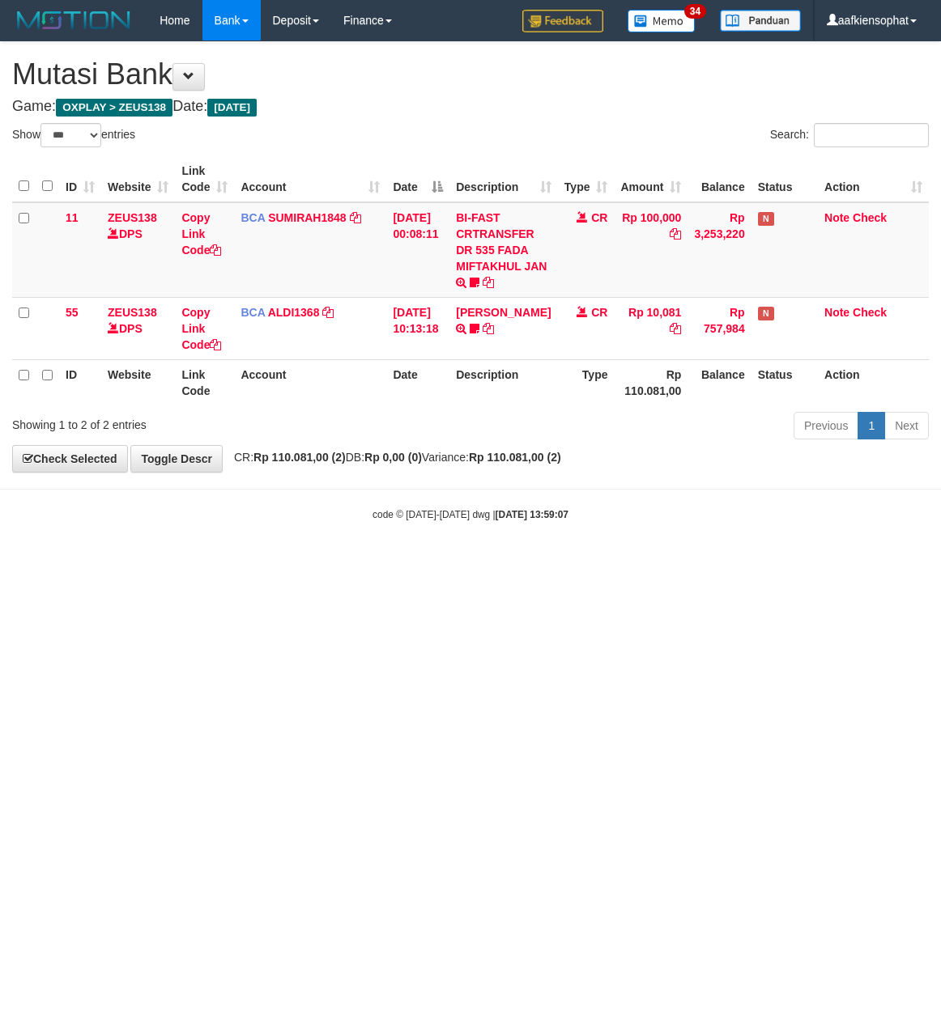
select select "***"
drag, startPoint x: 0, startPoint y: 0, endPoint x: 646, endPoint y: 771, distance: 1006.2
click at [646, 563] on html "Toggle navigation Home Bank Account List Load By Website Group [OXPLAY] ZEUS138…" at bounding box center [470, 281] width 941 height 563
drag, startPoint x: 290, startPoint y: 831, endPoint x: 264, endPoint y: 882, distance: 57.2
click at [276, 563] on html "Toggle navigation Home Bank Account List Load By Website Group [OXPLAY] ZEUS138…" at bounding box center [470, 281] width 941 height 563
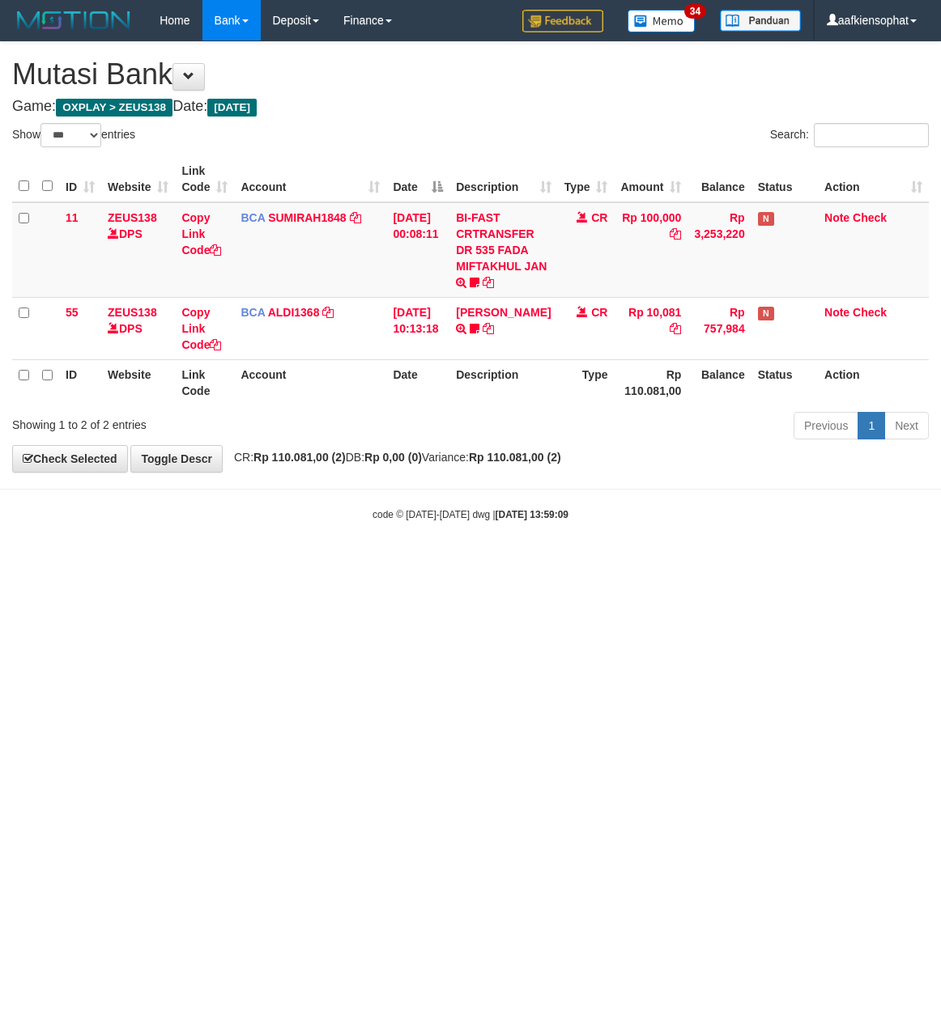
select select "***"
drag, startPoint x: 437, startPoint y: 130, endPoint x: 410, endPoint y: 189, distance: 65.2
click at [437, 134] on div "**********" at bounding box center [470, 257] width 941 height 430
drag, startPoint x: 425, startPoint y: 574, endPoint x: 4, endPoint y: 574, distance: 420.9
click at [383, 563] on html "Toggle navigation Home Bank Account List Load By Website Group [OXPLAY] ZEUS138…" at bounding box center [470, 281] width 941 height 563
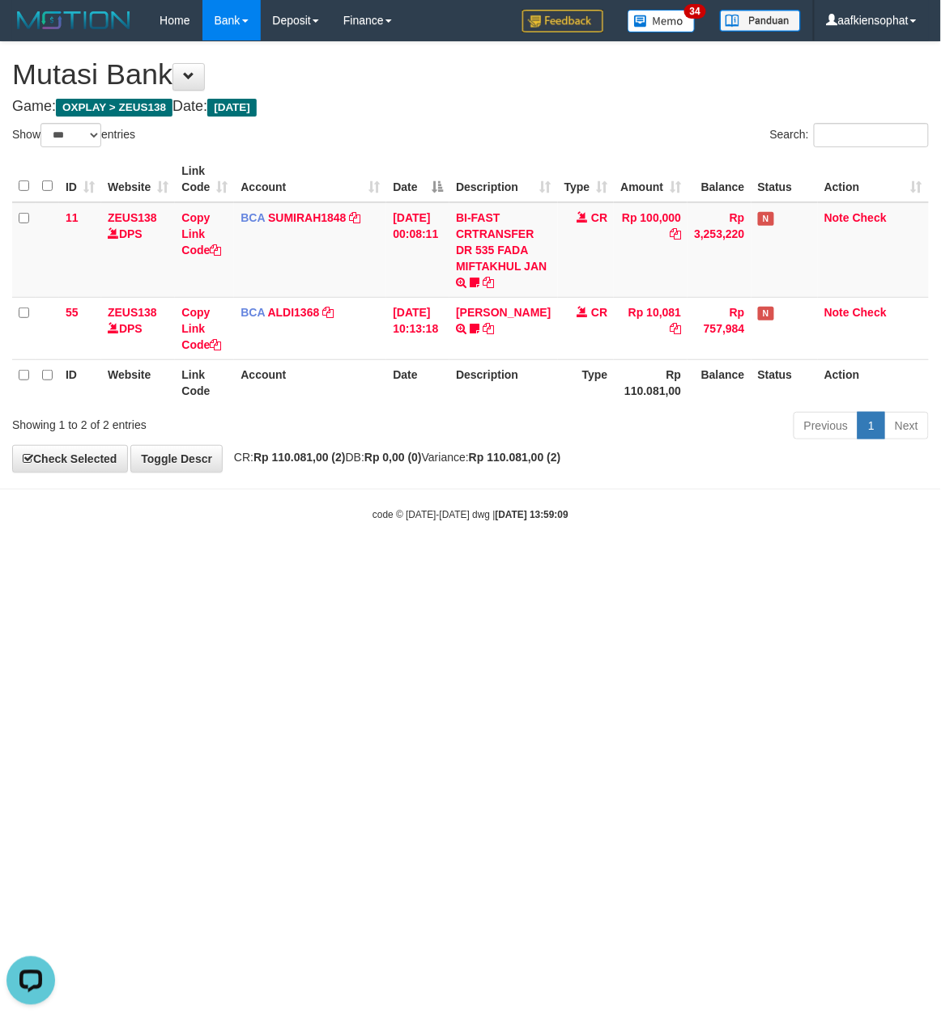
drag, startPoint x: 301, startPoint y: 601, endPoint x: 1, endPoint y: 605, distance: 300.4
click at [298, 563] on html "Toggle navigation Home Bank Account List Load By Website Group [OXPLAY] ZEUS138…" at bounding box center [470, 281] width 941 height 563
drag, startPoint x: 371, startPoint y: 648, endPoint x: 350, endPoint y: 652, distance: 21.4
click at [356, 563] on html "Toggle navigation Home Bank Account List Load By Website Group [OXPLAY] ZEUS138…" at bounding box center [470, 281] width 941 height 563
click at [340, 563] on html "Toggle navigation Home Bank Account List Load By Website Group [OXPLAY] ZEUS138…" at bounding box center [470, 281] width 941 height 563
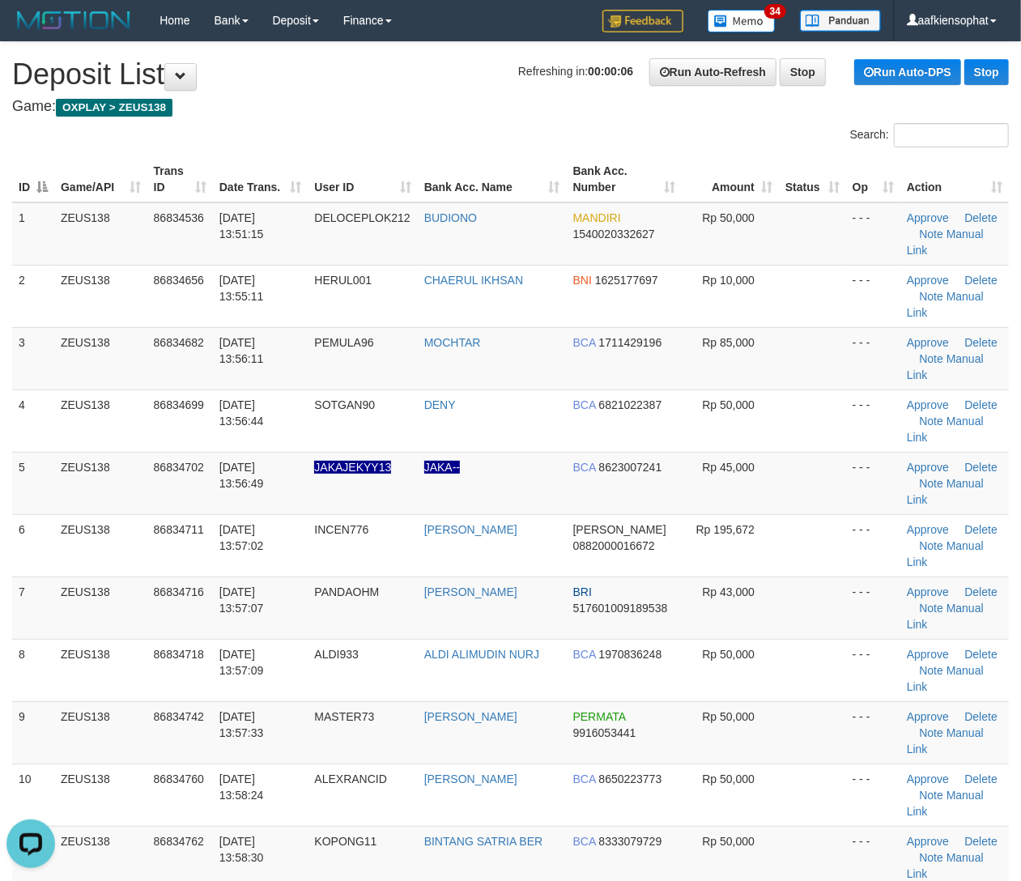
click at [785, 840] on td at bounding box center [813, 857] width 67 height 62
click at [995, 487] on td "Approve Delete Note Manual Link" at bounding box center [954, 483] width 108 height 62
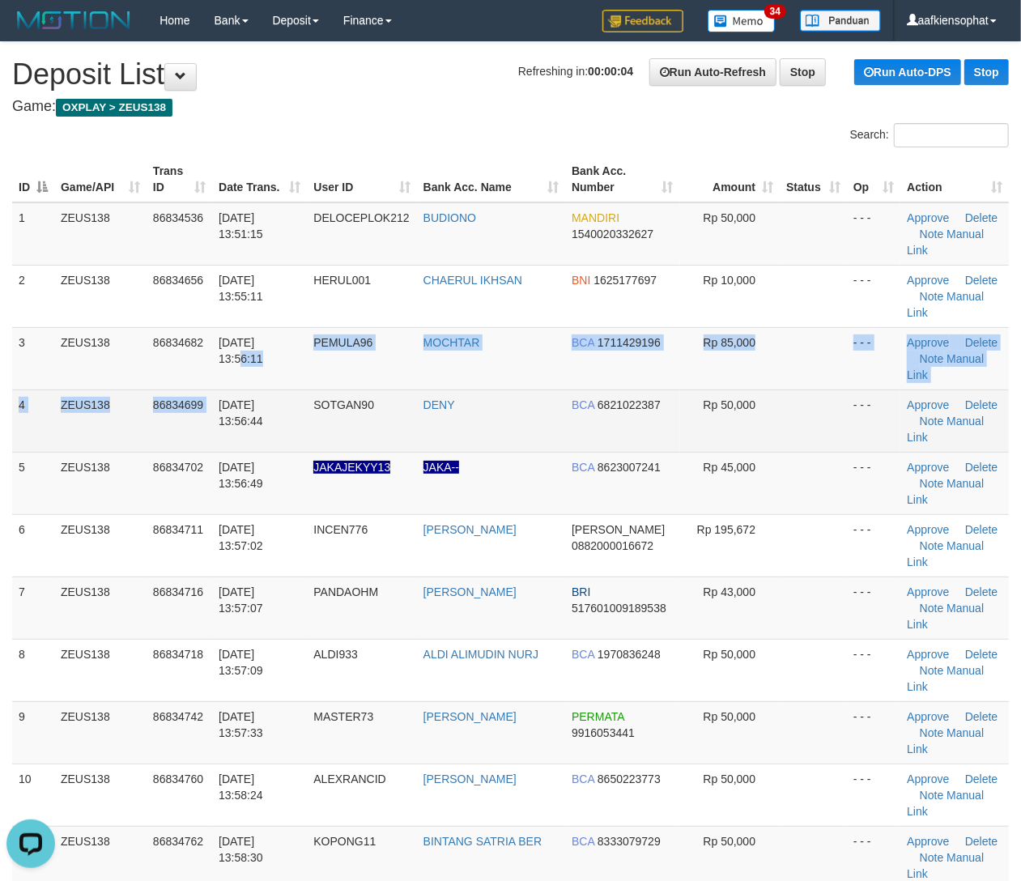
drag, startPoint x: 215, startPoint y: 389, endPoint x: 861, endPoint y: 436, distance: 647.7
click at [250, 406] on tbody "1 ZEUS138 86834536 [DATE] 13:51:15 DELOCEPLOK212 [GEOGRAPHIC_DATA][PERSON_NAME]…" at bounding box center [510, 670] width 996 height 936
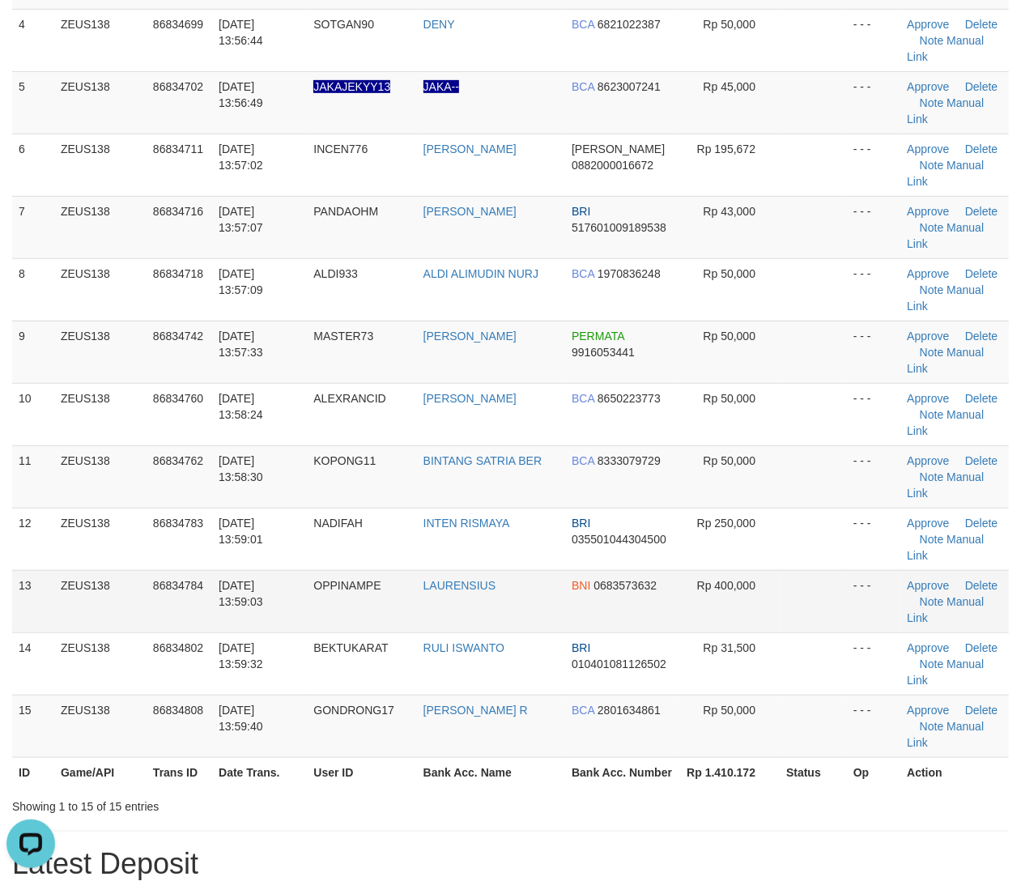
drag, startPoint x: 250, startPoint y: 538, endPoint x: 1005, endPoint y: 554, distance: 755.4
click at [347, 539] on tbody "1 ZEUS138 86834536 31/08/2025 13:51:15 DELOCEPLOK212 BUDIONO MANDIRI 1540020332…" at bounding box center [510, 290] width 996 height 936
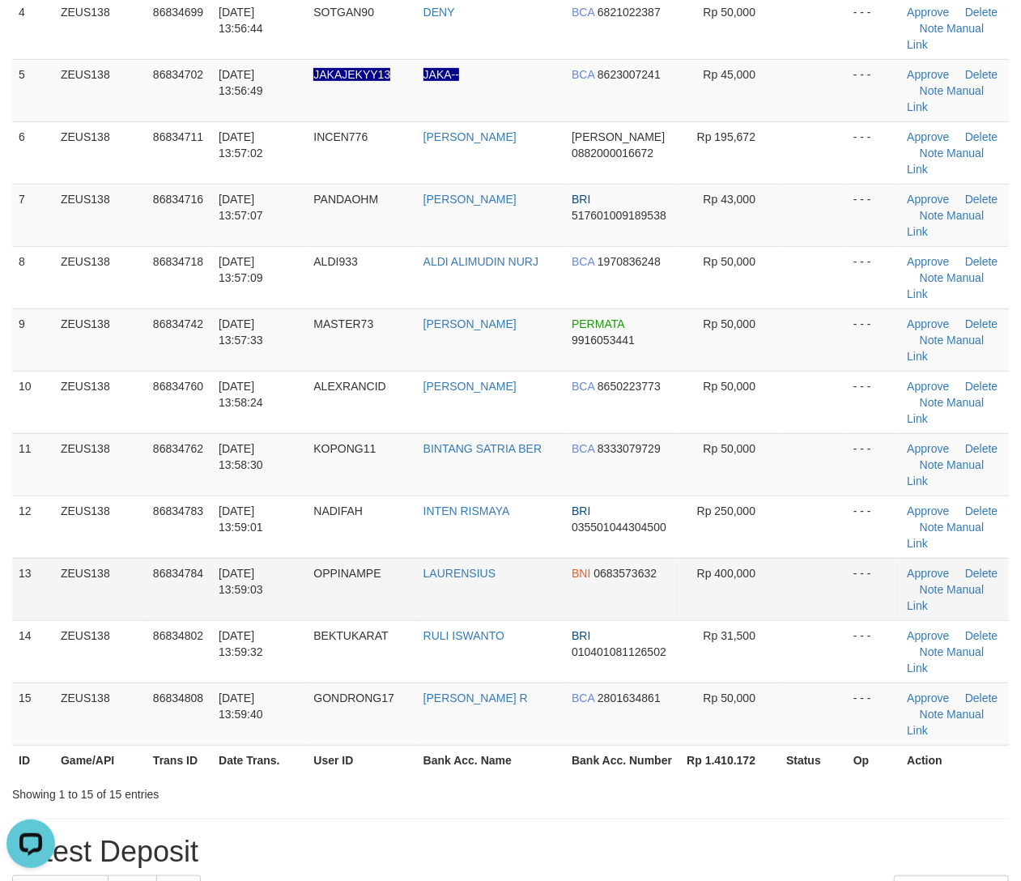
scroll to position [431, 0]
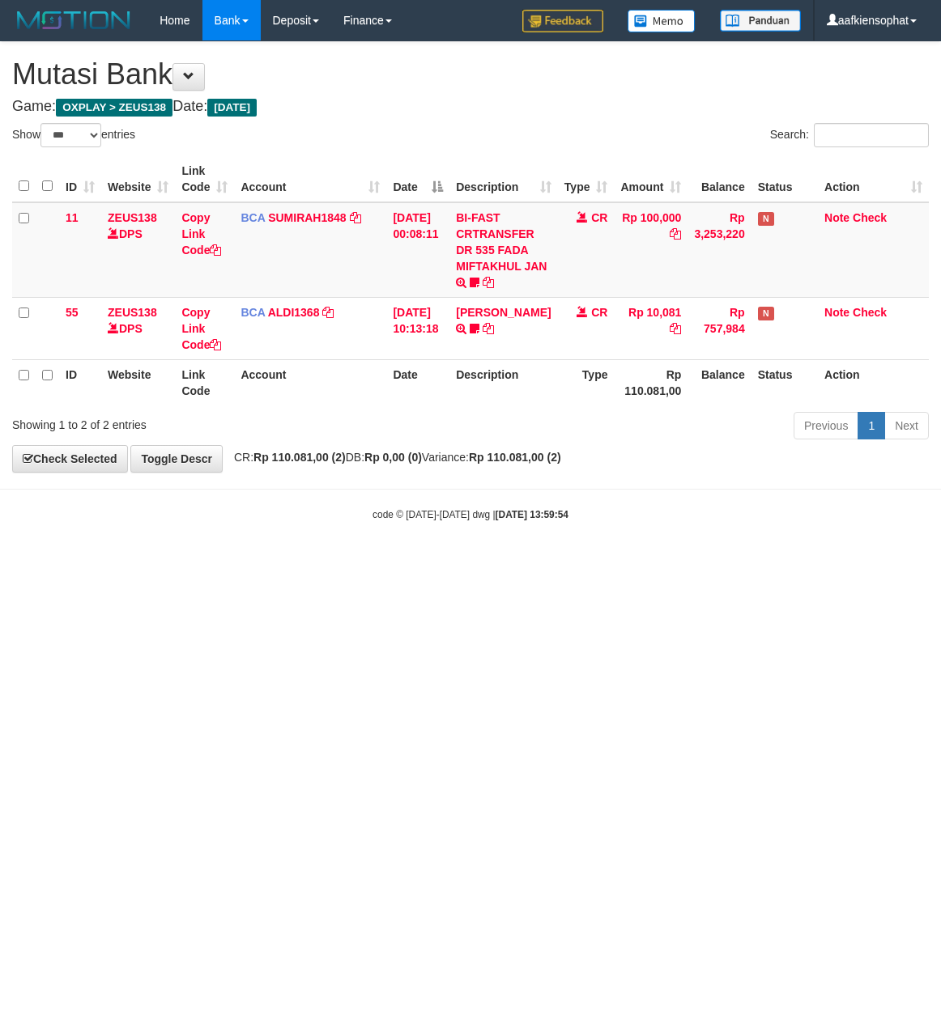
select select "***"
drag, startPoint x: 503, startPoint y: 691, endPoint x: 451, endPoint y: 674, distance: 54.5
click at [468, 563] on html "Toggle navigation Home Bank Account List Load By Website Group [OXPLAY] ZEUS138…" at bounding box center [470, 281] width 941 height 563
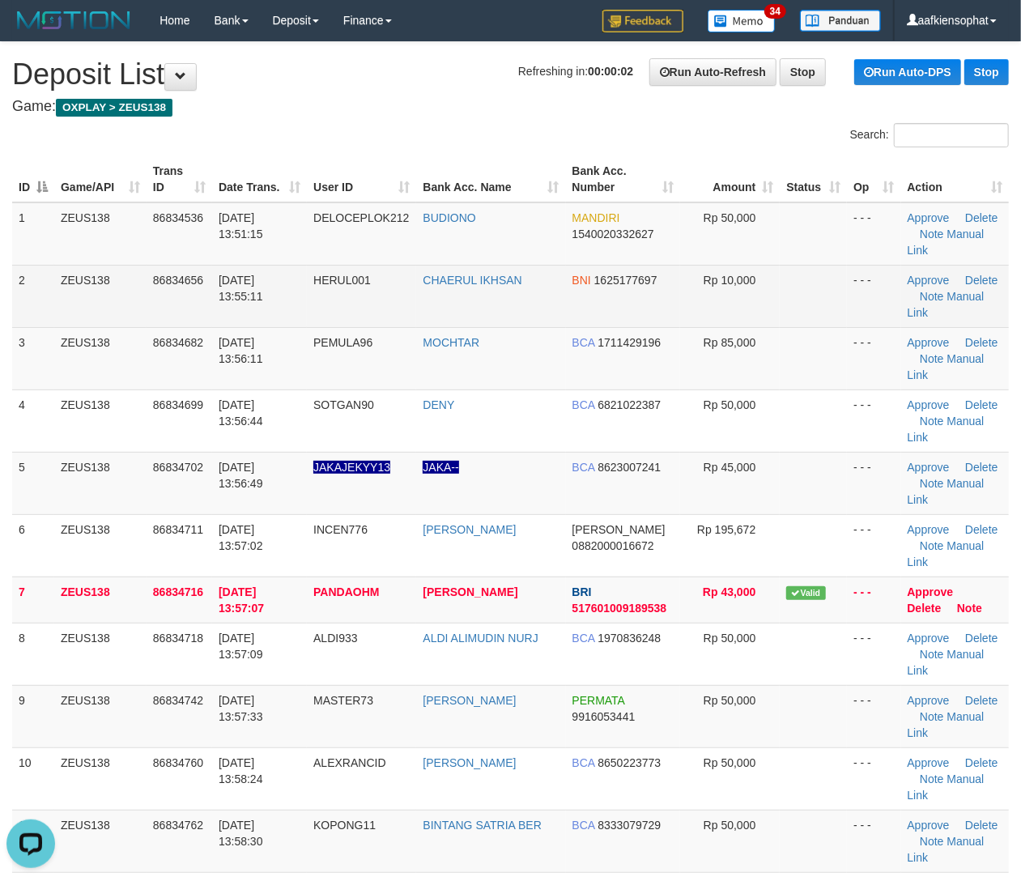
drag, startPoint x: 283, startPoint y: 290, endPoint x: 499, endPoint y: 315, distance: 217.6
click at [290, 290] on td "31/08/2025 13:55:11" at bounding box center [259, 296] width 95 height 62
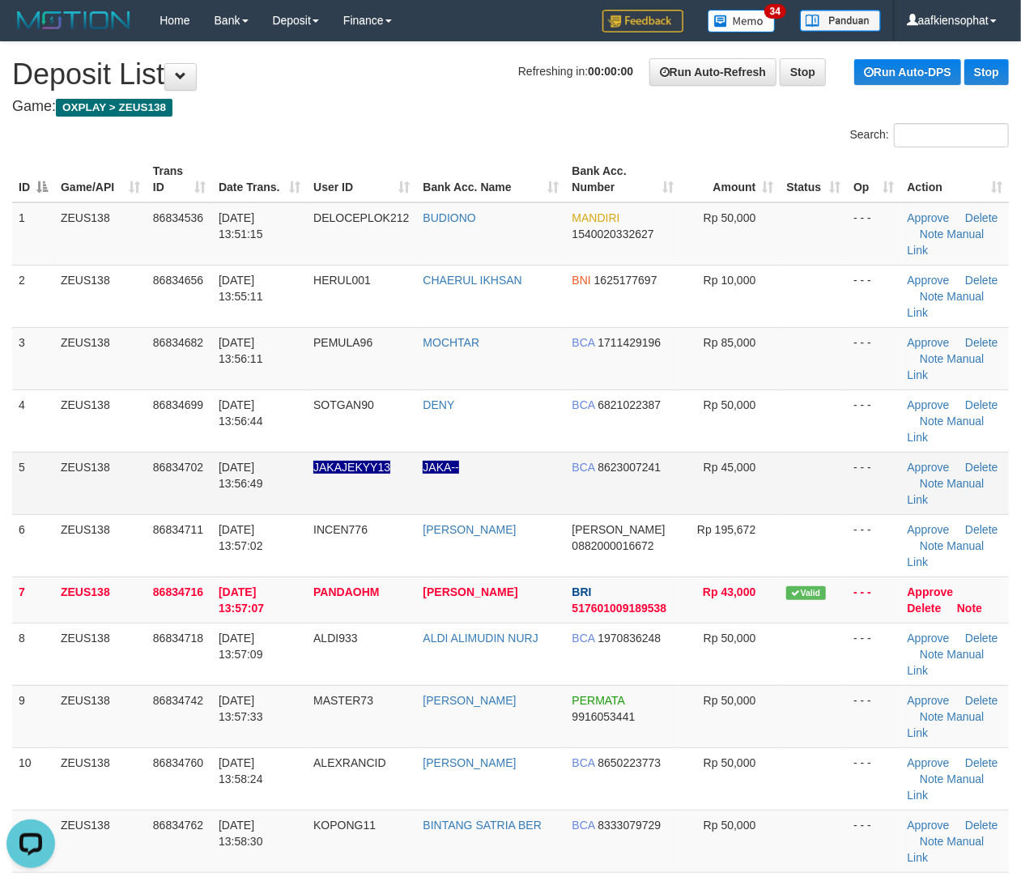
drag, startPoint x: 544, startPoint y: 516, endPoint x: 737, endPoint y: 513, distance: 192.7
click at [562, 522] on tr "6 ZEUS138 86834711 31/08/2025 13:57:02 INCEN776 RAIHAN ARIS LUQMAN DANA 0882000…" at bounding box center [510, 545] width 996 height 62
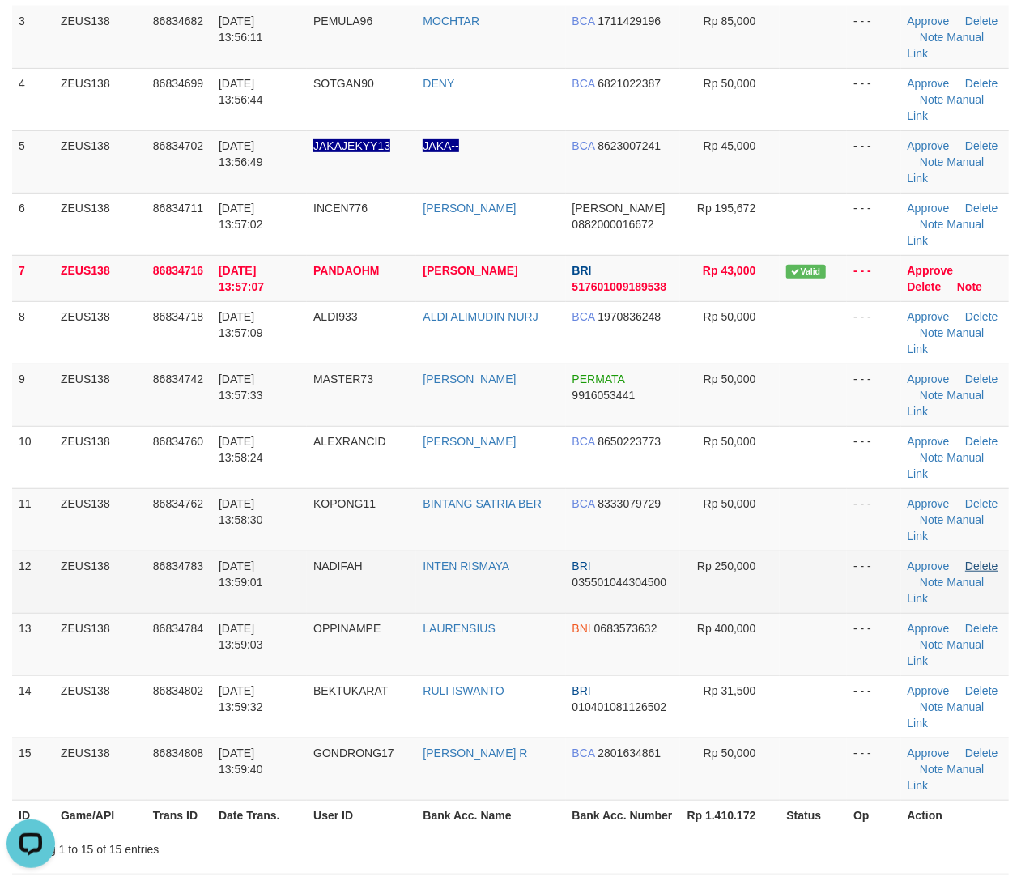
scroll to position [324, 0]
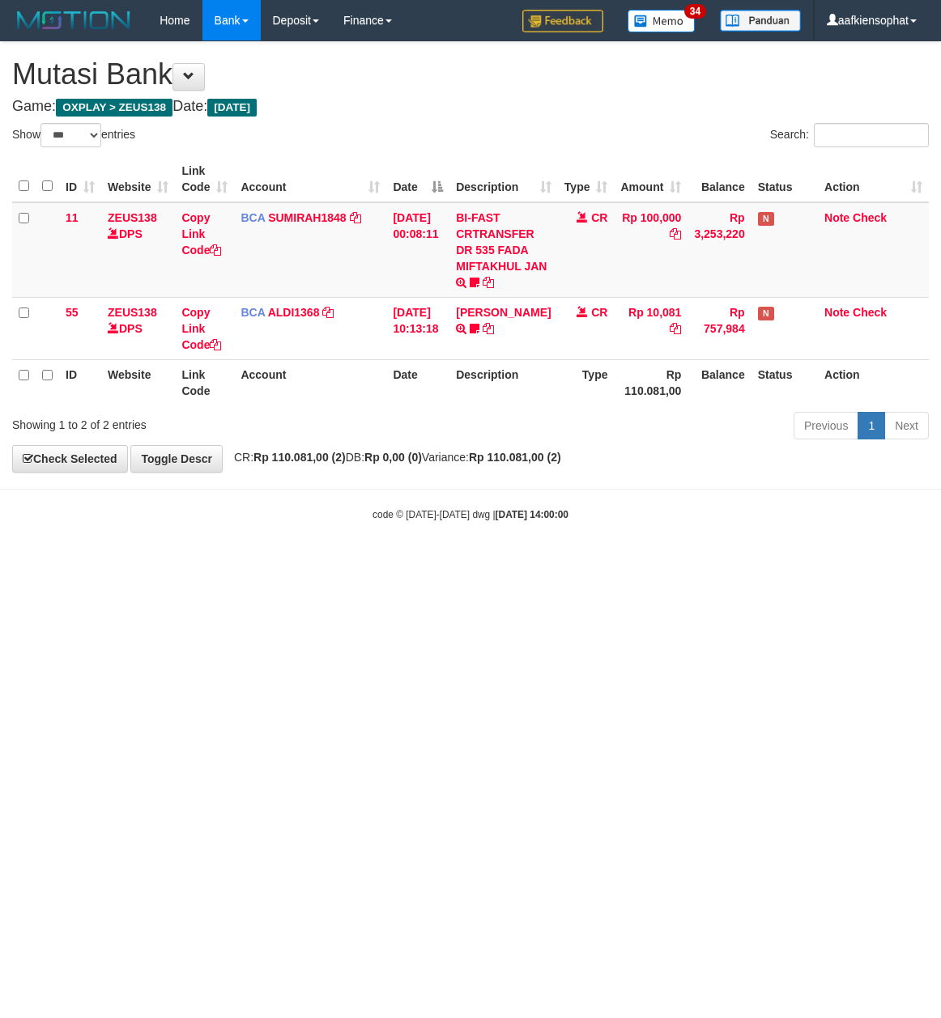
select select "***"
drag, startPoint x: 535, startPoint y: 439, endPoint x: 506, endPoint y: 435, distance: 29.4
click at [510, 436] on div "Previous 1 Next" at bounding box center [666, 427] width 525 height 35
select select "***"
click at [526, 563] on html "Toggle navigation Home Bank Account List Load By Website Group [OXPLAY] ZEUS138…" at bounding box center [470, 281] width 941 height 563
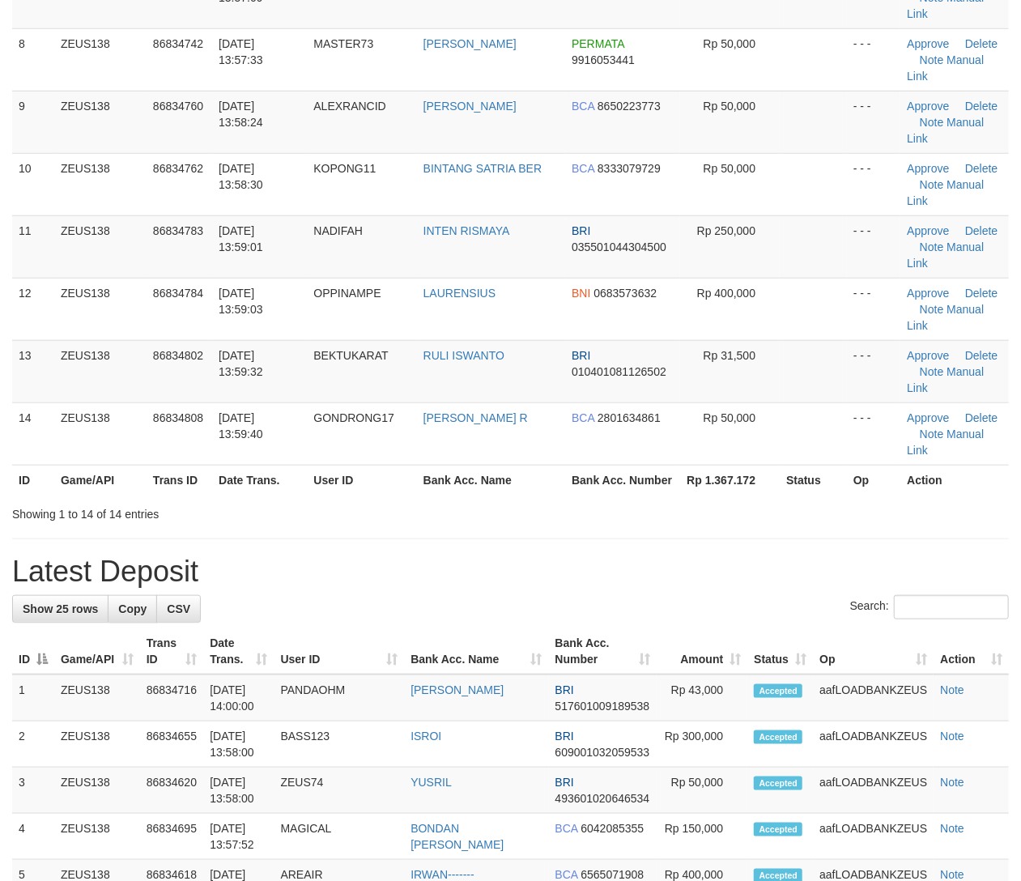
scroll to position [324, 0]
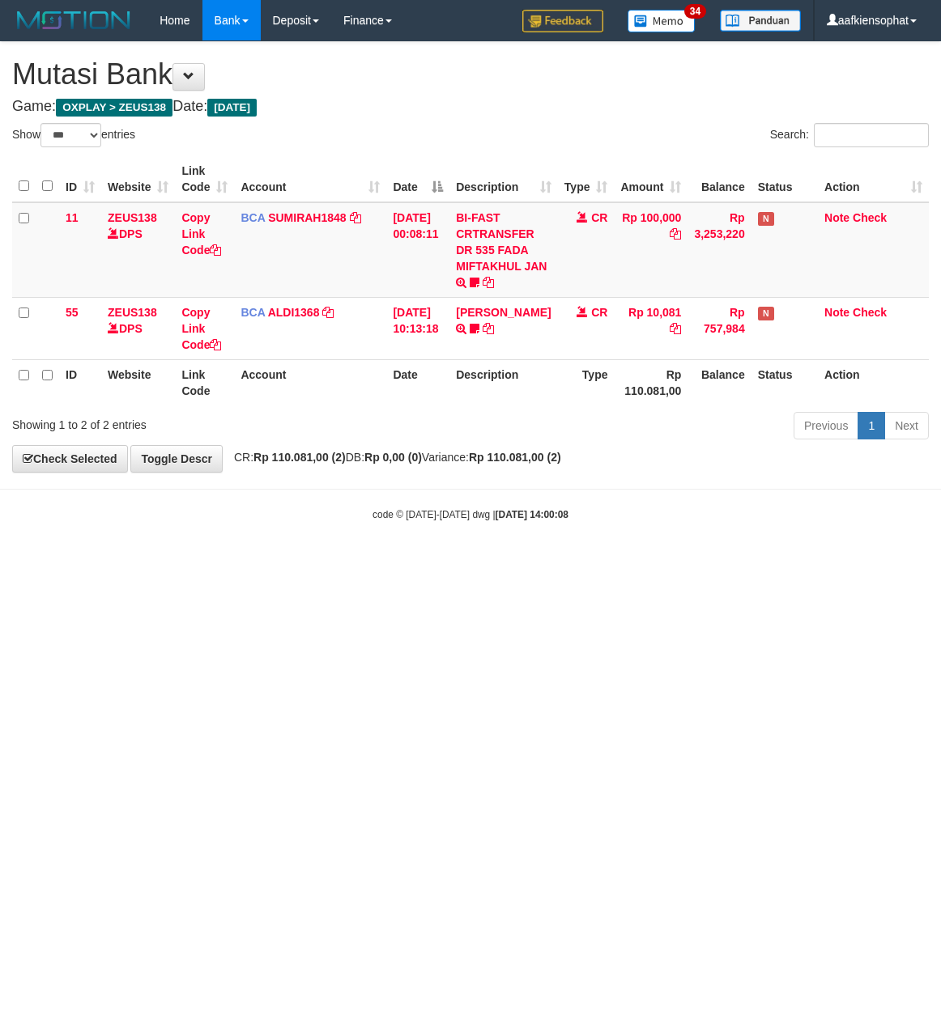
select select "***"
click at [484, 563] on html "Toggle navigation Home Bank Account List Load By Website Group [OXPLAY] ZEUS138…" at bounding box center [470, 281] width 941 height 563
click at [494, 563] on html "Toggle navigation Home Bank Account List Load By Website Group [OXPLAY] ZEUS138…" at bounding box center [470, 281] width 941 height 563
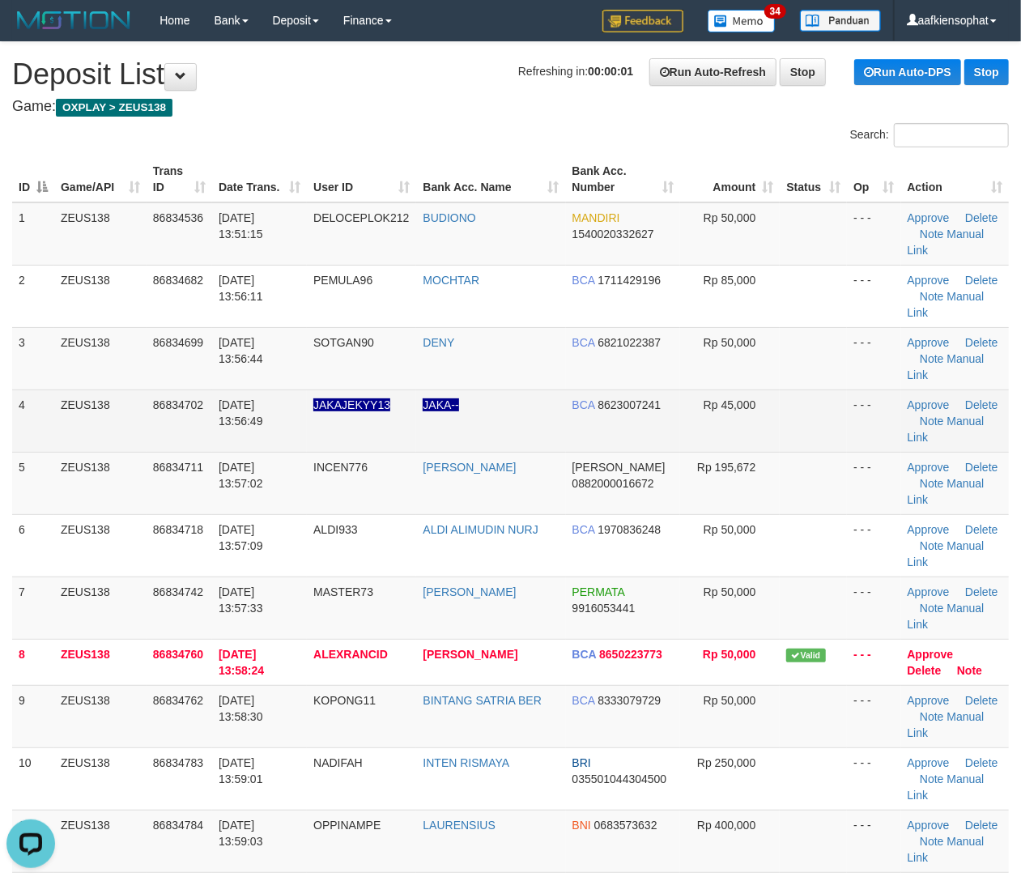
click at [626, 445] on td "BCA 8623007241" at bounding box center [623, 420] width 115 height 62
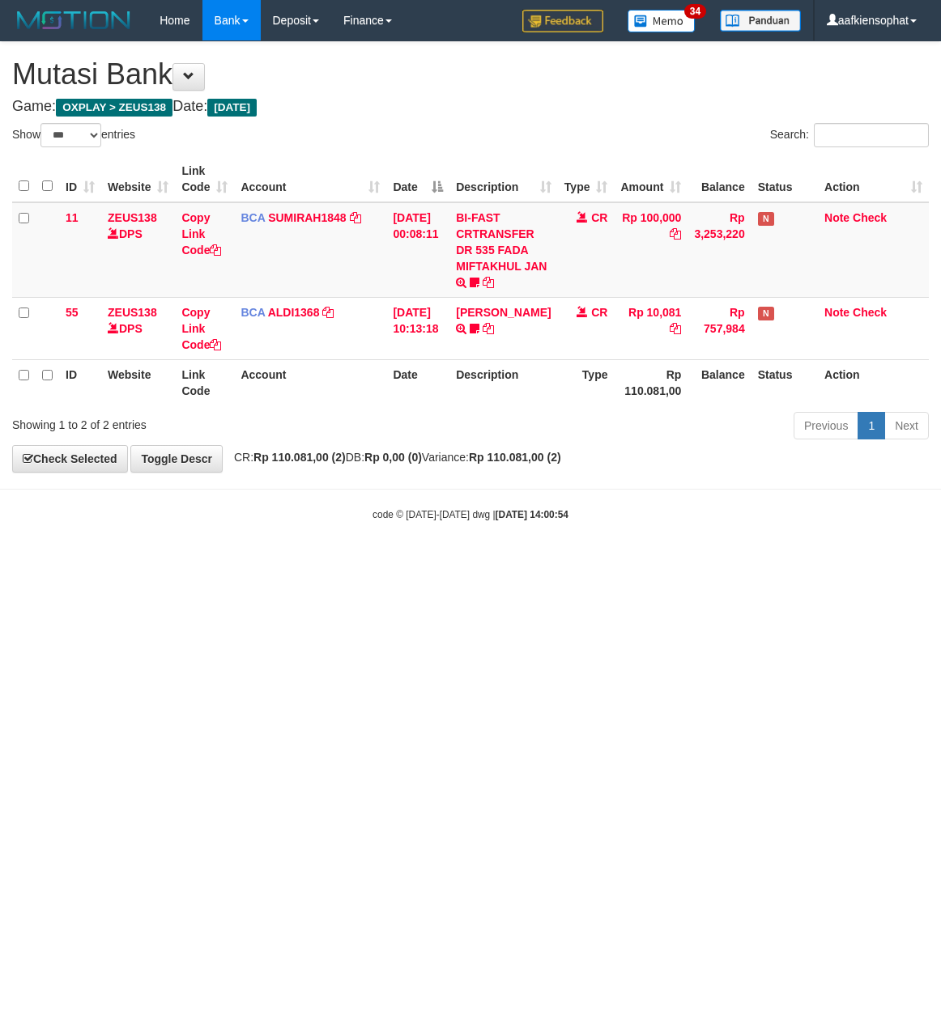
select select "***"
click at [311, 552] on body "Toggle navigation Home Bank Account List Load By Website Group [OXPLAY] ZEUS138…" at bounding box center [470, 281] width 941 height 563
select select "***"
drag, startPoint x: 470, startPoint y: 565, endPoint x: 240, endPoint y: 564, distance: 229.9
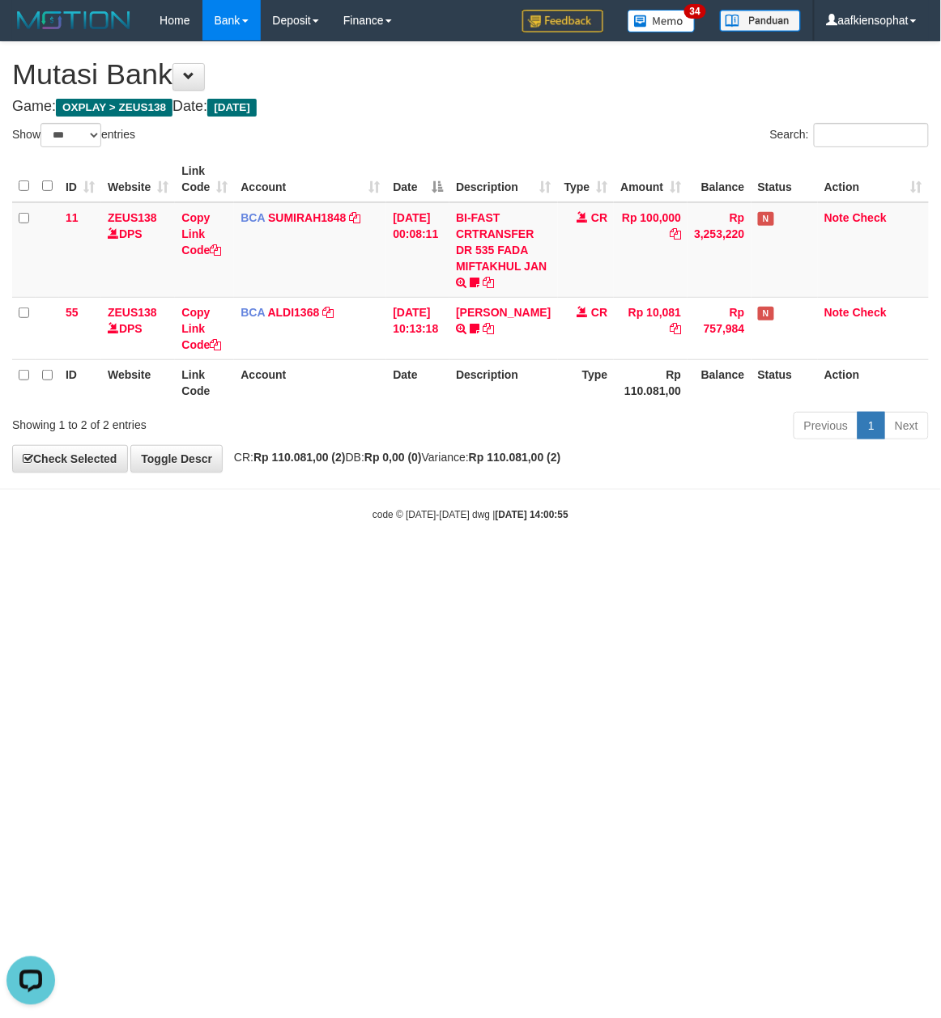
click at [466, 563] on html "Toggle navigation Home Bank Account List Load By Website Group [OXPLAY] ZEUS138…" at bounding box center [470, 281] width 941 height 563
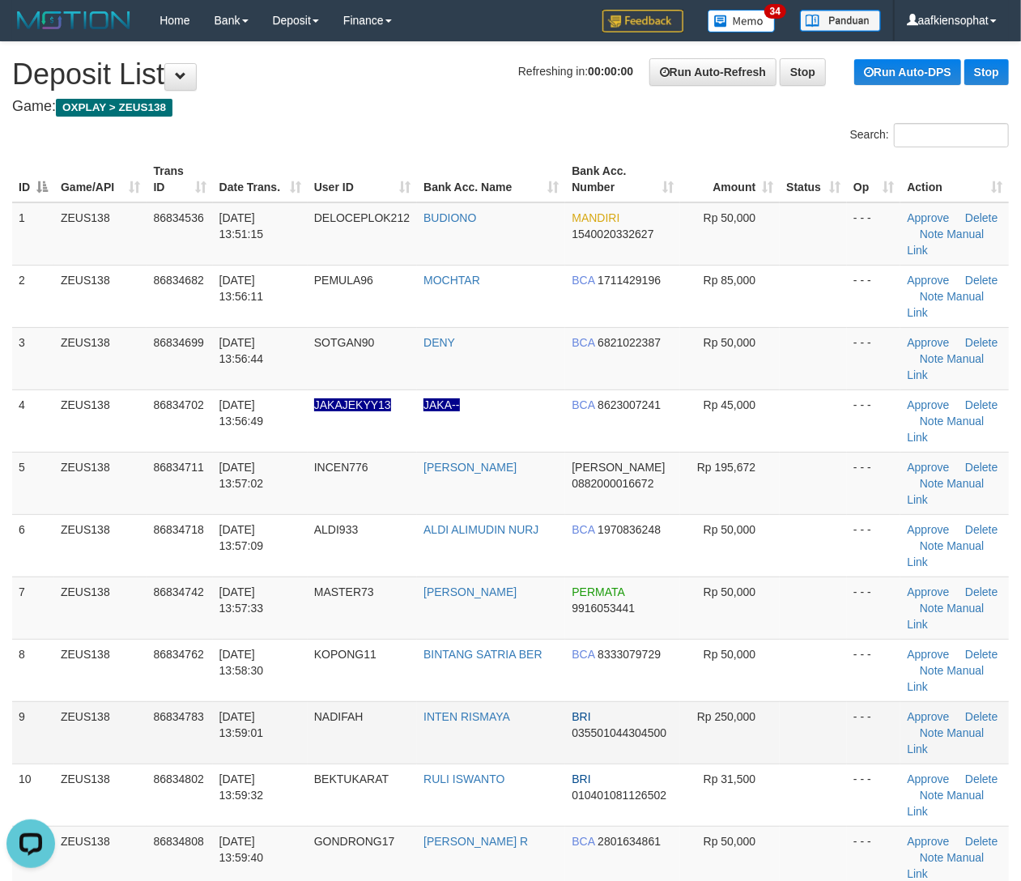
drag, startPoint x: 806, startPoint y: 571, endPoint x: 784, endPoint y: 586, distance: 26.7
click at [804, 574] on tbody "1 ZEUS138 86834536 31/08/2025 13:51:15 DELOCEPLOK212 BUDIONO MANDIRI 1540020332…" at bounding box center [510, 576] width 996 height 749
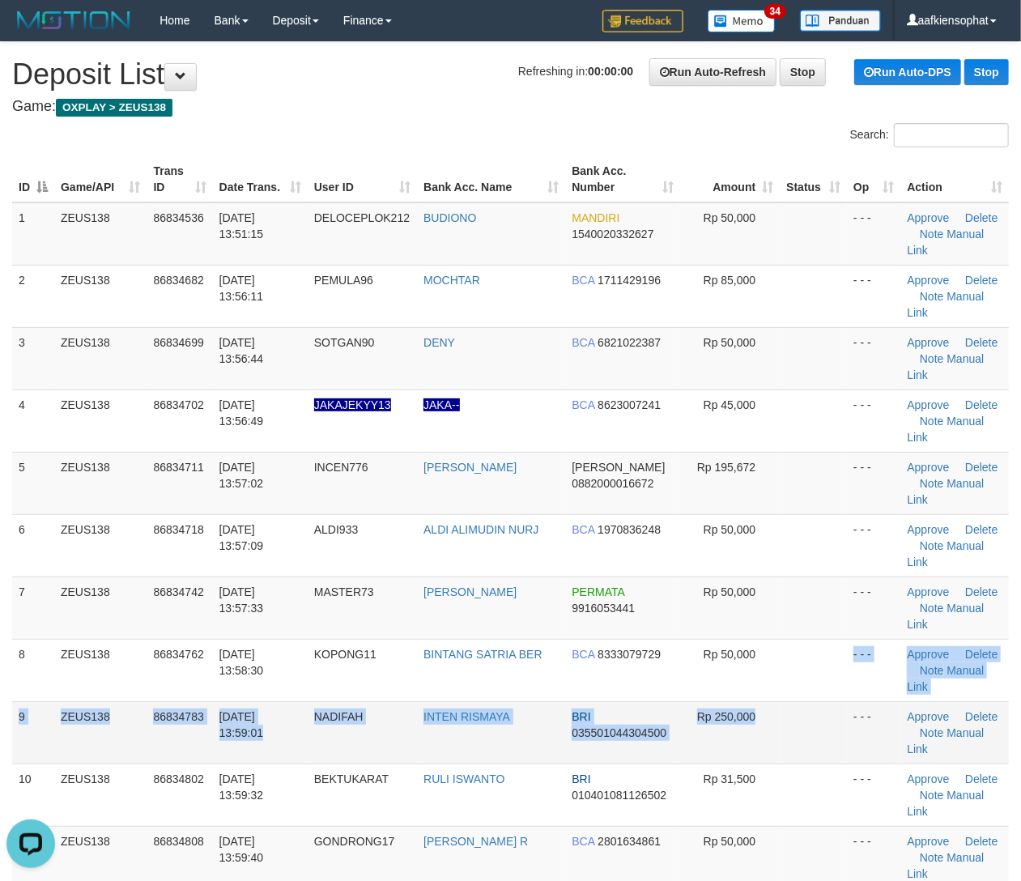
click at [784, 701] on td at bounding box center [813, 732] width 67 height 62
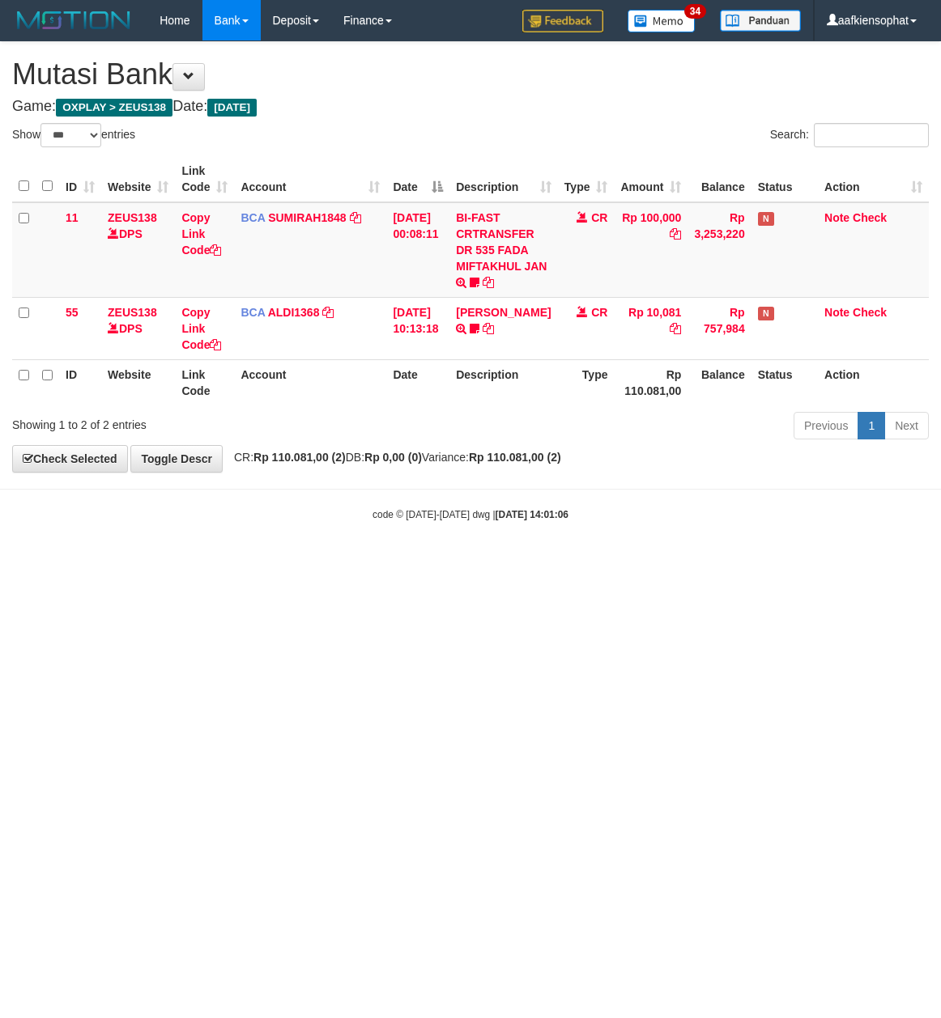
select select "***"
click at [334, 563] on html "Toggle navigation Home Bank Account List Load By Website Group [OXPLAY] ZEUS138…" at bounding box center [470, 281] width 941 height 563
click at [266, 563] on html "Toggle navigation Home Bank Account List Load By Website Group [OXPLAY] ZEUS138…" at bounding box center [470, 281] width 941 height 563
drag, startPoint x: 266, startPoint y: 667, endPoint x: 277, endPoint y: 685, distance: 20.7
click at [277, 563] on html "Toggle navigation Home Bank Account List Load By Website Group [OXPLAY] ZEUS138…" at bounding box center [470, 281] width 941 height 563
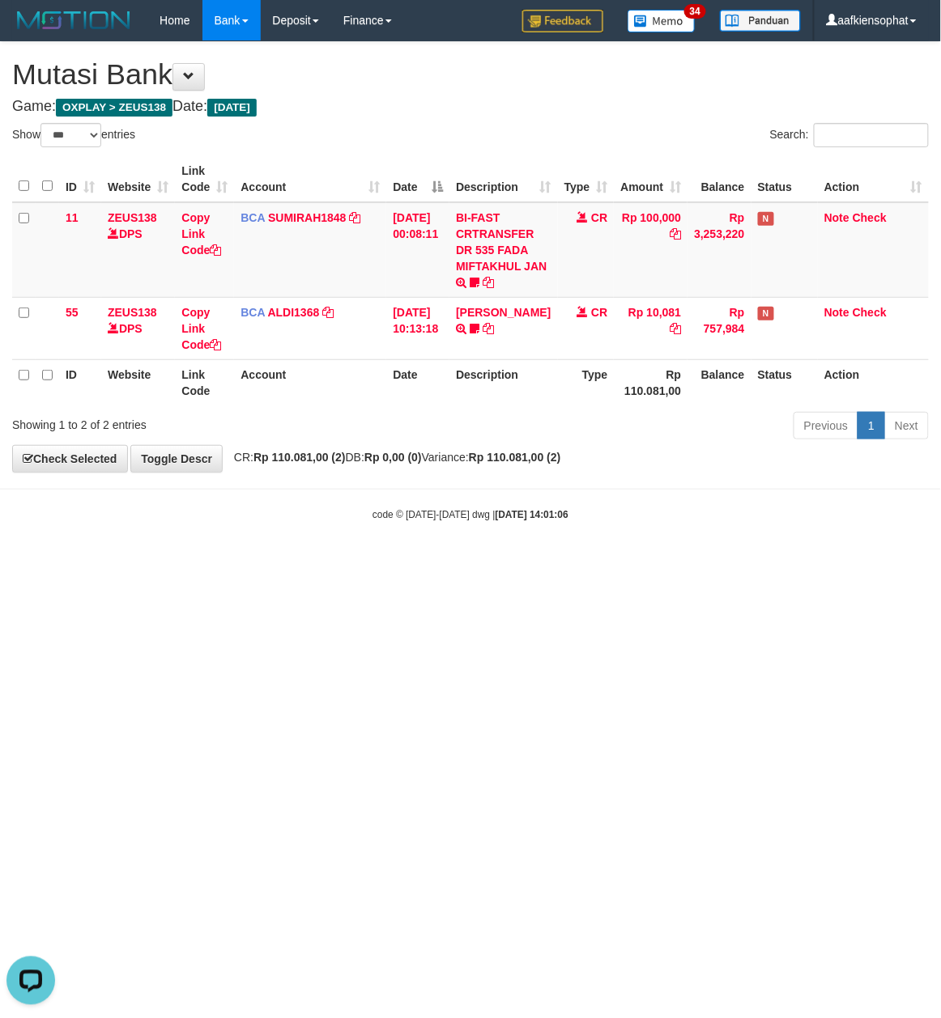
click at [277, 563] on html "Toggle navigation Home Bank Account List Load By Website Group [OXPLAY] ZEUS138…" at bounding box center [470, 281] width 941 height 563
click at [280, 563] on html "Toggle navigation Home Bank Account List Load By Website Group [OXPLAY] ZEUS138…" at bounding box center [470, 281] width 941 height 563
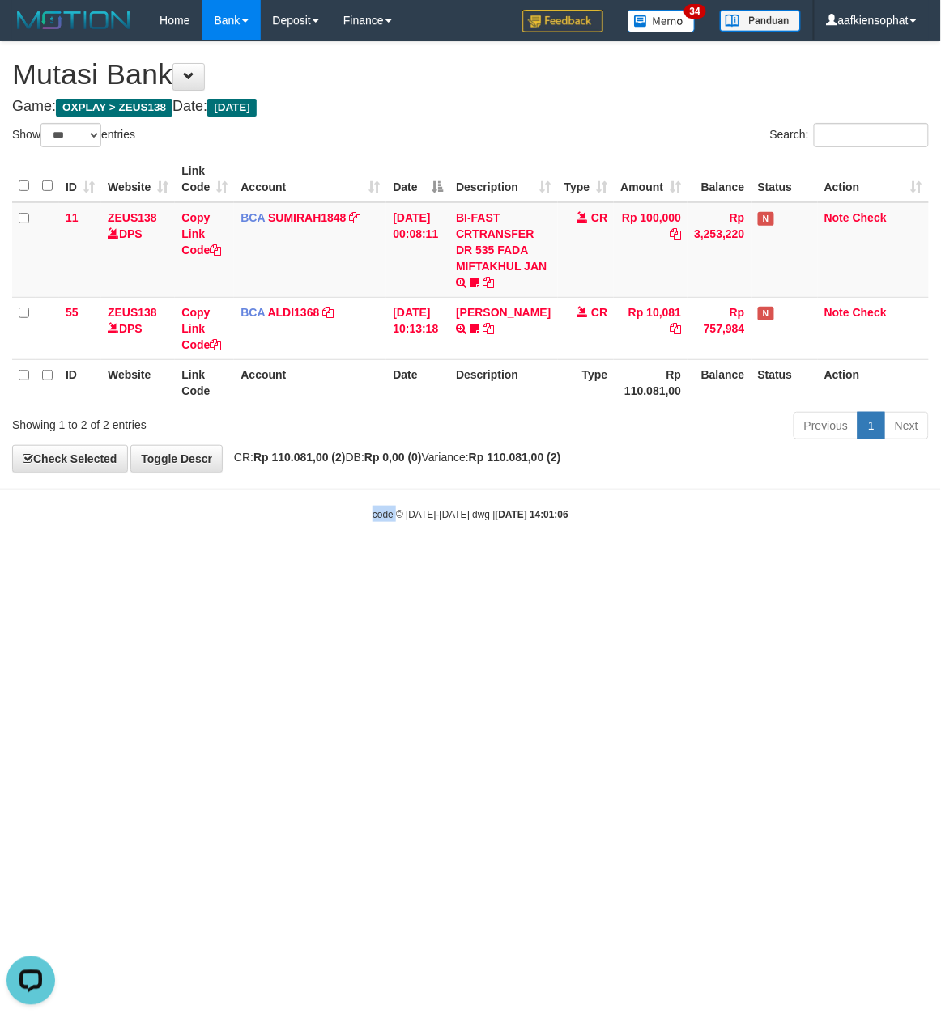
click at [280, 563] on html "Toggle navigation Home Bank Account List Load By Website Group [OXPLAY] ZEUS138…" at bounding box center [470, 281] width 941 height 563
click at [279, 563] on html "Toggle navigation Home Bank Account List Load By Website Group [OXPLAY] ZEUS138…" at bounding box center [470, 281] width 941 height 563
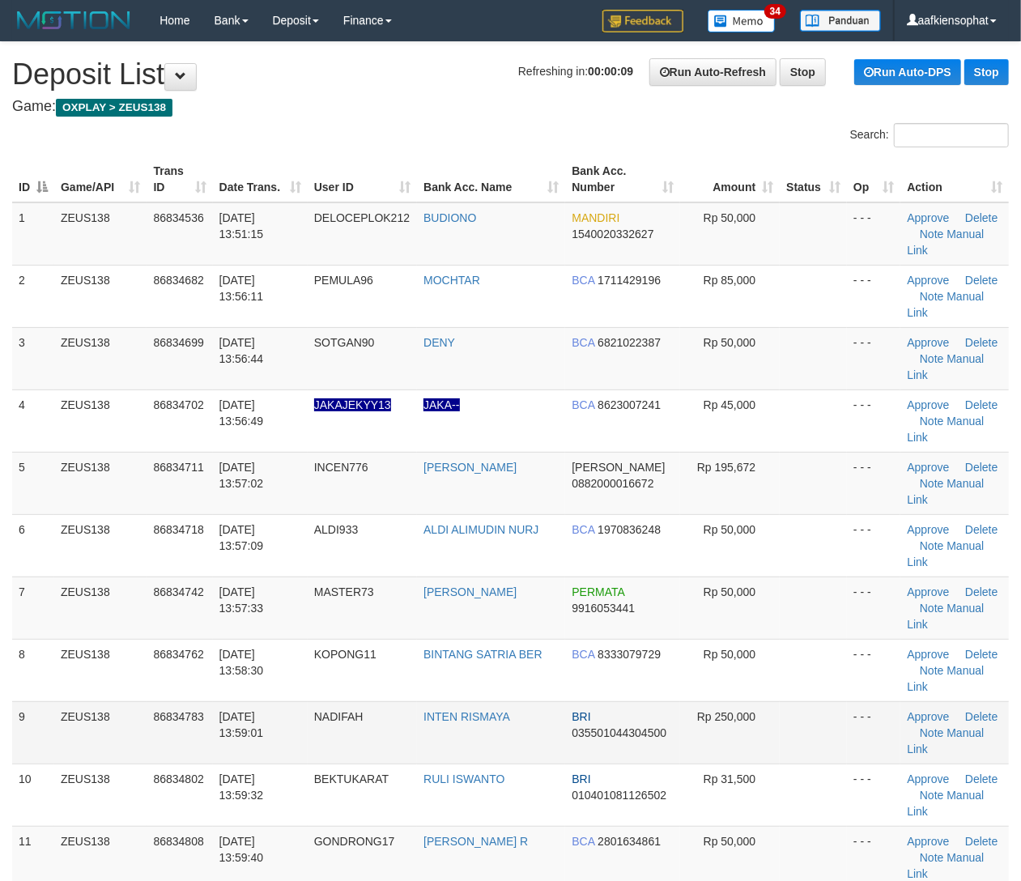
drag, startPoint x: 617, startPoint y: 606, endPoint x: 712, endPoint y: 597, distance: 95.9
click at [618, 726] on span "035501044304500" at bounding box center [618, 732] width 95 height 13
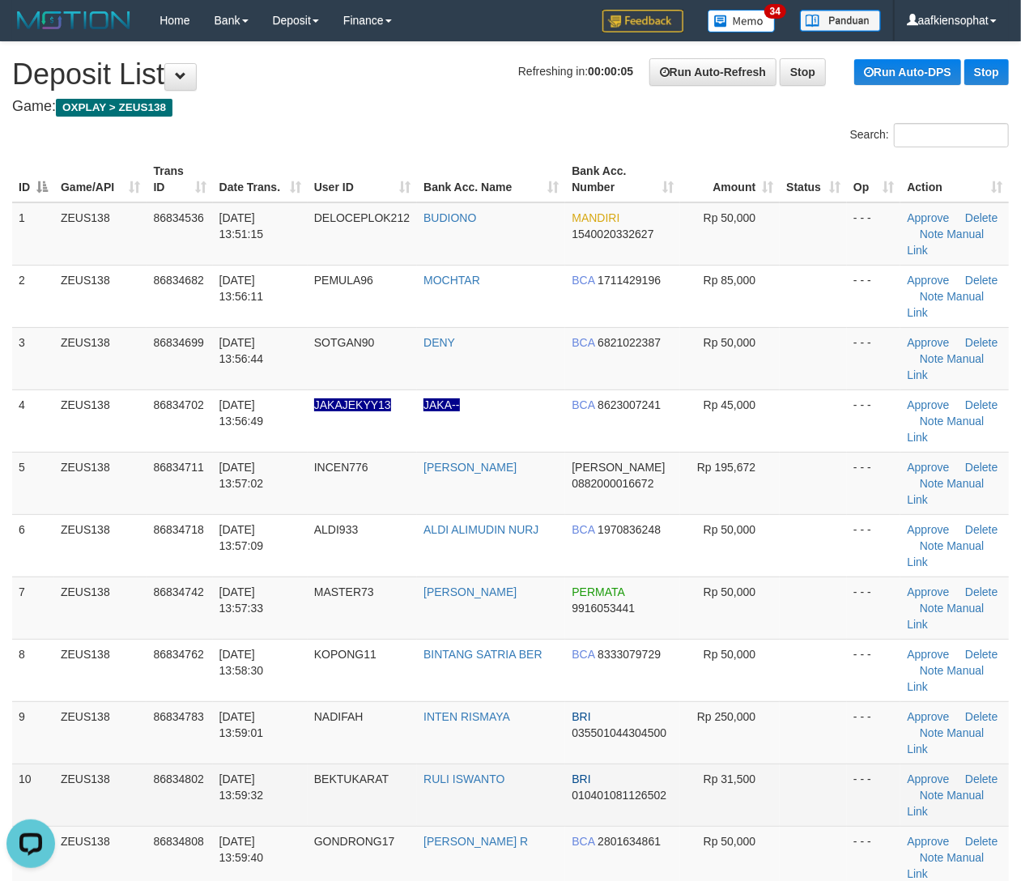
click at [700, 763] on td "Rp 31,500" at bounding box center [730, 794] width 100 height 62
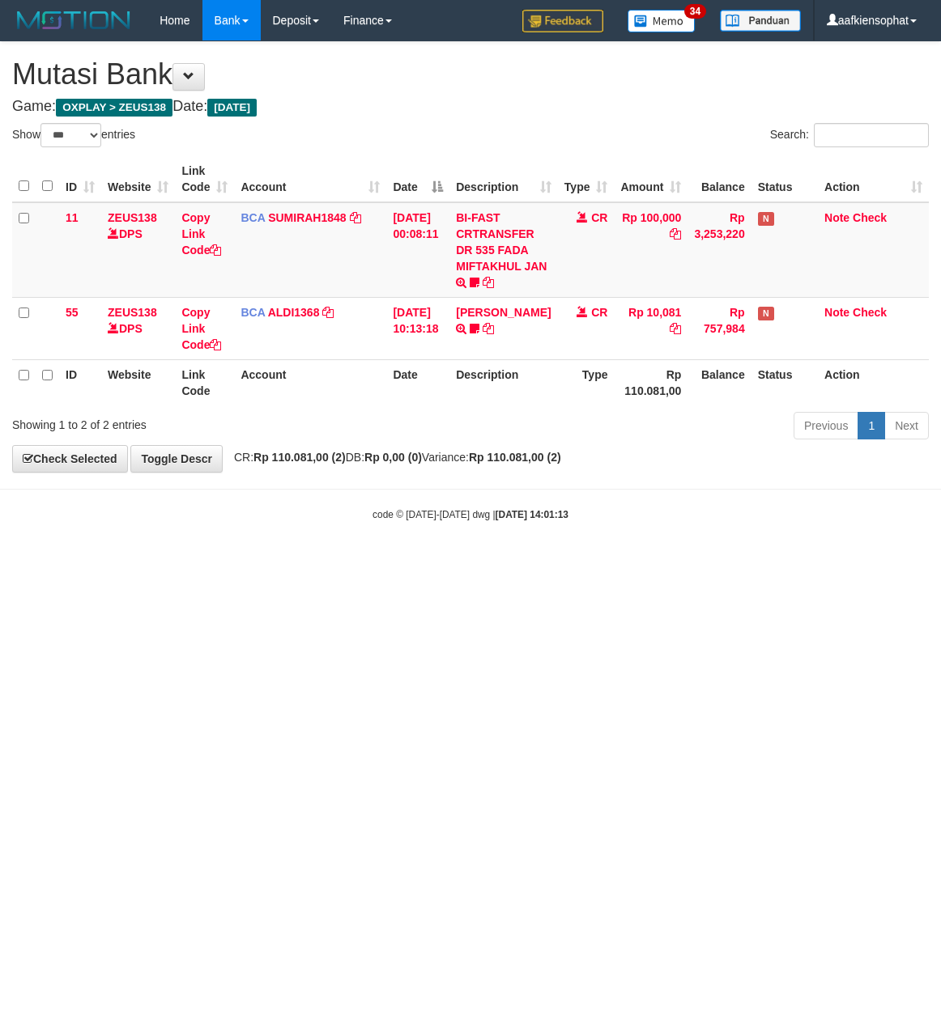
select select "***"
click at [293, 563] on html "Toggle navigation Home Bank Account List Load By Website Group [OXPLAY] ZEUS138…" at bounding box center [470, 281] width 941 height 563
select select "***"
drag, startPoint x: 393, startPoint y: 699, endPoint x: 370, endPoint y: 682, distance: 29.5
click at [467, 563] on html "Toggle navigation Home Bank Account List Load By Website Group [OXPLAY] ZEUS138…" at bounding box center [470, 281] width 941 height 563
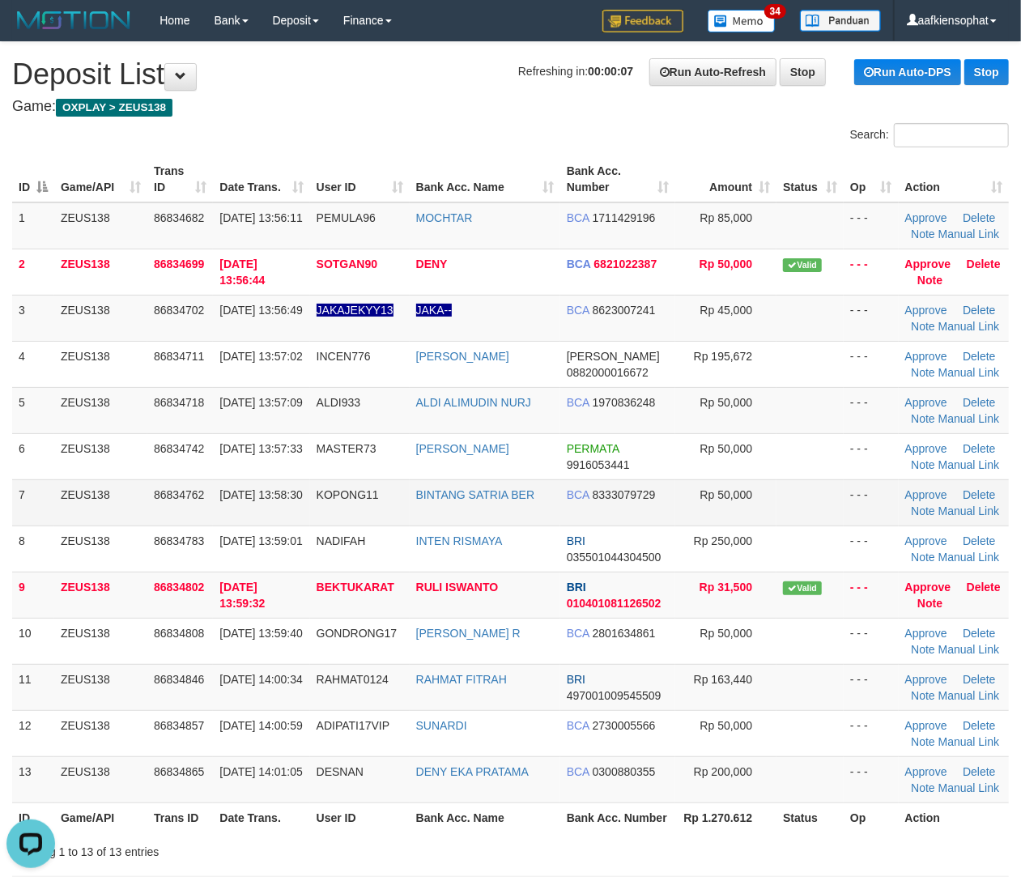
drag, startPoint x: 613, startPoint y: 495, endPoint x: 833, endPoint y: 519, distance: 221.4
click at [625, 497] on span "8333079729" at bounding box center [624, 494] width 63 height 13
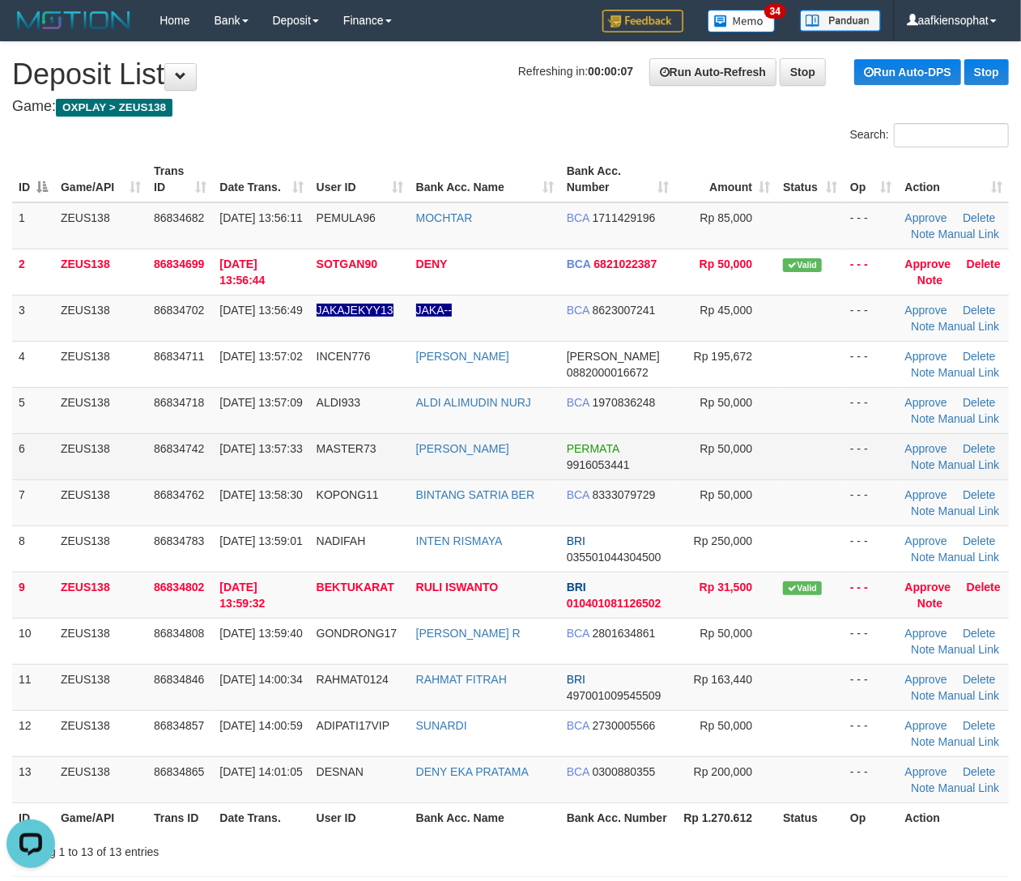
drag, startPoint x: 338, startPoint y: 478, endPoint x: 762, endPoint y: 477, distance: 424.2
click at [423, 479] on tr "6 ZEUS138 86834742 31/08/2025 13:57:33 MASTER73 SAHRUDIN JUNAID PERMATA 9916053…" at bounding box center [510, 456] width 996 height 46
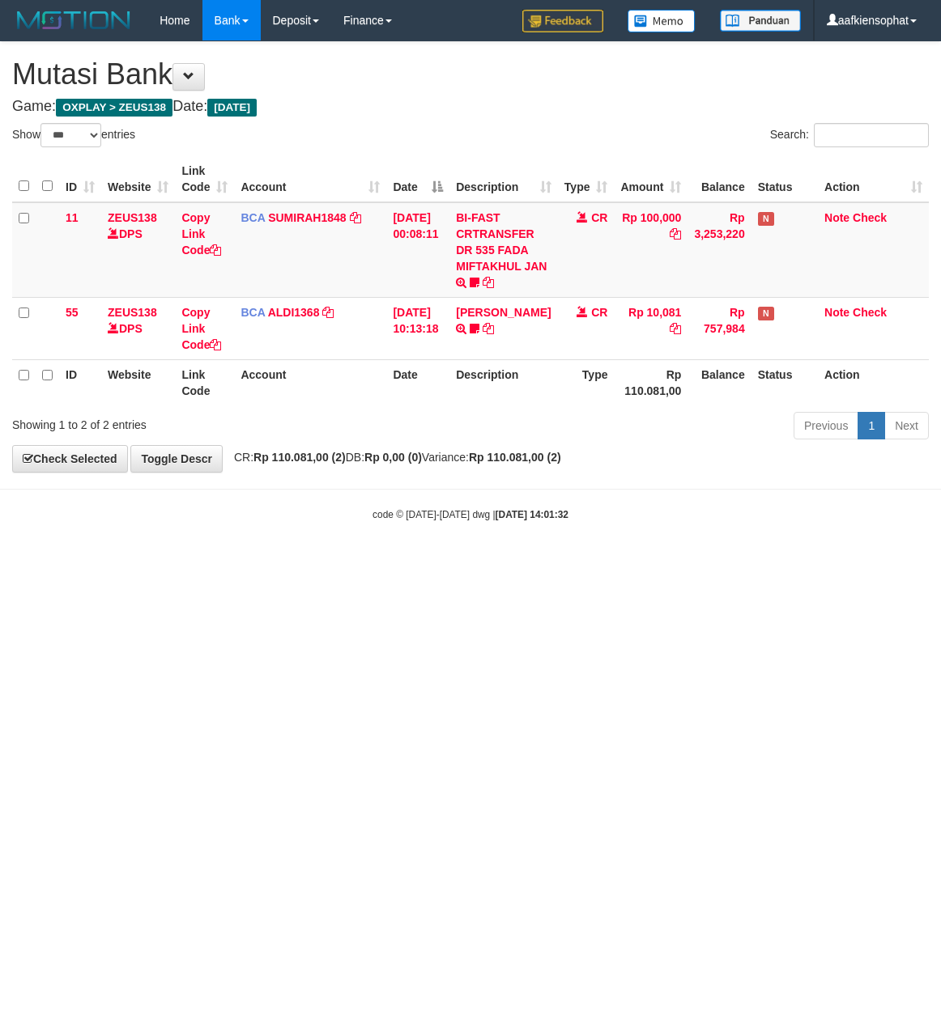
select select "***"
drag, startPoint x: 470, startPoint y: 559, endPoint x: 8, endPoint y: 551, distance: 462.3
click at [434, 563] on html "Toggle navigation Home Bank Account List Load By Website Group [OXPLAY] ZEUS138…" at bounding box center [470, 281] width 941 height 563
select select "***"
drag, startPoint x: 584, startPoint y: 698, endPoint x: 570, endPoint y: 696, distance: 14.7
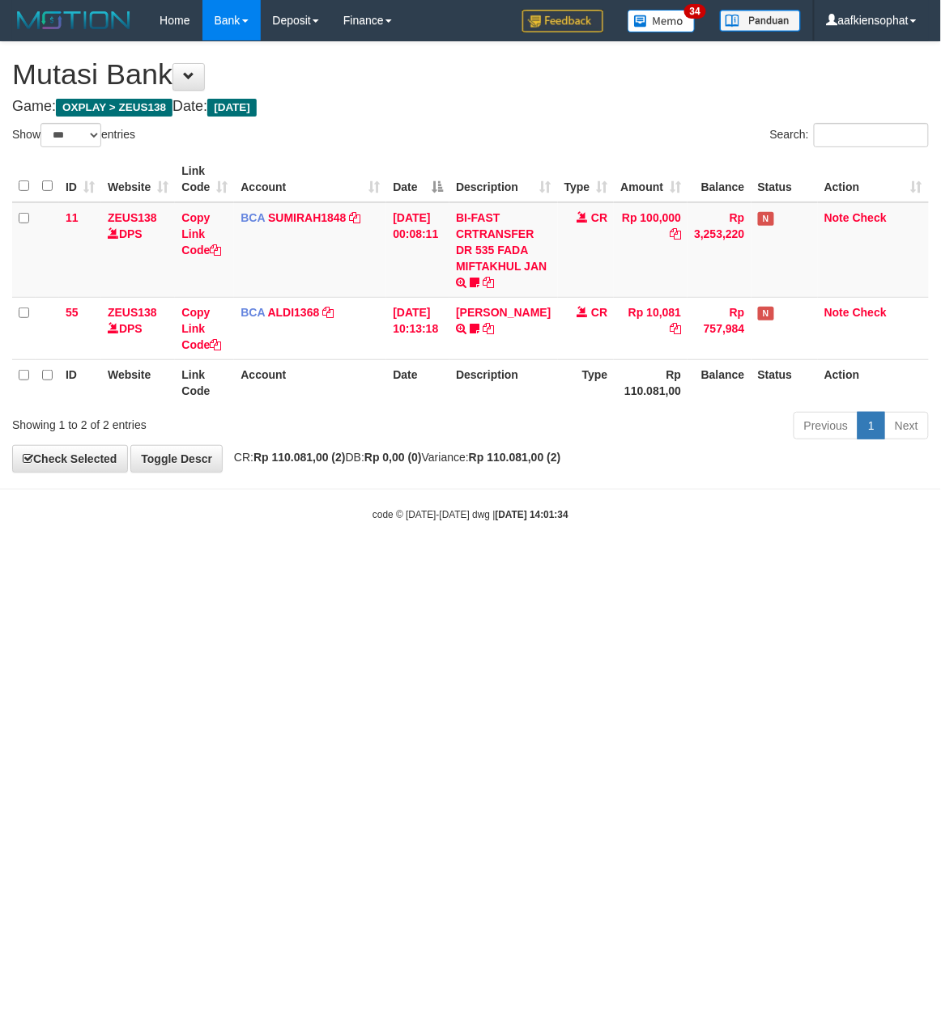
click at [583, 563] on html "Toggle navigation Home Bank Account List Load By Website Group [OXPLAY] ZEUS138…" at bounding box center [470, 281] width 941 height 563
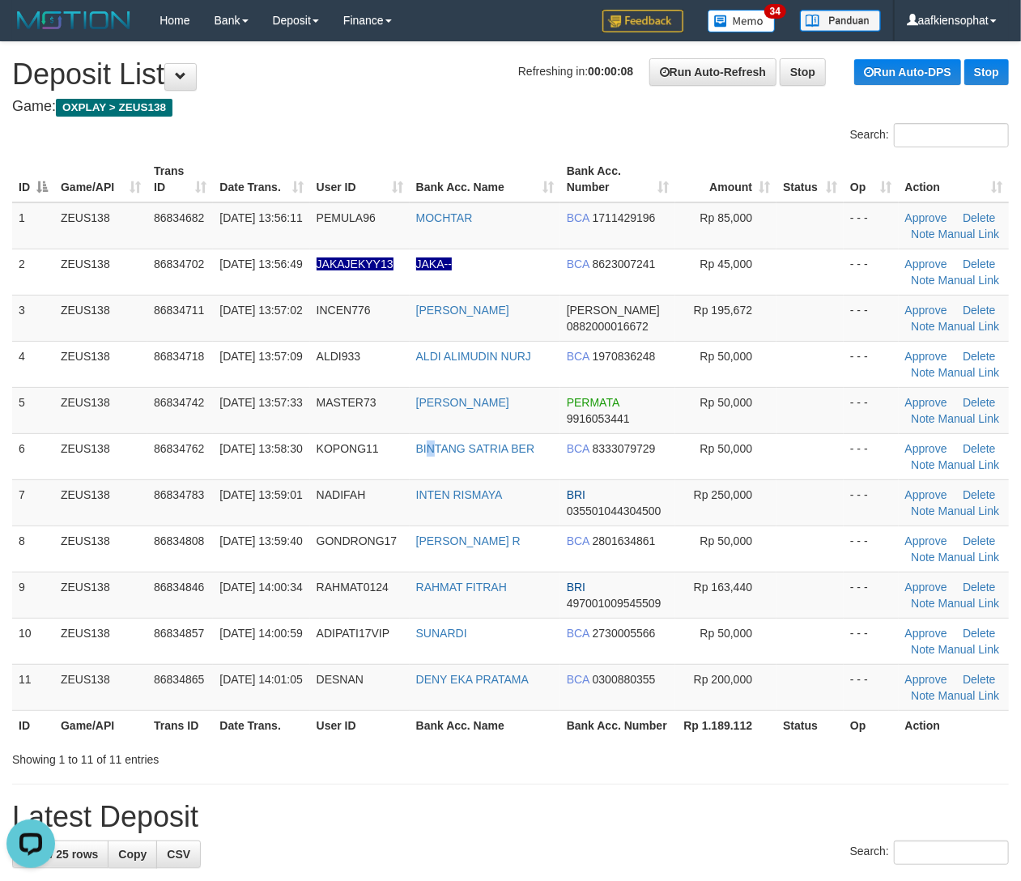
drag, startPoint x: 437, startPoint y: 464, endPoint x: 1030, endPoint y: 474, distance: 592.6
click at [455, 463] on td "BINTANG SATRIA BER" at bounding box center [485, 456] width 151 height 46
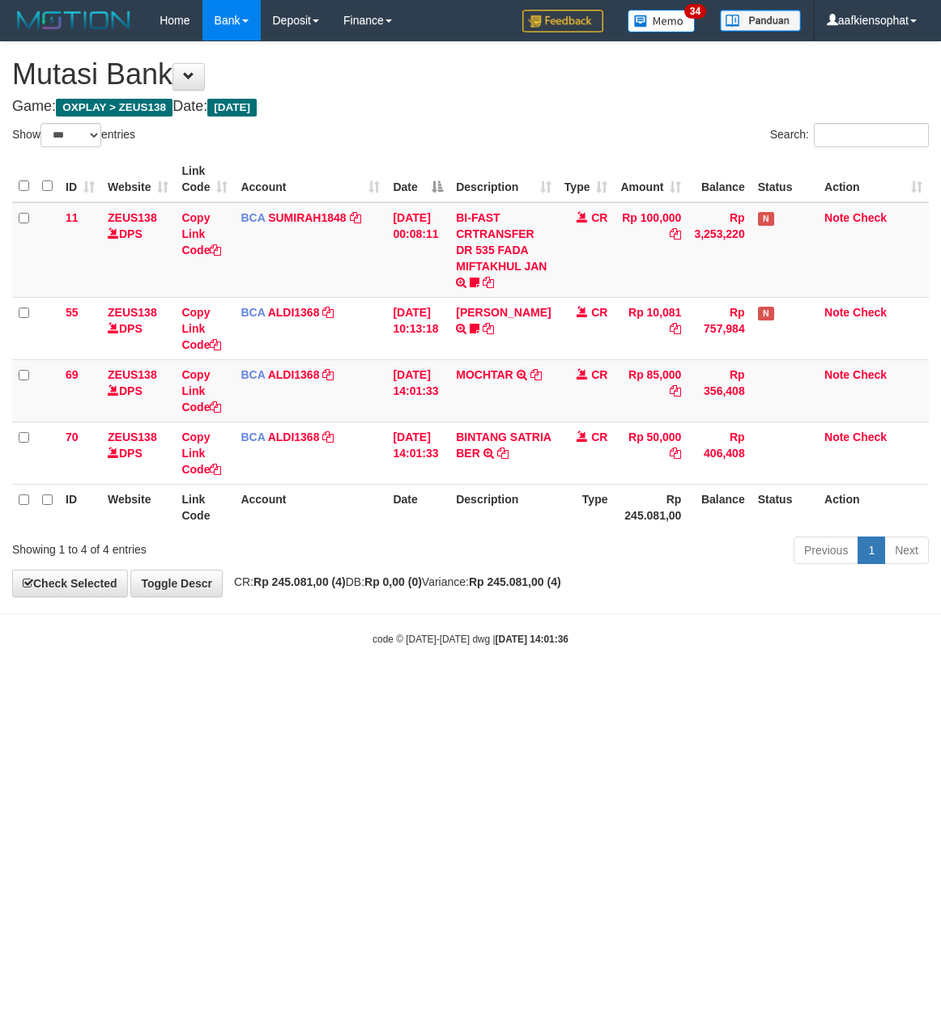
select select "***"
click at [470, 606] on body "Toggle navigation Home Bank Account List Load By Website Group [OXPLAY] ZEUS138…" at bounding box center [470, 343] width 941 height 687
select select "***"
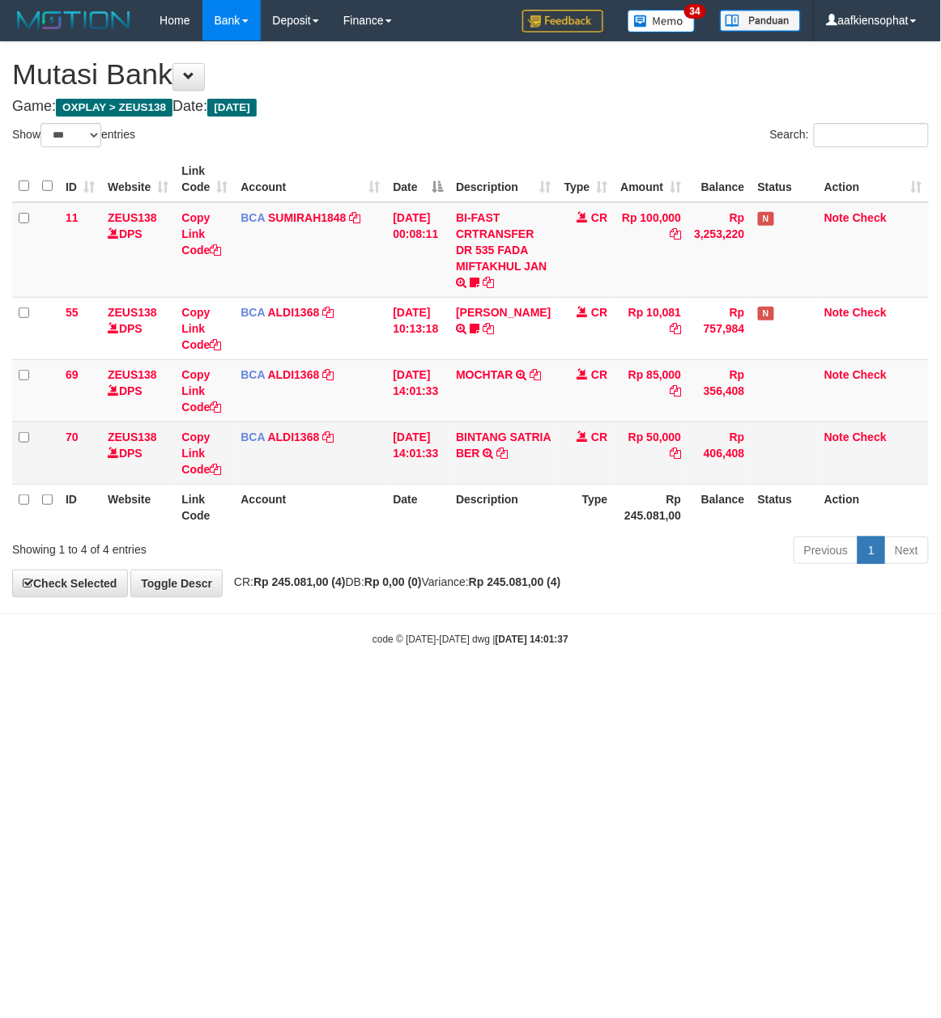
drag, startPoint x: 507, startPoint y: 412, endPoint x: 447, endPoint y: 426, distance: 61.5
click at [507, 415] on td "MOCHTAR TRSF E-BANKING CR 3108/FTSCY/WS95031 85000.00MOCHTAR" at bounding box center [503, 390] width 108 height 62
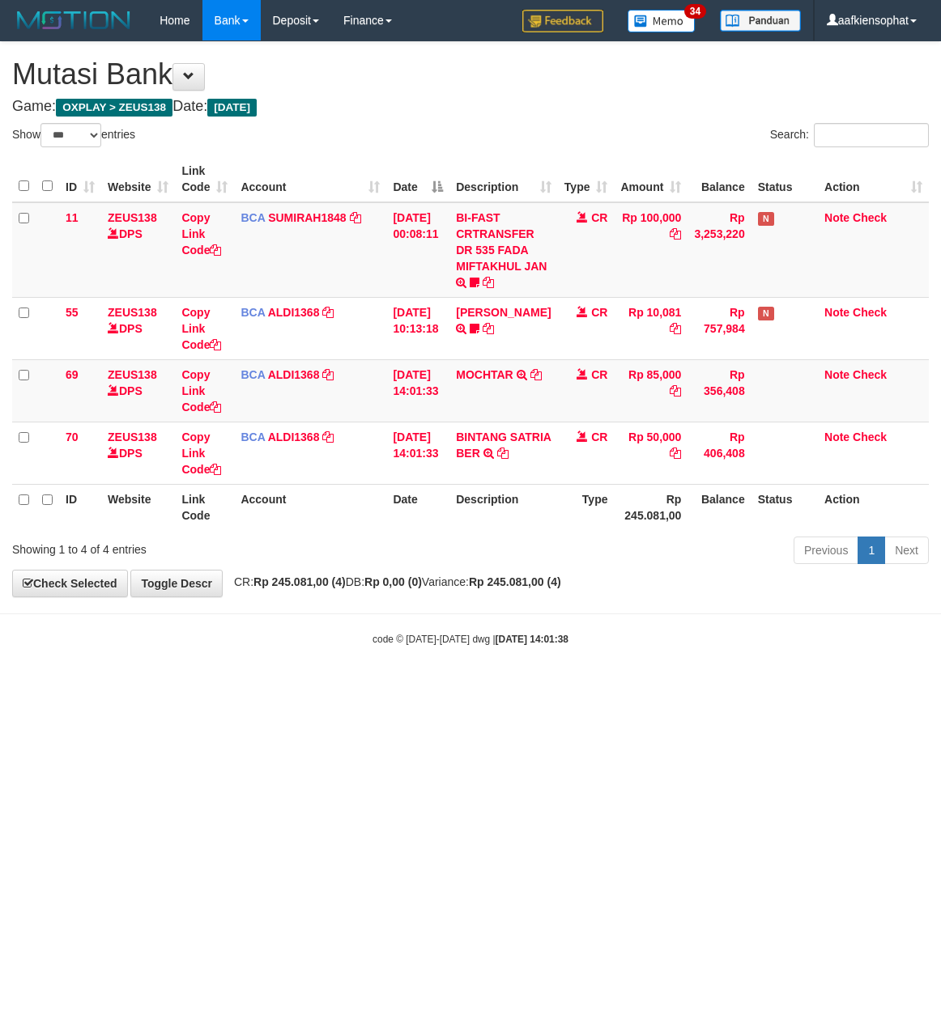
select select "***"
click at [474, 584] on span "CR: Rp 245.081,00 (4) DB: Rp 0,00 (0) Variance: Rp 245.081,00 (4)" at bounding box center [393, 582] width 335 height 13
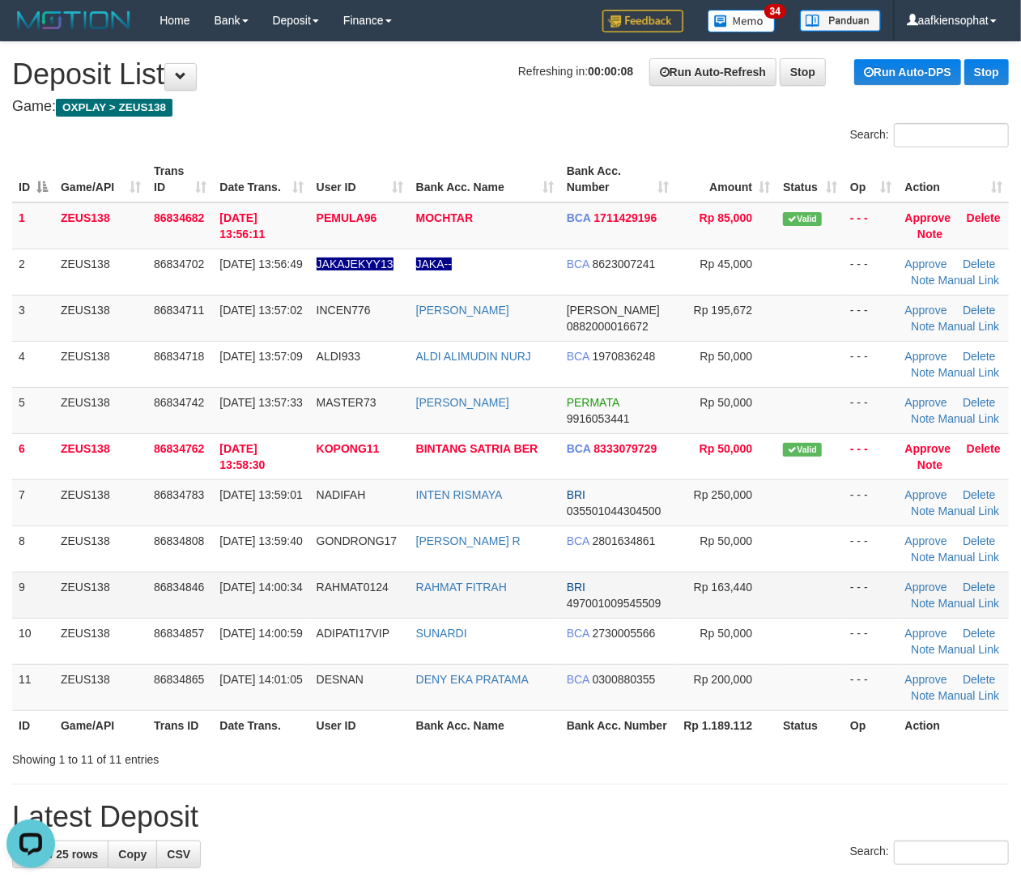
drag, startPoint x: 803, startPoint y: 607, endPoint x: 814, endPoint y: 597, distance: 15.5
click at [805, 602] on td at bounding box center [809, 594] width 67 height 46
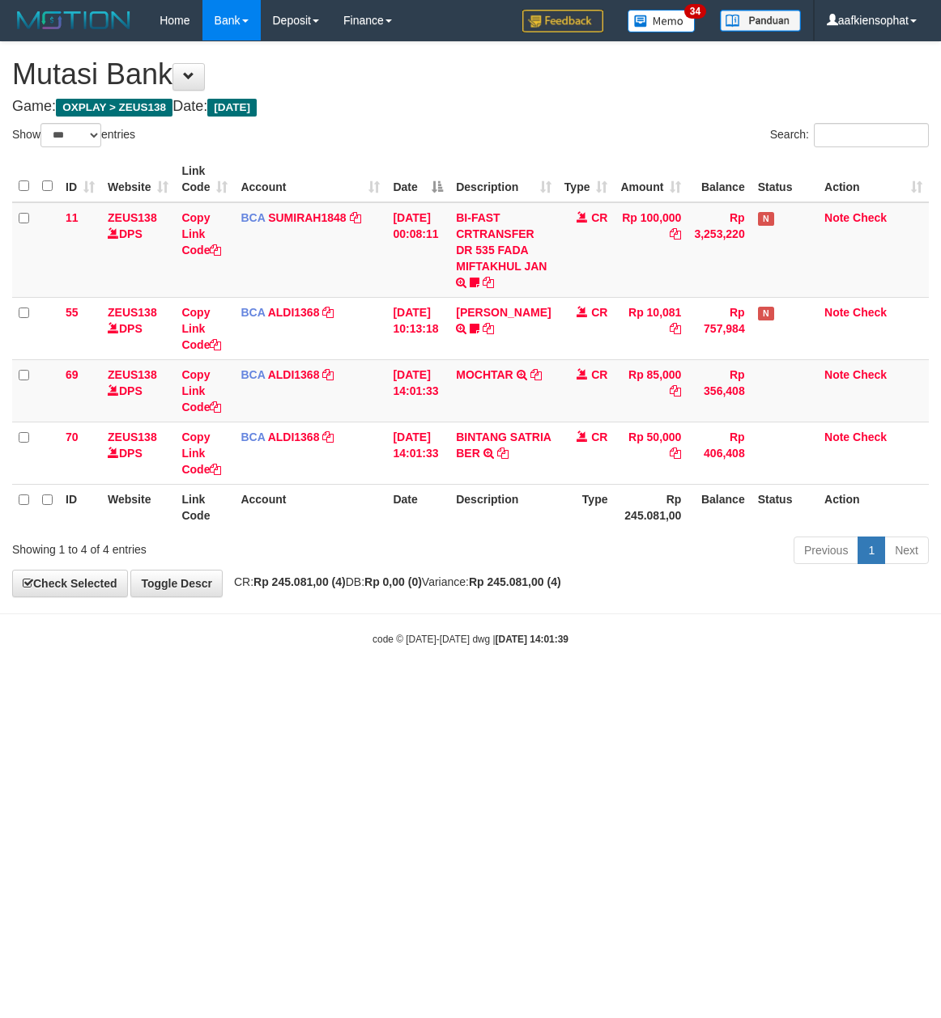
select select "***"
click at [474, 584] on span "CR: Rp 245.081,00 (4) DB: Rp 0,00 (0) Variance: Rp 245.081,00 (4)" at bounding box center [393, 582] width 335 height 13
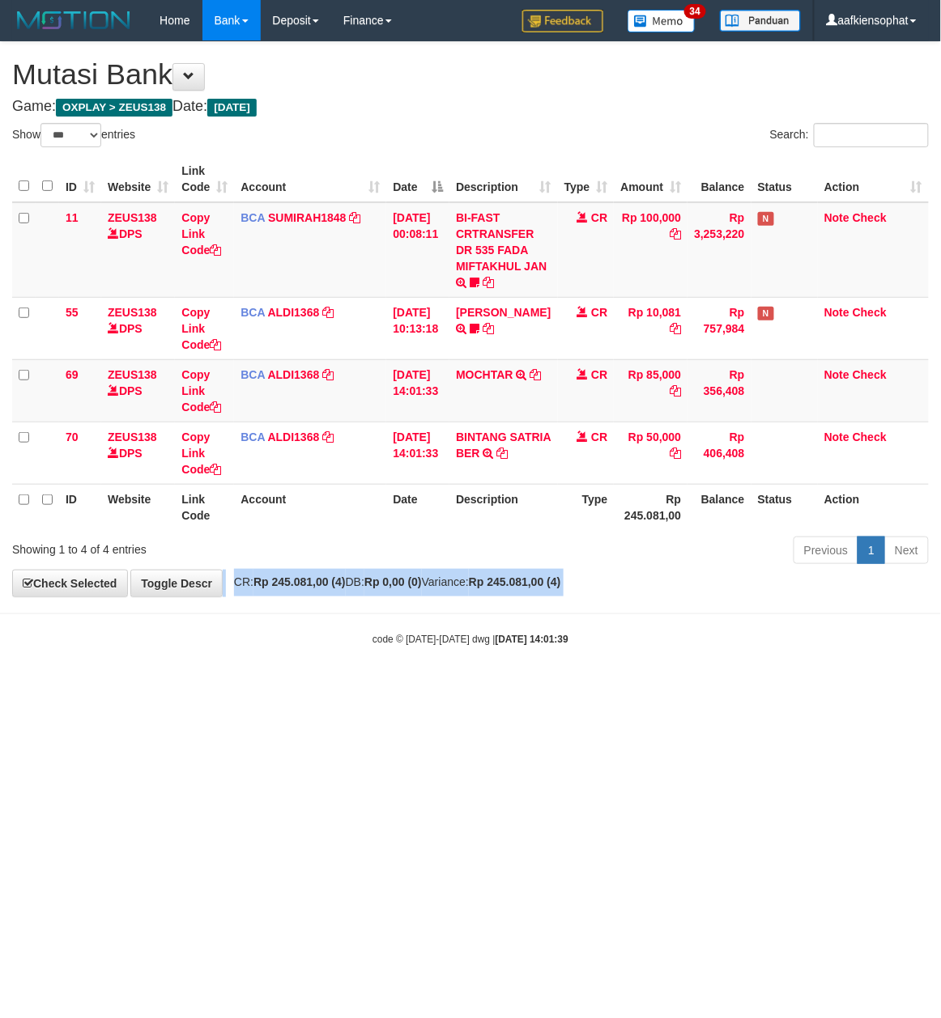
click at [474, 584] on span "CR: Rp 245.081,00 (4) DB: Rp 0,00 (0) Variance: Rp 245.081,00 (4)" at bounding box center [393, 582] width 335 height 13
drag, startPoint x: 0, startPoint y: 0, endPoint x: 416, endPoint y: 593, distance: 724.7
click at [470, 581] on span "CR: Rp 245.081,00 (4) DB: Rp 0,00 (0) Variance: Rp 245.081,00 (4)" at bounding box center [393, 582] width 335 height 13
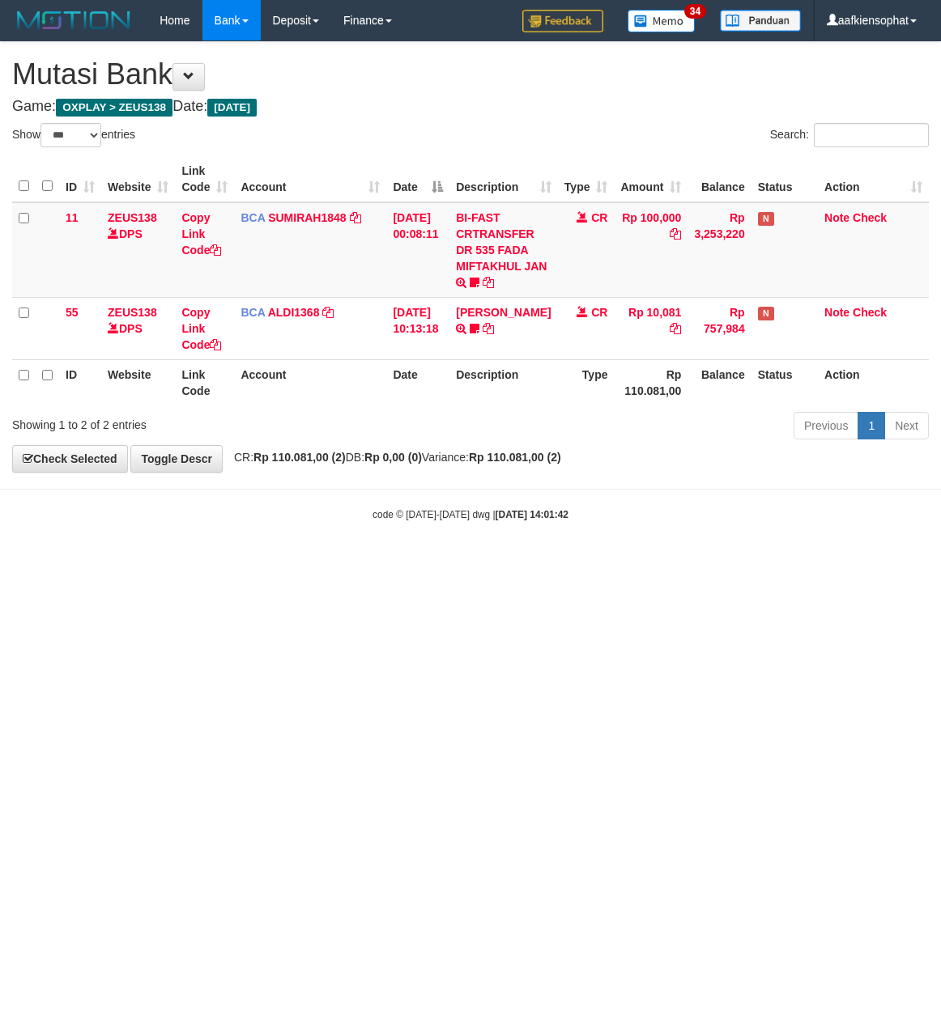
select select "***"
click at [413, 563] on html "Toggle navigation Home Bank Account List Load By Website Group [OXPLAY] ZEUS138…" at bounding box center [470, 281] width 941 height 563
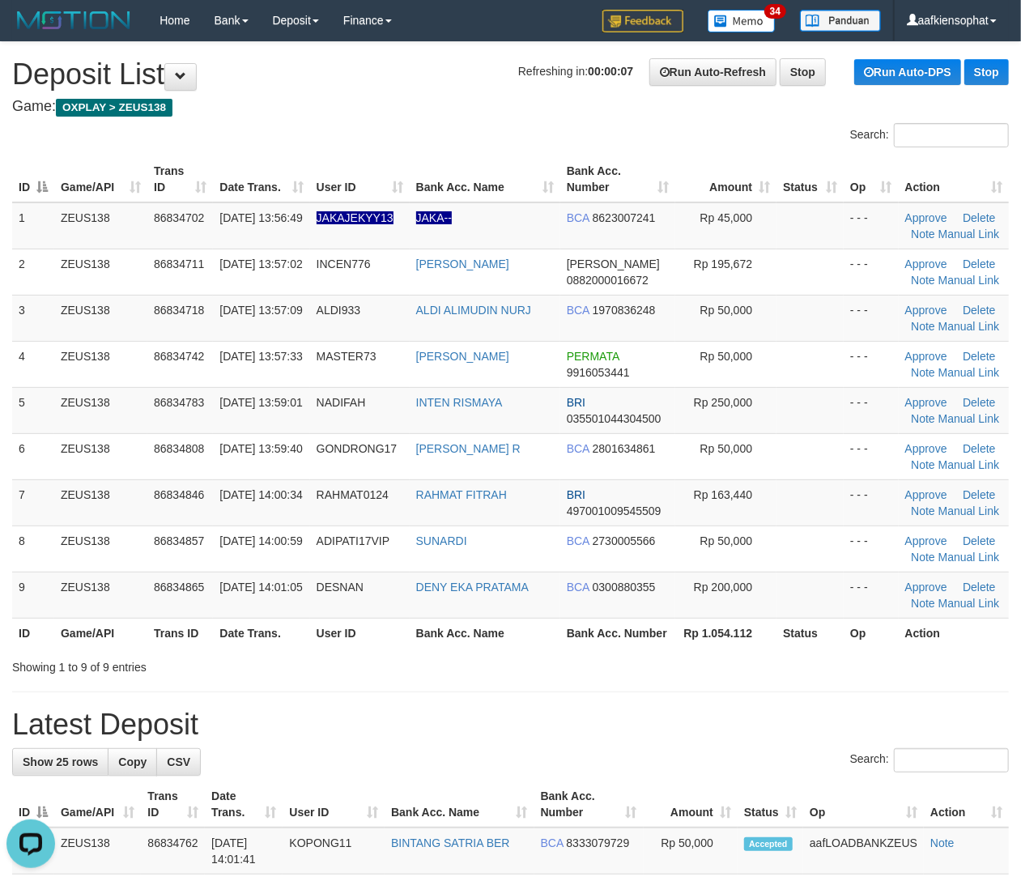
drag, startPoint x: 605, startPoint y: 730, endPoint x: 612, endPoint y: 723, distance: 9.7
click at [610, 725] on h1 "Latest Deposit" at bounding box center [510, 724] width 996 height 32
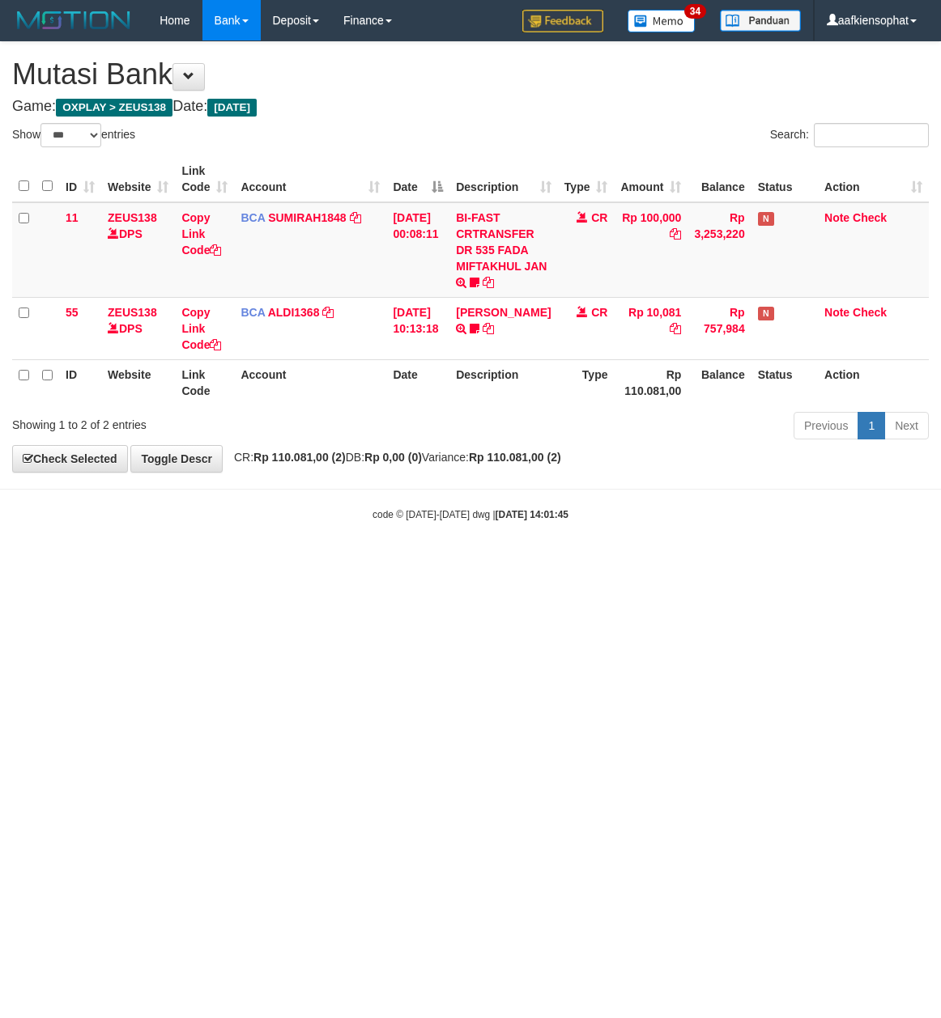
select select "***"
click at [416, 563] on html "Toggle navigation Home Bank Account List Load By Website Group [OXPLAY] ZEUS138…" at bounding box center [470, 281] width 941 height 563
select select "***"
drag, startPoint x: 0, startPoint y: 0, endPoint x: 423, endPoint y: 720, distance: 834.5
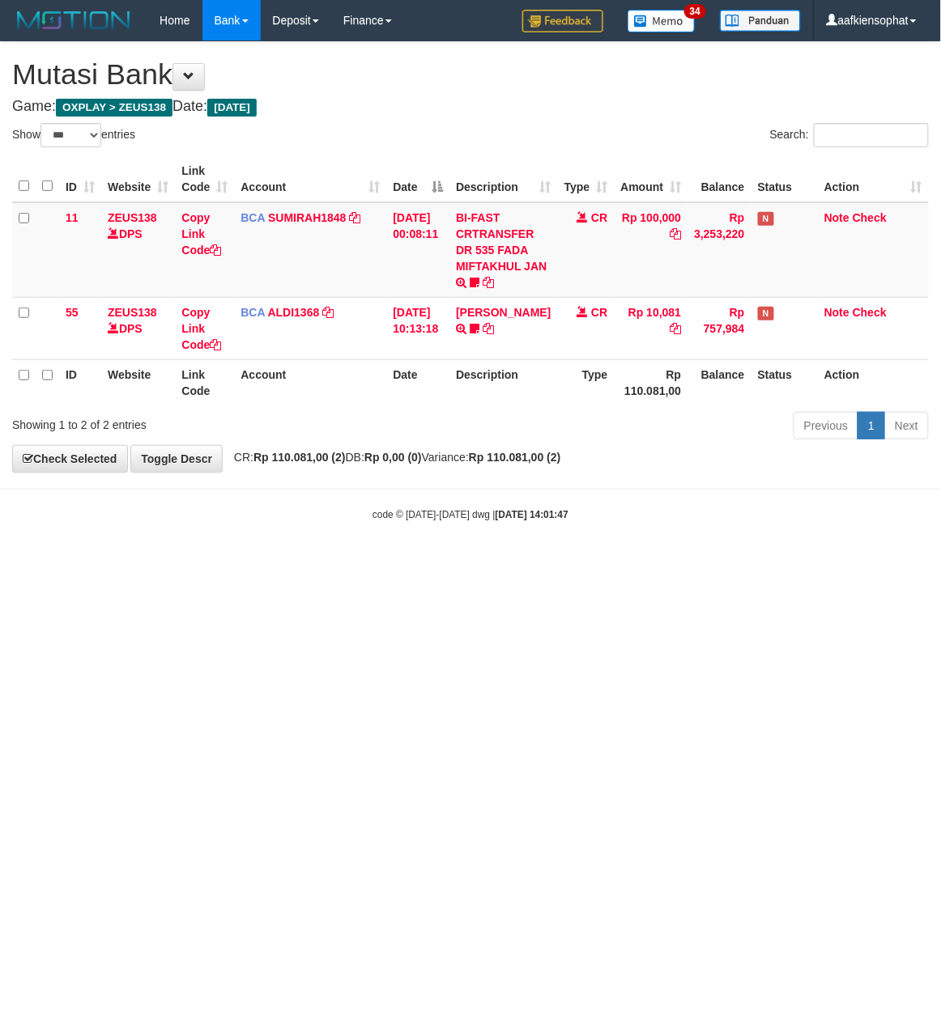
click at [423, 563] on html "Toggle navigation Home Bank Account List Load By Website Group [OXPLAY] ZEUS138…" at bounding box center [470, 281] width 941 height 563
select select "***"
click at [422, 563] on html "Toggle navigation Home Bank Account List Load By Website Group [OXPLAY] ZEUS138…" at bounding box center [470, 281] width 941 height 563
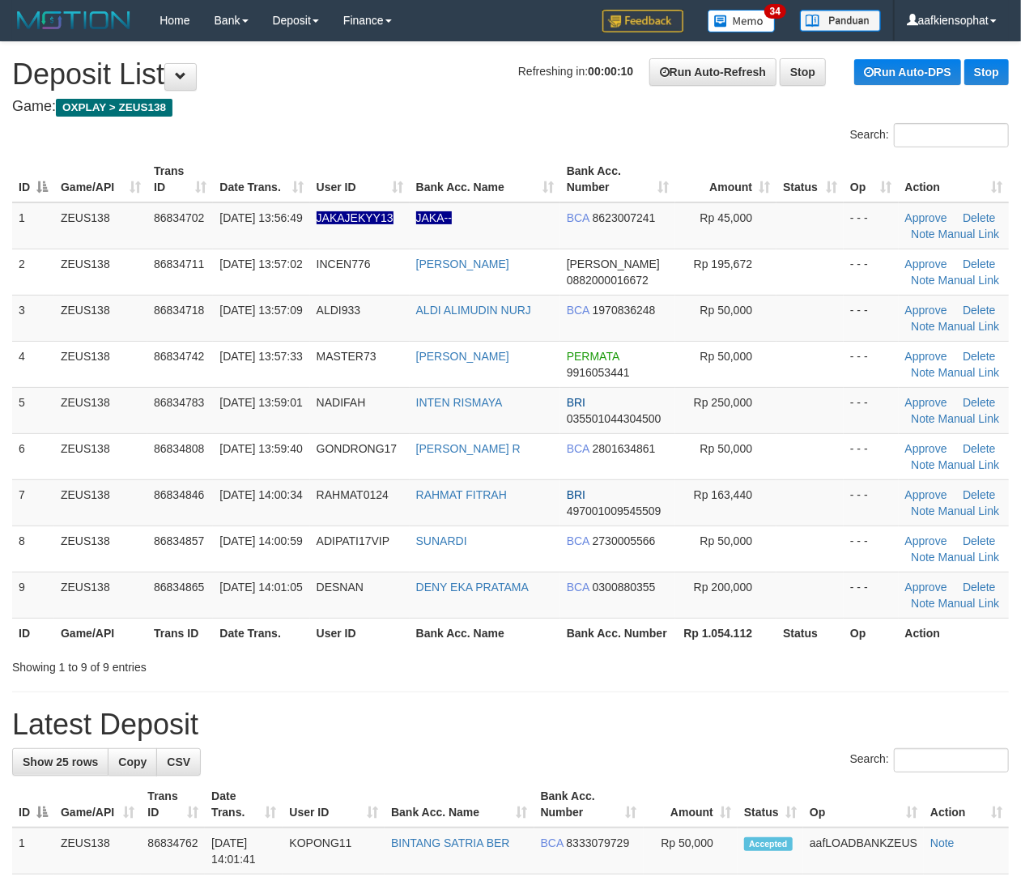
drag, startPoint x: 474, startPoint y: 710, endPoint x: 677, endPoint y: 664, distance: 208.4
drag, startPoint x: 372, startPoint y: 690, endPoint x: 421, endPoint y: 673, distance: 51.5
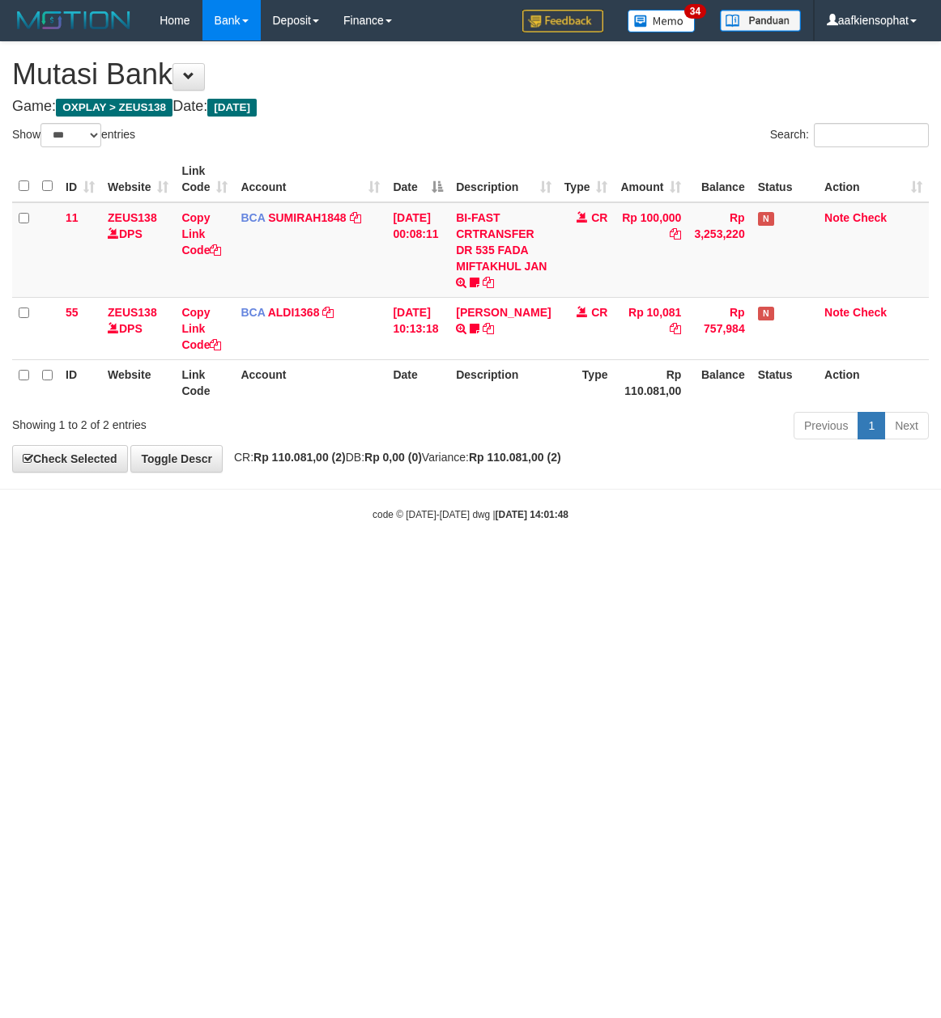
select select "***"
click at [426, 563] on html "Toggle navigation Home Bank Account List Load By Website Group [OXPLAY] ZEUS138…" at bounding box center [470, 281] width 941 height 563
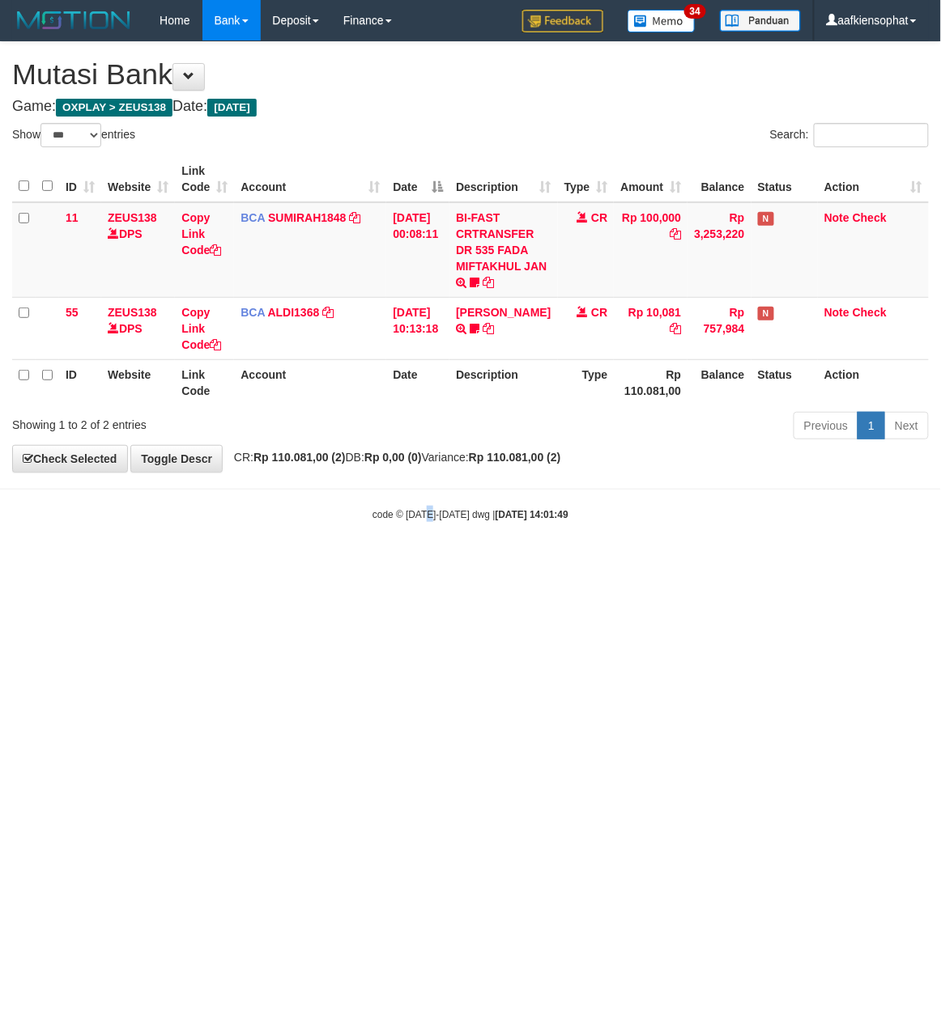
click at [426, 563] on html "Toggle navigation Home Bank Account List Load By Website Group [OXPLAY] ZEUS138…" at bounding box center [470, 281] width 941 height 563
click at [389, 563] on html "Toggle navigation Home Bank Account List Load By Website Group [OXPLAY] ZEUS138…" at bounding box center [470, 281] width 941 height 563
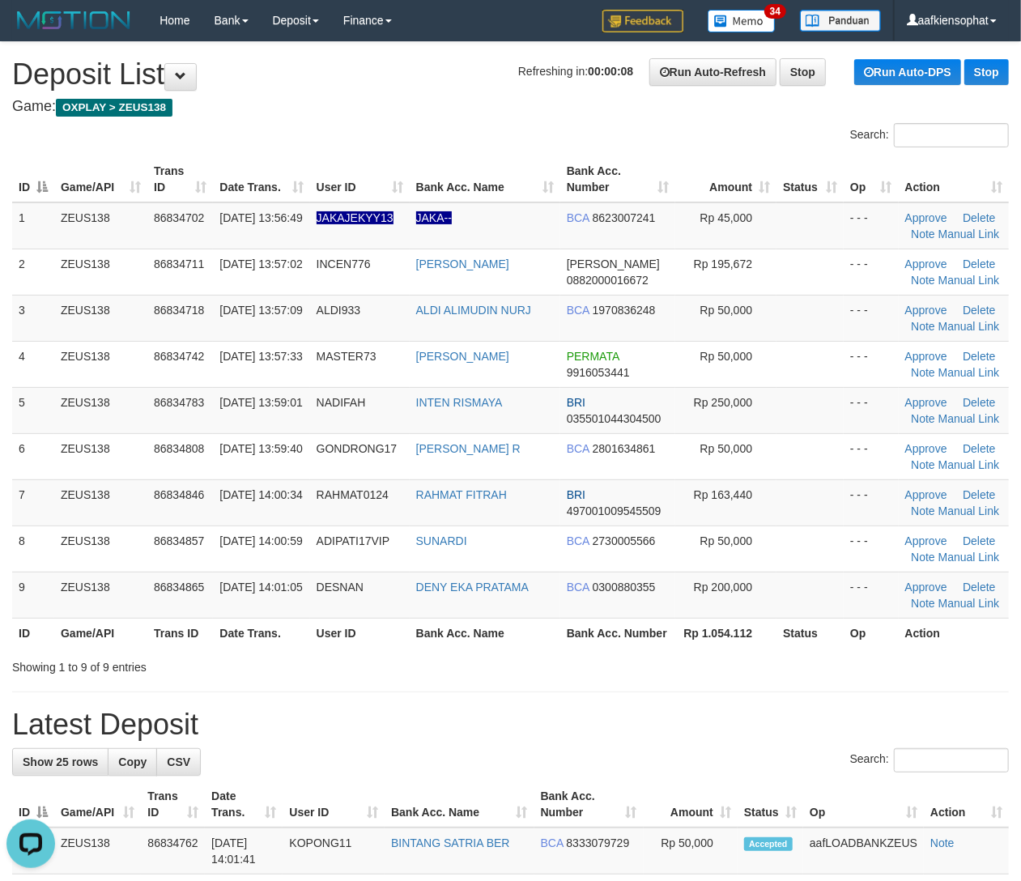
drag, startPoint x: 596, startPoint y: 745, endPoint x: 661, endPoint y: 717, distance: 70.4
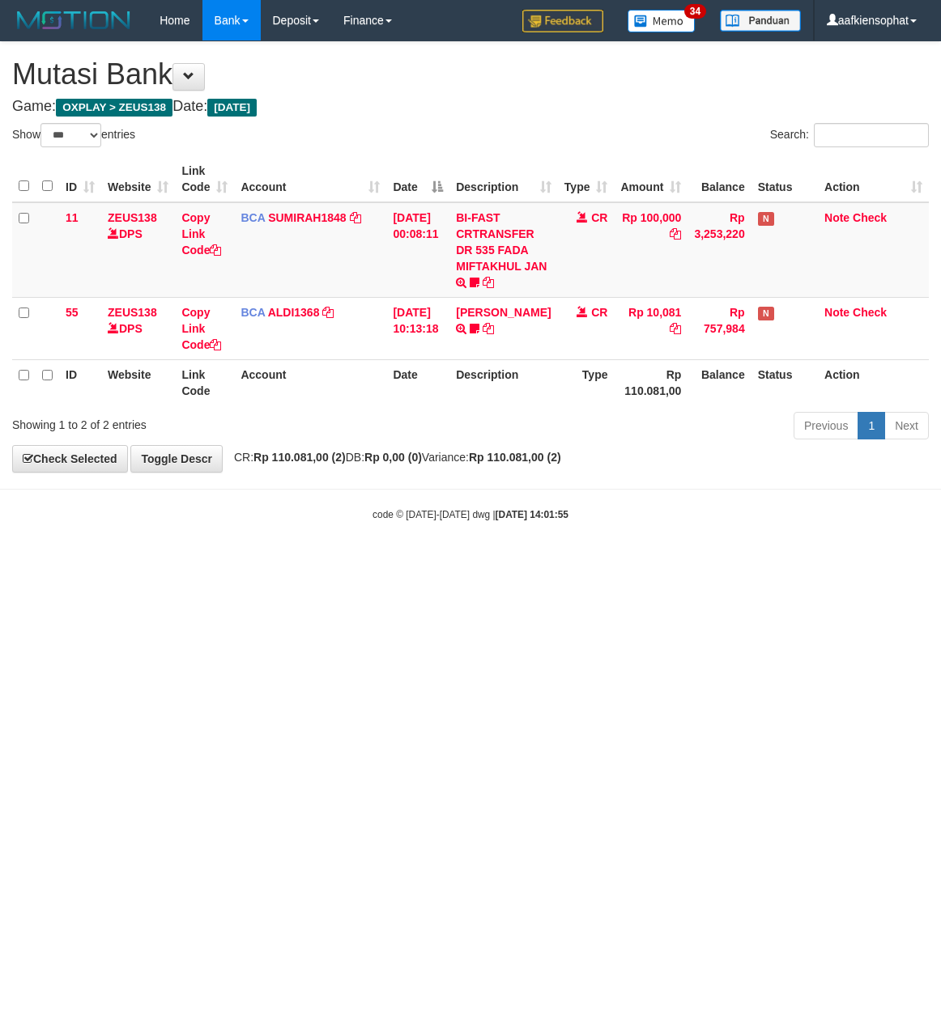
select select "***"
drag, startPoint x: 482, startPoint y: 636, endPoint x: 305, endPoint y: 664, distance: 179.4
click at [399, 563] on html "Toggle navigation Home Bank Account List Load By Website Group [OXPLAY] ZEUS138…" at bounding box center [470, 281] width 941 height 563
click at [251, 563] on html "Toggle navigation Home Bank Account List Load By Website Group [OXPLAY] ZEUS138…" at bounding box center [470, 281] width 941 height 563
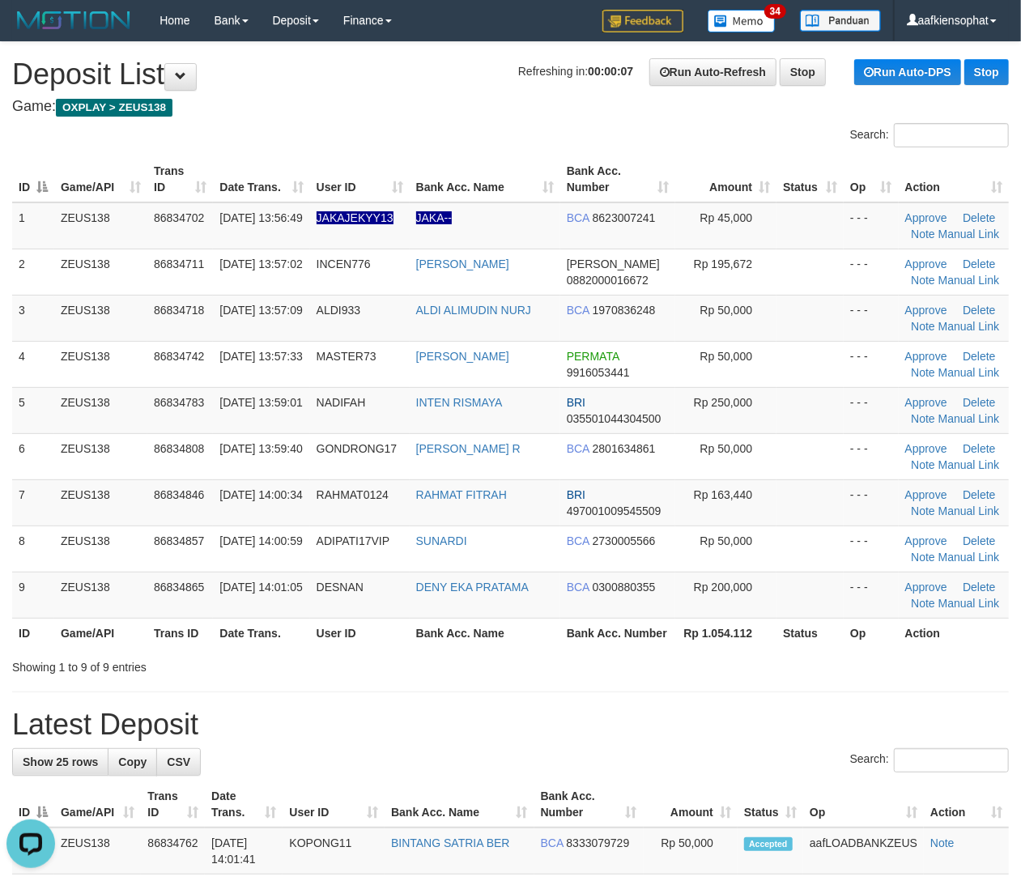
drag, startPoint x: 338, startPoint y: 704, endPoint x: 512, endPoint y: 717, distance: 174.5
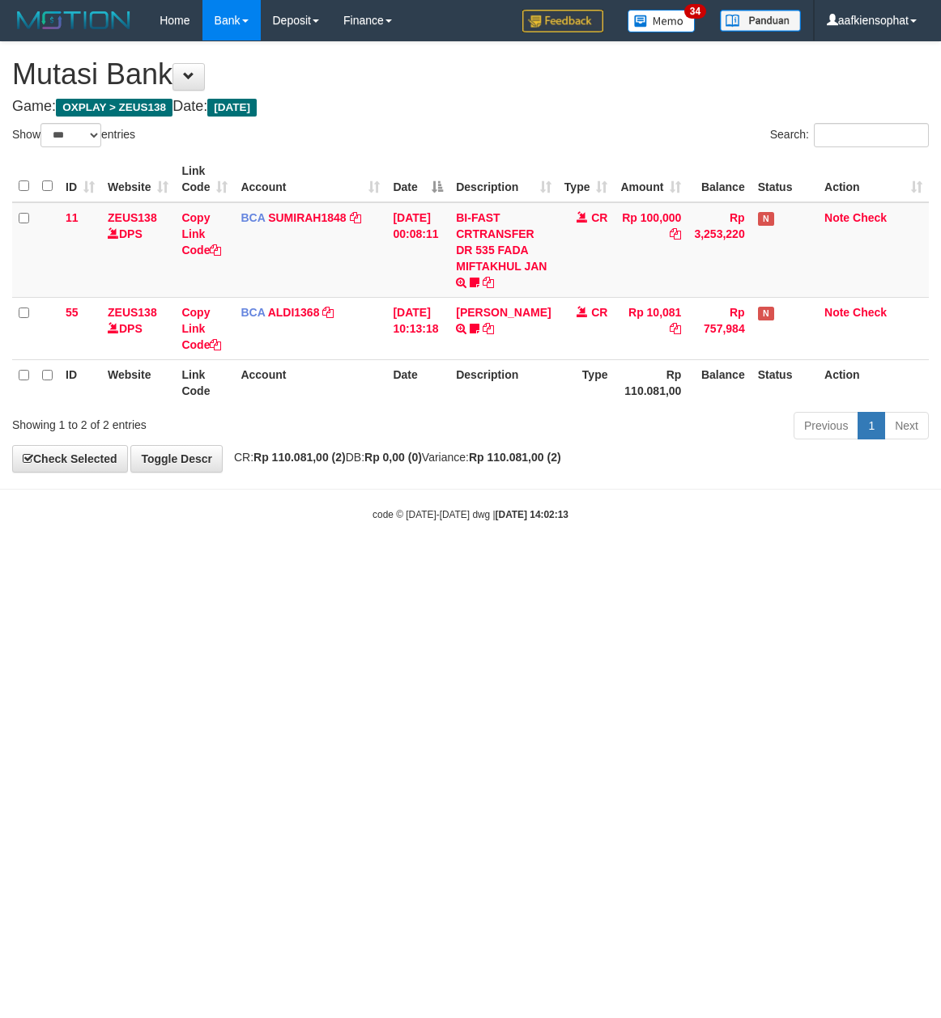
select select "***"
click at [525, 563] on html "Toggle navigation Home Bank Account List Load By Website Group [OXPLAY] ZEUS138…" at bounding box center [470, 281] width 941 height 563
select select "***"
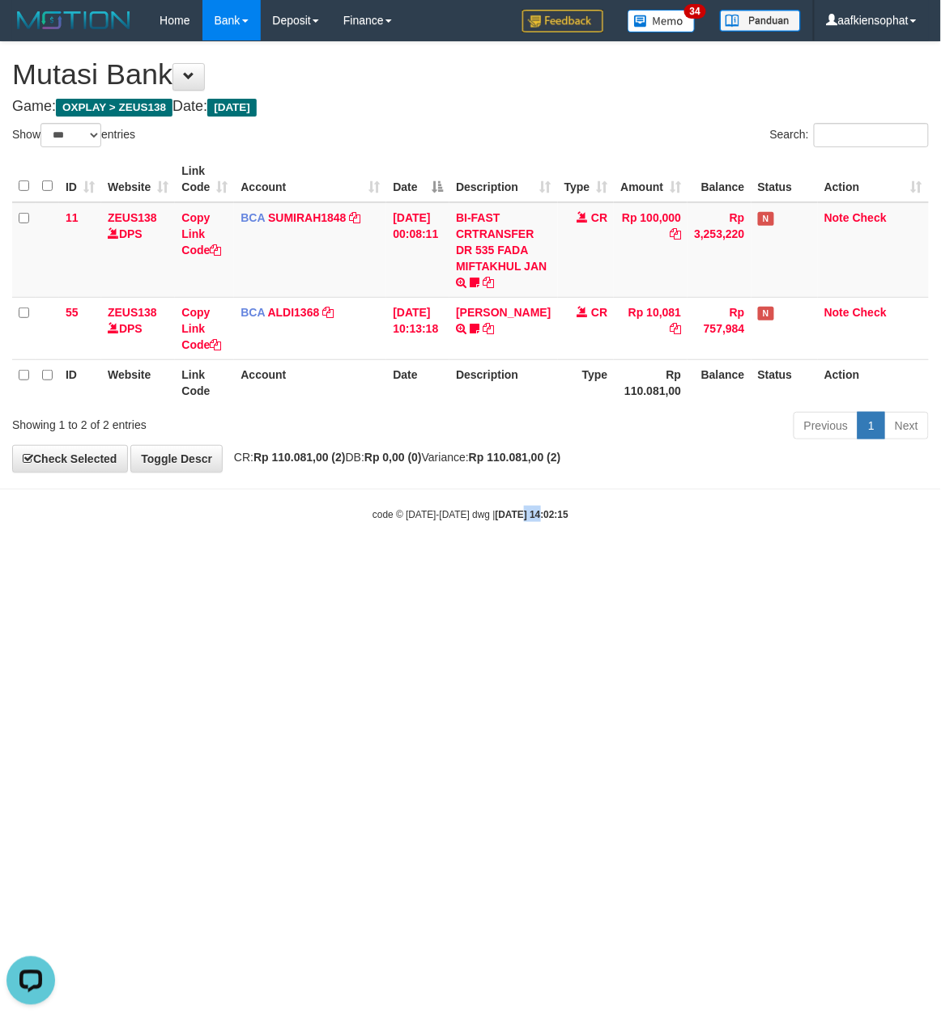
drag, startPoint x: 402, startPoint y: 765, endPoint x: 0, endPoint y: 713, distance: 404.8
click at [361, 563] on html "Toggle navigation Home Bank Account List Load By Website Group [OXPLAY] ZEUS138…" at bounding box center [470, 281] width 941 height 563
click at [269, 563] on html "Toggle navigation Home Bank Account List Load By Website Group [OXPLAY] ZEUS138…" at bounding box center [470, 281] width 941 height 563
select select "***"
drag, startPoint x: 622, startPoint y: 712, endPoint x: 1, endPoint y: 654, distance: 624.4
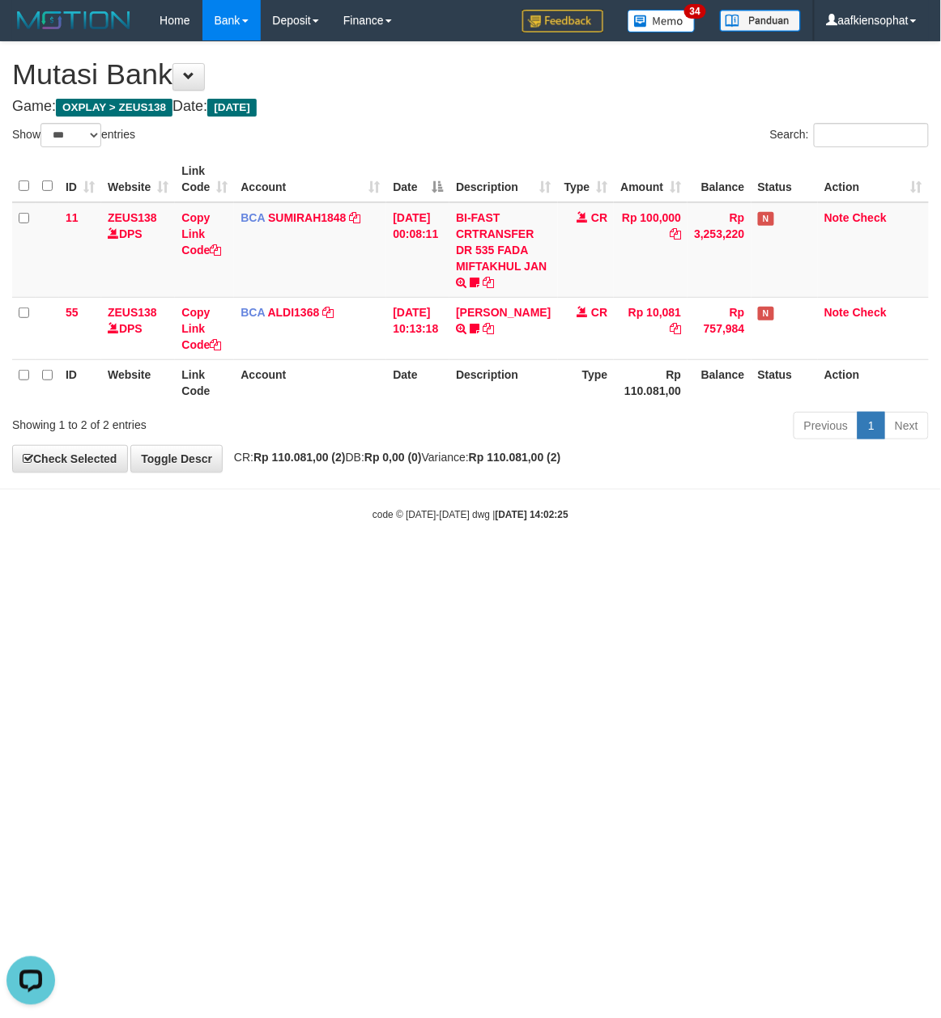
click at [370, 563] on html "Toggle navigation Home Bank Account List Load By Website Group [OXPLAY] ZEUS138…" at bounding box center [470, 281] width 941 height 563
click at [567, 563] on html "Toggle navigation Home Bank Account List Load By Website Group [OXPLAY] ZEUS138…" at bounding box center [470, 281] width 941 height 563
drag, startPoint x: 567, startPoint y: 656, endPoint x: 379, endPoint y: 678, distance: 189.9
click at [554, 563] on html "Toggle navigation Home Bank Account List Load By Website Group [OXPLAY] ZEUS138…" at bounding box center [470, 281] width 941 height 563
drag, startPoint x: 389, startPoint y: 794, endPoint x: 314, endPoint y: 827, distance: 81.5
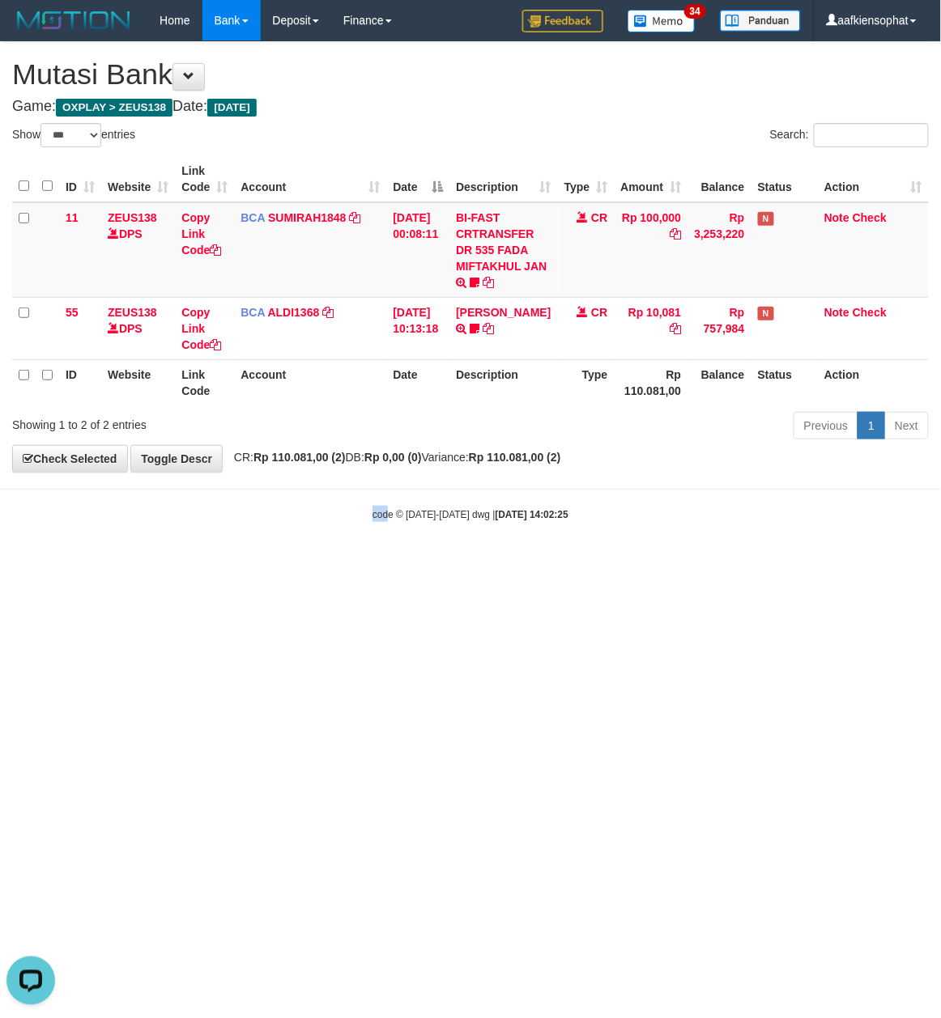
click at [348, 563] on html "Toggle navigation Home Bank Account List Load By Website Group [OXPLAY] ZEUS138…" at bounding box center [470, 281] width 941 height 563
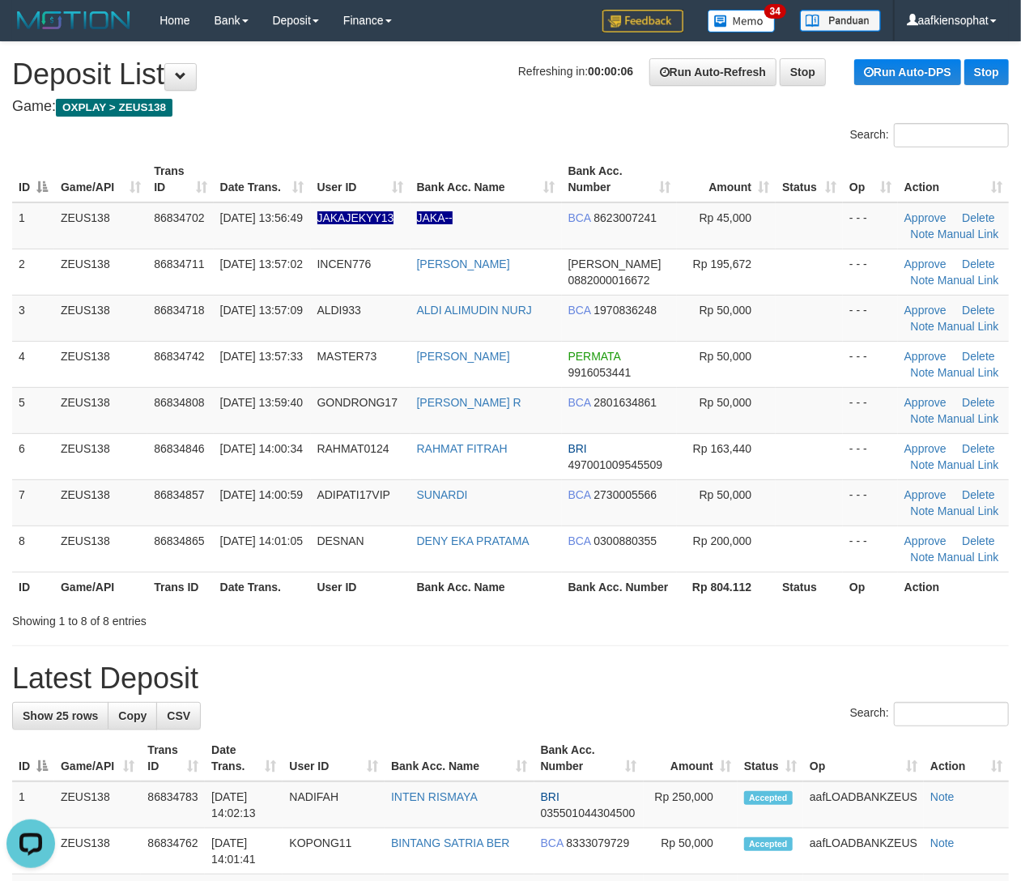
drag, startPoint x: 555, startPoint y: 633, endPoint x: 764, endPoint y: 644, distance: 209.2
drag, startPoint x: 325, startPoint y: 669, endPoint x: 1035, endPoint y: 680, distance: 710.0
click at [386, 668] on h1 "Latest Deposit" at bounding box center [510, 678] width 996 height 32
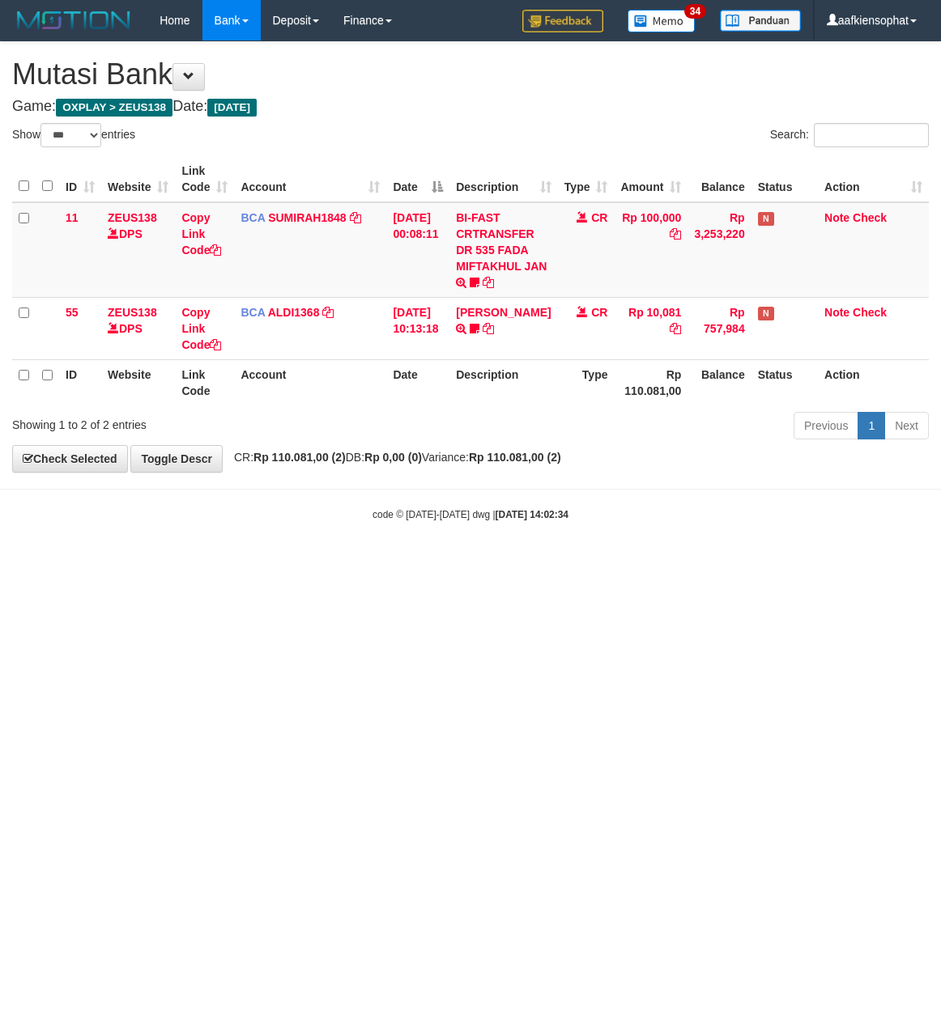
select select "***"
drag, startPoint x: 325, startPoint y: 155, endPoint x: 315, endPoint y: 172, distance: 18.9
click at [324, 159] on th "Account" at bounding box center [310, 179] width 152 height 46
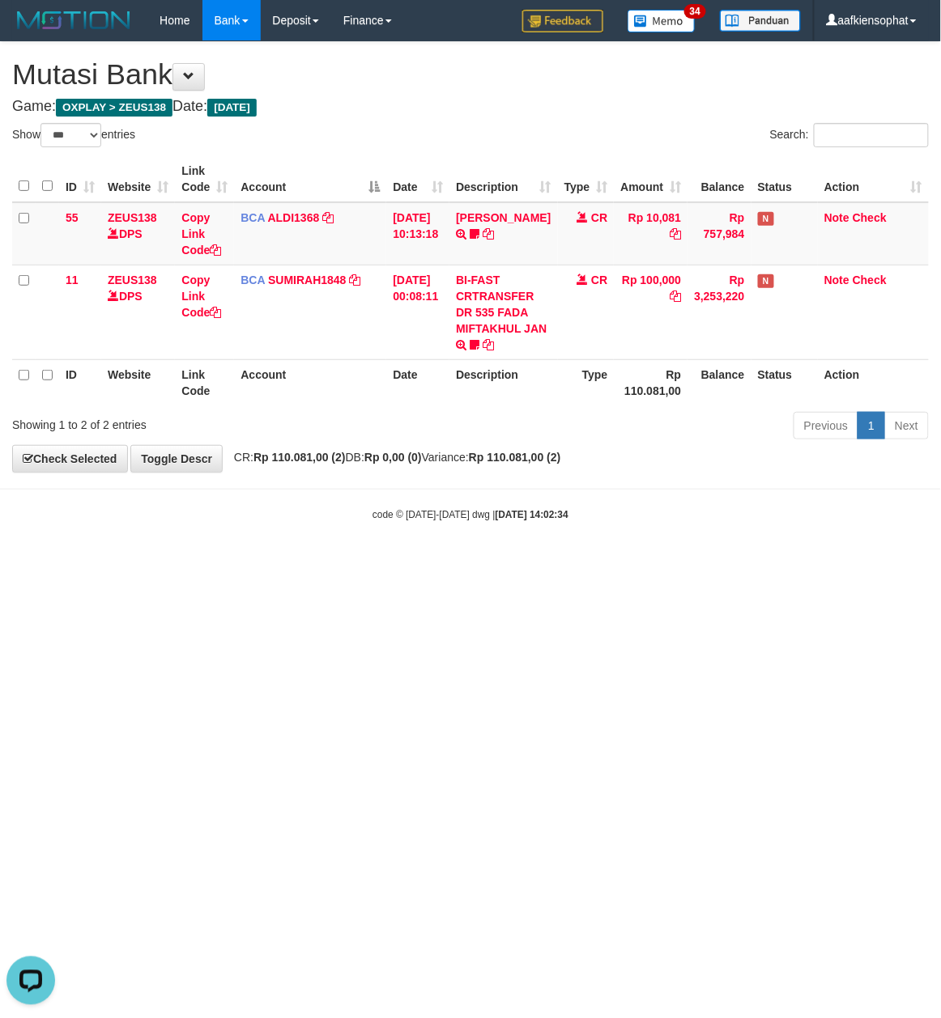
click at [191, 563] on html "Toggle navigation Home Bank Account List Load By Website Group [OXPLAY] ZEUS138…" at bounding box center [470, 281] width 941 height 563
click at [237, 563] on html "Toggle navigation Home Bank Account List Load By Website Group [OXPLAY] ZEUS138…" at bounding box center [470, 281] width 941 height 563
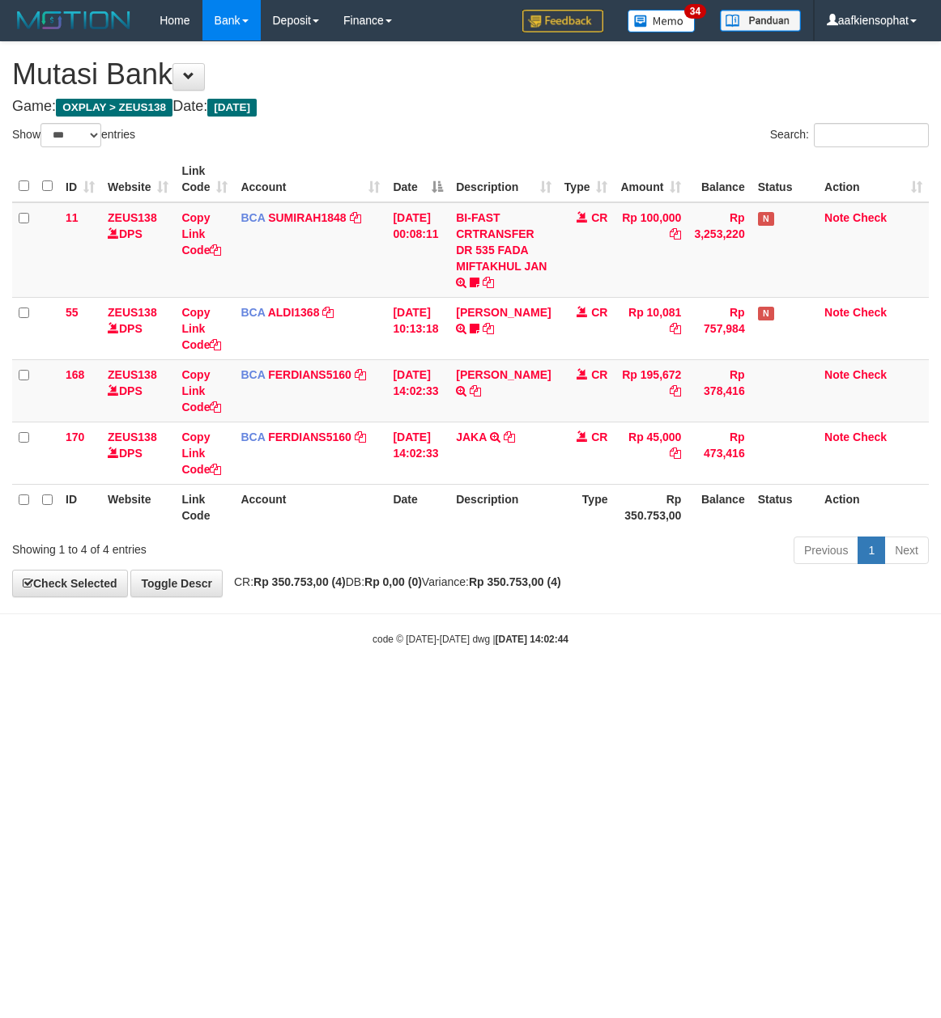
select select "***"
click at [318, 548] on div "Showing 1 to 4 of 4 entries" at bounding box center [196, 546] width 368 height 23
click at [419, 169] on th "Date" at bounding box center [417, 179] width 63 height 46
click at [424, 186] on th "Date" at bounding box center [417, 179] width 63 height 46
click at [354, 515] on th "Account" at bounding box center [310, 507] width 152 height 46
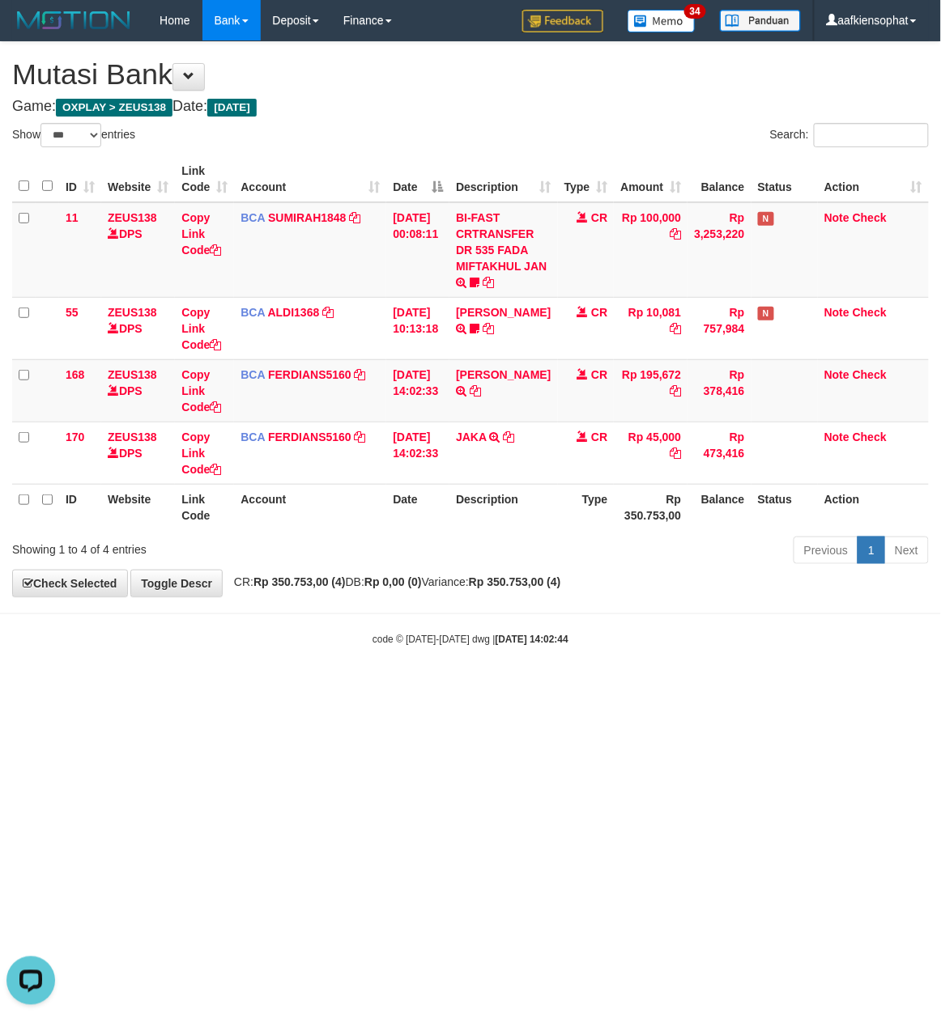
click at [455, 528] on tr "ID Website Link Code Account Date Description Type Rp 350.753,00 Balance Status…" at bounding box center [470, 507] width 916 height 46
